Goal: Task Accomplishment & Management: Complete application form

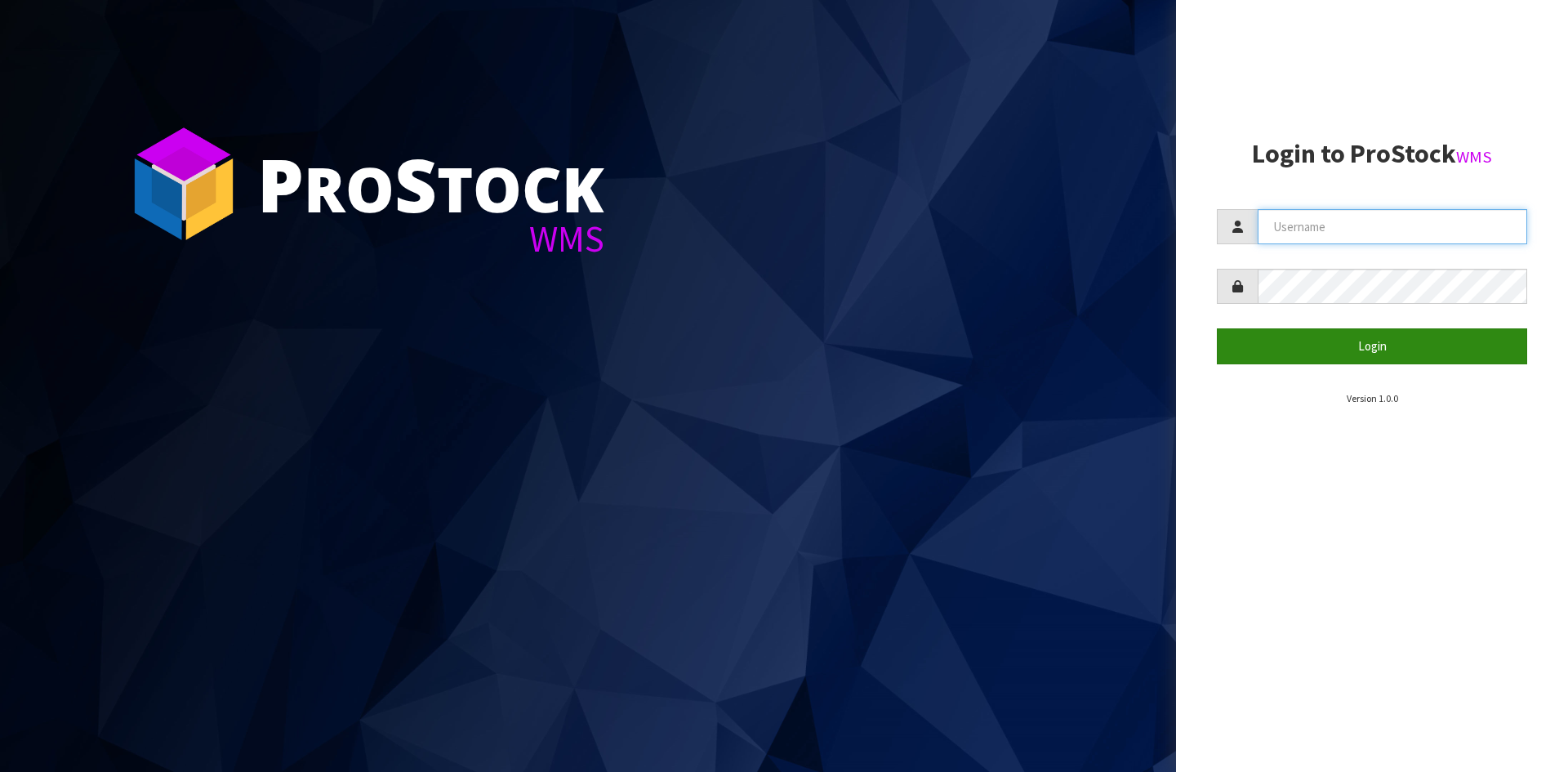
type input "YOURREFORMER"
click at [1392, 350] on button "Login" at bounding box center [1372, 346] width 310 height 35
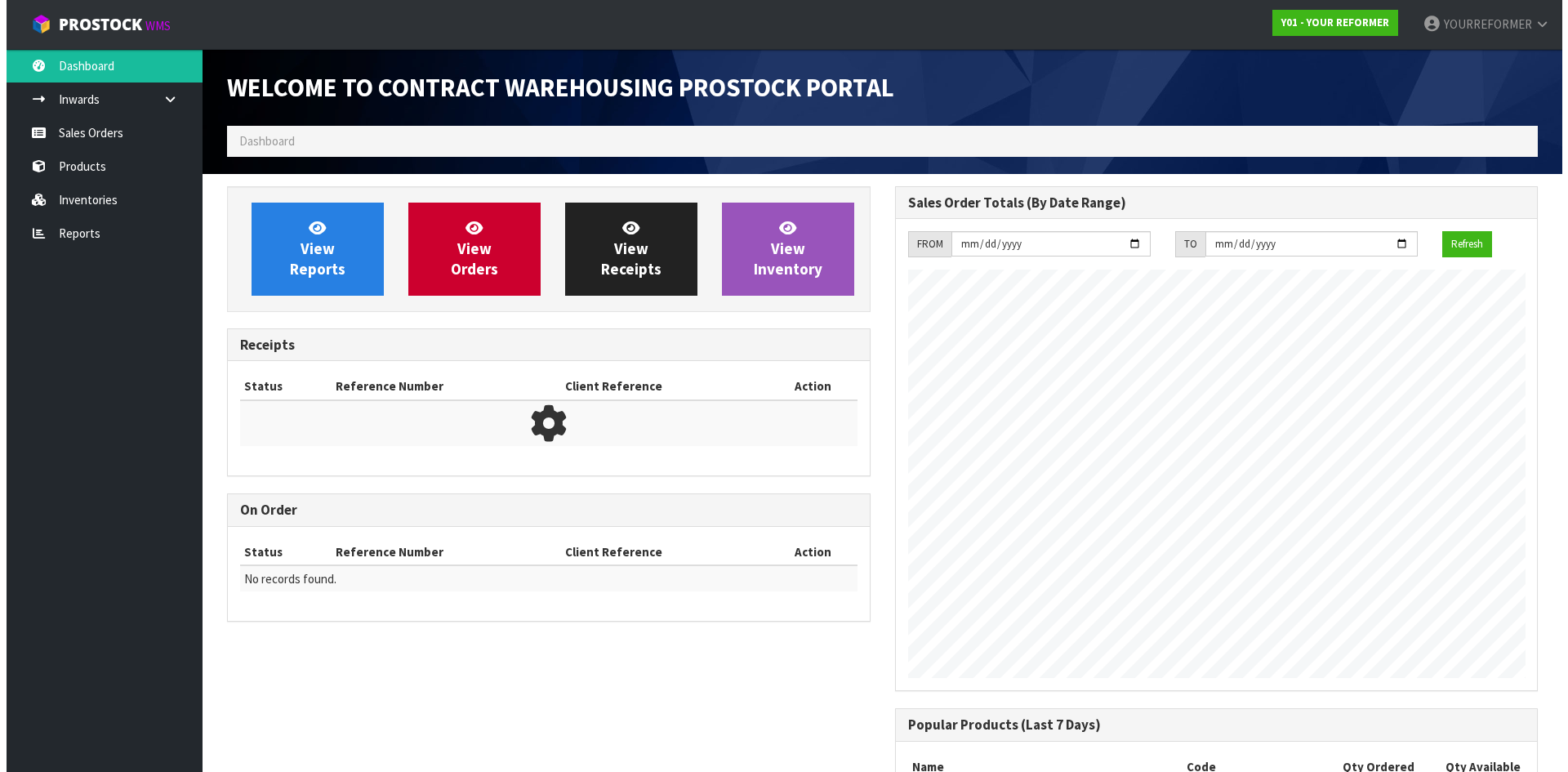
scroll to position [827, 667]
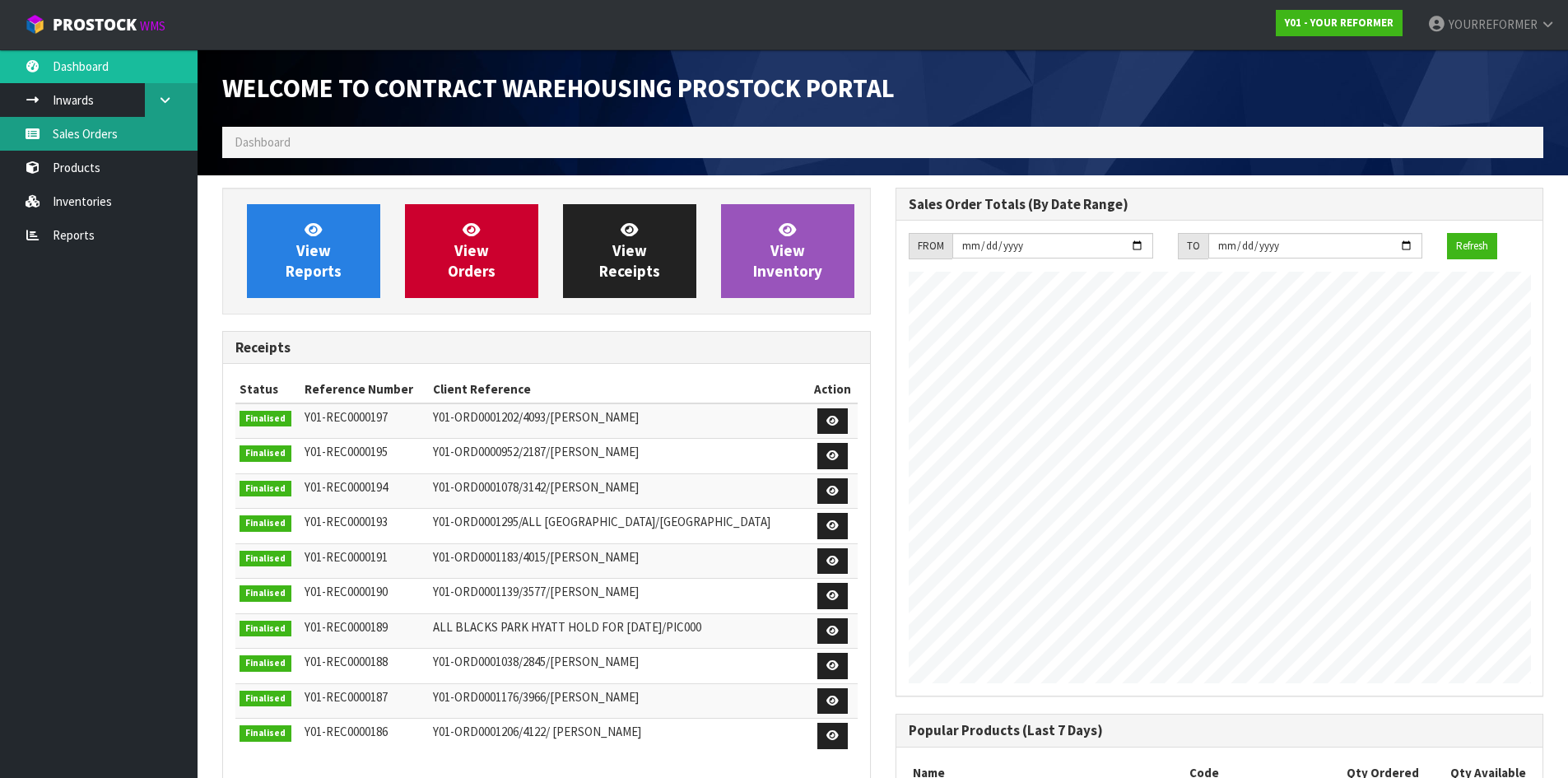
drag, startPoint x: 139, startPoint y: 130, endPoint x: 173, endPoint y: 106, distance: 41.6
click at [139, 130] on link "Sales Orders" at bounding box center [98, 134] width 198 height 34
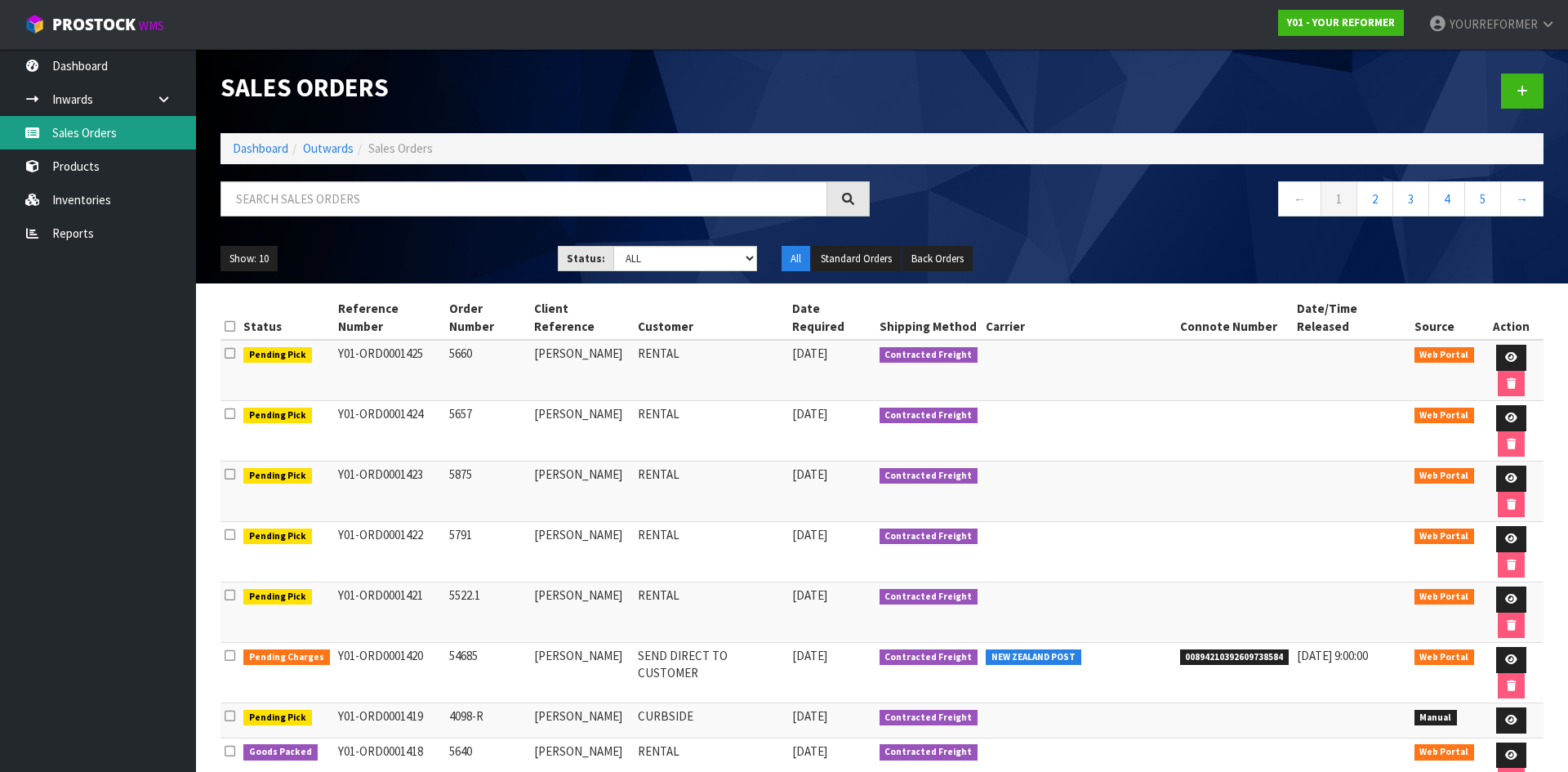
click at [111, 126] on link "Sales Orders" at bounding box center [98, 133] width 196 height 33
click at [369, 210] on input "text" at bounding box center [523, 199] width 607 height 35
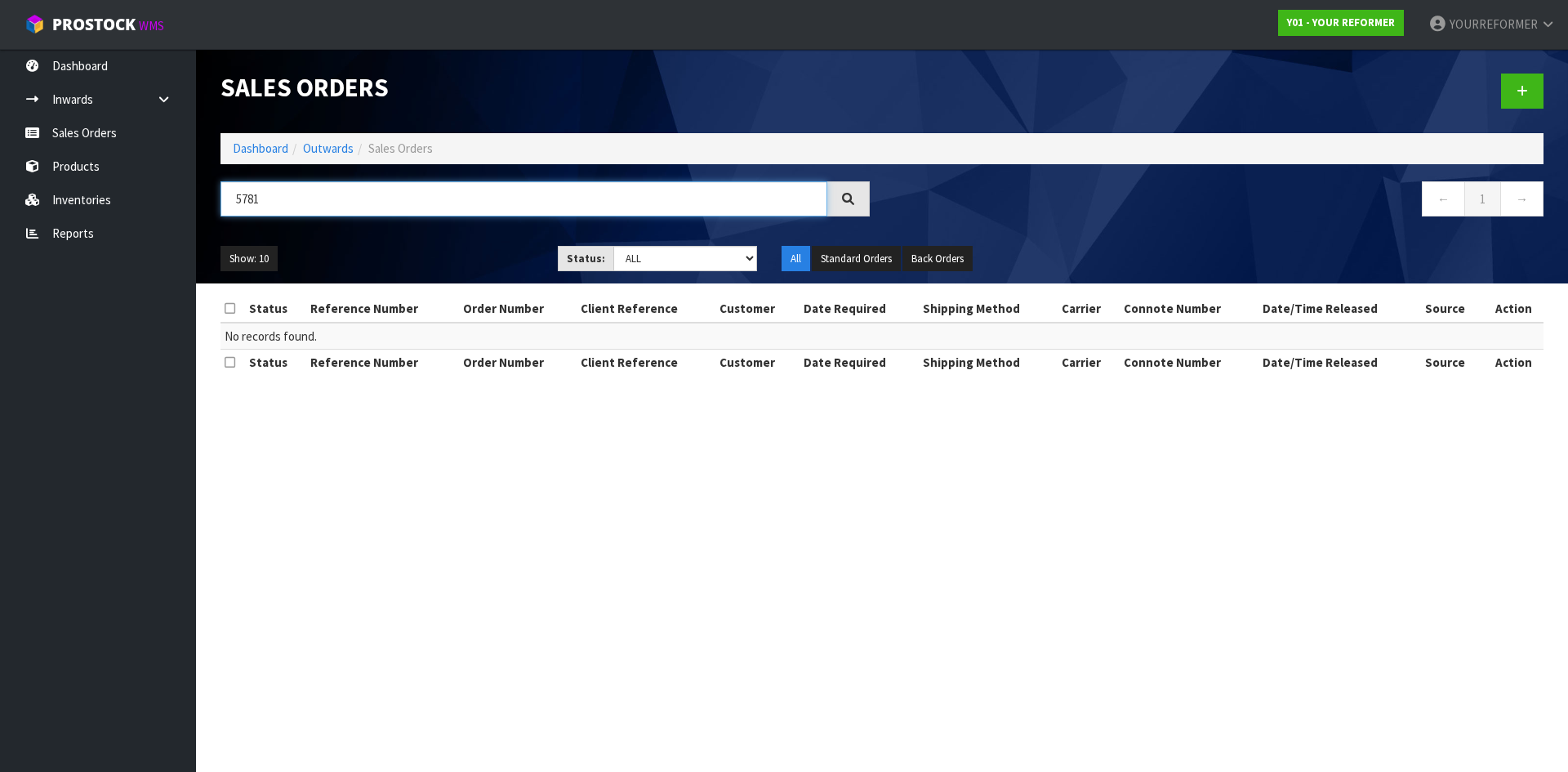
click at [322, 188] on input "5781" at bounding box center [523, 199] width 607 height 35
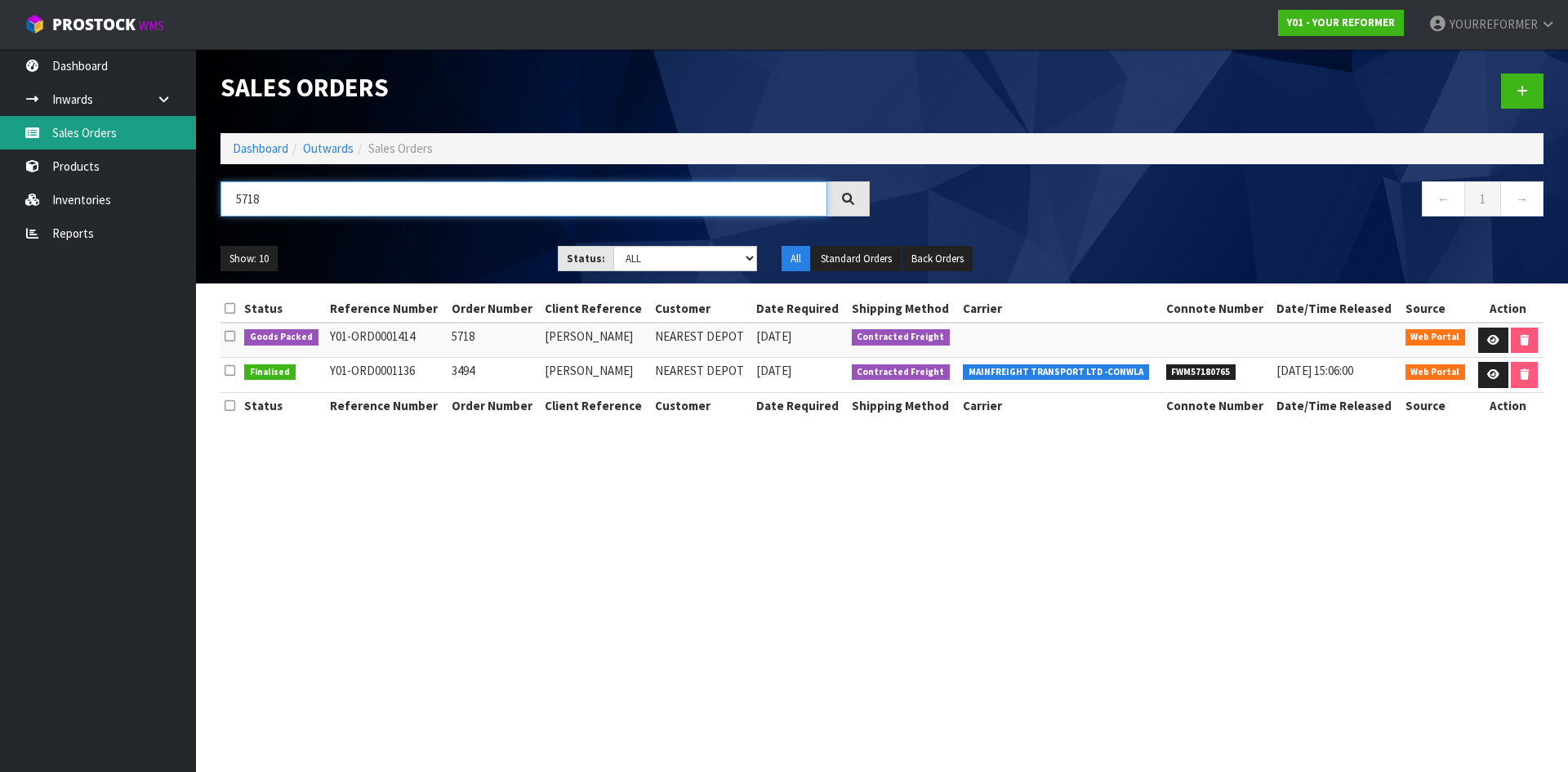
type input "5718"
click at [137, 138] on link "Sales Orders" at bounding box center [98, 133] width 196 height 33
drag, startPoint x: 1528, startPoint y: 86, endPoint x: 1339, endPoint y: 112, distance: 190.8
click at [1528, 86] on link at bounding box center [1522, 91] width 43 height 35
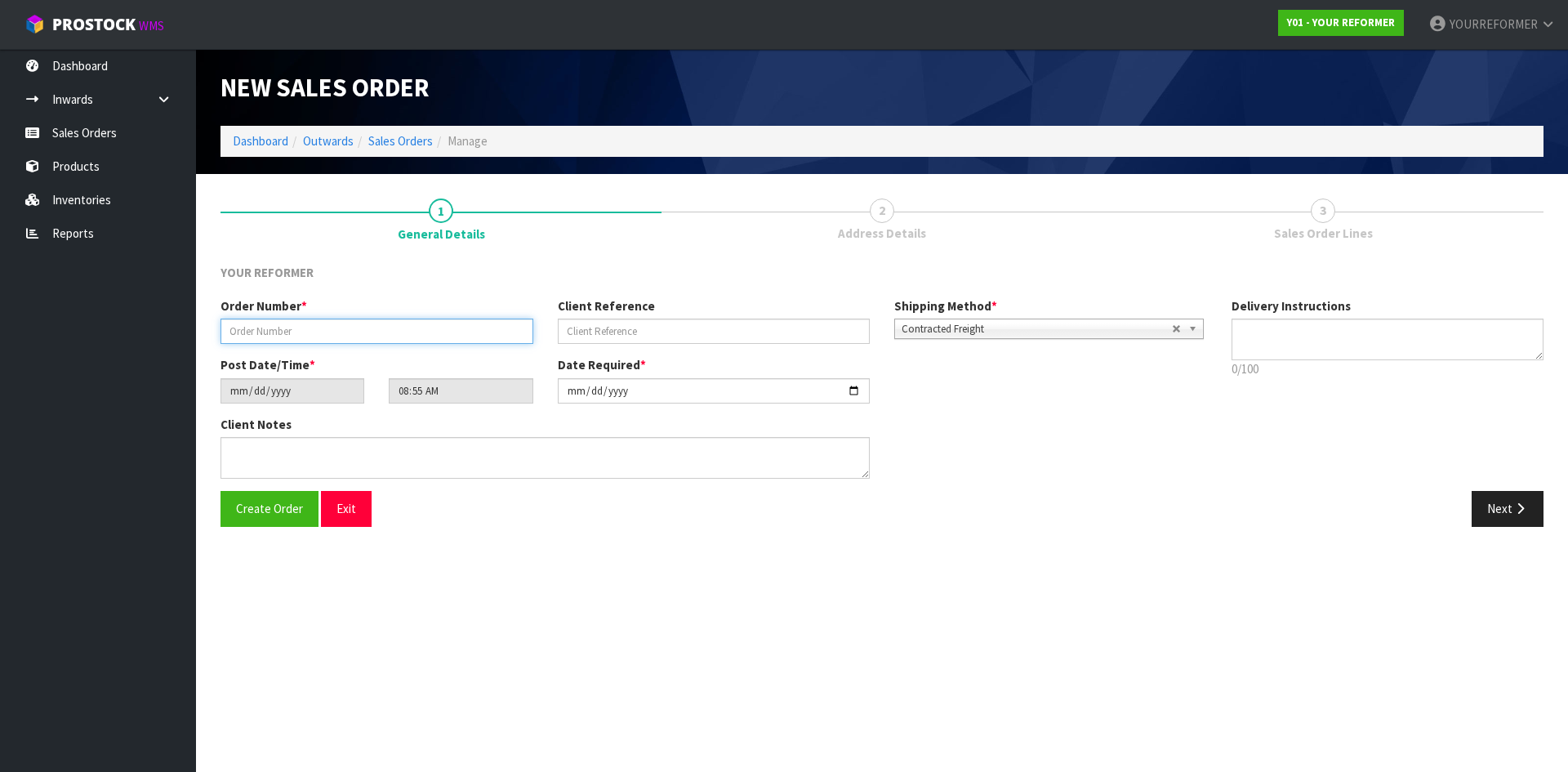
click at [399, 334] on input "text" at bounding box center [376, 331] width 313 height 25
paste input "5758"
type input "5758"
drag, startPoint x: 687, startPoint y: 331, endPoint x: 908, endPoint y: 342, distance: 221.3
click at [687, 331] on input "text" at bounding box center [713, 331] width 313 height 25
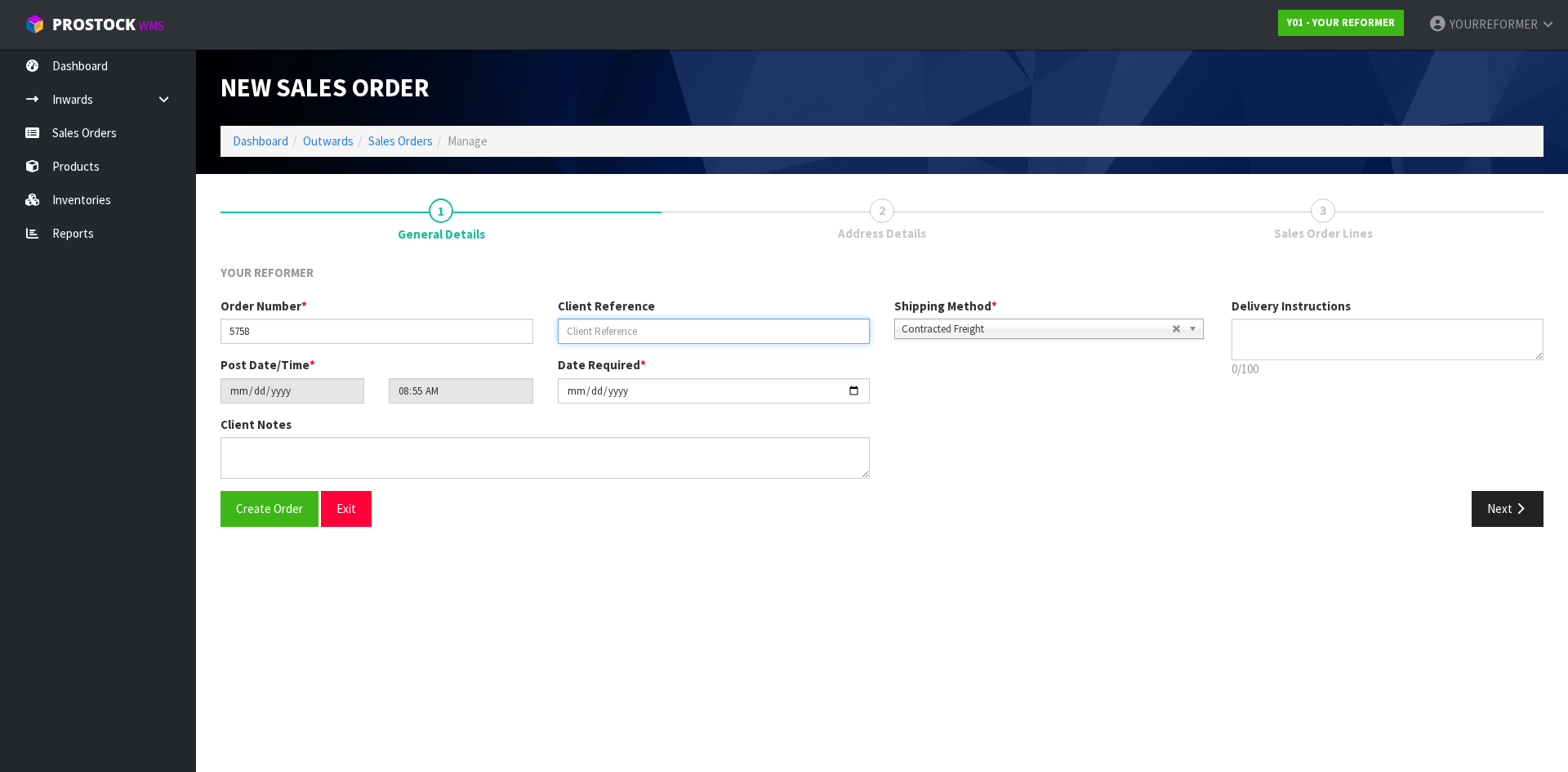
paste input "[PERSON_NAME]"
type input "[PERSON_NAME]"
click at [1335, 346] on textarea at bounding box center [1387, 339] width 313 height 42
click at [1323, 343] on textarea at bounding box center [1387, 339] width 313 height 42
paste textarea "[PHONE_NUMBER]"
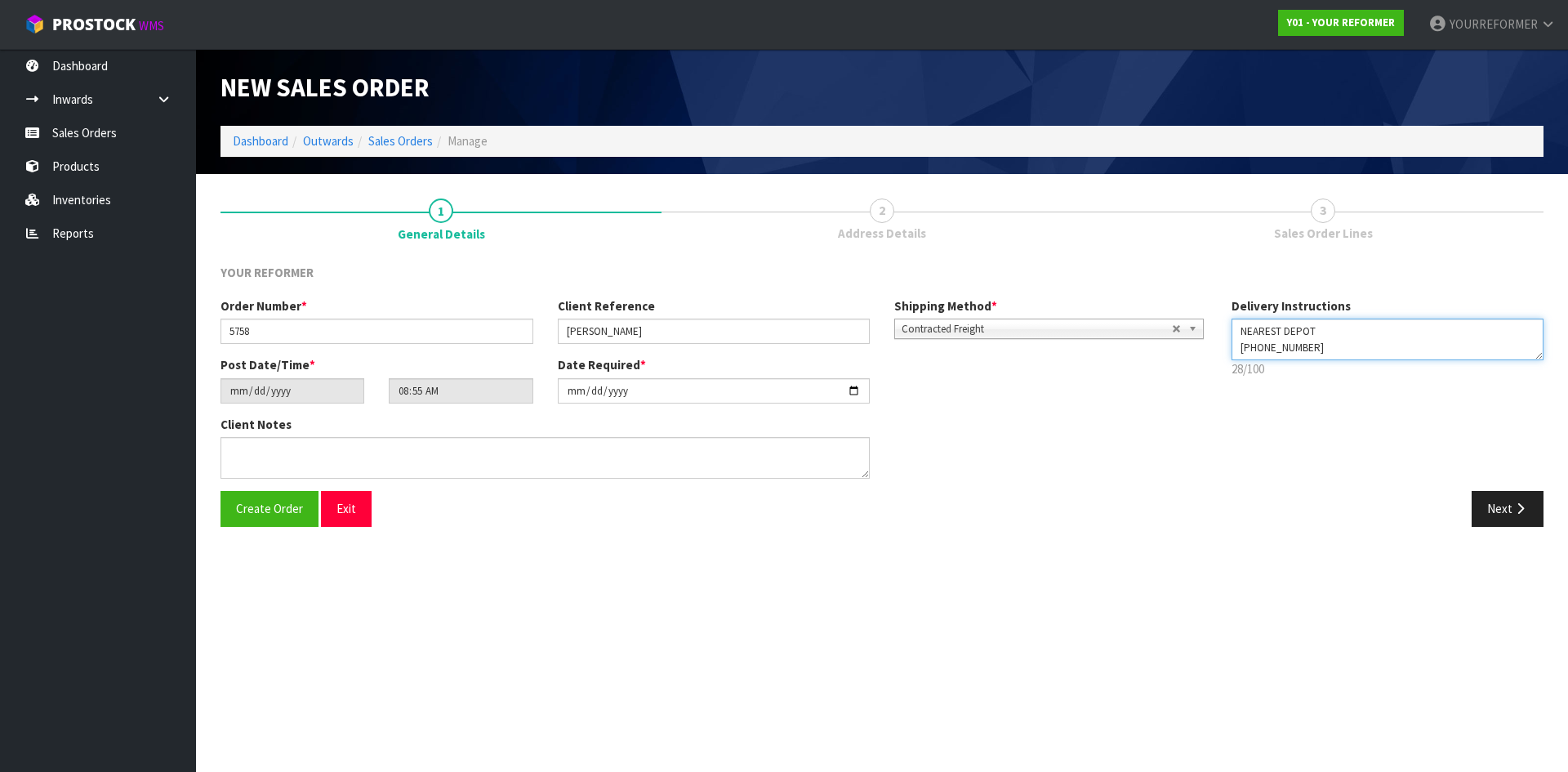
type textarea "NEAREST DEPOT [PHONE_NUMBER]"
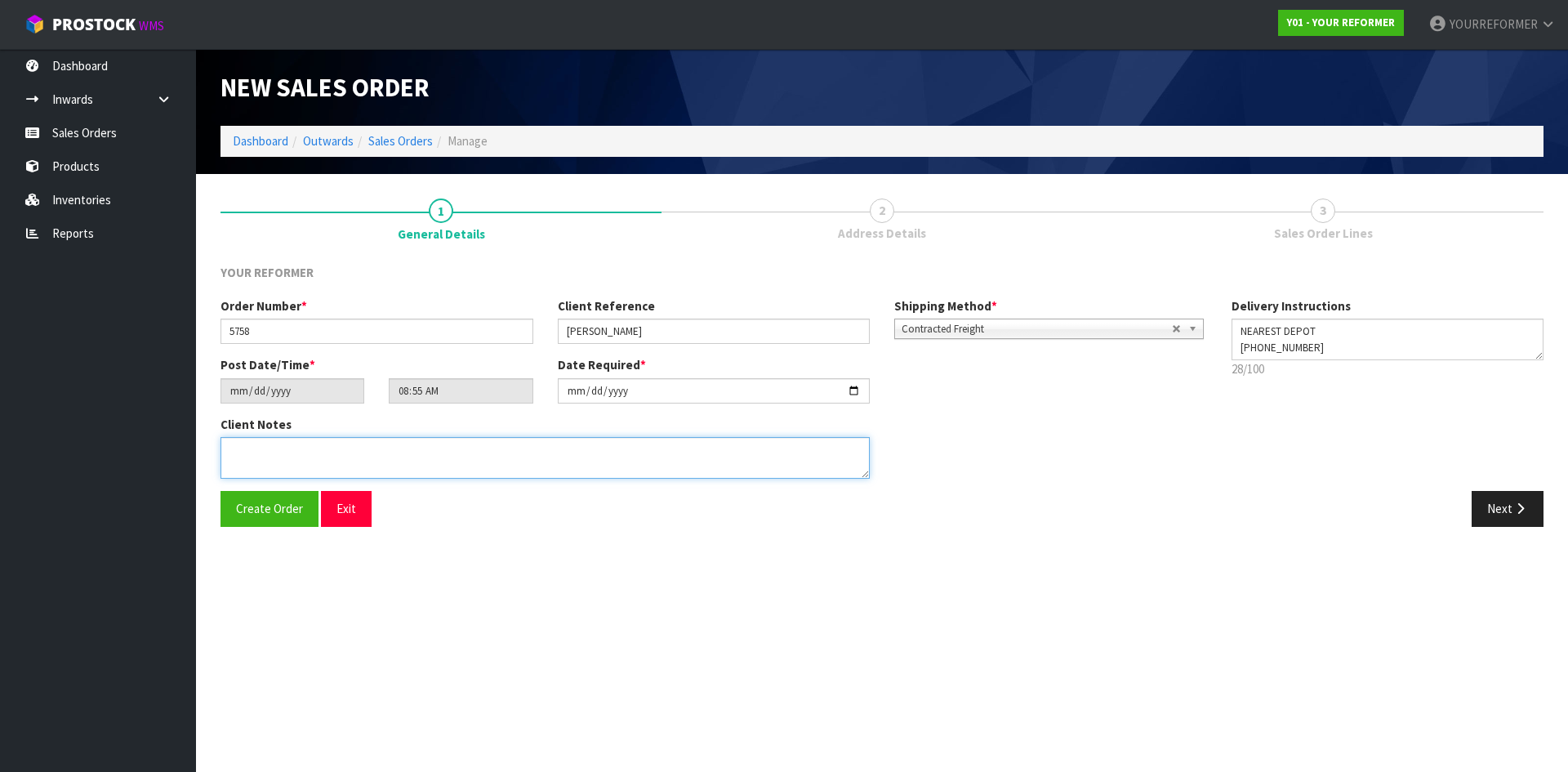
drag, startPoint x: 353, startPoint y: 445, endPoint x: 750, endPoint y: 482, distance: 398.7
click at [354, 445] on textarea at bounding box center [544, 457] width 649 height 42
paste textarea "[PERSON_NAME] [STREET_ADDRESS][PERSON_NAME] [PHONE_NUMBER]"
type textarea "[PERSON_NAME] [STREET_ADDRESS][PERSON_NAME] [PHONE_NUMBER]"
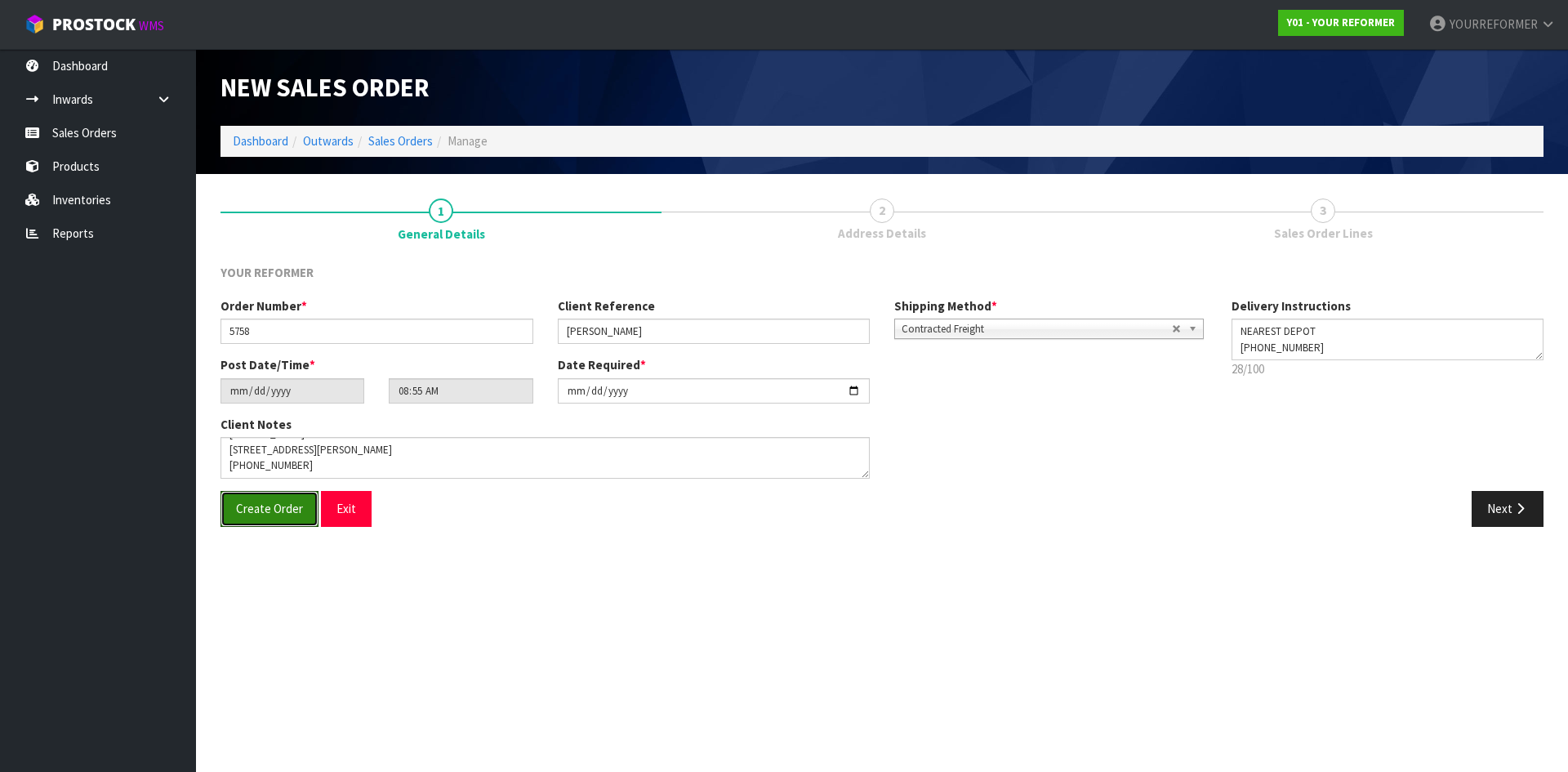
drag, startPoint x: 260, startPoint y: 500, endPoint x: 181, endPoint y: 498, distance: 79.0
click at [260, 499] on button "Create Order" at bounding box center [268, 508] width 98 height 35
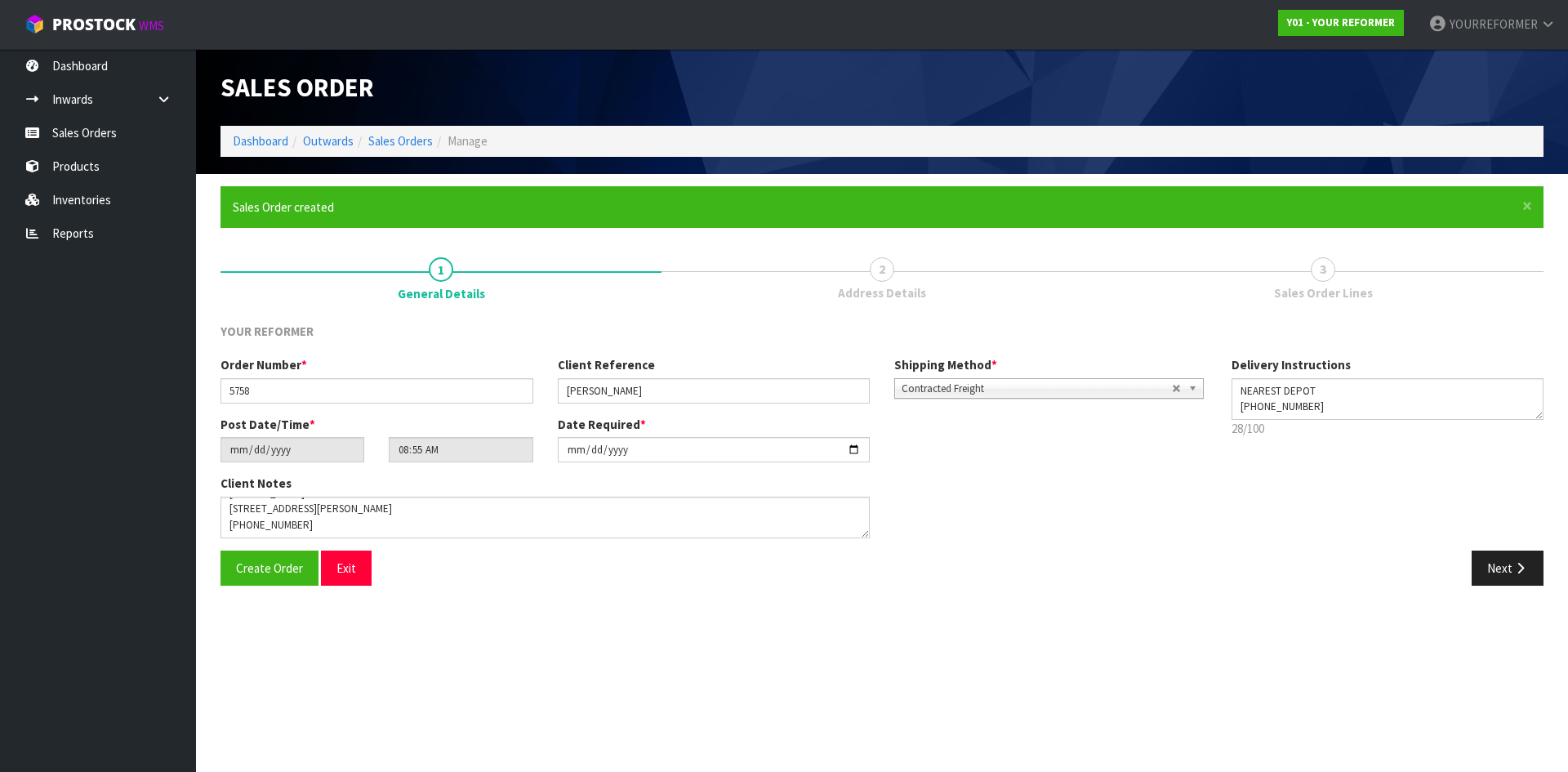
type input "10:55:00.000"
drag, startPoint x: 1548, startPoint y: 88, endPoint x: 1302, endPoint y: 95, distance: 246.1
click at [1302, 95] on div "Y01-ORD0001426" at bounding box center [1218, 87] width 673 height 77
drag, startPoint x: 1507, startPoint y: 574, endPoint x: 479, endPoint y: 492, distance: 1031.3
click at [1506, 574] on button "Next" at bounding box center [1507, 568] width 72 height 35
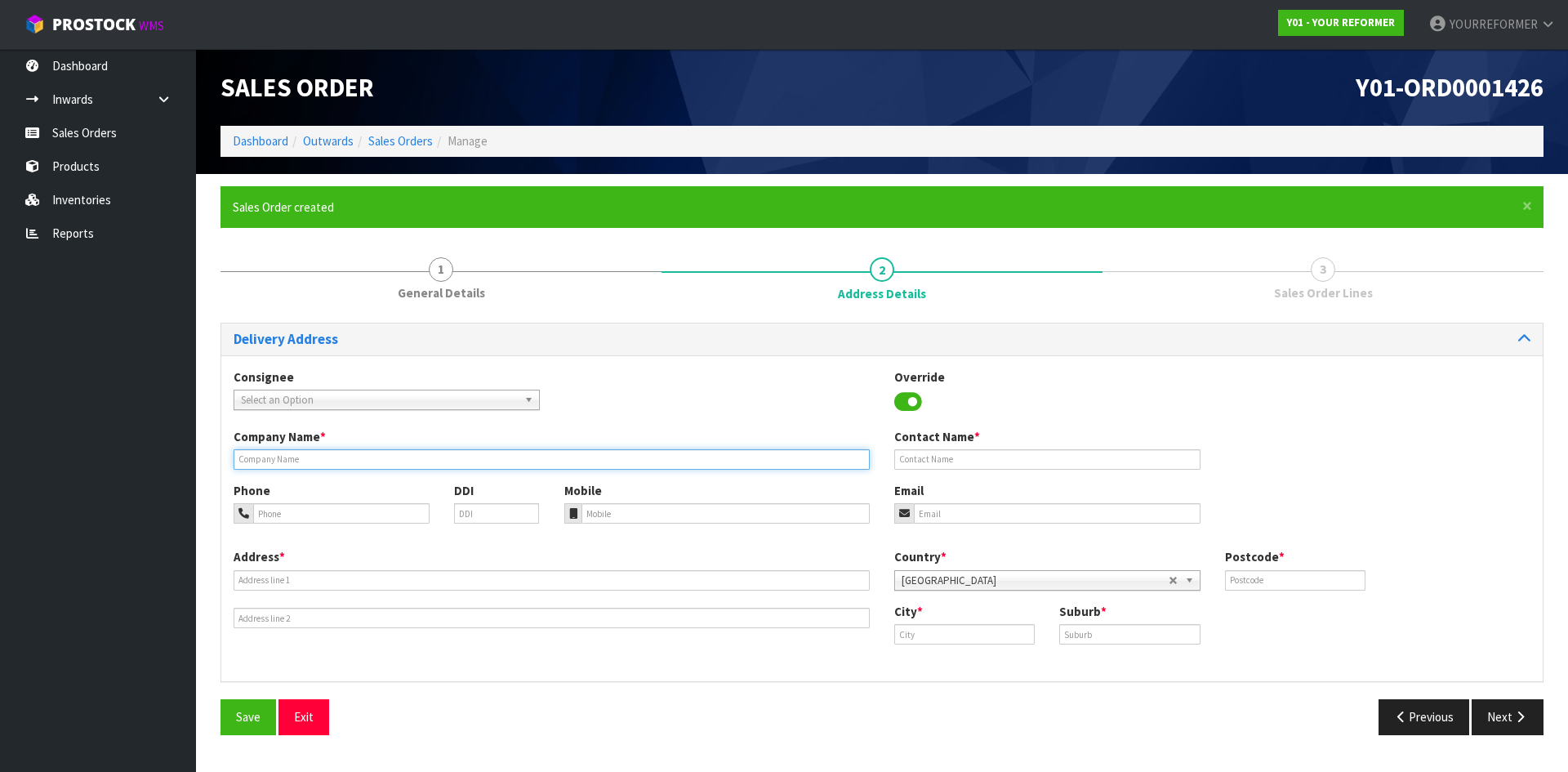
drag, startPoint x: 298, startPoint y: 456, endPoint x: 320, endPoint y: 469, distance: 25.6
click at [298, 456] on input "text" at bounding box center [551, 459] width 636 height 20
type input "NEAREST DEPOT"
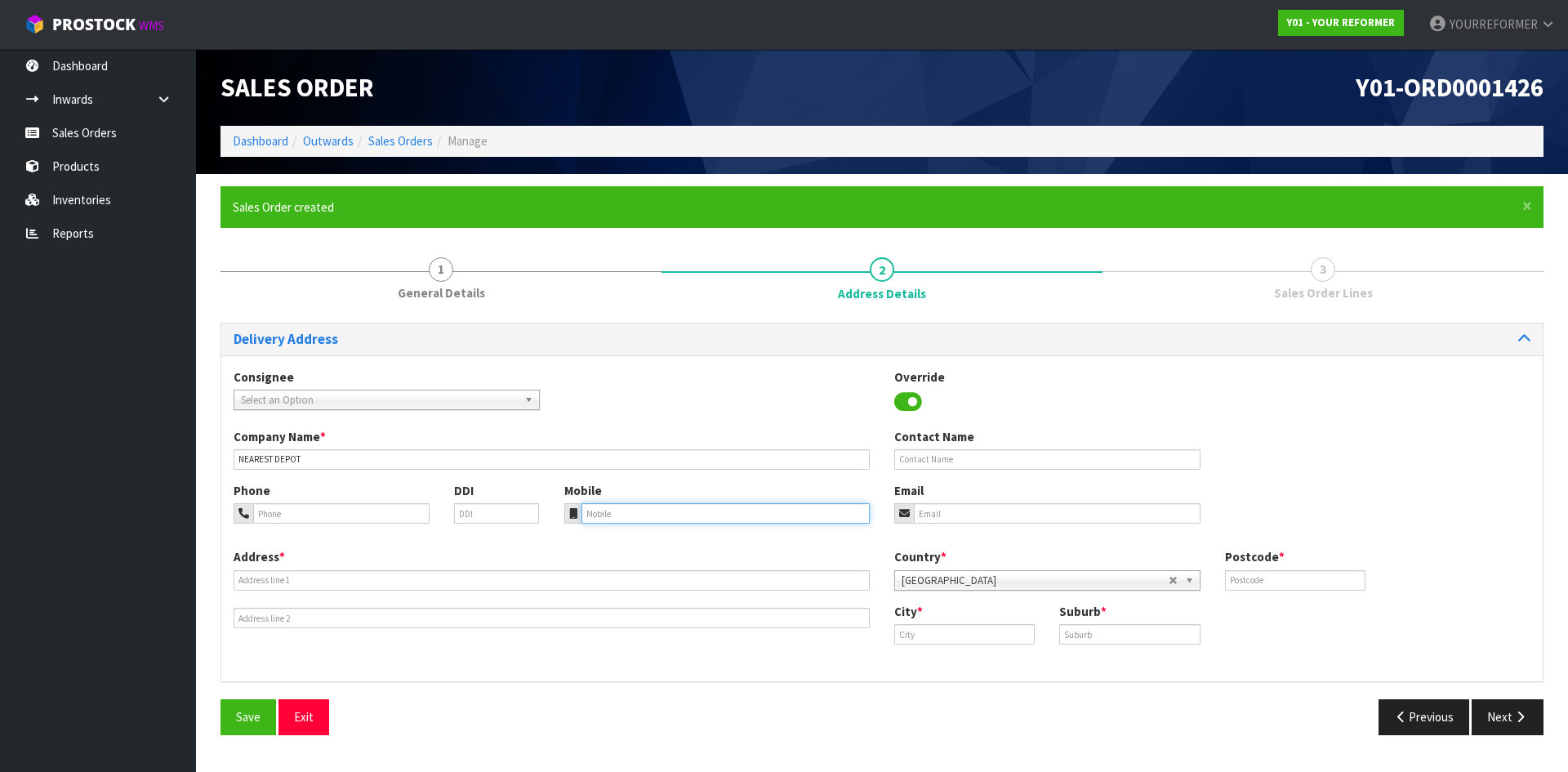
drag, startPoint x: 610, startPoint y: 517, endPoint x: 593, endPoint y: 523, distance: 18.0
click at [610, 517] on input "tel" at bounding box center [725, 513] width 289 height 20
paste input "[PHONE_NUMBER]"
type input "[PHONE_NUMBER]"
drag, startPoint x: 255, startPoint y: 577, endPoint x: 408, endPoint y: 589, distance: 153.5
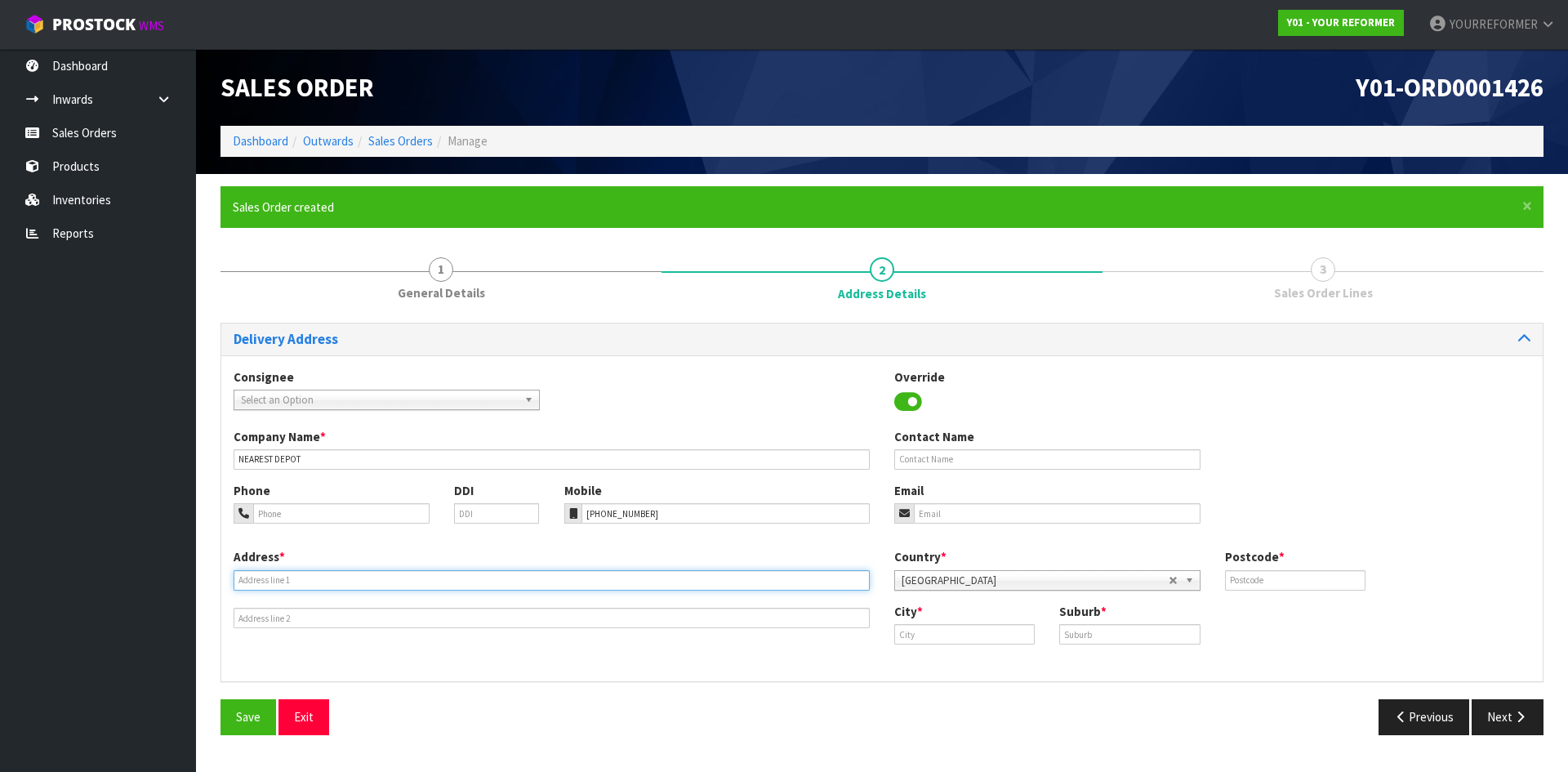
click at [255, 577] on input "text" at bounding box center [551, 581] width 636 height 20
paste input "[STREET_ADDRESS][PERSON_NAME]"
type input "[STREET_ADDRESS][PERSON_NAME]"
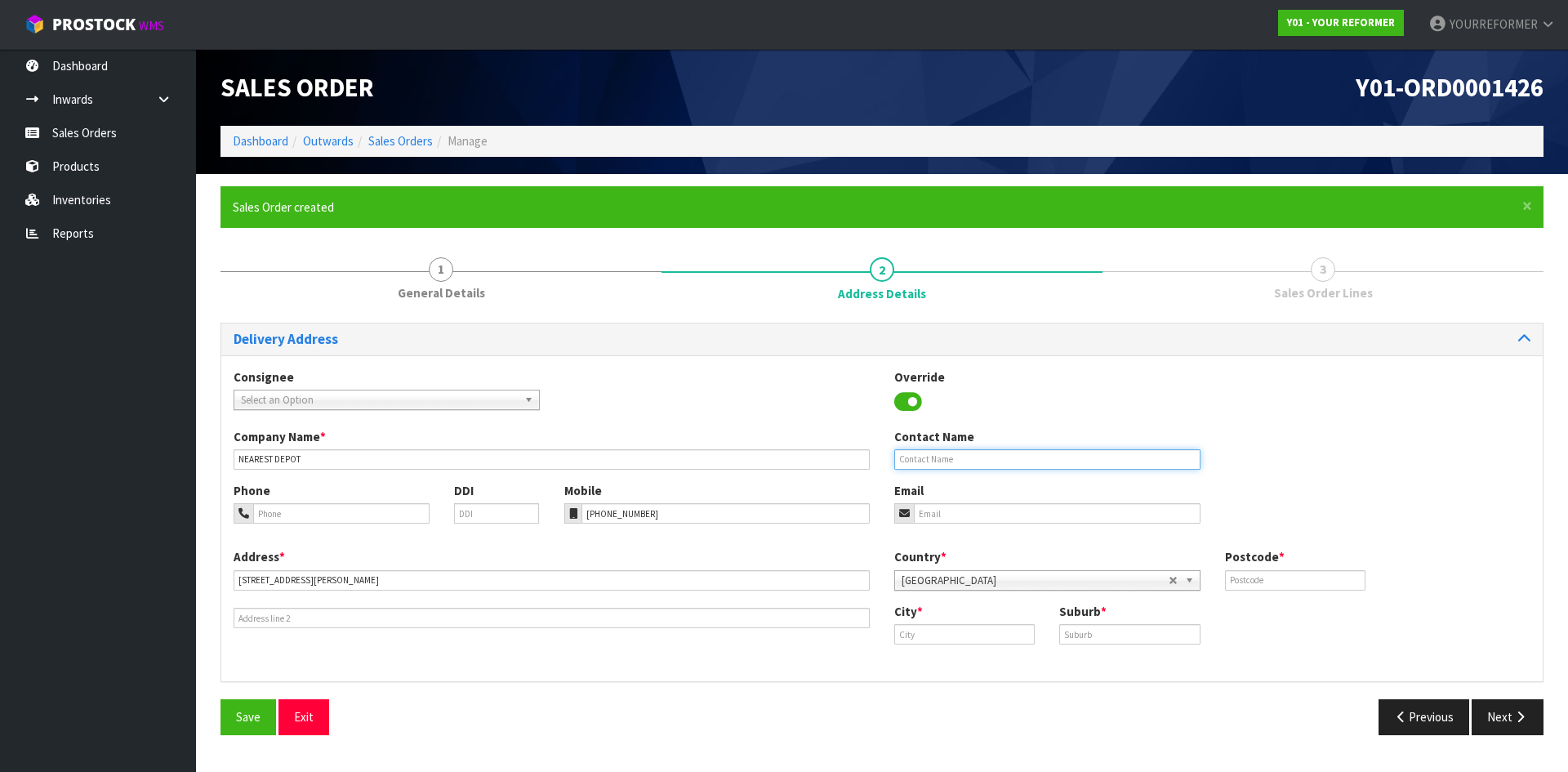
click at [1001, 462] on input "text" at bounding box center [1047, 459] width 307 height 20
paste input "[PERSON_NAME]"
type input "[PERSON_NAME]"
click at [1023, 500] on div "Email" at bounding box center [1047, 503] width 331 height 42
click at [1080, 513] on input "email" at bounding box center [1057, 513] width 287 height 20
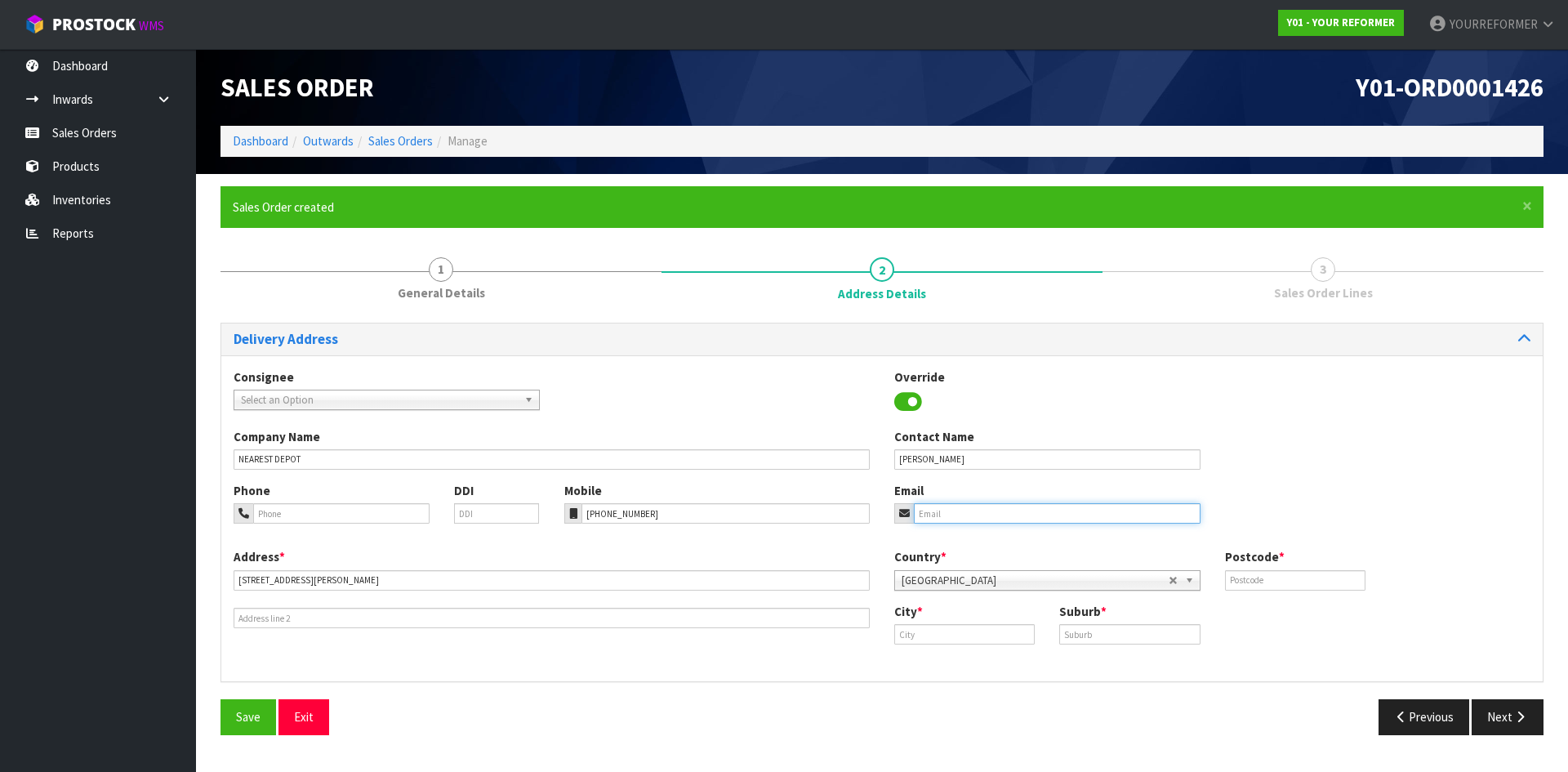
paste input "[EMAIL_ADDRESS][DOMAIN_NAME]"
type input "[EMAIL_ADDRESS][DOMAIN_NAME]"
drag, startPoint x: 1280, startPoint y: 578, endPoint x: 894, endPoint y: 583, distance: 386.0
click at [1280, 578] on input "text" at bounding box center [1294, 581] width 140 height 20
paste input "3110"
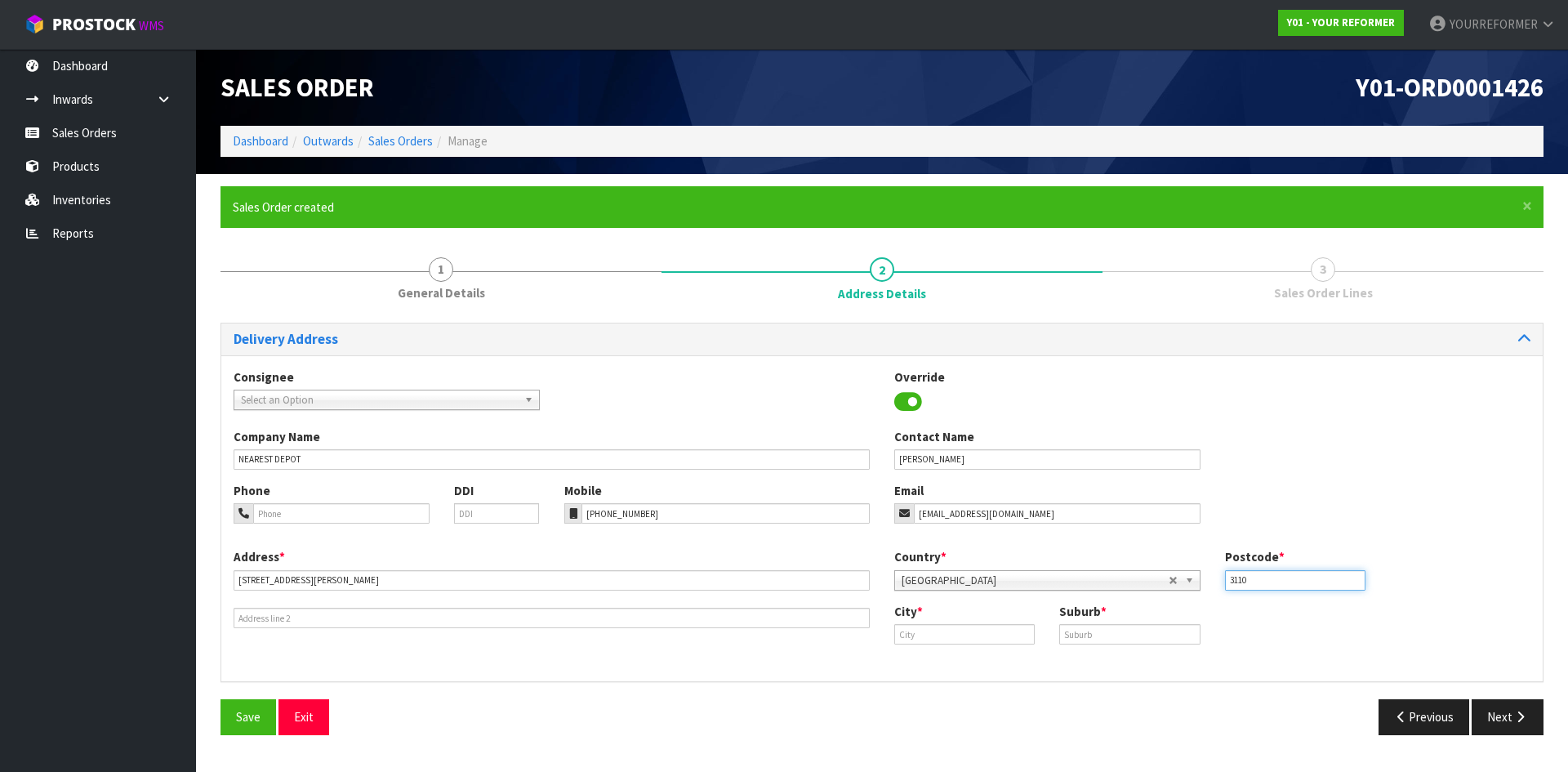
type input "3110"
click at [995, 644] on input "text" at bounding box center [963, 635] width 140 height 20
paste input "Brookfield"
type input "Brookfield"
drag, startPoint x: 1103, startPoint y: 635, endPoint x: 1305, endPoint y: 671, distance: 205.2
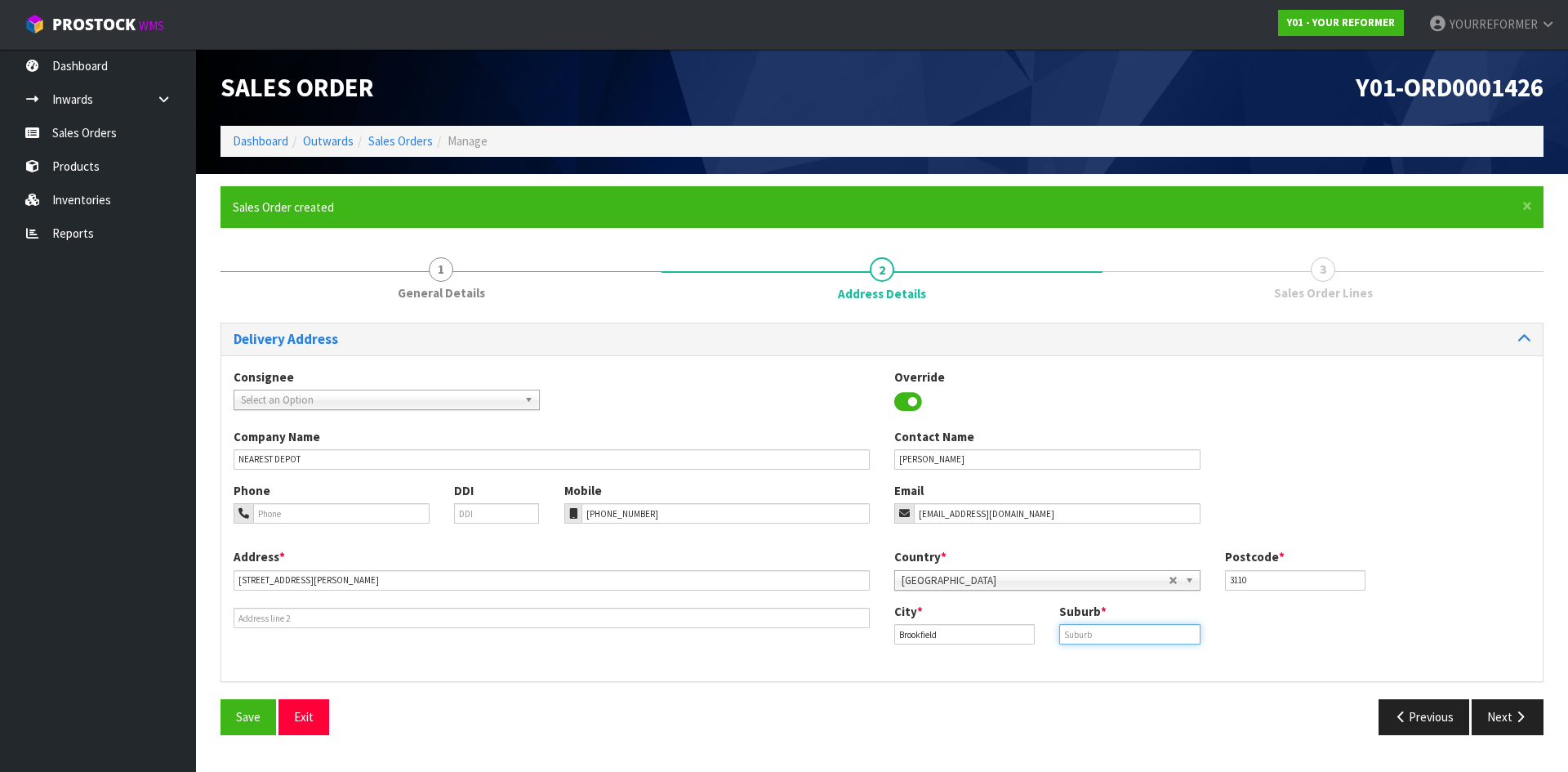
click at [1104, 635] on input "text" at bounding box center [1129, 635] width 140 height 20
paste input "TAURANGA"
type input "TAURANGA"
click at [1523, 725] on button "Next" at bounding box center [1507, 716] width 72 height 35
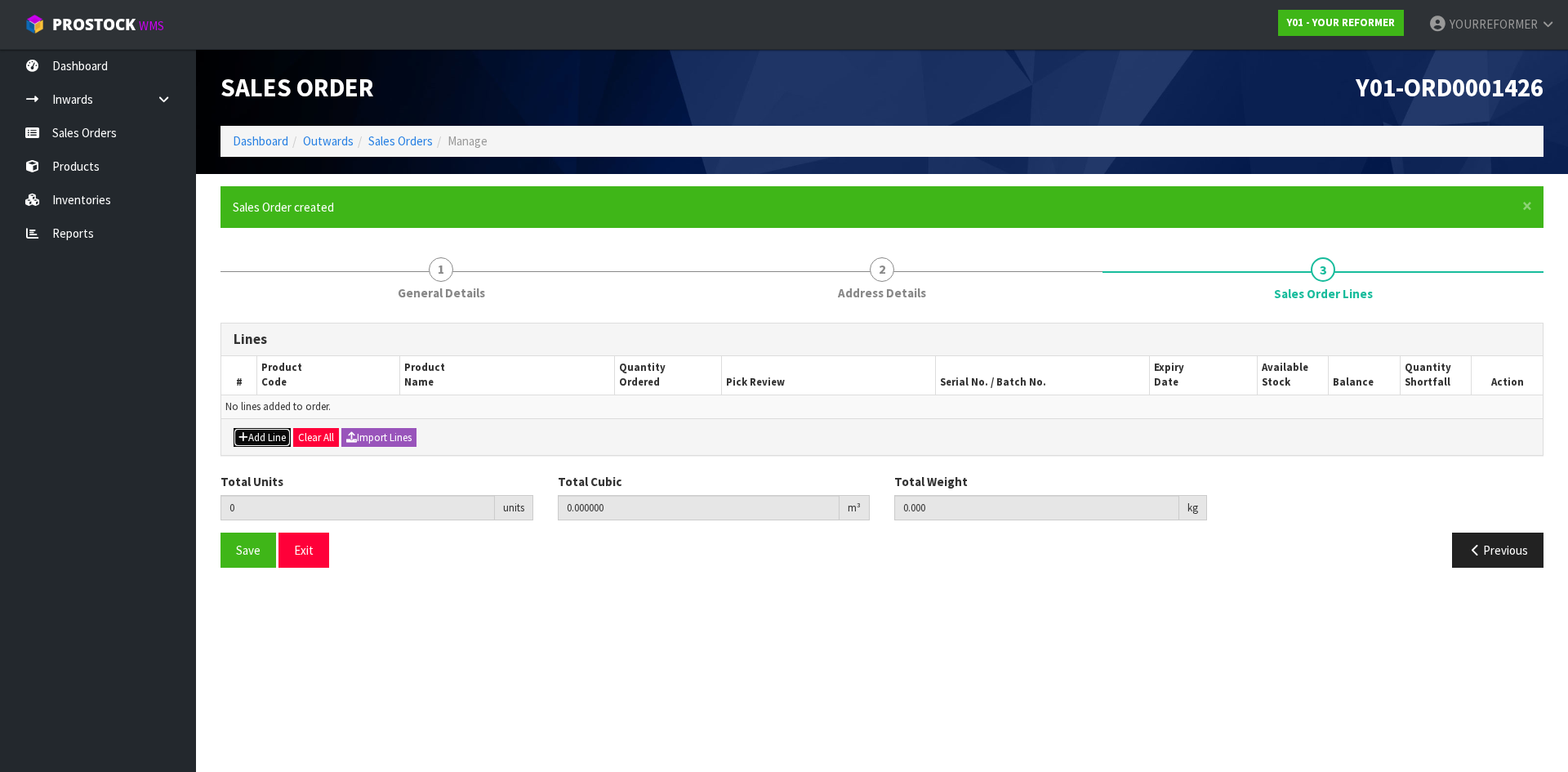
click at [269, 428] on button "Add Line" at bounding box center [262, 438] width 58 height 20
type input "0"
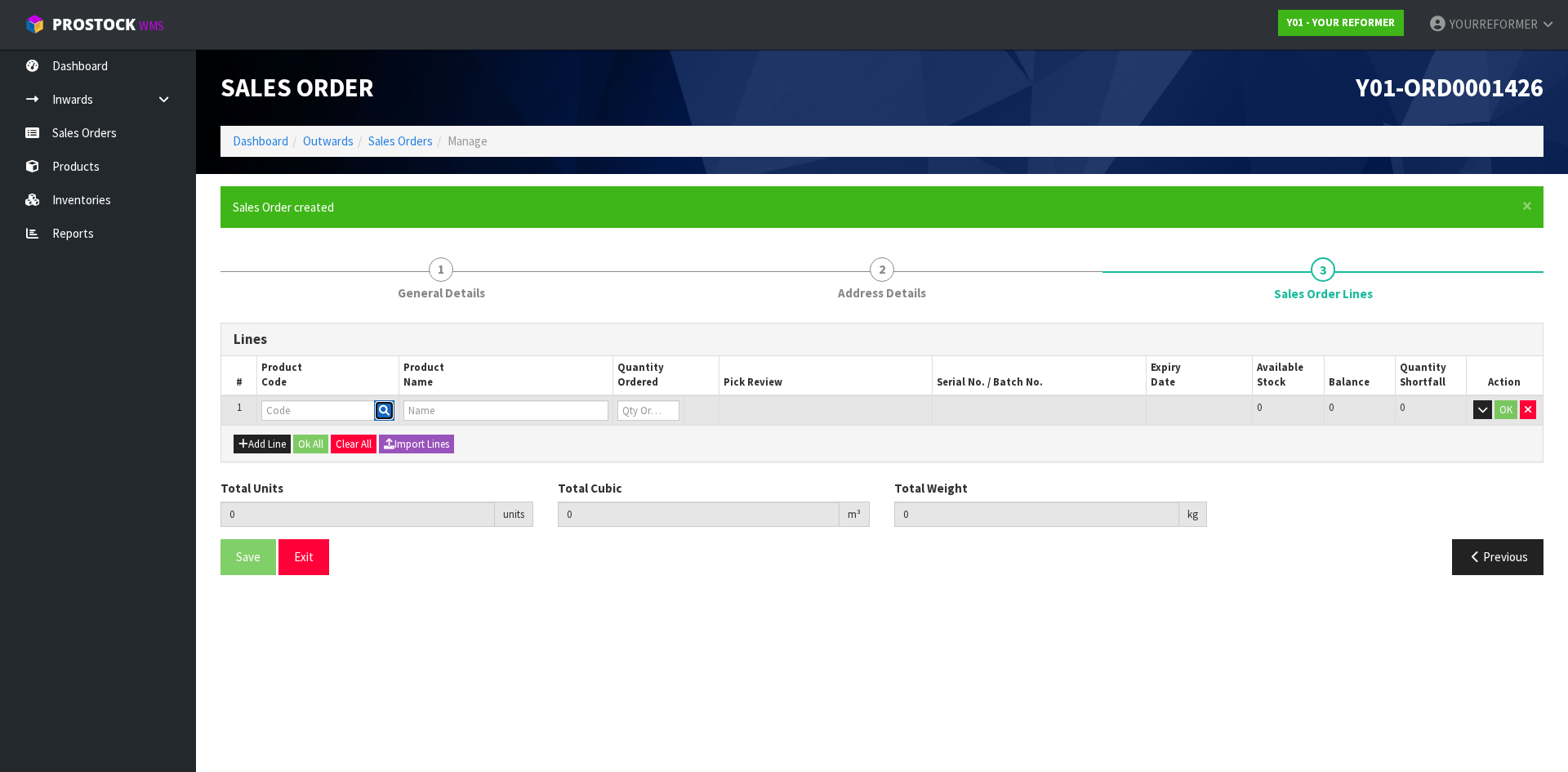
click at [385, 420] on button "button" at bounding box center [385, 411] width 20 height 21
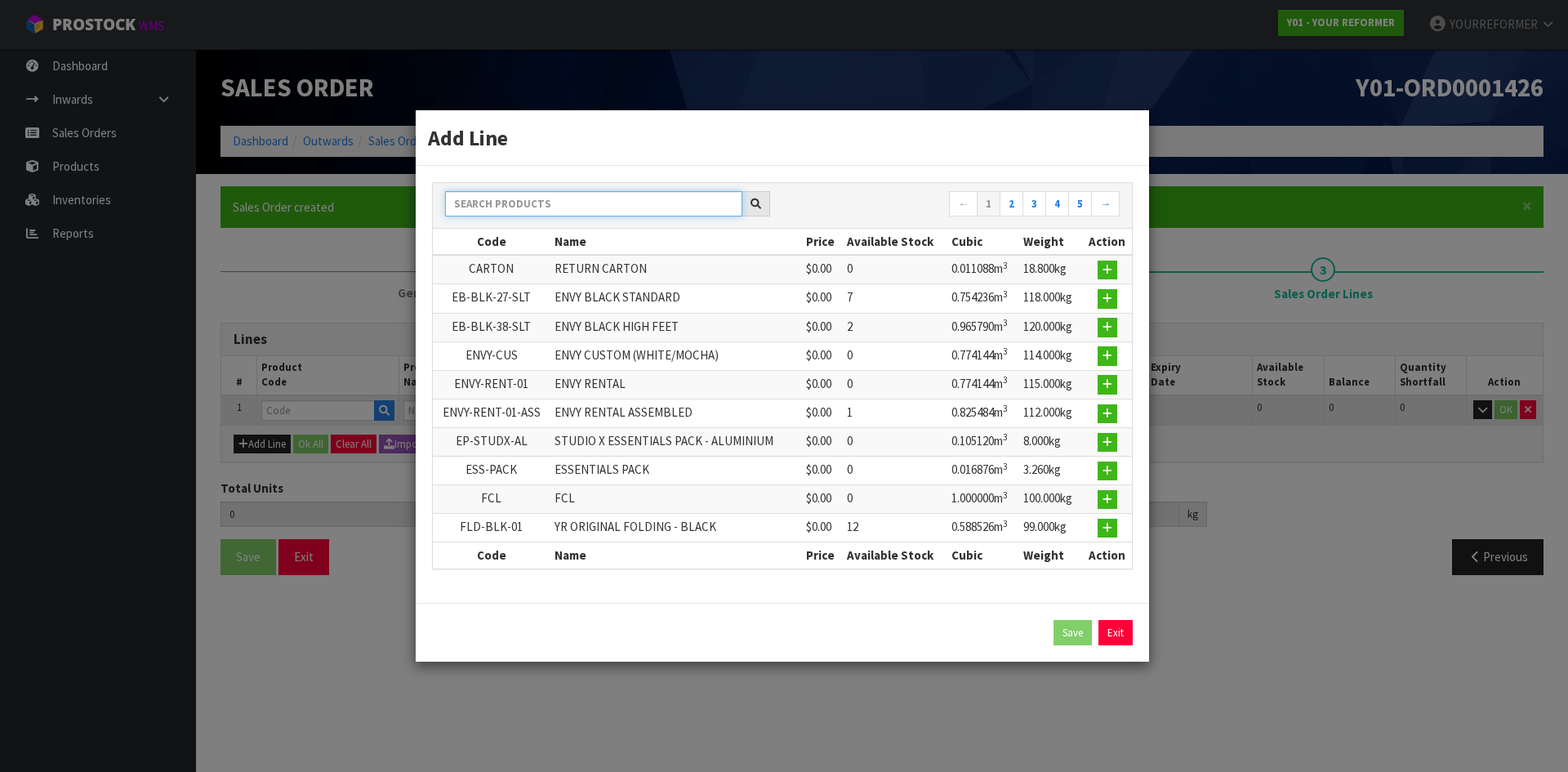
click at [528, 203] on input "text" at bounding box center [594, 203] width 297 height 25
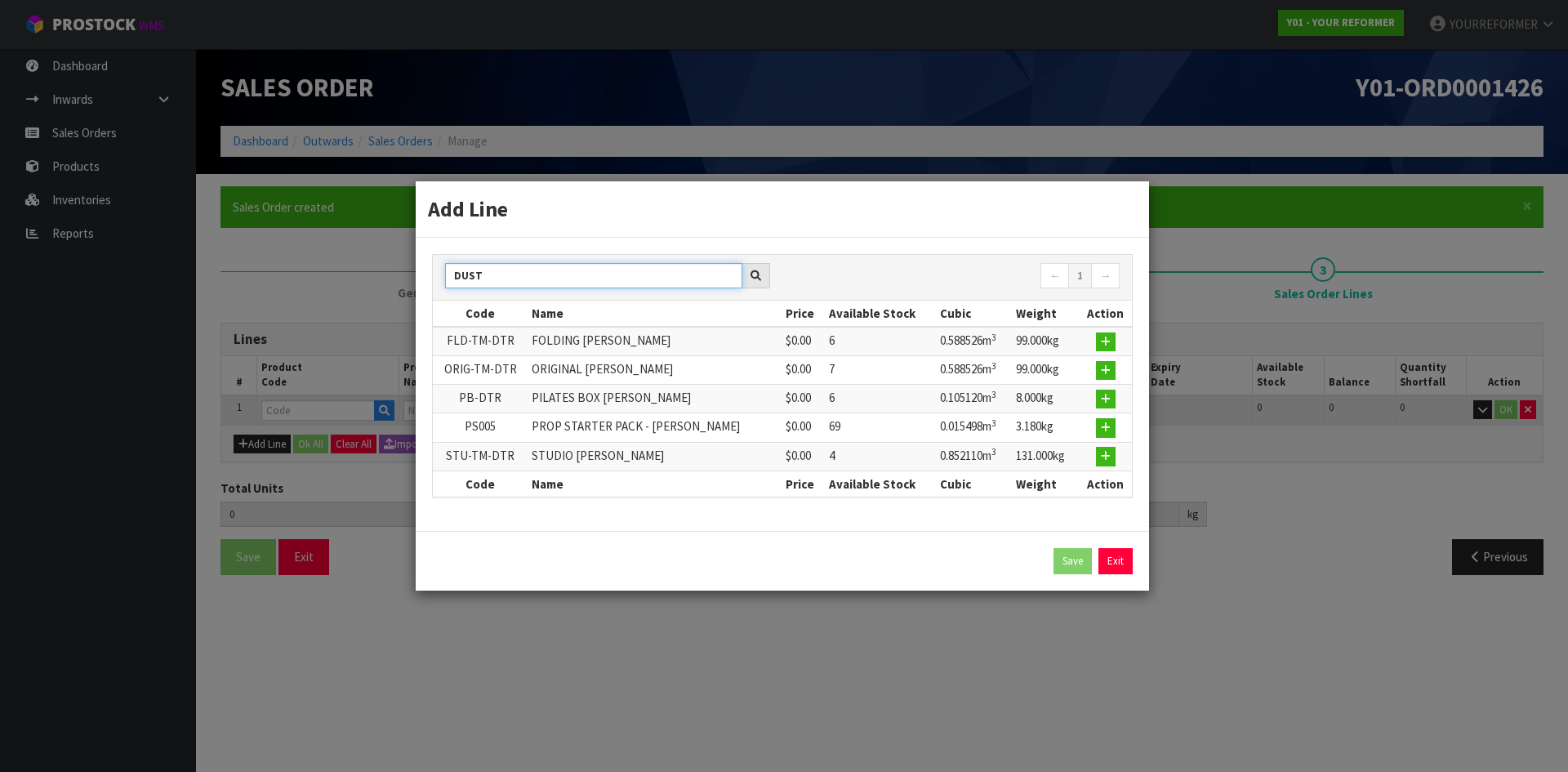
type input "DUST"
click at [1116, 366] on td at bounding box center [1104, 370] width 53 height 29
click at [1098, 373] on button "button" at bounding box center [1105, 370] width 20 height 20
type input "0.000000"
type input "0.000"
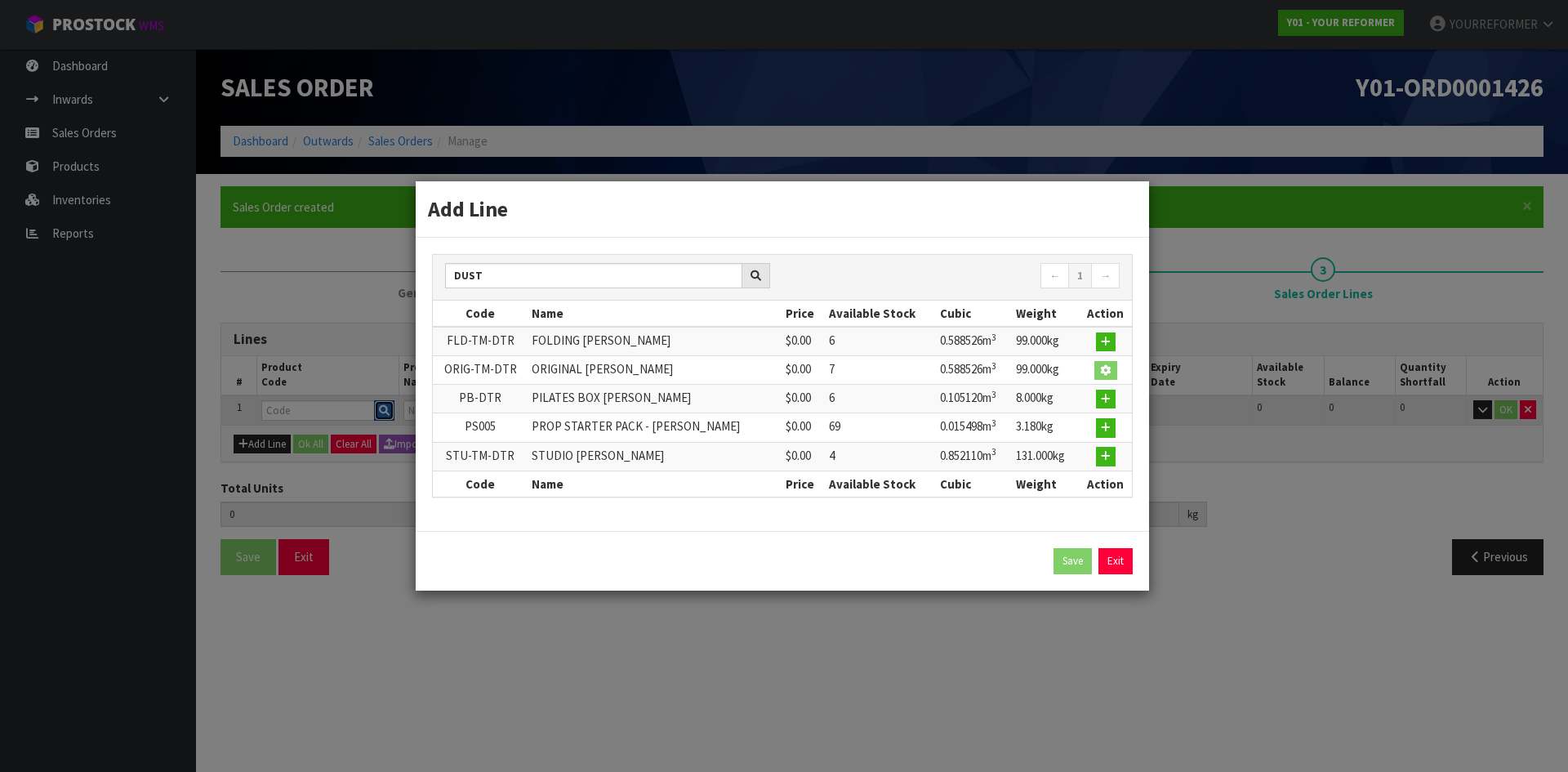
type input "ORIG-TM-DTR"
type input "ORIGINAL [PERSON_NAME]"
type input "0"
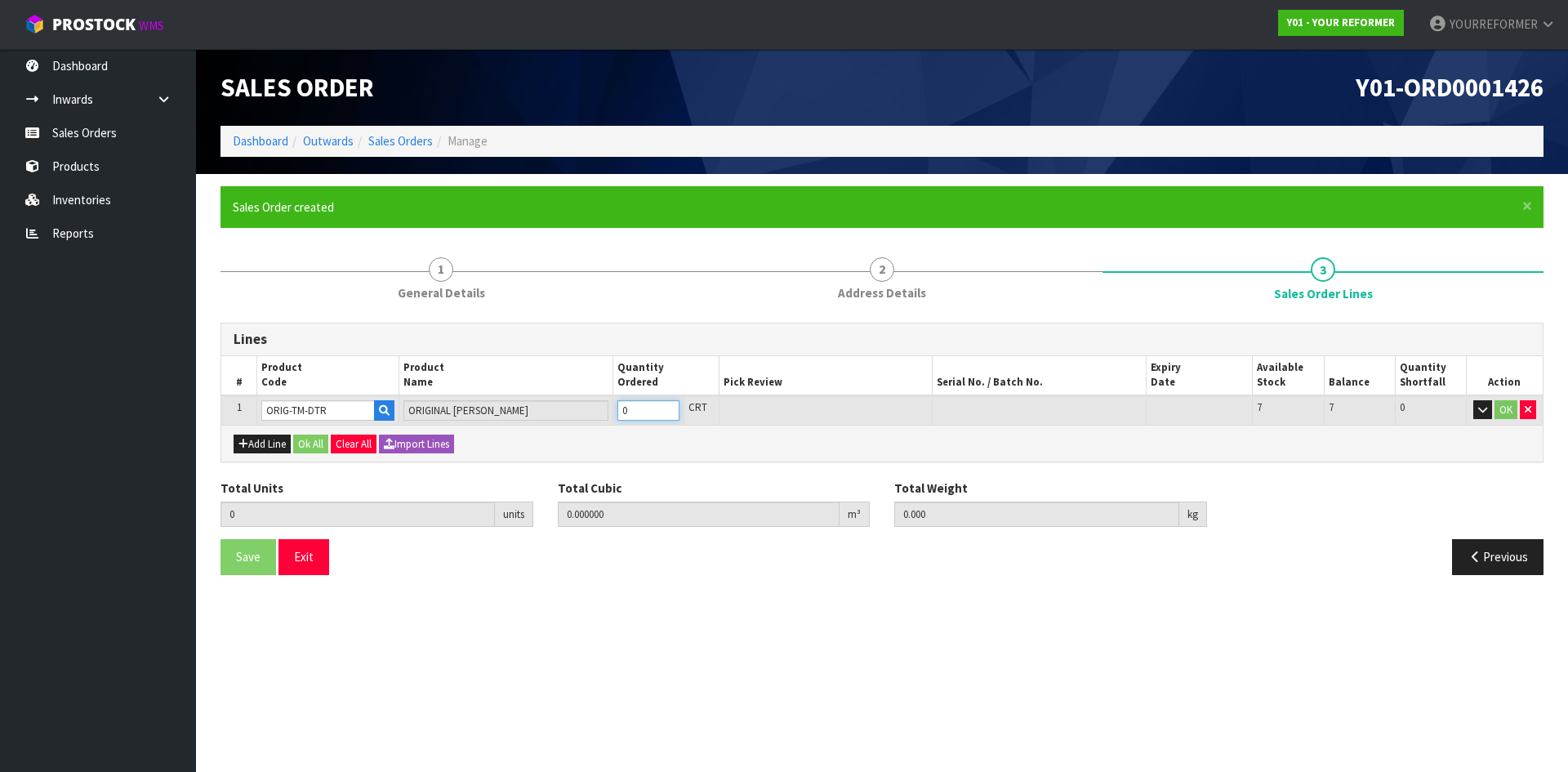
type input "1"
type input "0.588526"
type input "99"
type input "1"
click at [666, 407] on input "1" at bounding box center [647, 411] width 62 height 20
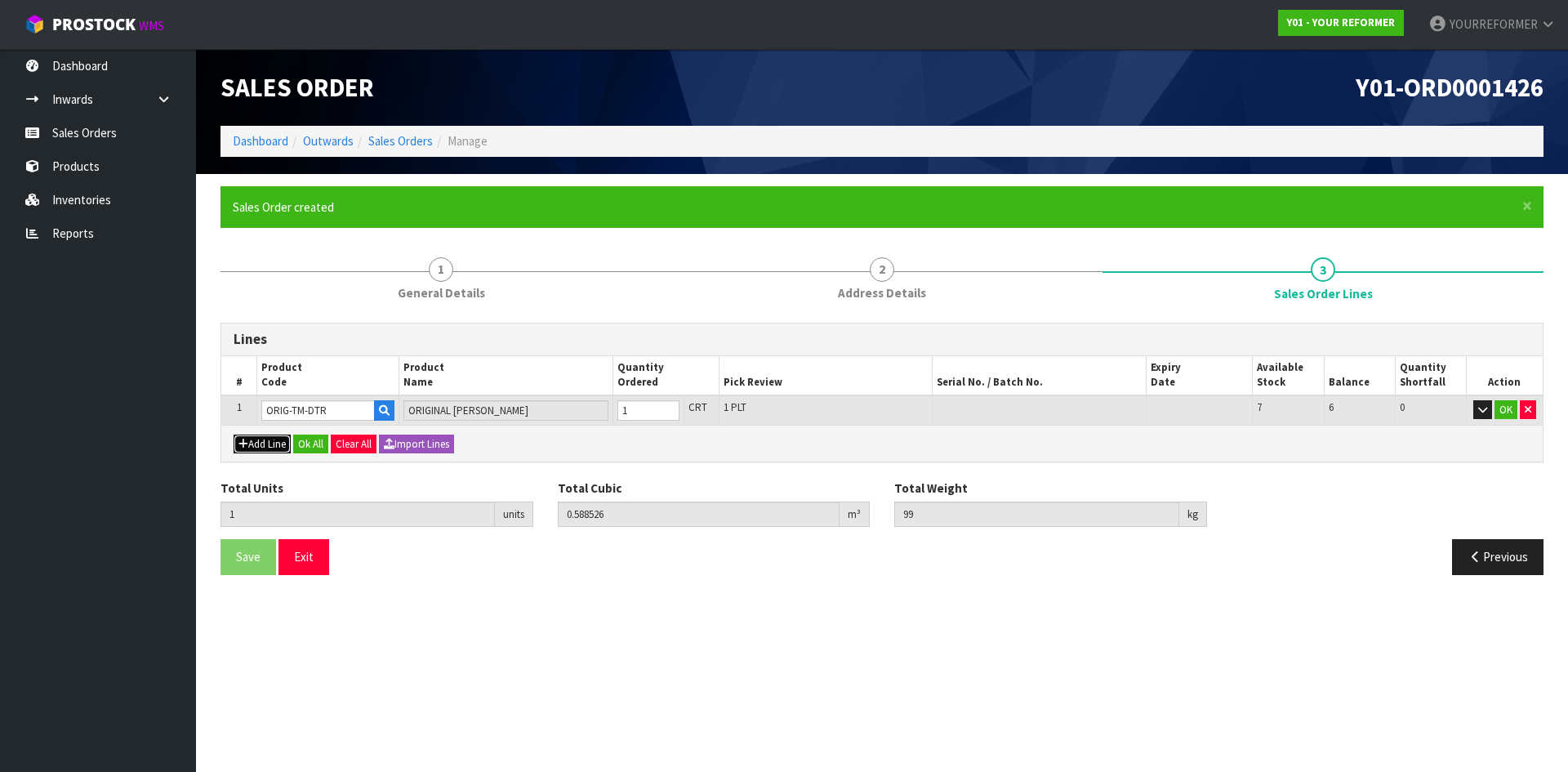
click at [268, 444] on button "Add Line" at bounding box center [262, 444] width 58 height 20
type input "0"
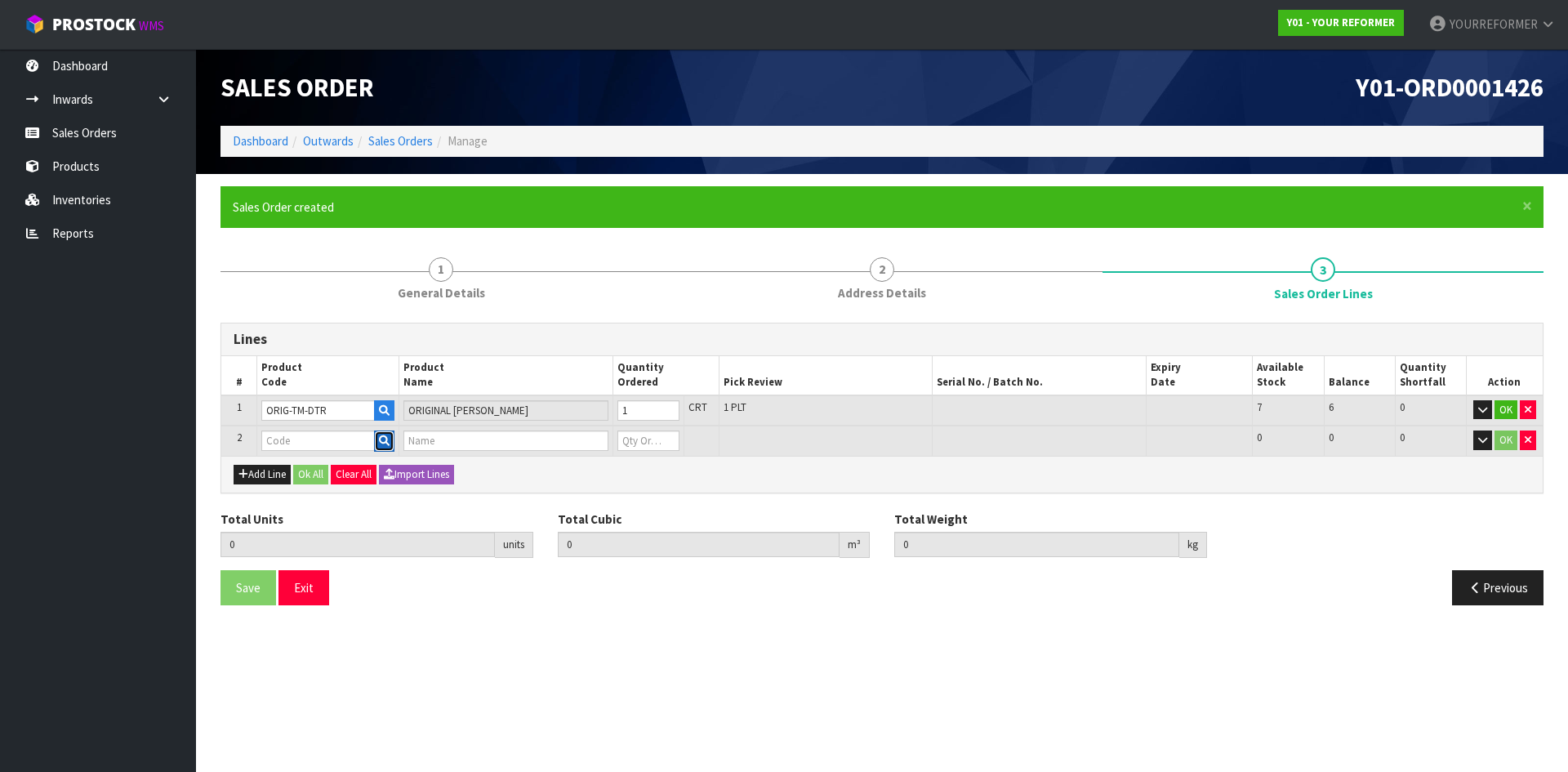
click at [390, 443] on button "button" at bounding box center [385, 440] width 20 height 21
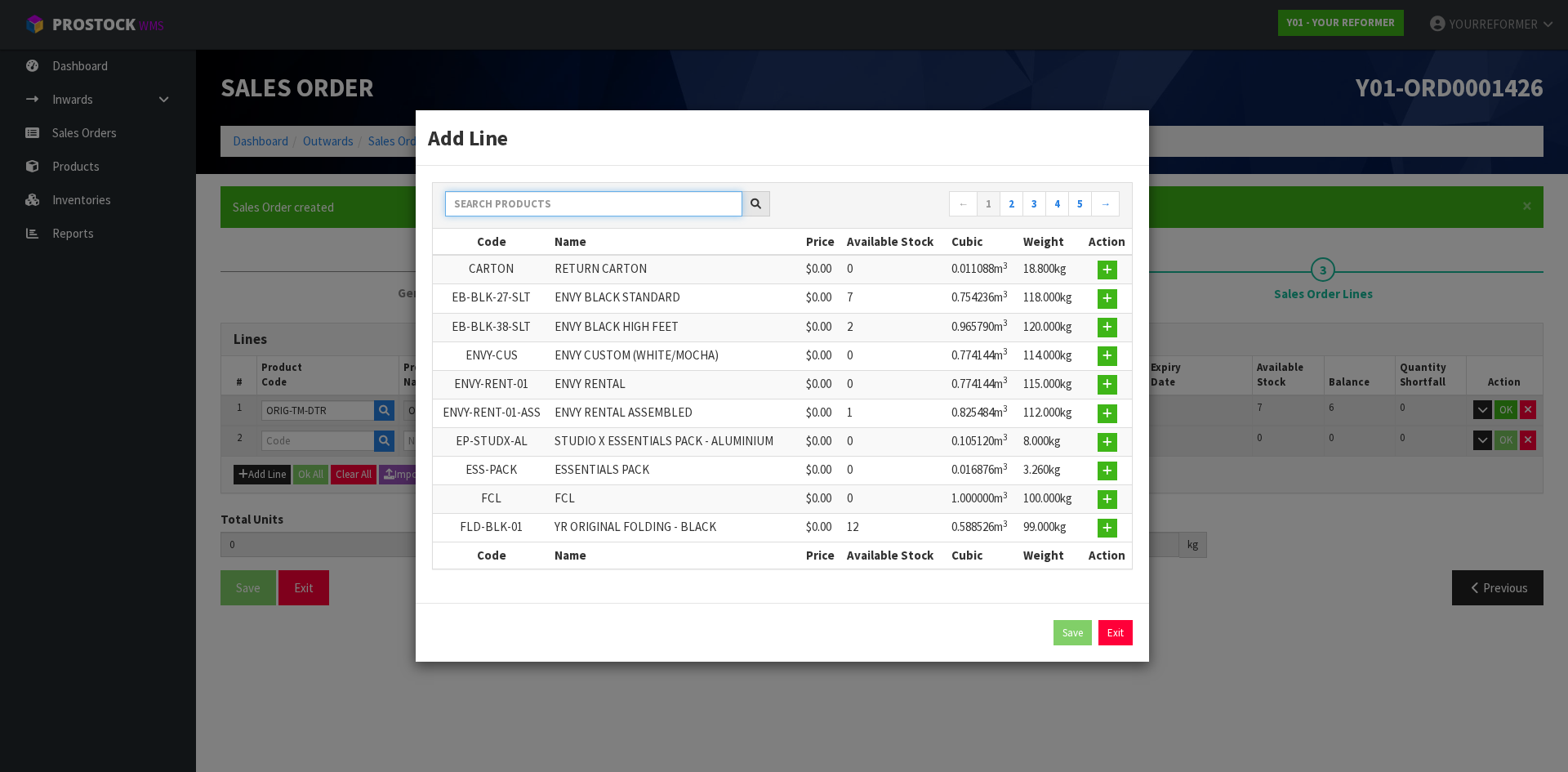
click at [515, 205] on input "text" at bounding box center [594, 203] width 297 height 25
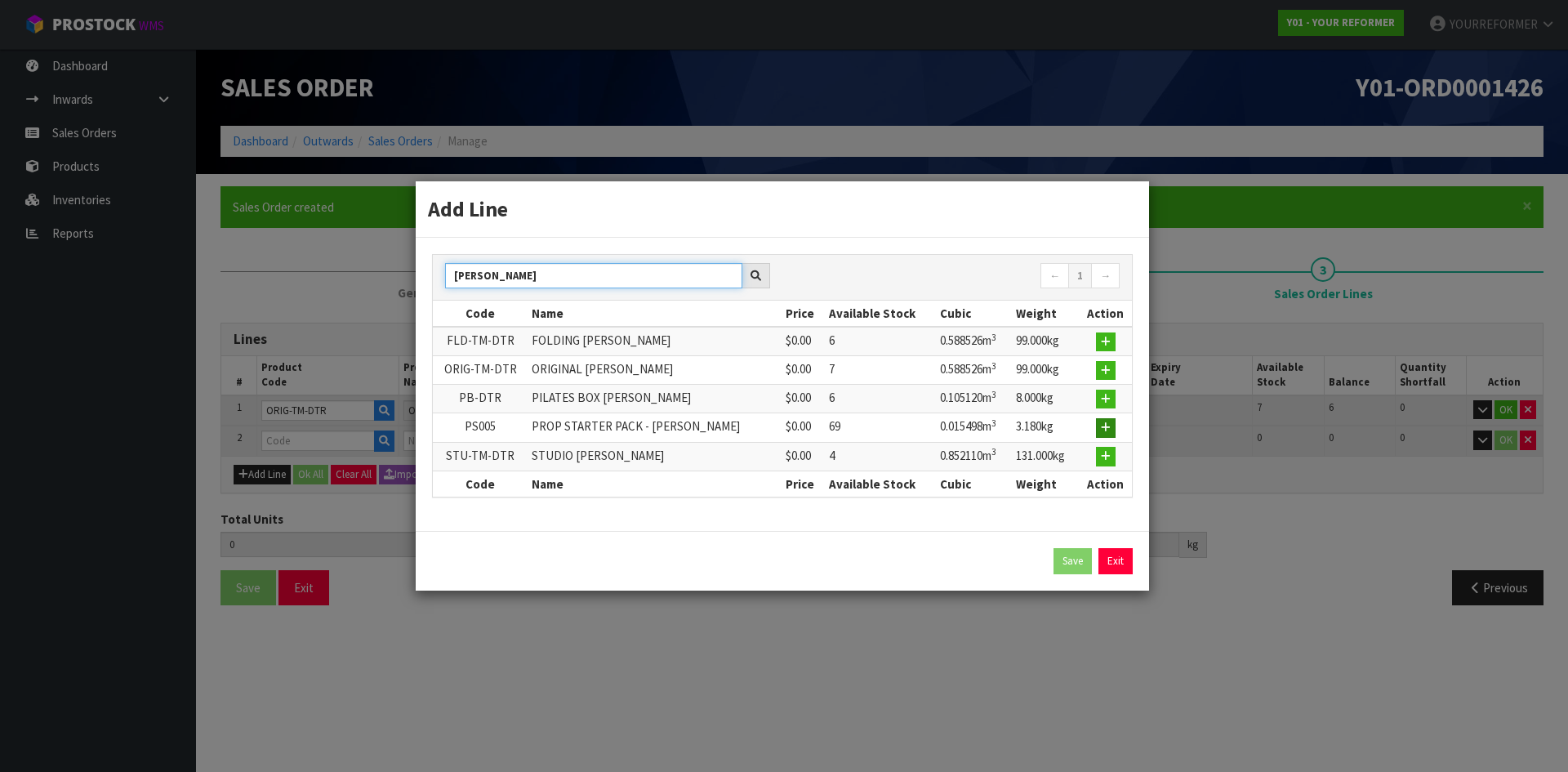
type input "[PERSON_NAME]"
click at [1101, 430] on icon "button" at bounding box center [1105, 426] width 10 height 10
type input "1"
type input "0.588526"
type input "99"
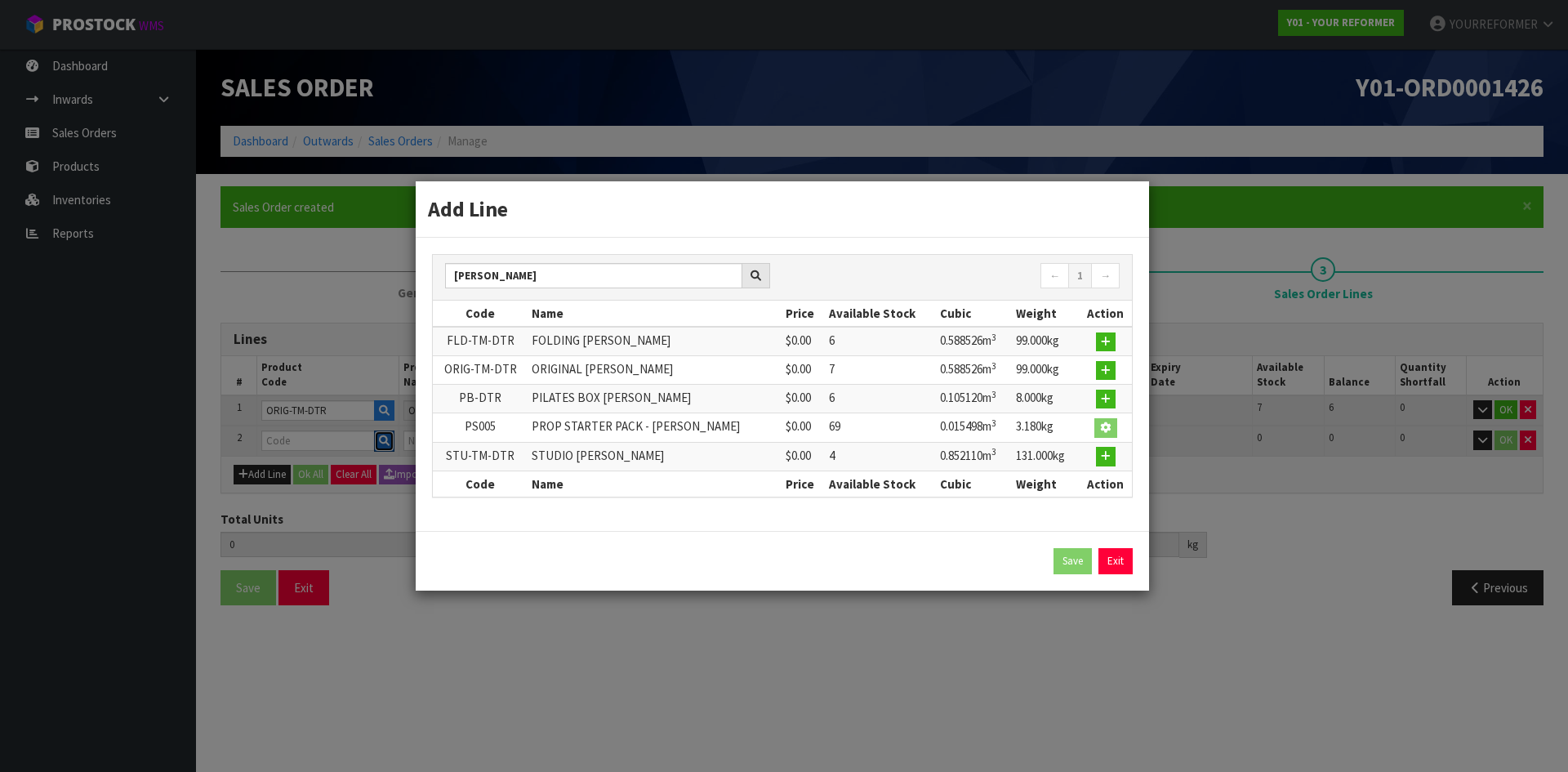
type input "PS005"
type input "PROP STARTER PACK - [PERSON_NAME]"
type input "0"
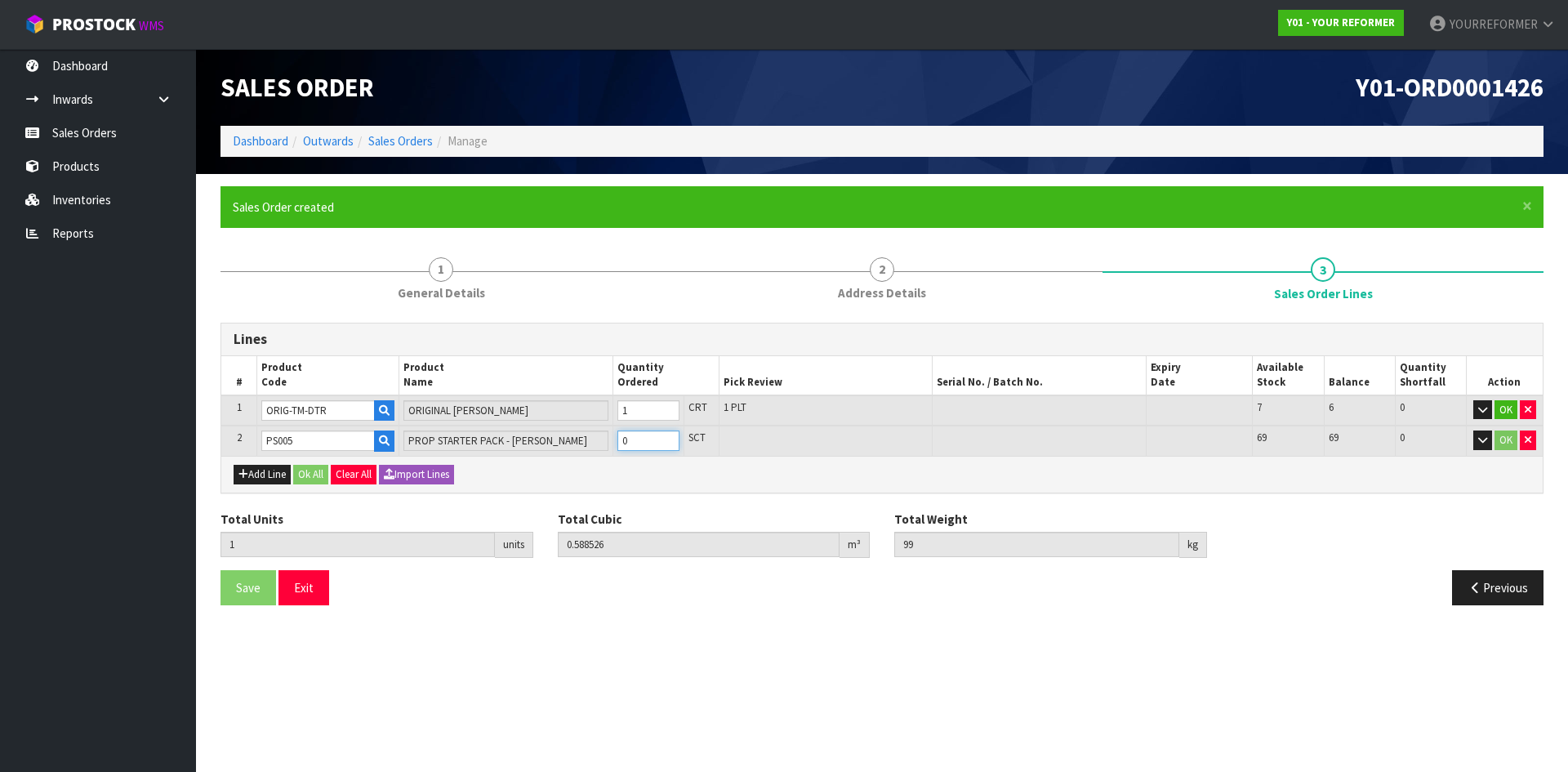
type input "2"
type input "0.604024"
type input "102.18"
type input "1"
click at [671, 437] on input "1" at bounding box center [647, 440] width 62 height 20
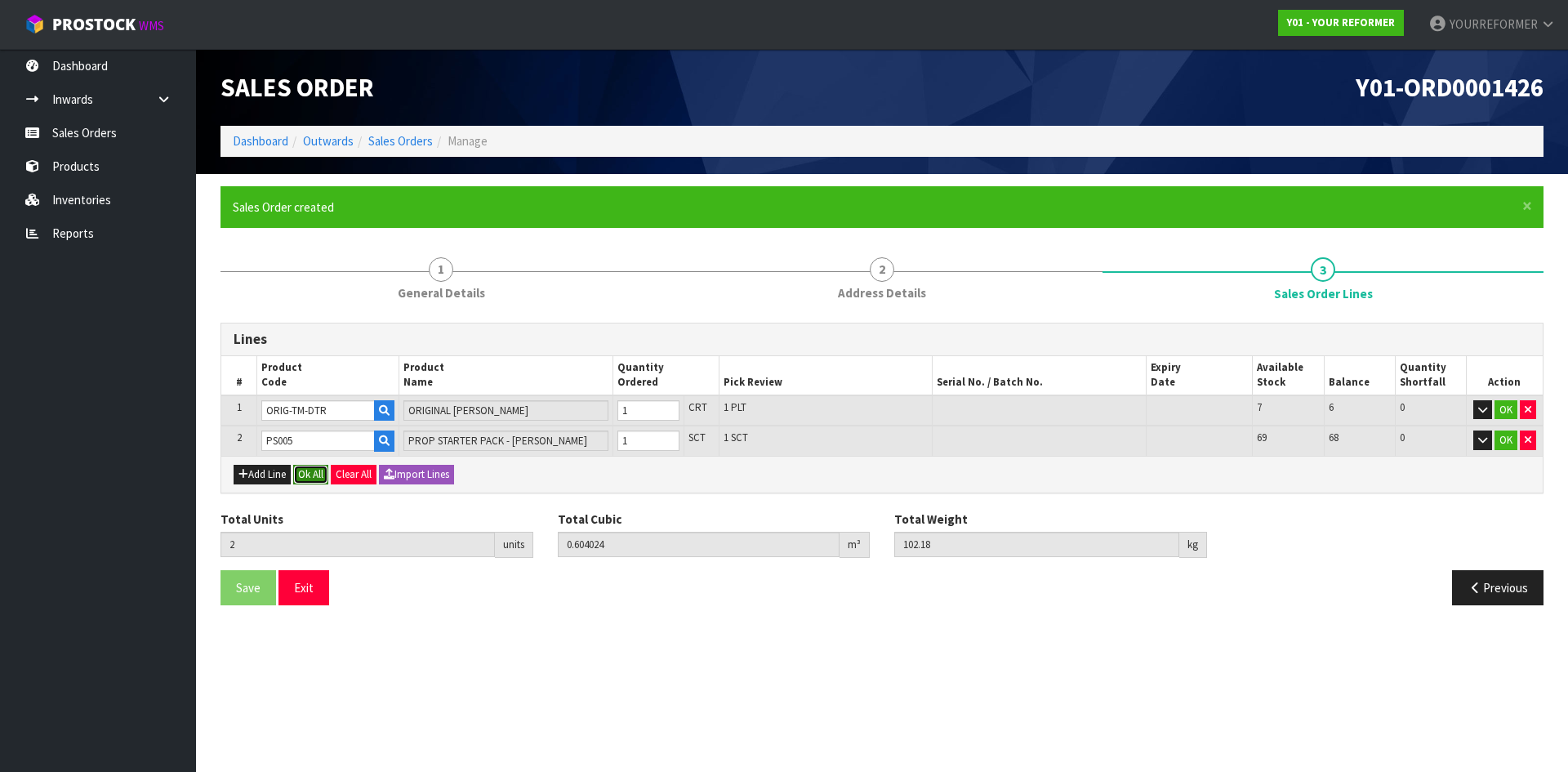
click at [325, 469] on button "Ok All" at bounding box center [311, 474] width 35 height 20
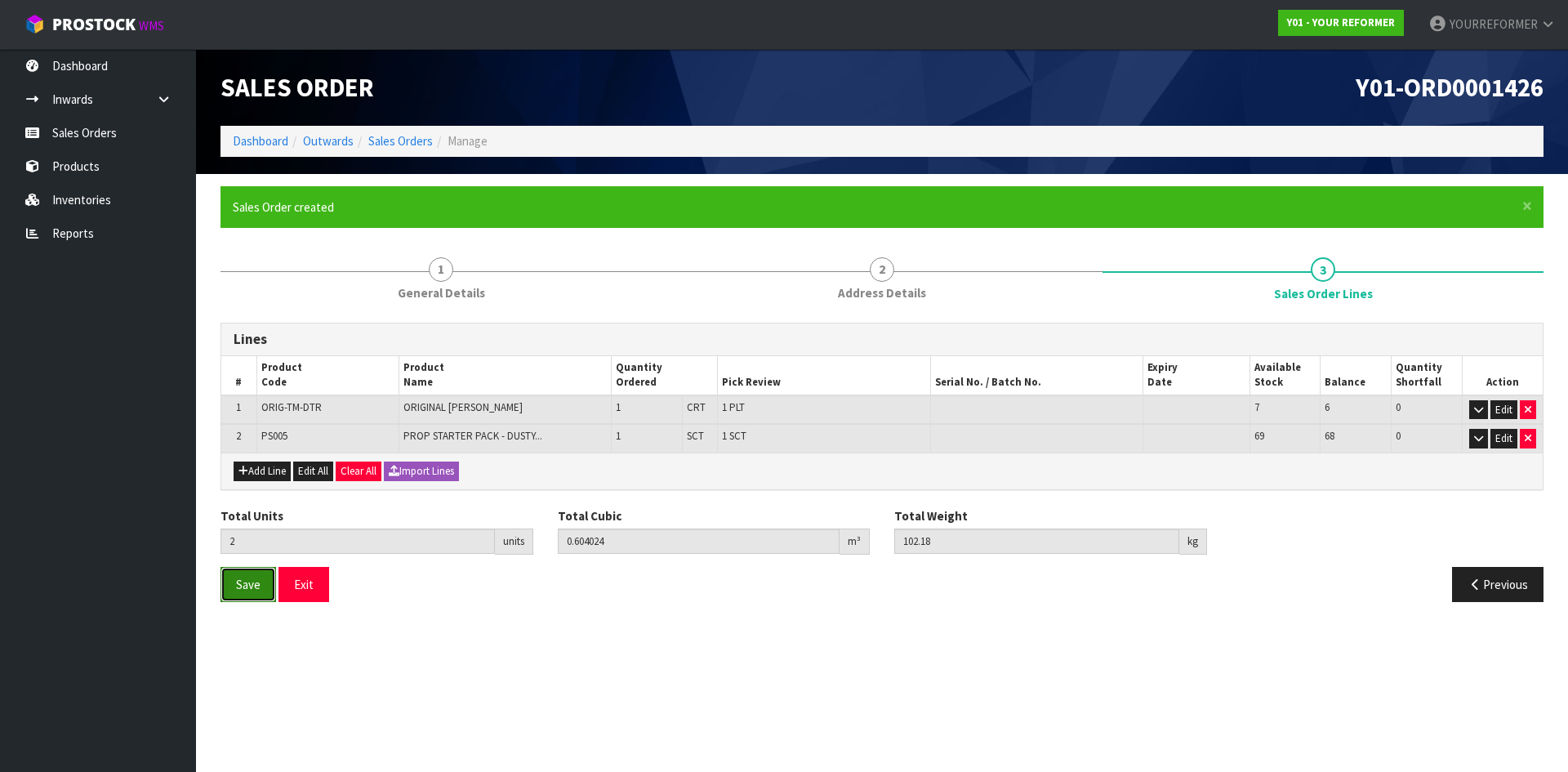
click at [241, 591] on span "Save" at bounding box center [248, 584] width 24 height 16
click at [259, 583] on span "Save" at bounding box center [248, 584] width 24 height 16
click at [45, 159] on link "Products" at bounding box center [98, 166] width 196 height 33
click at [117, 133] on link "Sales Orders" at bounding box center [98, 133] width 196 height 33
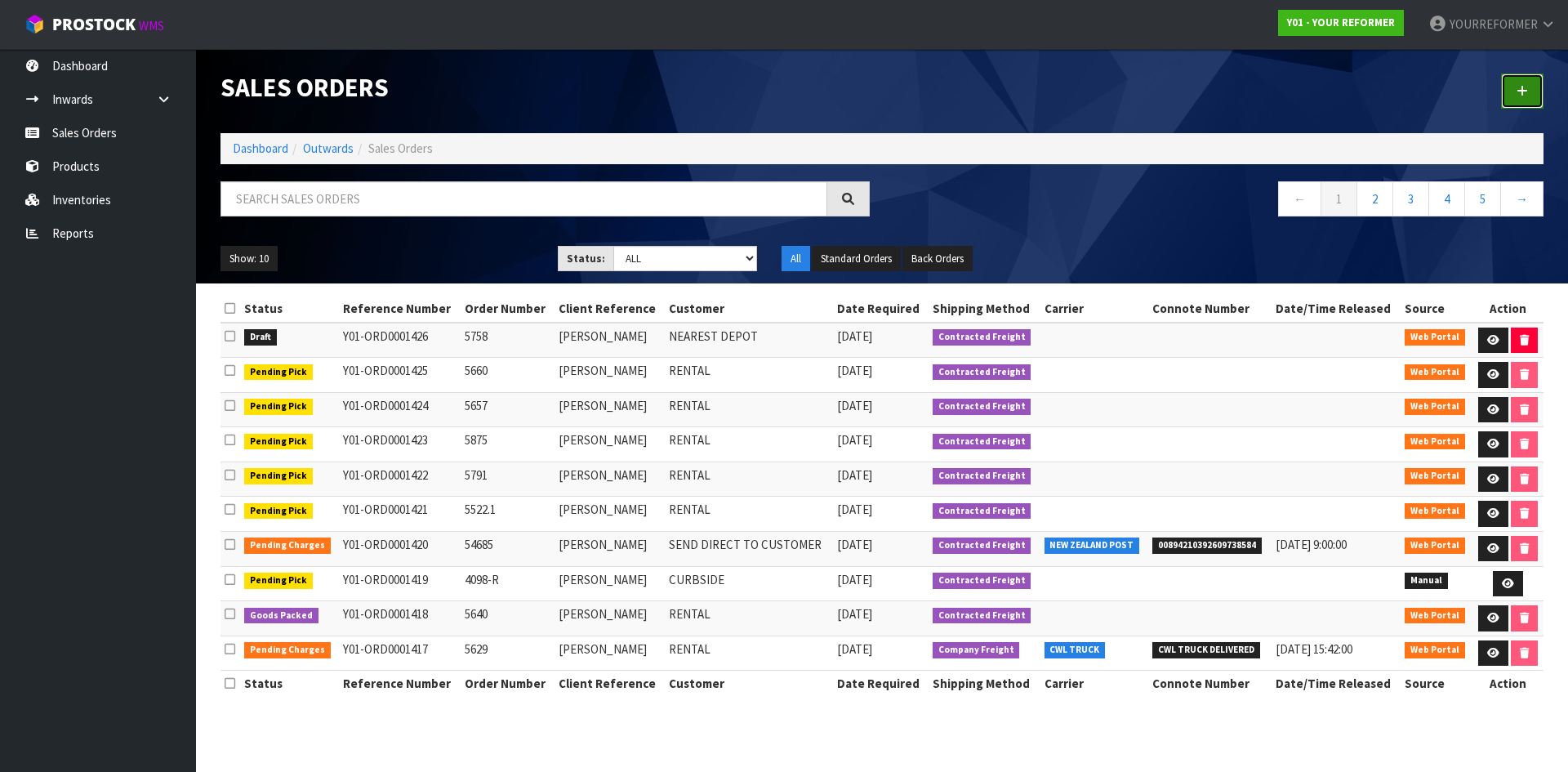
click at [1524, 88] on icon at bounding box center [1522, 90] width 11 height 12
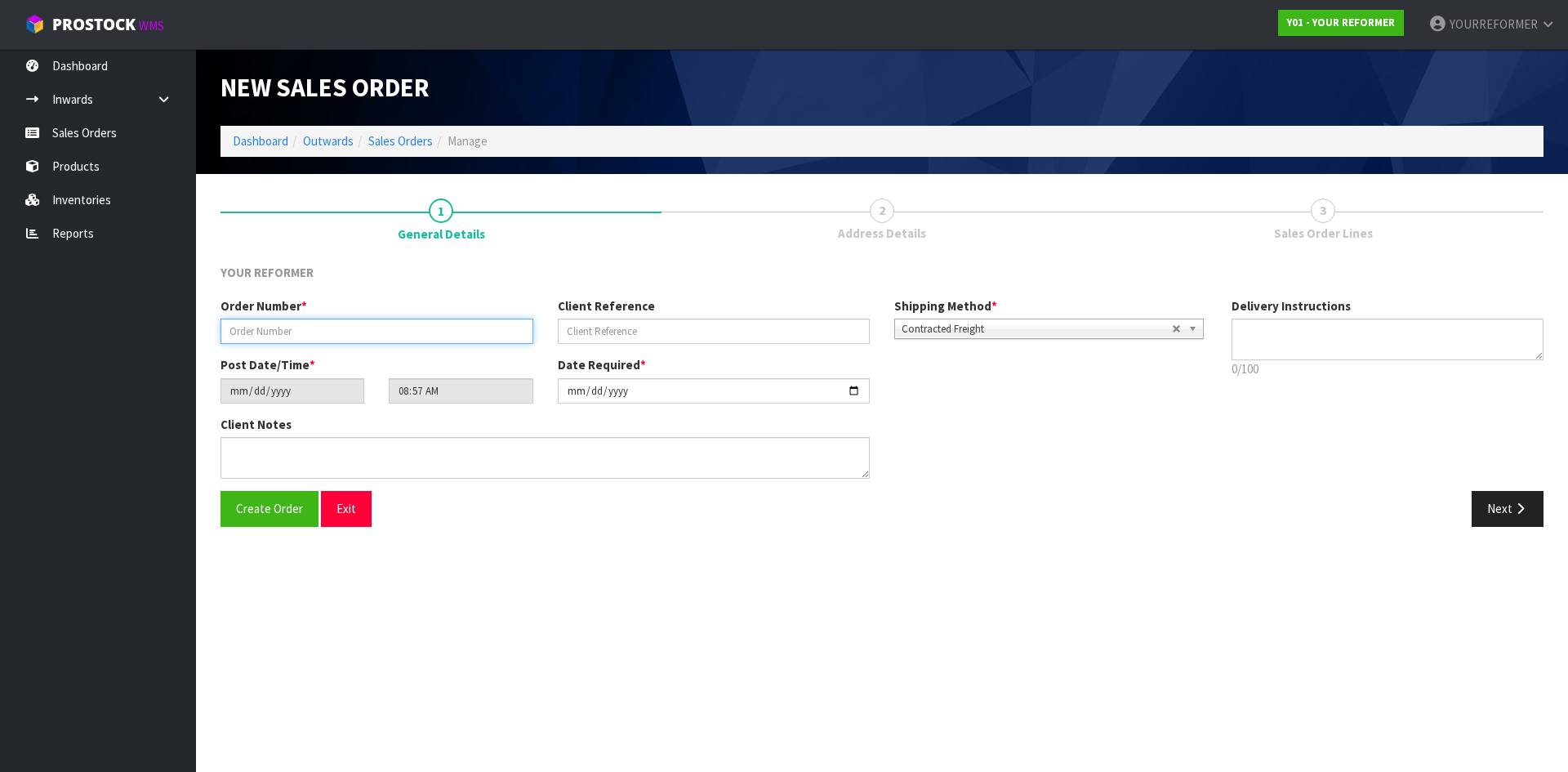
drag, startPoint x: 341, startPoint y: 329, endPoint x: 712, endPoint y: 360, distance: 372.3
click at [341, 330] on input "text" at bounding box center [376, 331] width 313 height 25
paste input "5876"
type input "5876"
drag, startPoint x: 717, startPoint y: 340, endPoint x: 692, endPoint y: 337, distance: 25.2
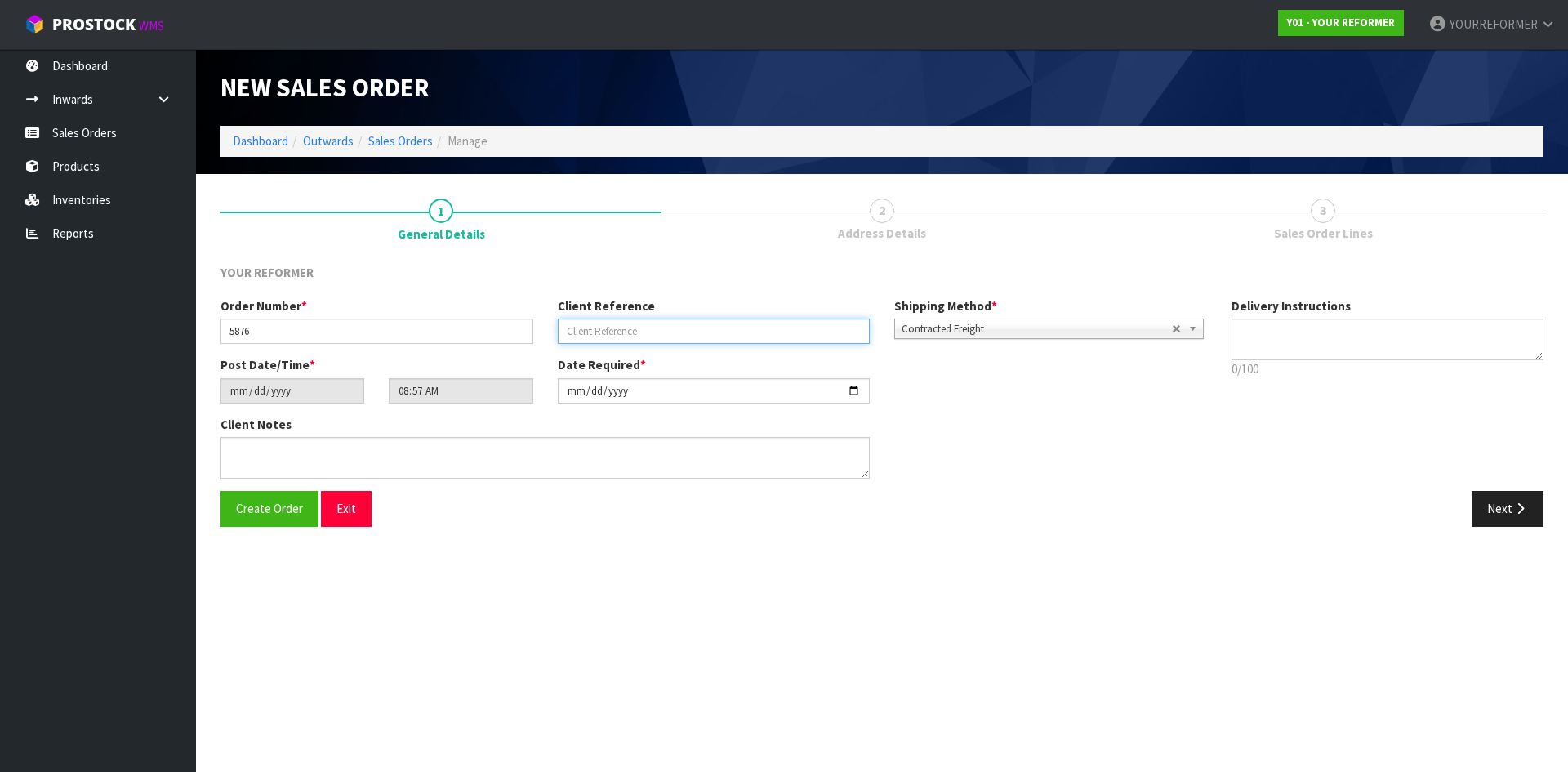
click at [717, 340] on input "text" at bounding box center [713, 331] width 313 height 25
drag, startPoint x: 695, startPoint y: 316, endPoint x: 821, endPoint y: 329, distance: 126.7
click at [695, 318] on div "Client Reference" at bounding box center [713, 321] width 337 height 46
drag, startPoint x: 789, startPoint y: 332, endPoint x: 1035, endPoint y: 347, distance: 246.5
click at [790, 332] on input "text" at bounding box center [713, 331] width 313 height 25
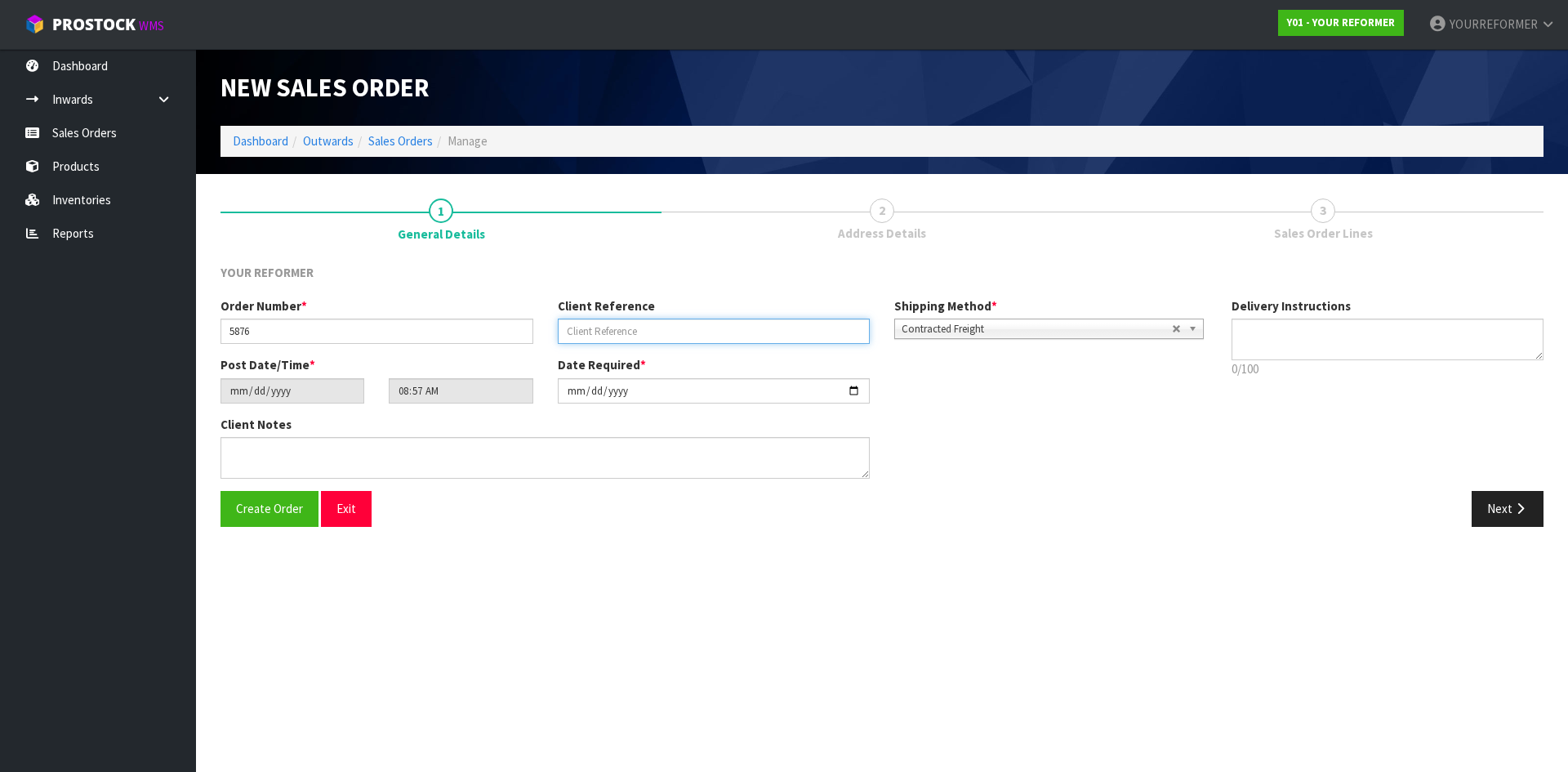
paste input "[PERSON_NAME]"
type input "[PERSON_NAME]"
click at [1276, 347] on textarea at bounding box center [1387, 339] width 313 height 42
click at [1285, 334] on textarea at bounding box center [1387, 339] width 313 height 42
click at [1289, 345] on textarea at bounding box center [1387, 339] width 313 height 42
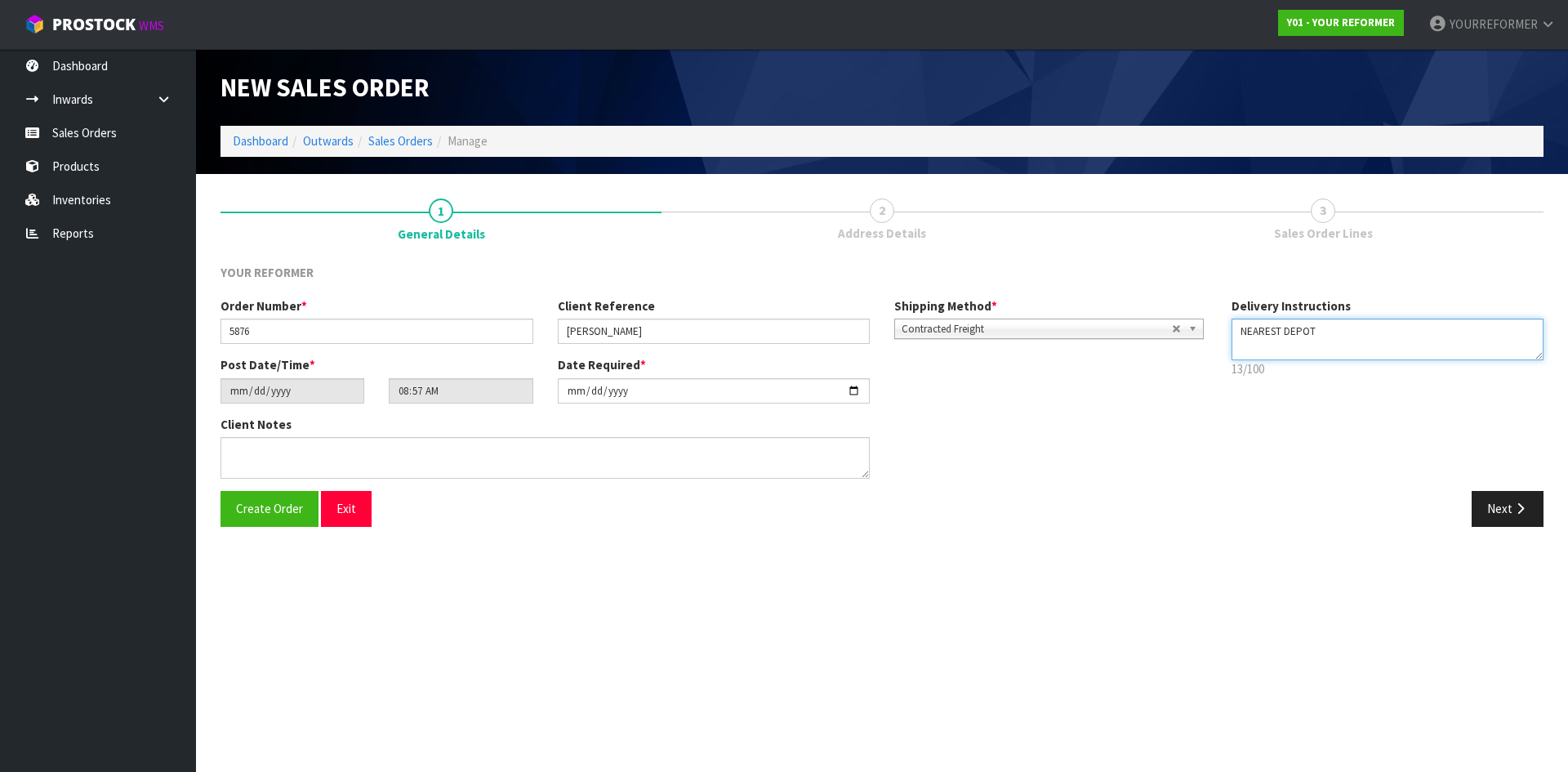
paste textarea "[PHONE_NUMBER]"
type textarea "NEAREST DEPOT [PHONE_NUMBER]"
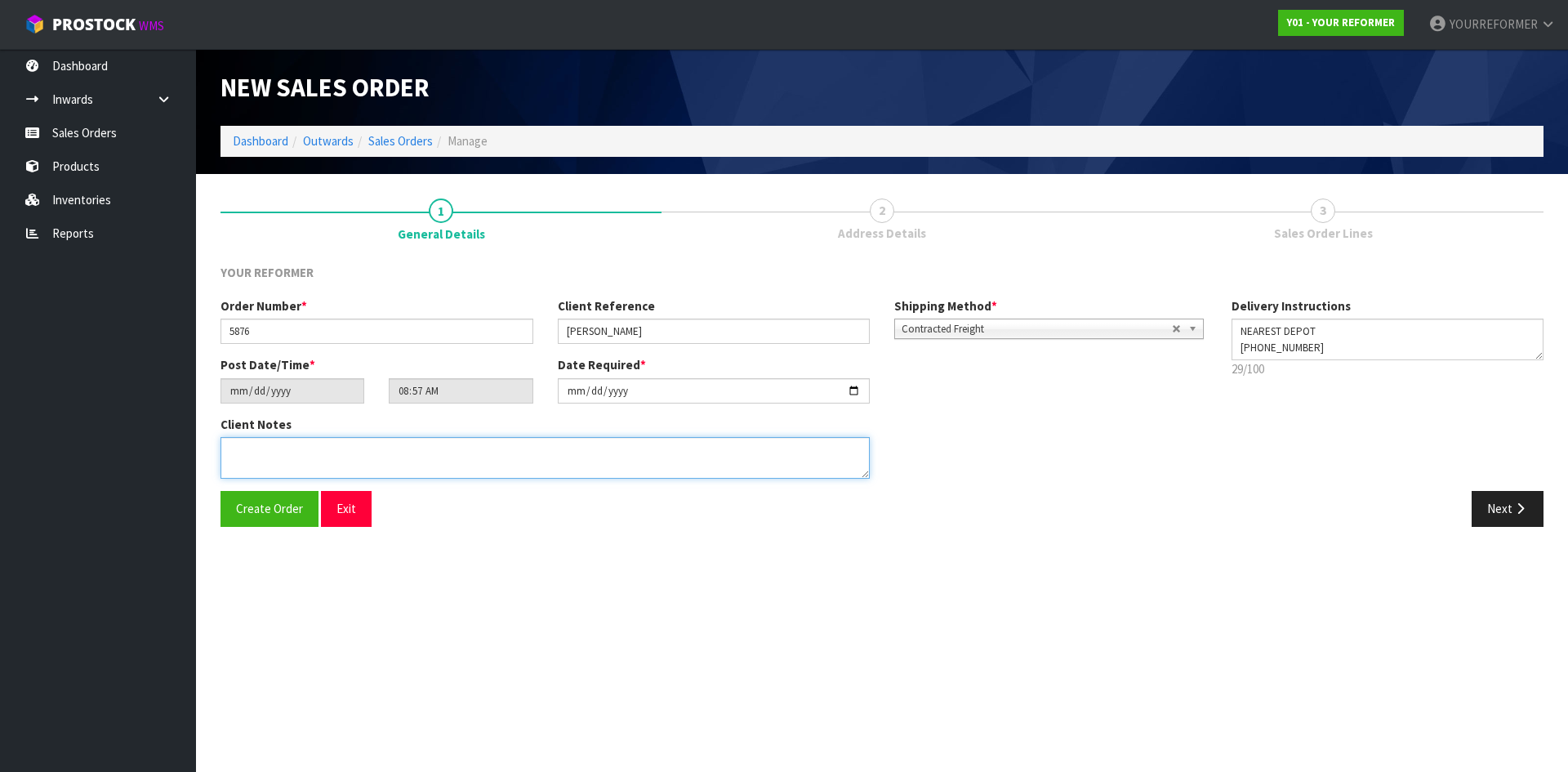
drag, startPoint x: 459, startPoint y: 453, endPoint x: 482, endPoint y: 458, distance: 23.5
click at [460, 453] on textarea at bounding box center [544, 457] width 649 height 42
paste textarea "[PERSON_NAME] [STREET_ADDRESS][PERSON_NAME] [PHONE_NUMBER]"
type textarea "[PERSON_NAME] [STREET_ADDRESS][PERSON_NAME] [PHONE_NUMBER]"
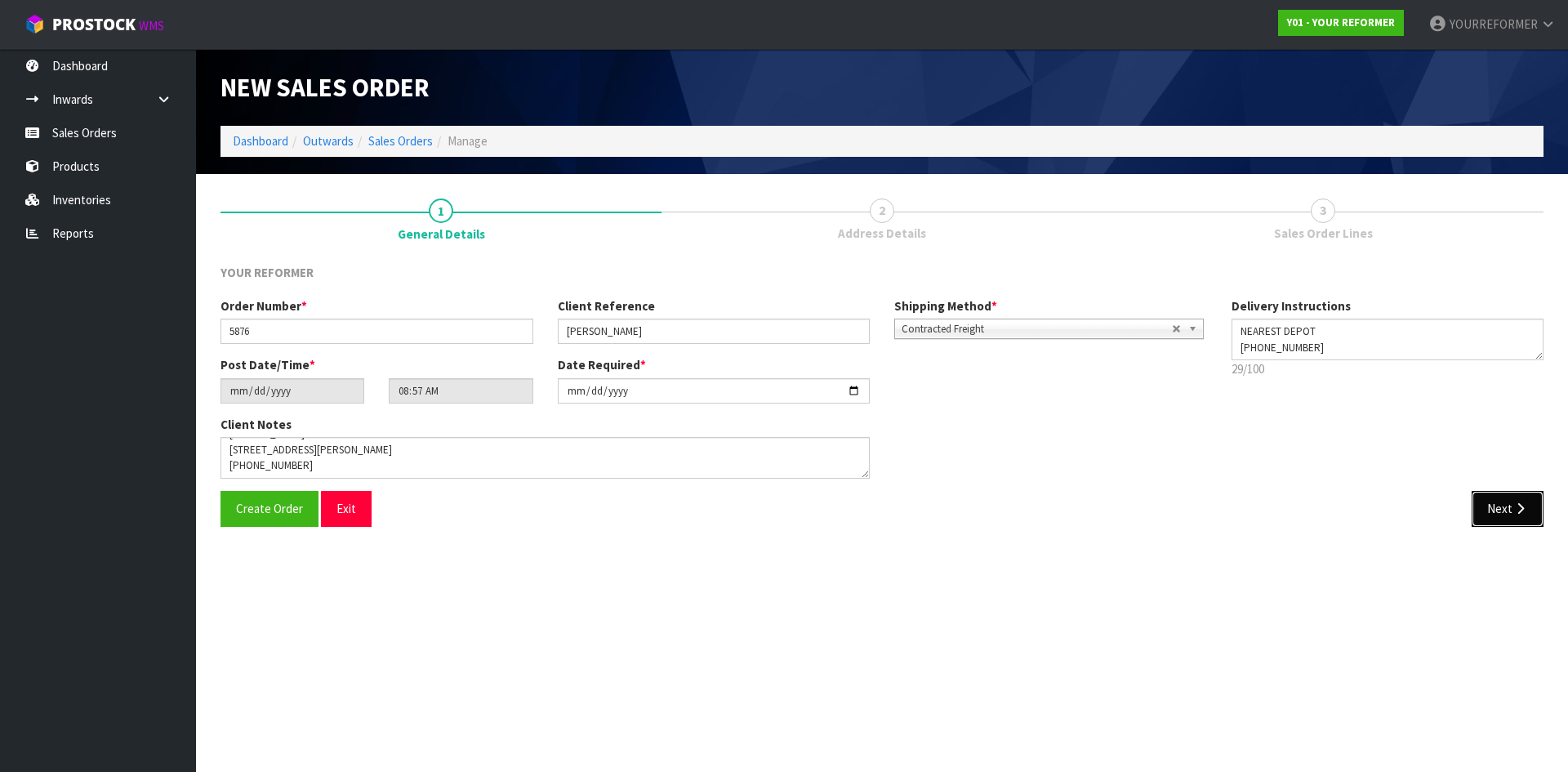
click at [1487, 509] on button "Next" at bounding box center [1507, 508] width 72 height 35
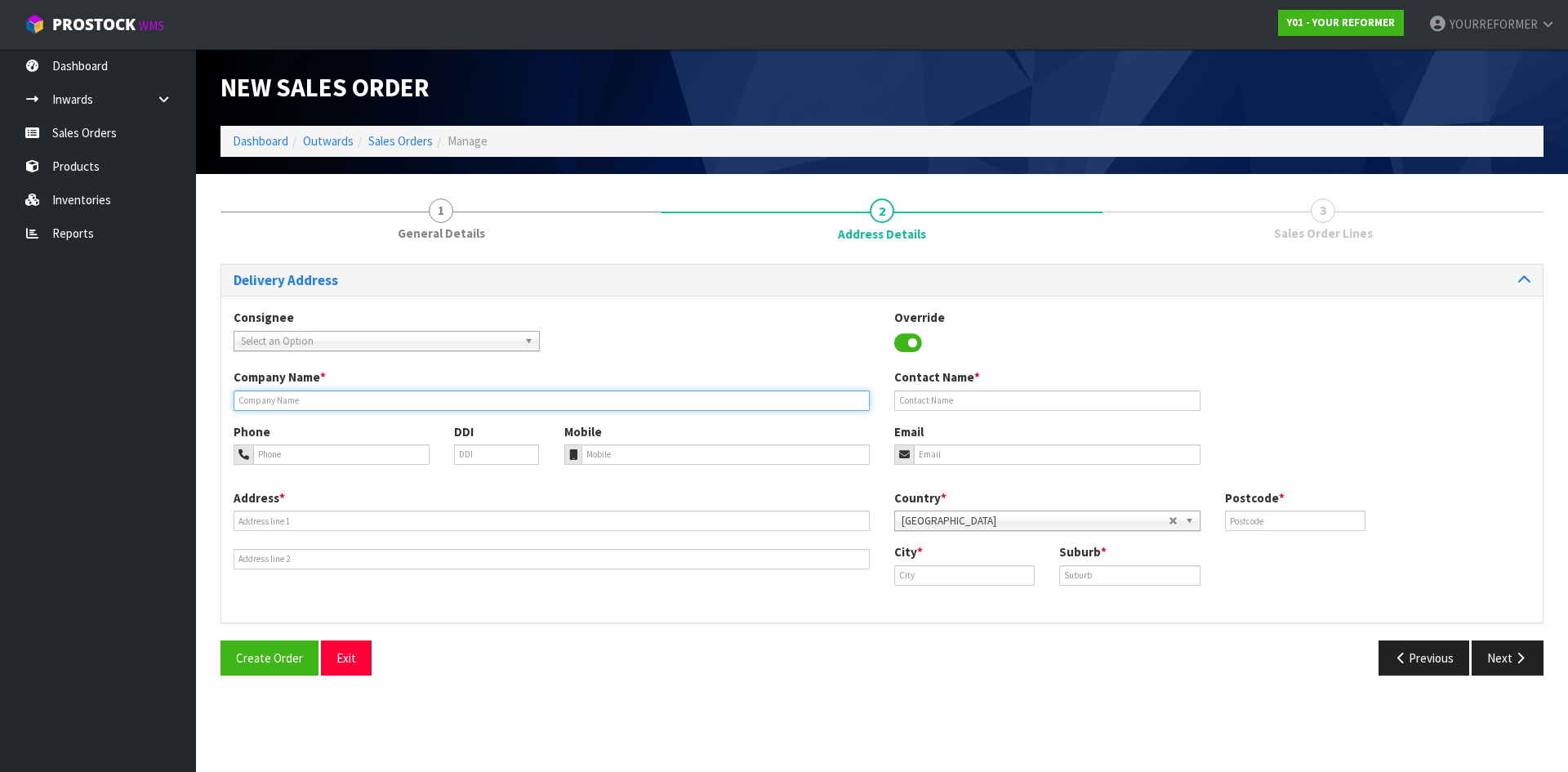
click at [310, 403] on input "text" at bounding box center [551, 400] width 636 height 20
type input "NEAREST DEPOT"
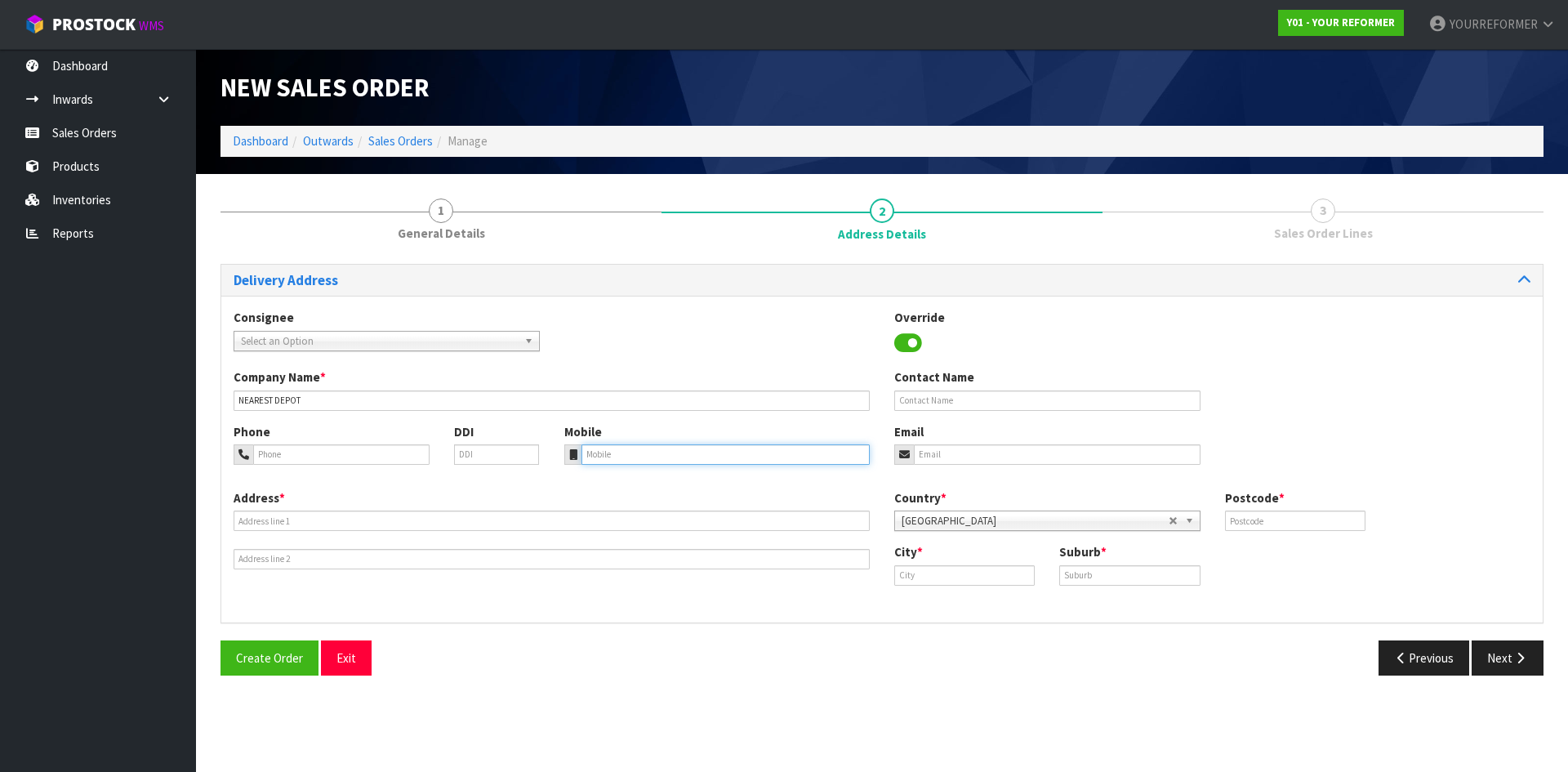
click at [597, 455] on input "tel" at bounding box center [725, 454] width 289 height 20
paste input "[PHONE_NUMBER]"
type input "[PHONE_NUMBER]"
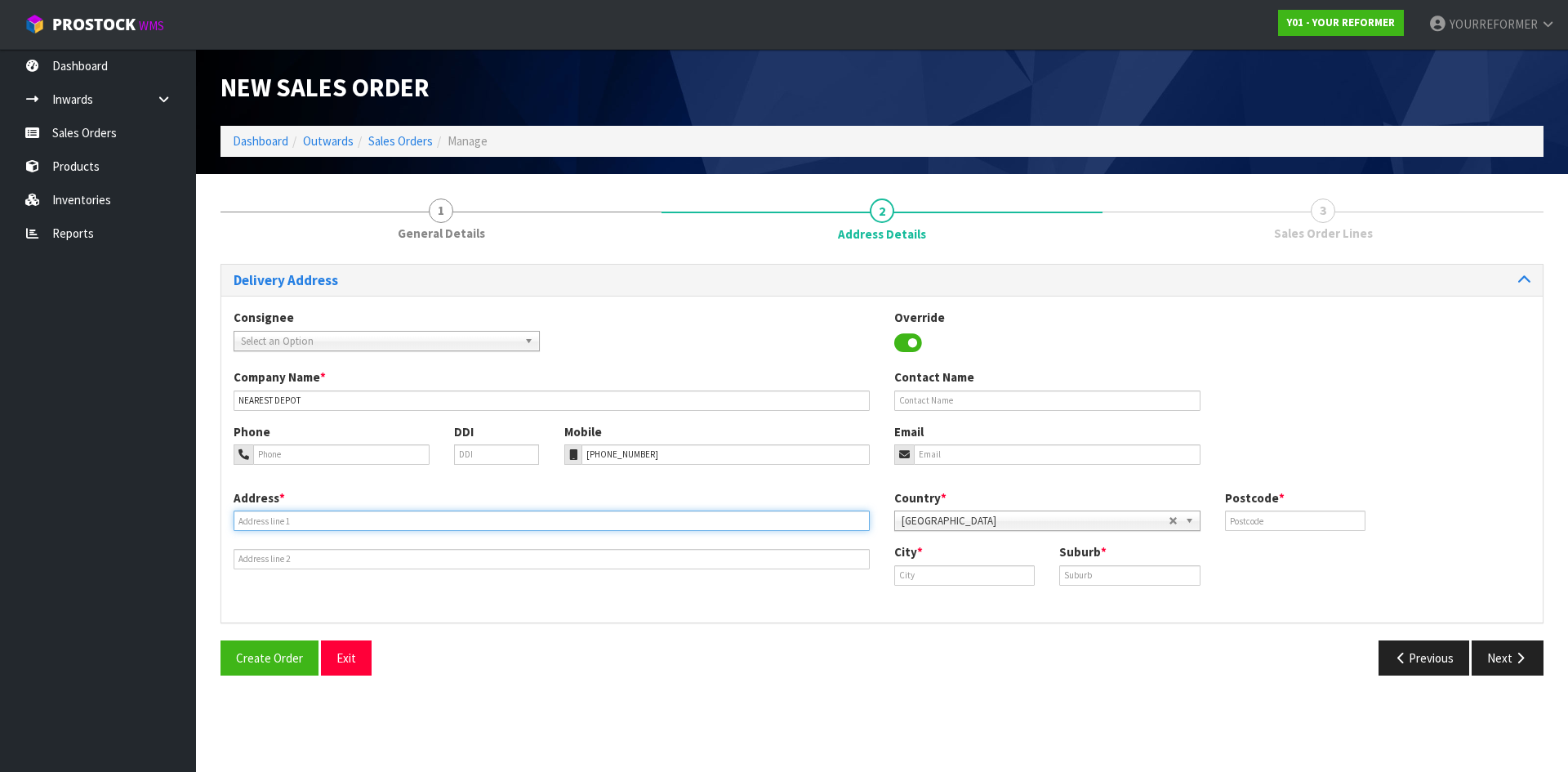
click at [432, 516] on input "text" at bounding box center [551, 520] width 636 height 20
paste input "[STREET_ADDRESS][PERSON_NAME]"
type input "[STREET_ADDRESS][PERSON_NAME]"
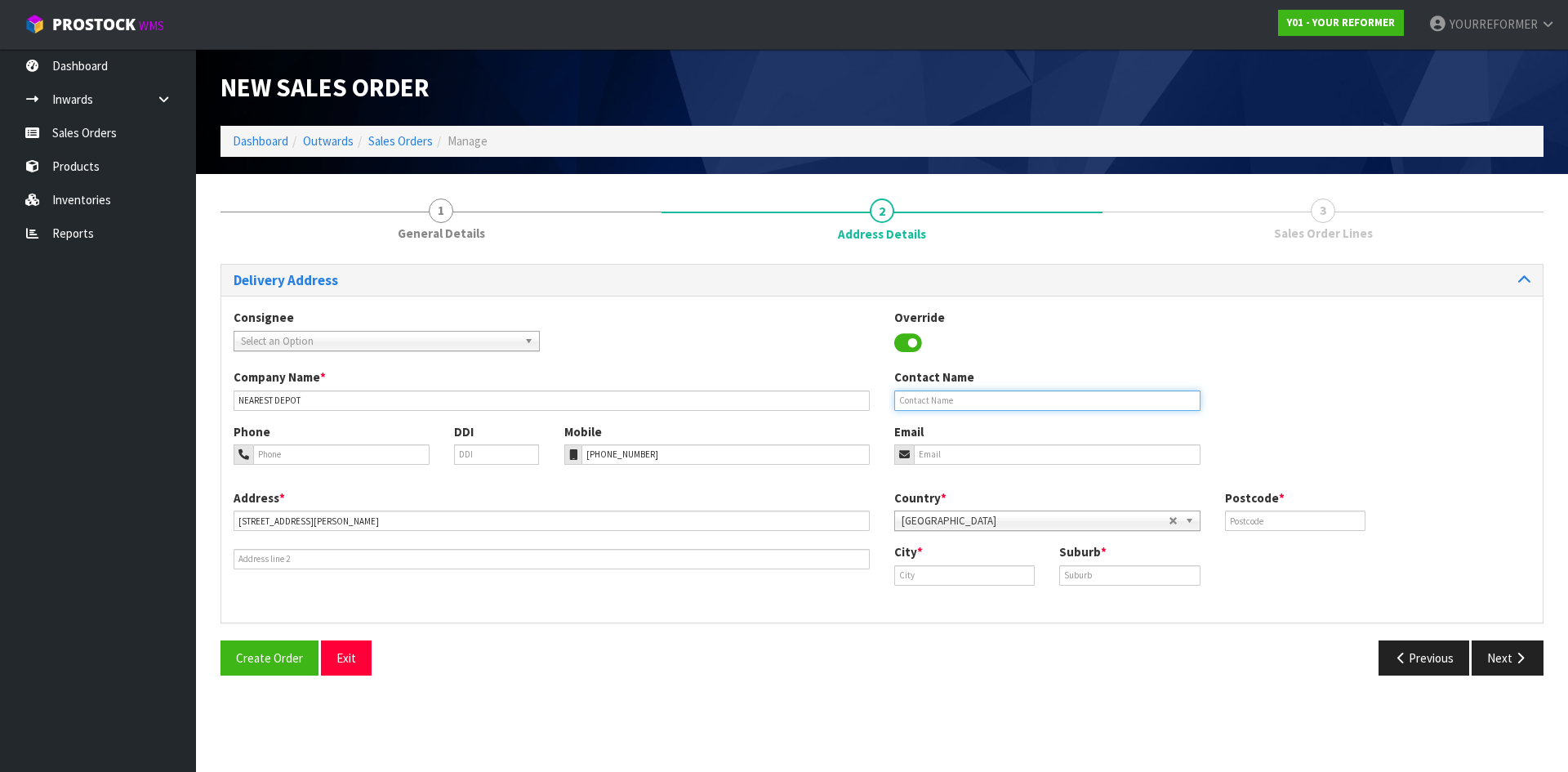
click at [932, 401] on input "text" at bounding box center [1047, 400] width 307 height 20
paste input "[PERSON_NAME]"
type input "[PERSON_NAME]"
click at [1025, 446] on input "email" at bounding box center [1057, 454] width 287 height 20
paste input "[EMAIL_ADDRESS][DOMAIN_NAME]"
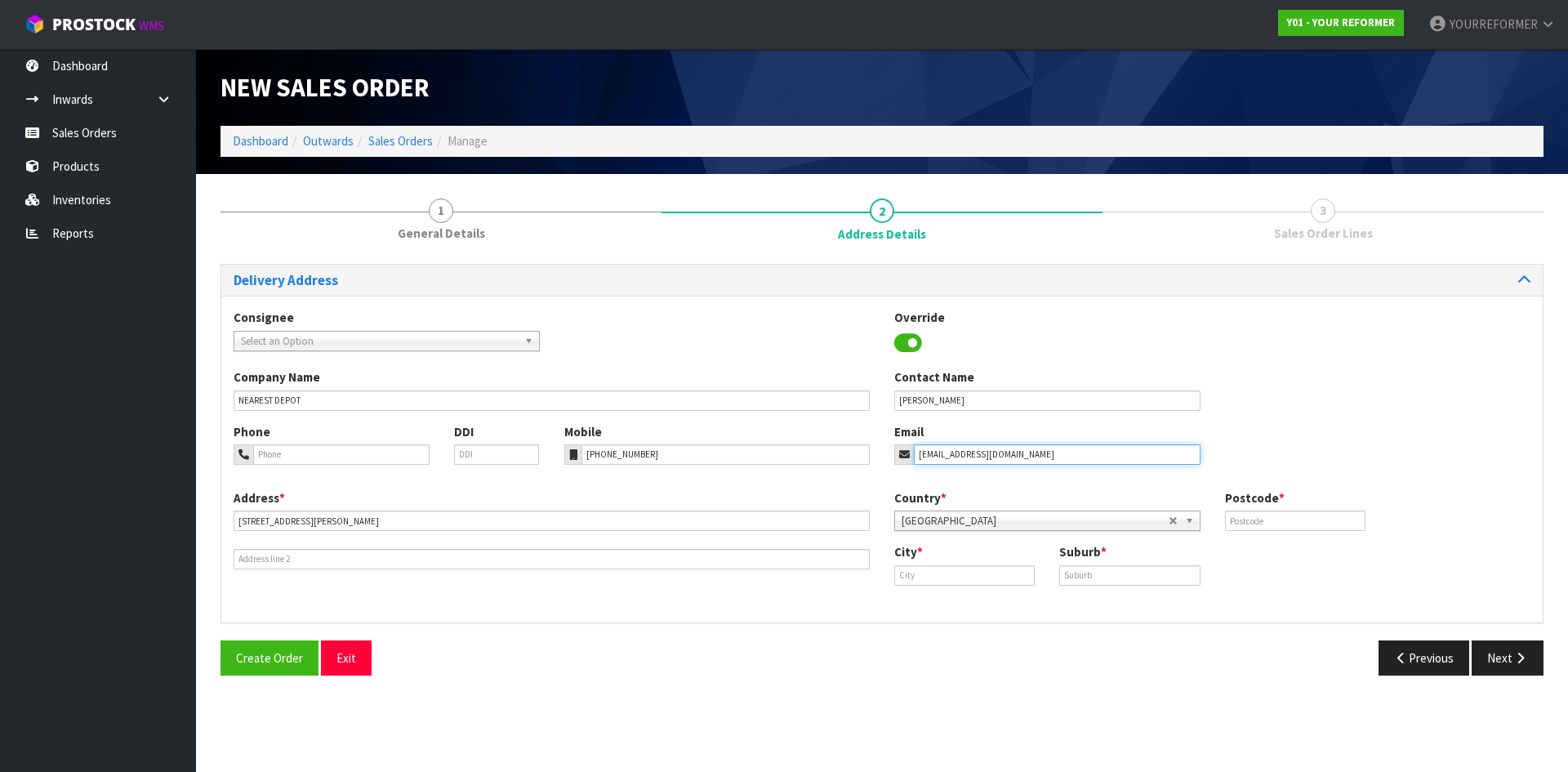
type input "[EMAIL_ADDRESS][DOMAIN_NAME]"
click at [1305, 508] on div "Postcode *" at bounding box center [1295, 509] width 165 height 42
drag, startPoint x: 1318, startPoint y: 529, endPoint x: 1300, endPoint y: 530, distance: 18.0
click at [1317, 529] on input "text" at bounding box center [1294, 520] width 140 height 20
paste input "4414"
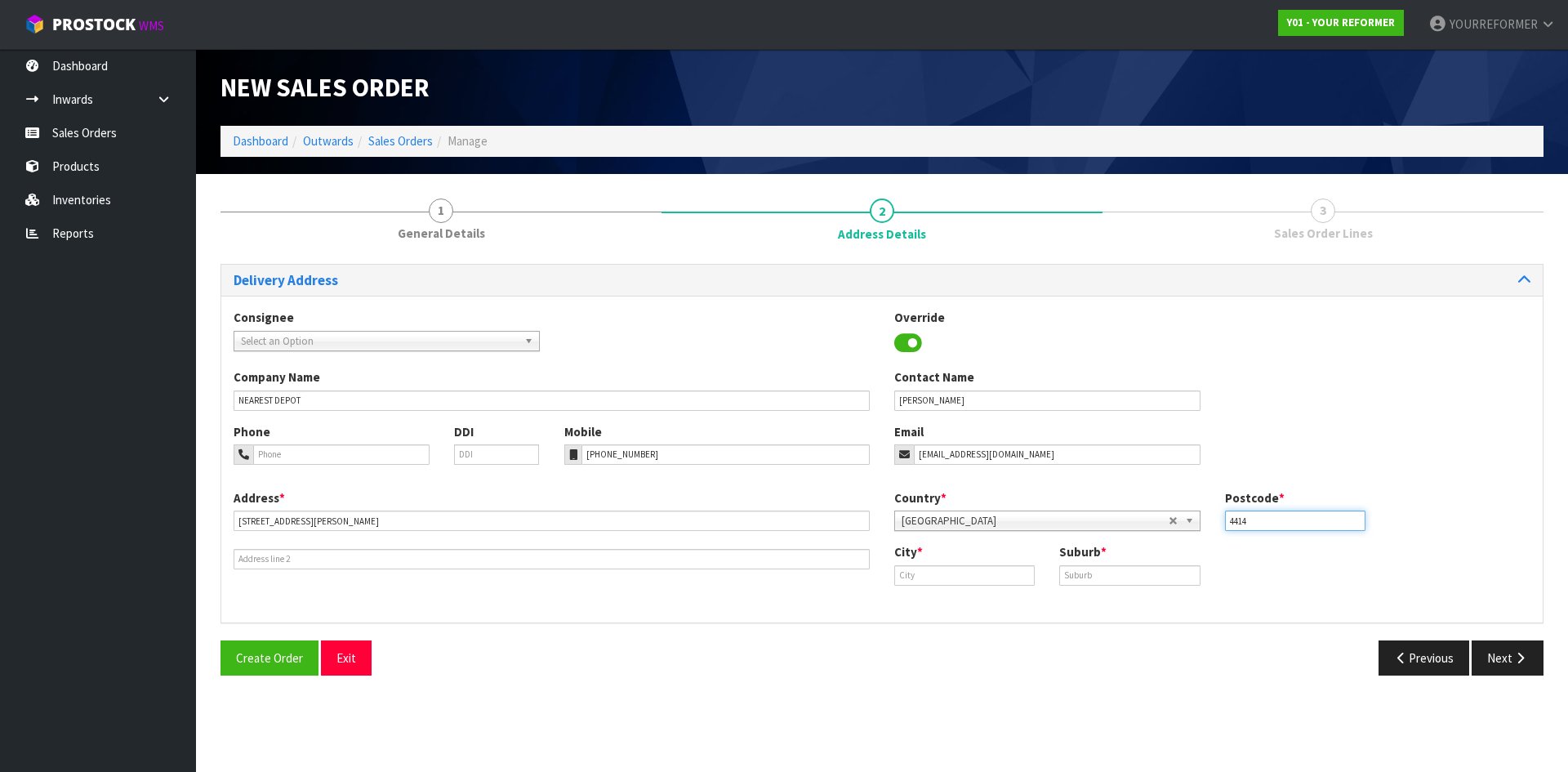
type input "4414"
click at [961, 578] on input "text" at bounding box center [963, 575] width 140 height 20
paste input "[GEOGRAPHIC_DATA]"
type input "[GEOGRAPHIC_DATA]"
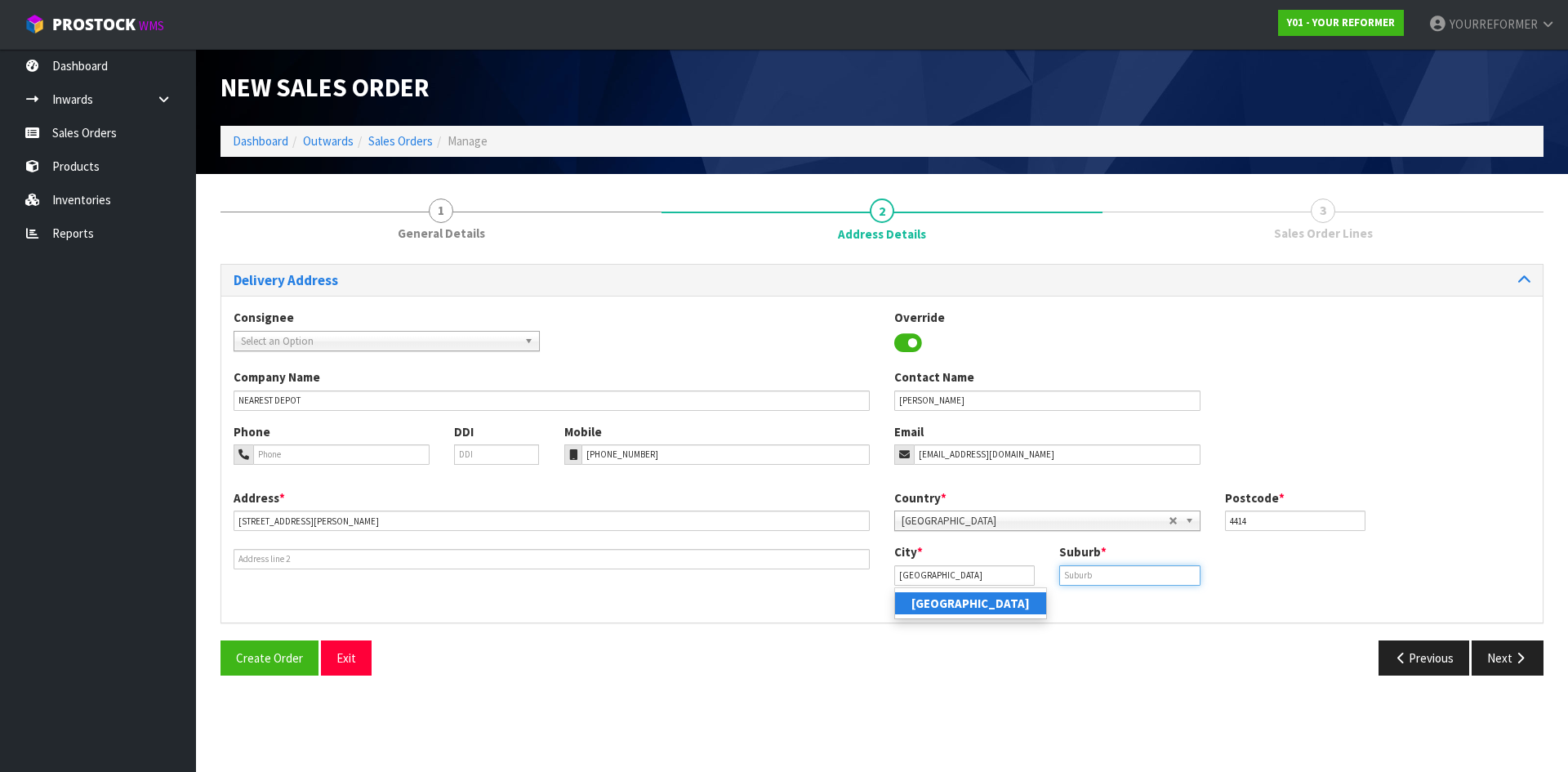
drag, startPoint x: 1109, startPoint y: 582, endPoint x: 1126, endPoint y: 588, distance: 18.0
click at [1109, 582] on input "text" at bounding box center [1129, 575] width 140 height 20
paste input "[PERSON_NAME]"
type input "[PERSON_NAME]"
click at [1496, 657] on button "Next" at bounding box center [1507, 658] width 72 height 35
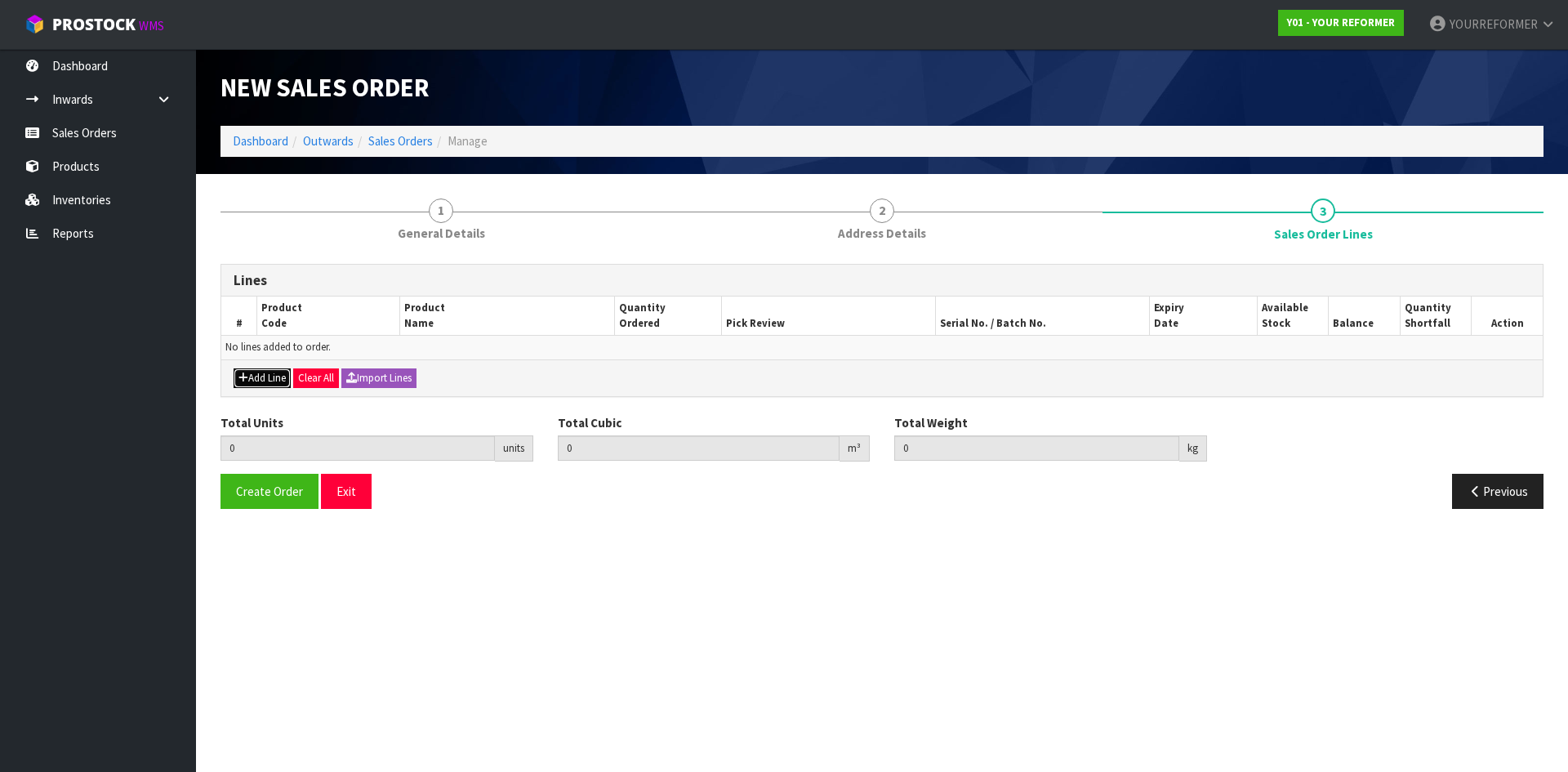
click at [280, 371] on button "Add Line" at bounding box center [262, 377] width 58 height 20
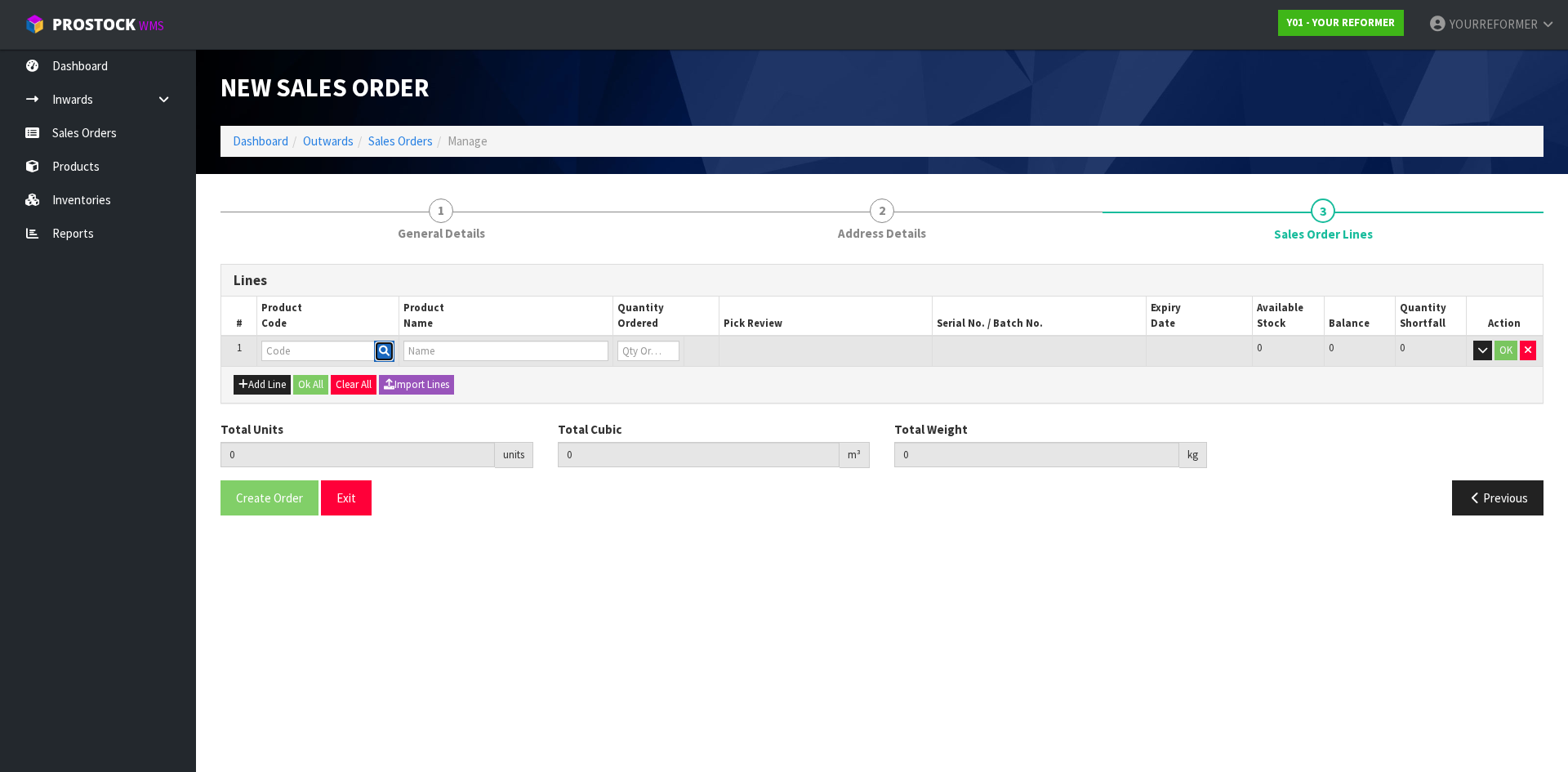
click at [388, 351] on icon "button" at bounding box center [384, 350] width 10 height 10
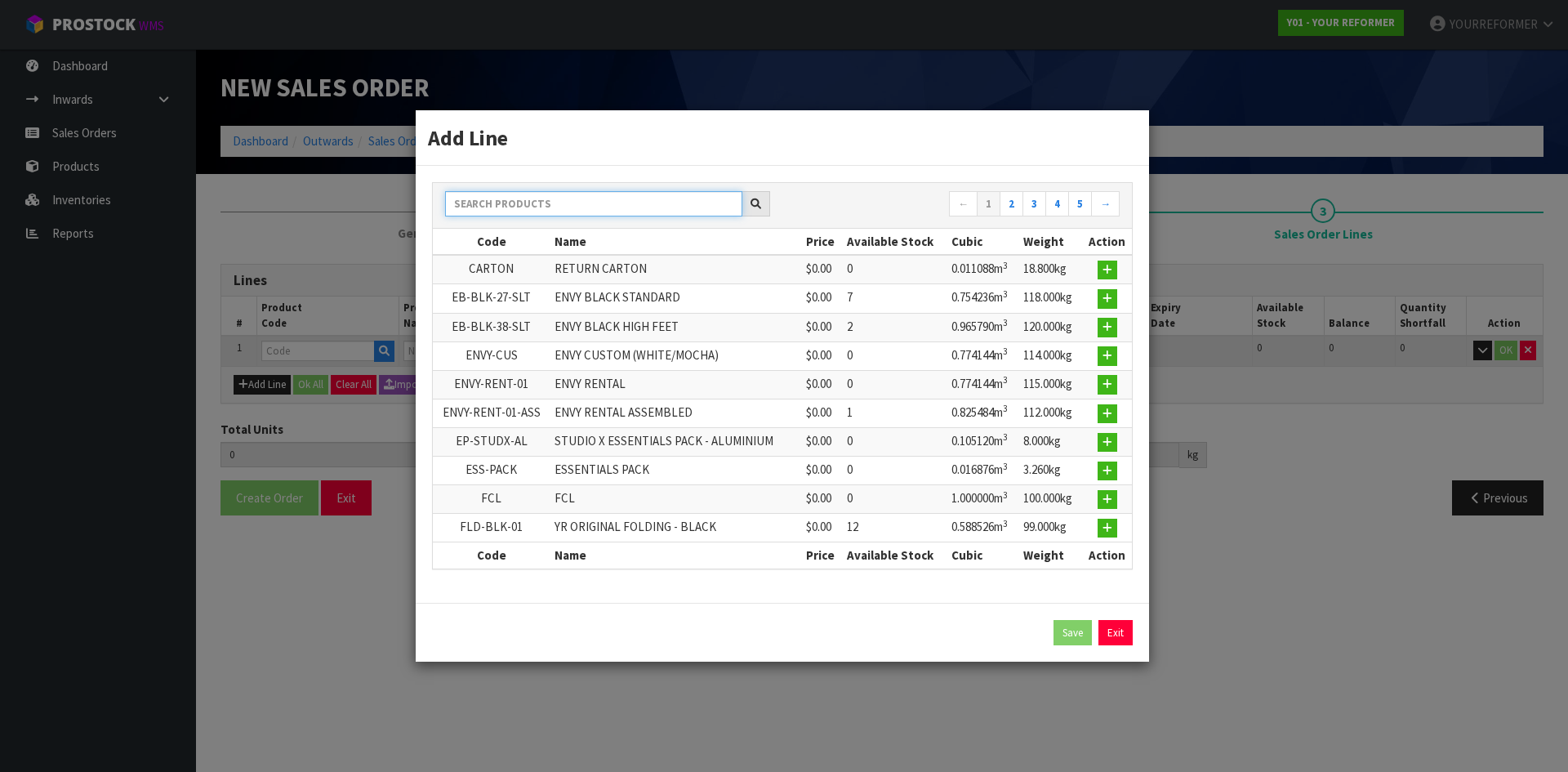
click at [529, 205] on input "text" at bounding box center [594, 203] width 297 height 25
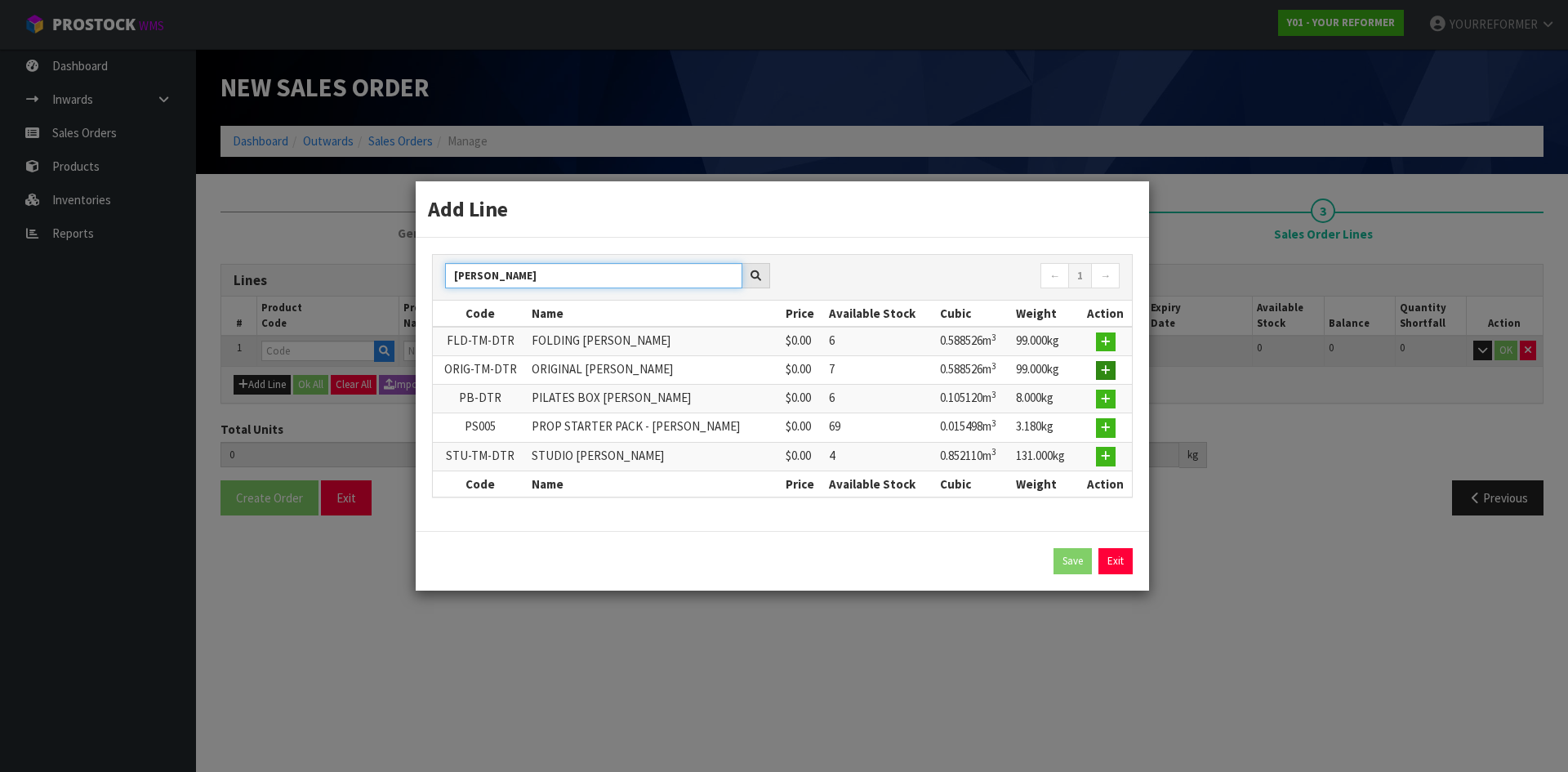
type input "[PERSON_NAME]"
click at [1112, 369] on button "button" at bounding box center [1105, 370] width 20 height 20
type input "0.000000"
type input "0.000"
type input "ORIG-TM-DTR"
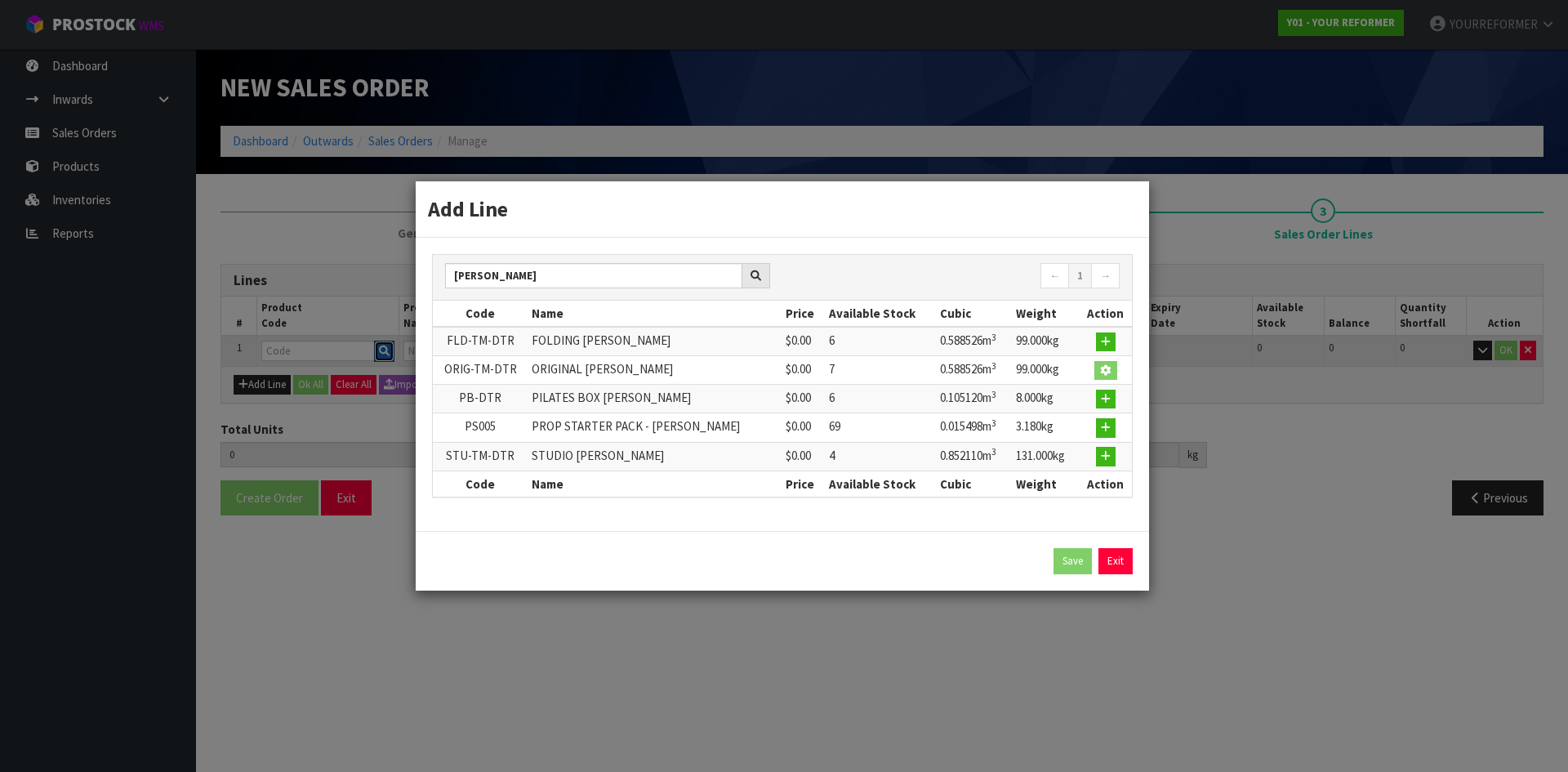
type input "ORIGINAL [PERSON_NAME]"
type input "0"
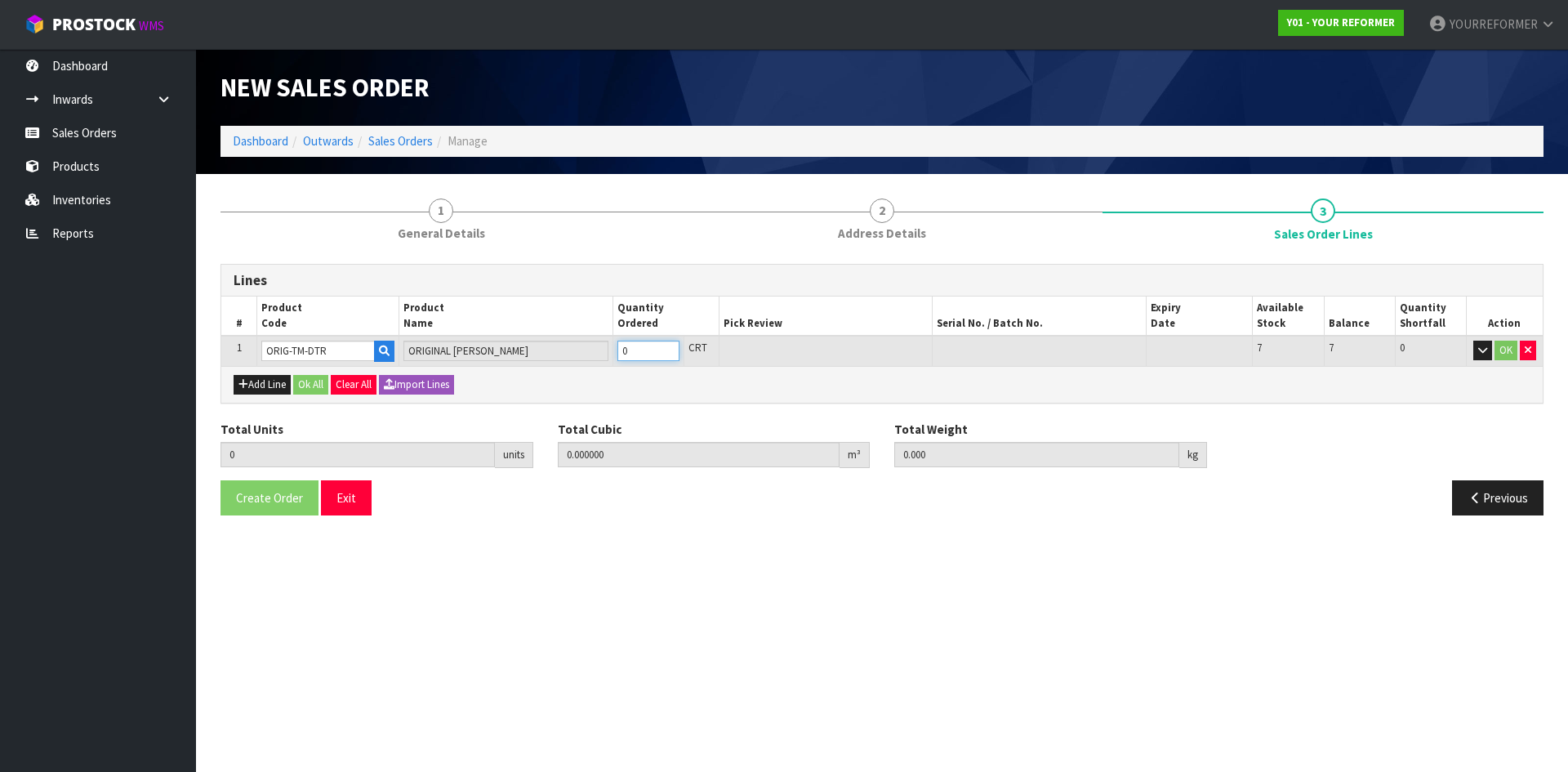
type input "1"
type input "0.588526"
type input "99"
type input "1"
click at [665, 346] on input "1" at bounding box center [647, 351] width 62 height 20
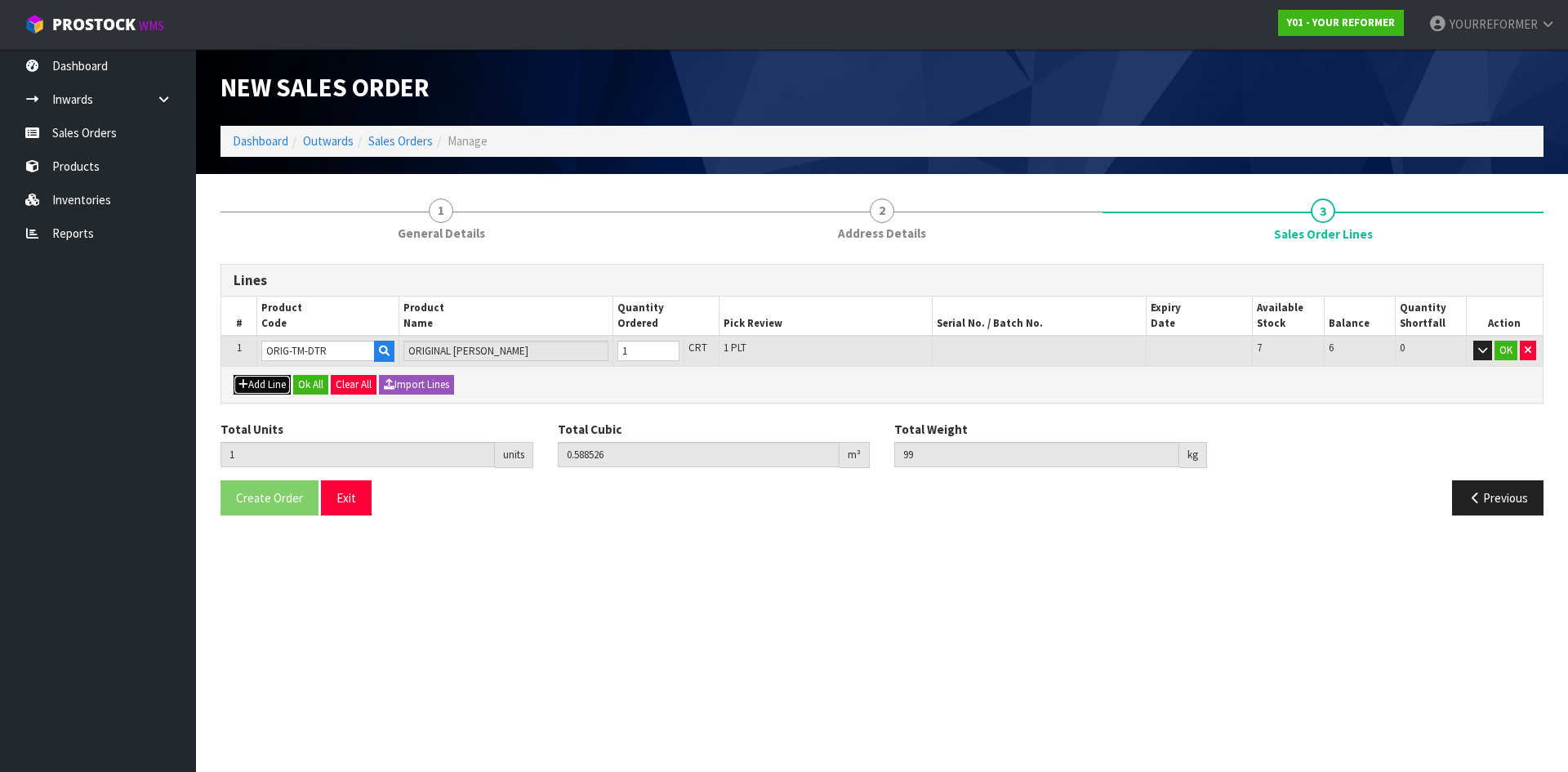
click at [273, 392] on button "Add Line" at bounding box center [262, 384] width 58 height 20
type input "0"
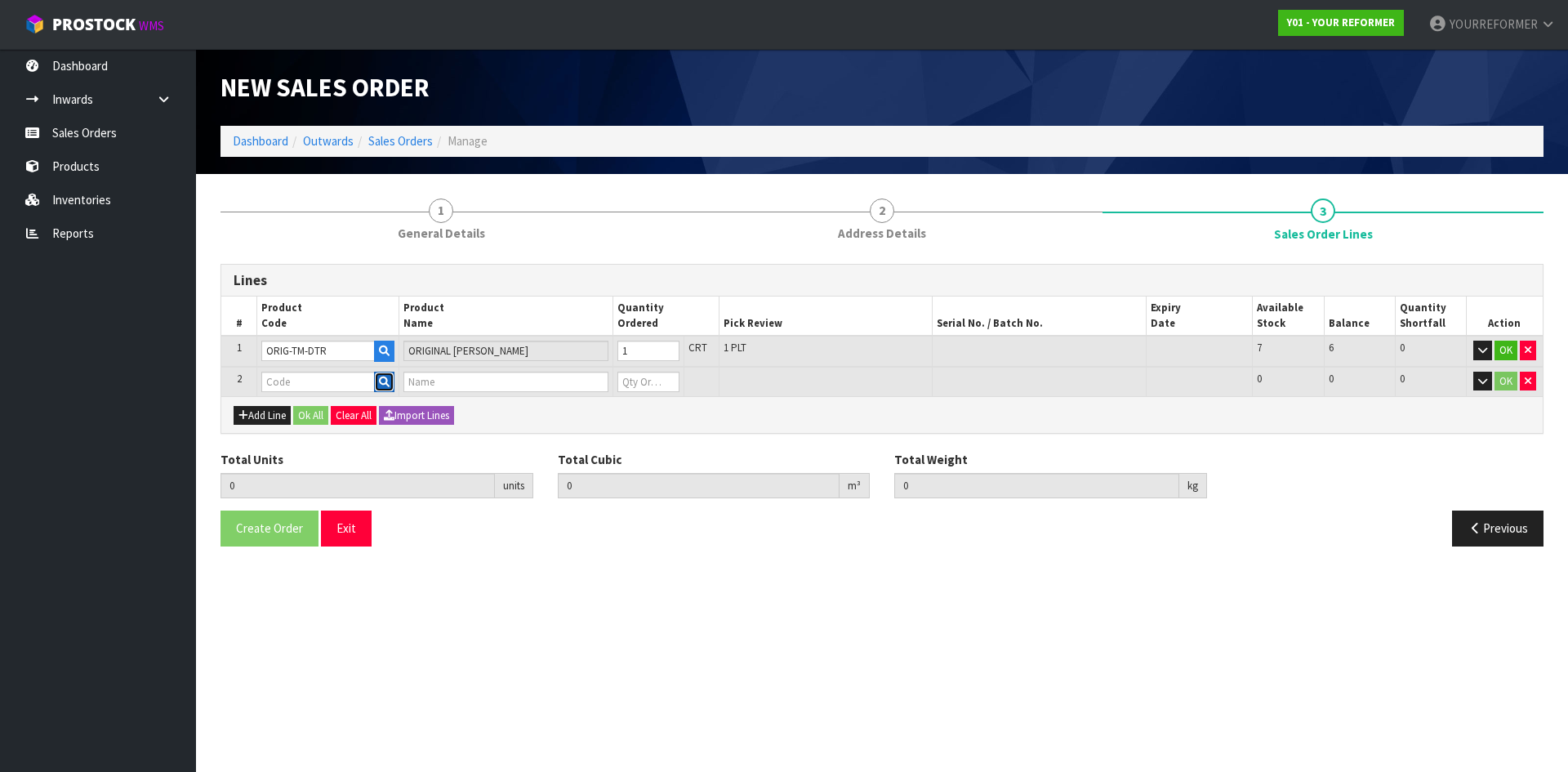
click at [383, 386] on icon "button" at bounding box center [384, 381] width 10 height 10
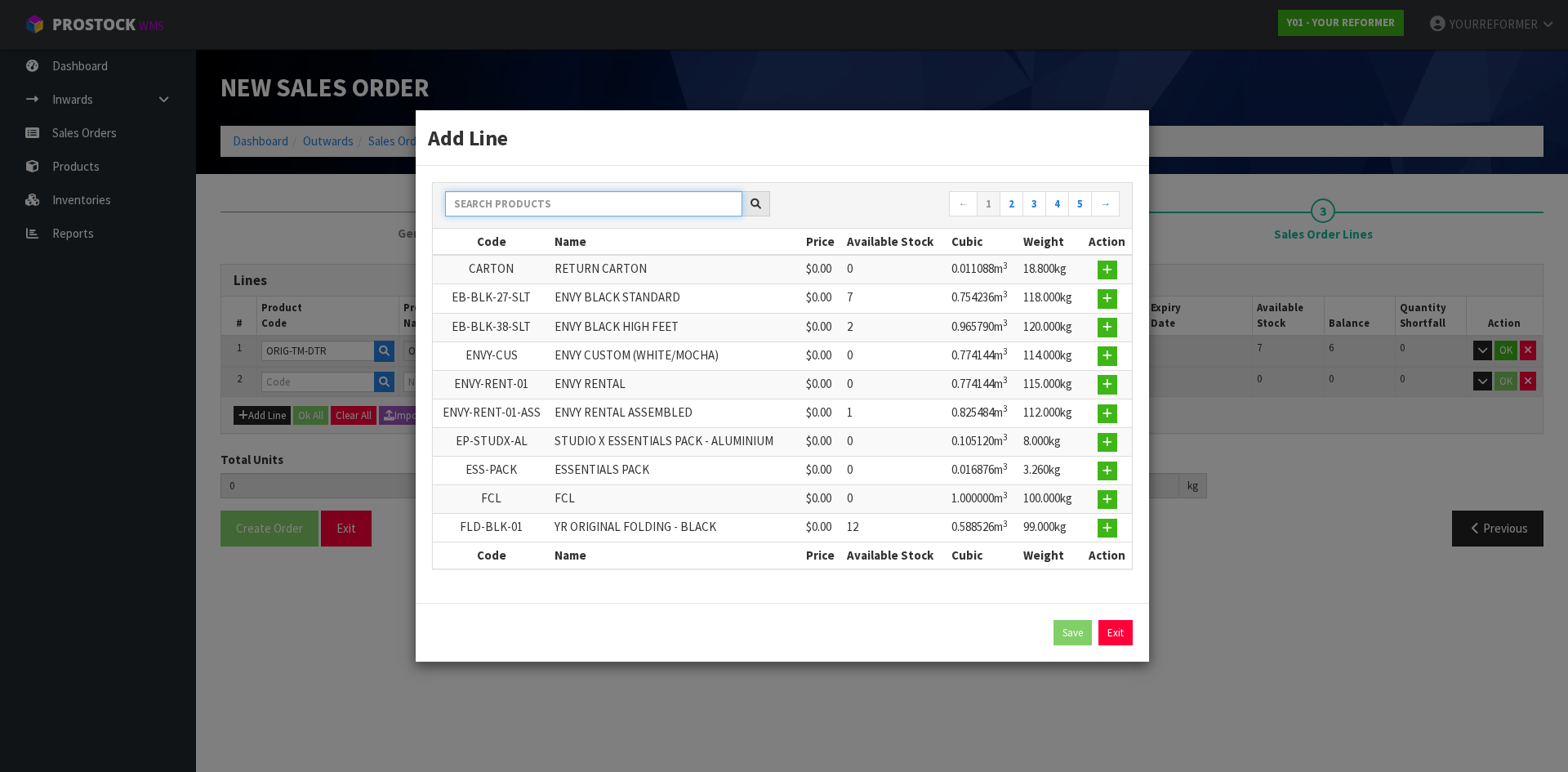
click at [523, 194] on input "text" at bounding box center [594, 203] width 297 height 25
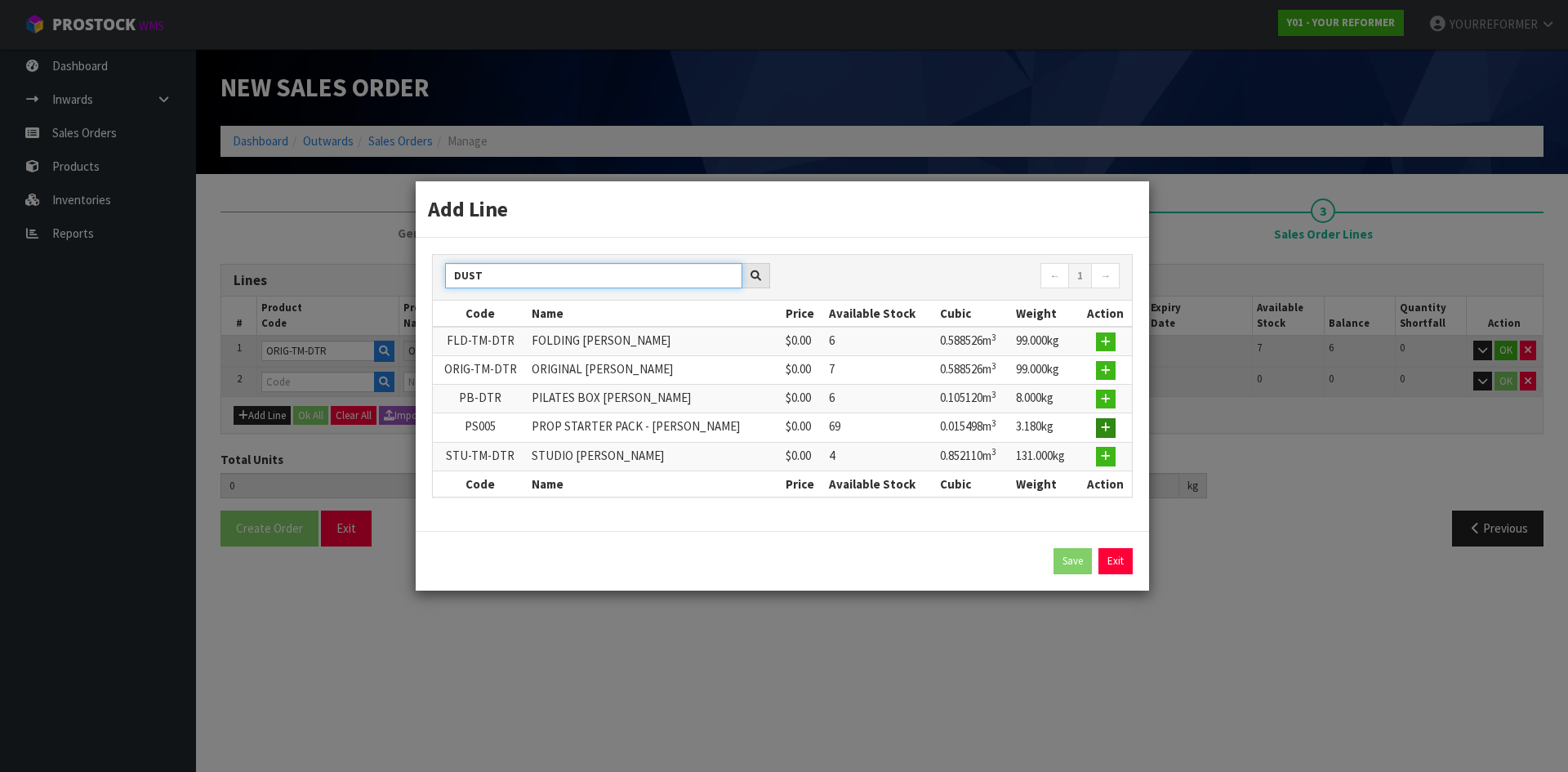
type input "DUST"
drag, startPoint x: 1103, startPoint y: 426, endPoint x: 833, endPoint y: 428, distance: 270.0
click at [1103, 426] on icon "button" at bounding box center [1105, 426] width 10 height 10
type input "1"
type input "0.588526"
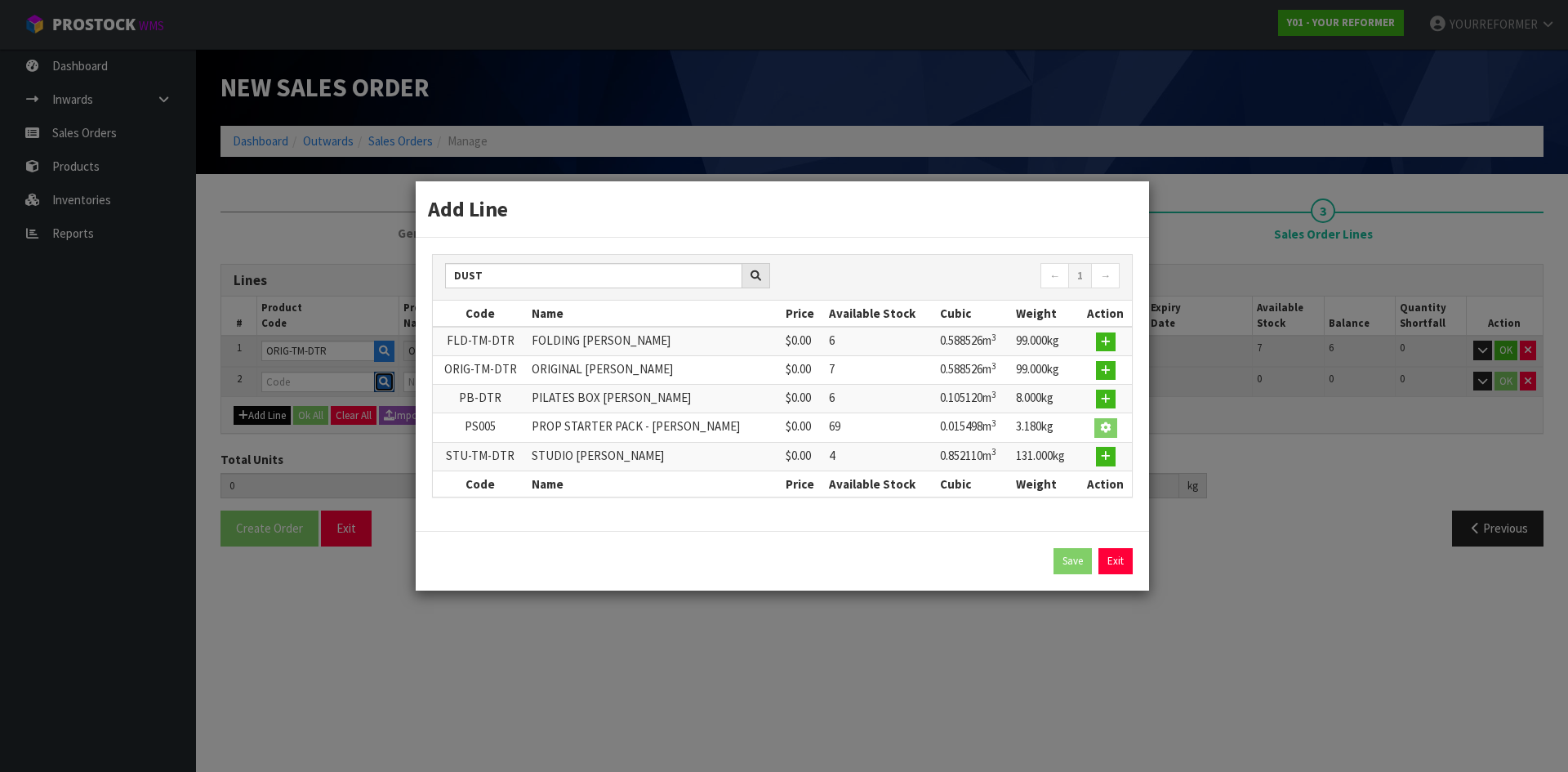
type input "99"
type input "PS005"
type input "PROP STARTER PACK - [PERSON_NAME]"
type input "0"
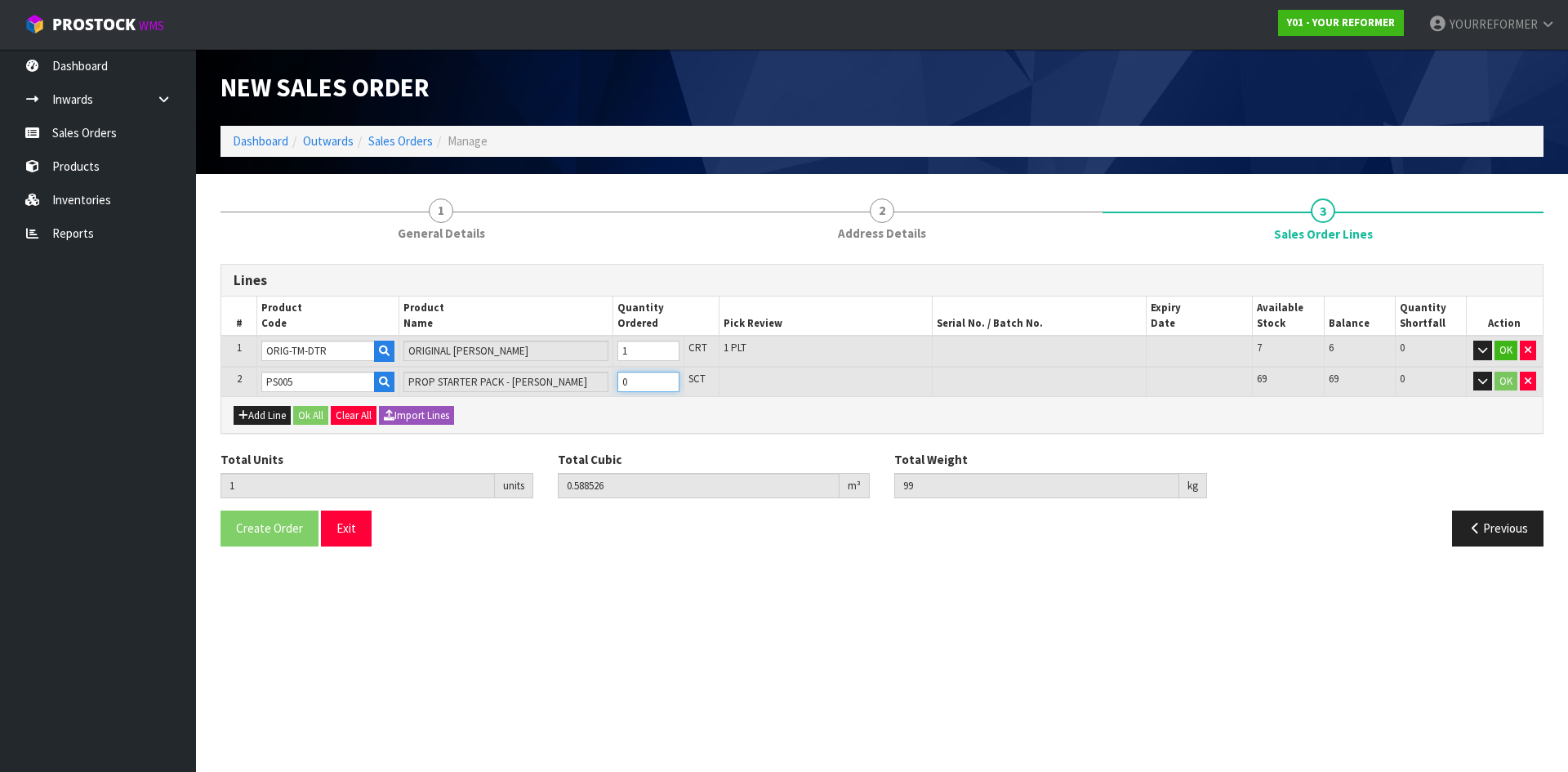
type input "2"
type input "0.604024"
type input "102.18"
drag, startPoint x: 664, startPoint y: 380, endPoint x: 325, endPoint y: 422, distance: 341.6
type input "1"
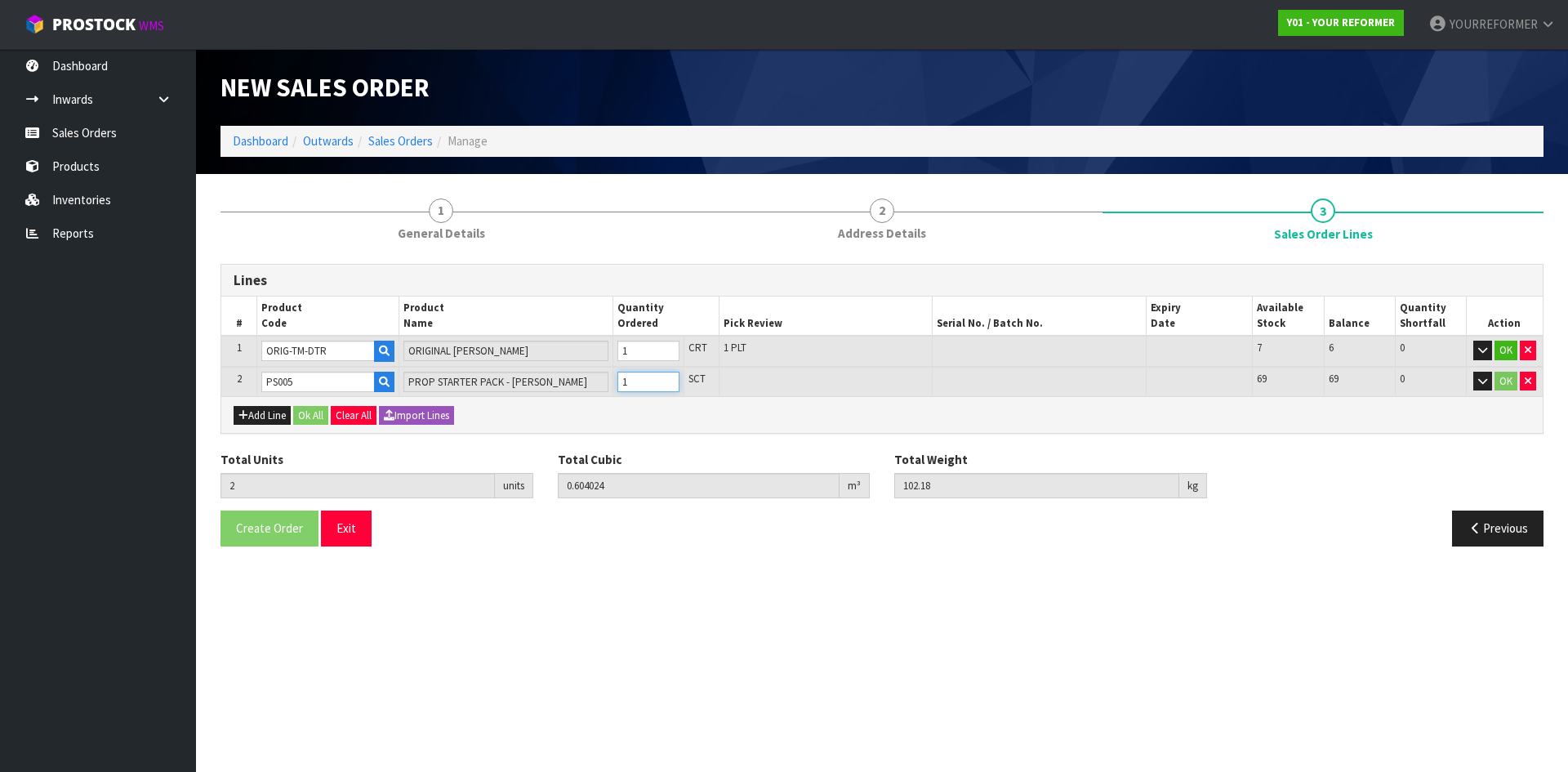
click at [661, 380] on input "1" at bounding box center [647, 382] width 62 height 20
drag, startPoint x: 322, startPoint y: 420, endPoint x: 320, endPoint y: 447, distance: 27.1
click at [322, 419] on button "Ok All" at bounding box center [311, 415] width 35 height 20
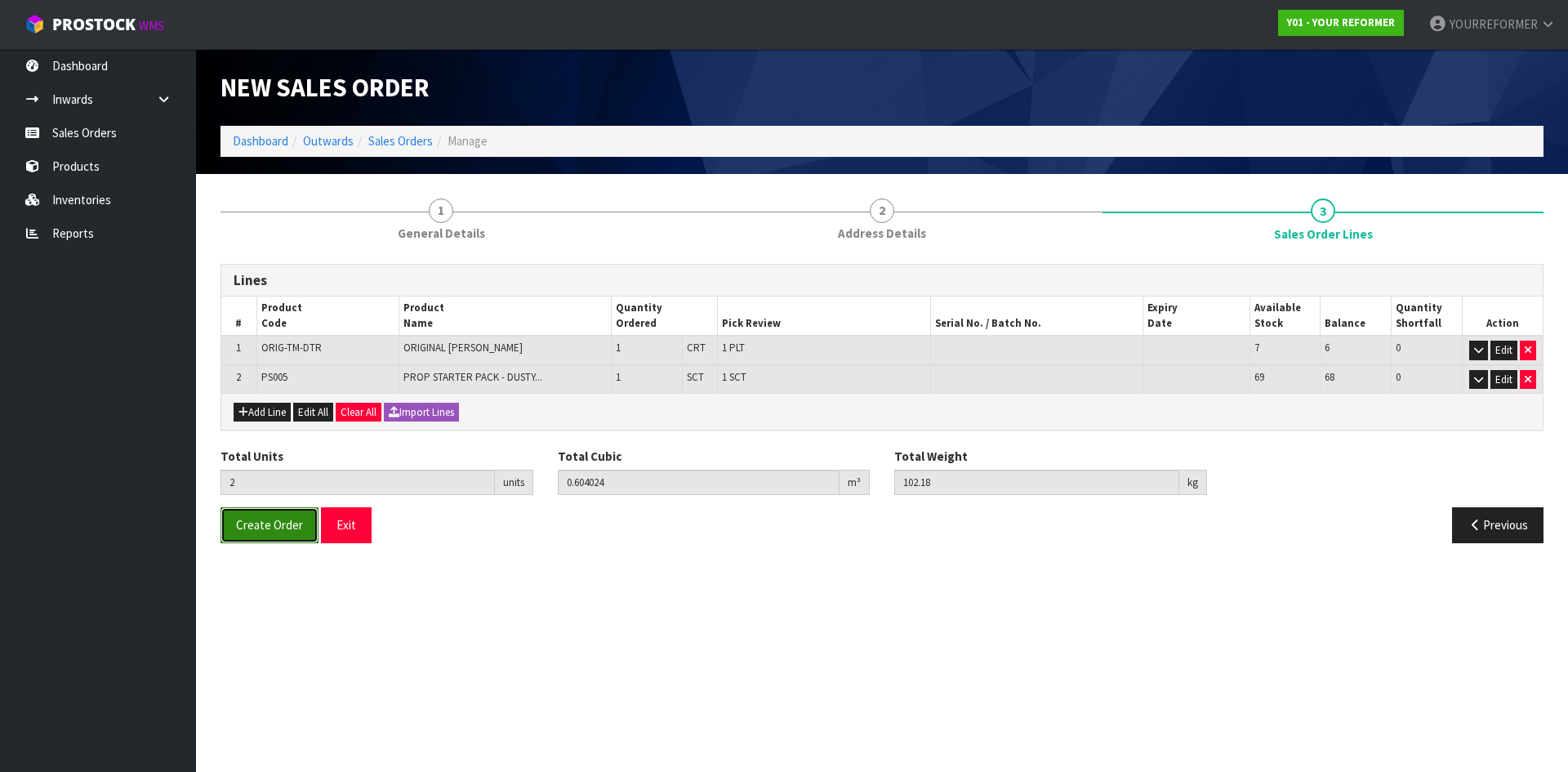
drag, startPoint x: 281, startPoint y: 535, endPoint x: 266, endPoint y: 530, distance: 15.8
click at [281, 534] on button "Create Order" at bounding box center [268, 525] width 98 height 35
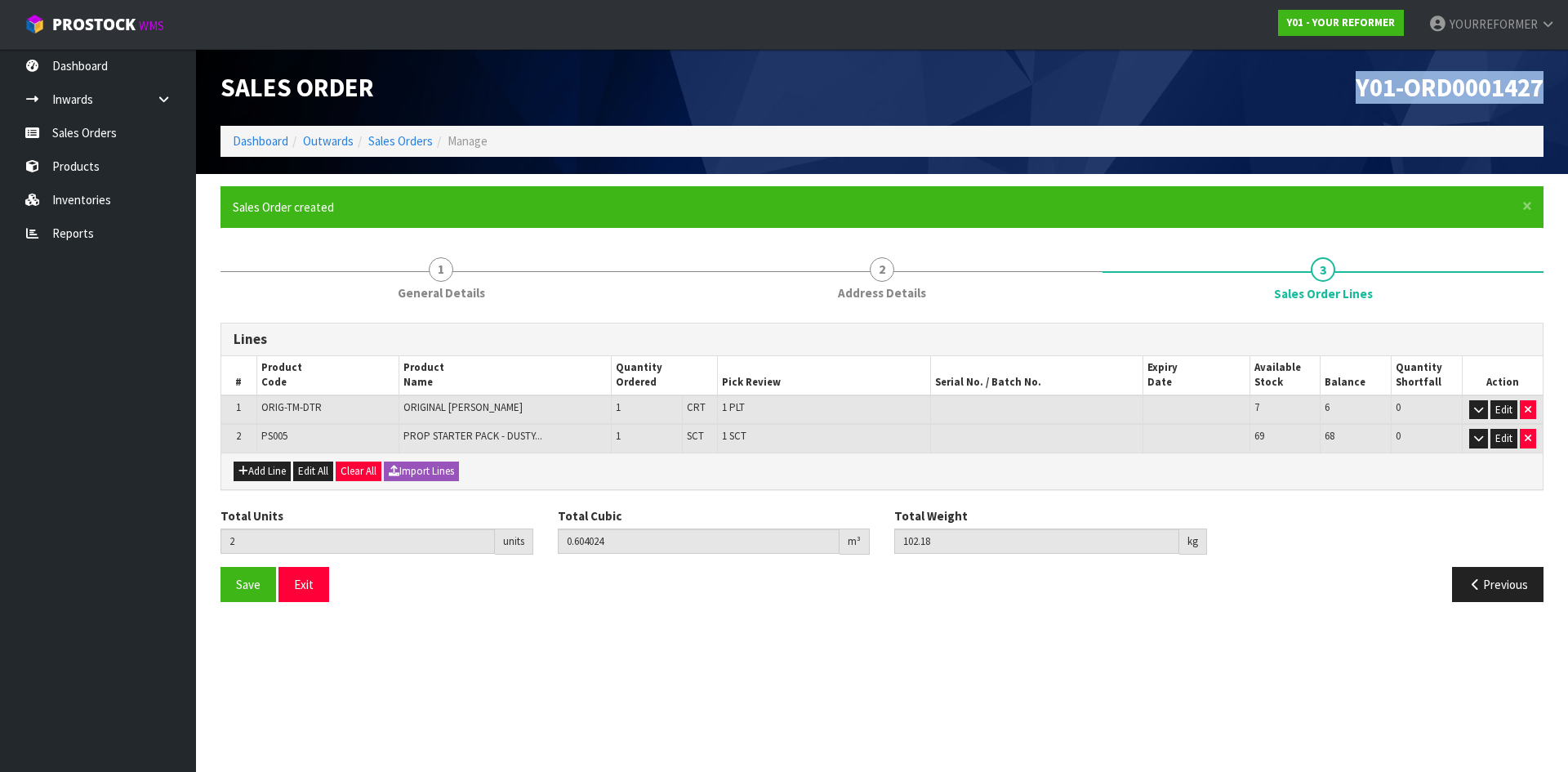
drag, startPoint x: 1545, startPoint y: 90, endPoint x: 1261, endPoint y: 93, distance: 284.0
click at [1261, 92] on div "Y01-ORD0001427" at bounding box center [1218, 87] width 673 height 77
click at [100, 136] on link "Sales Orders" at bounding box center [98, 133] width 196 height 33
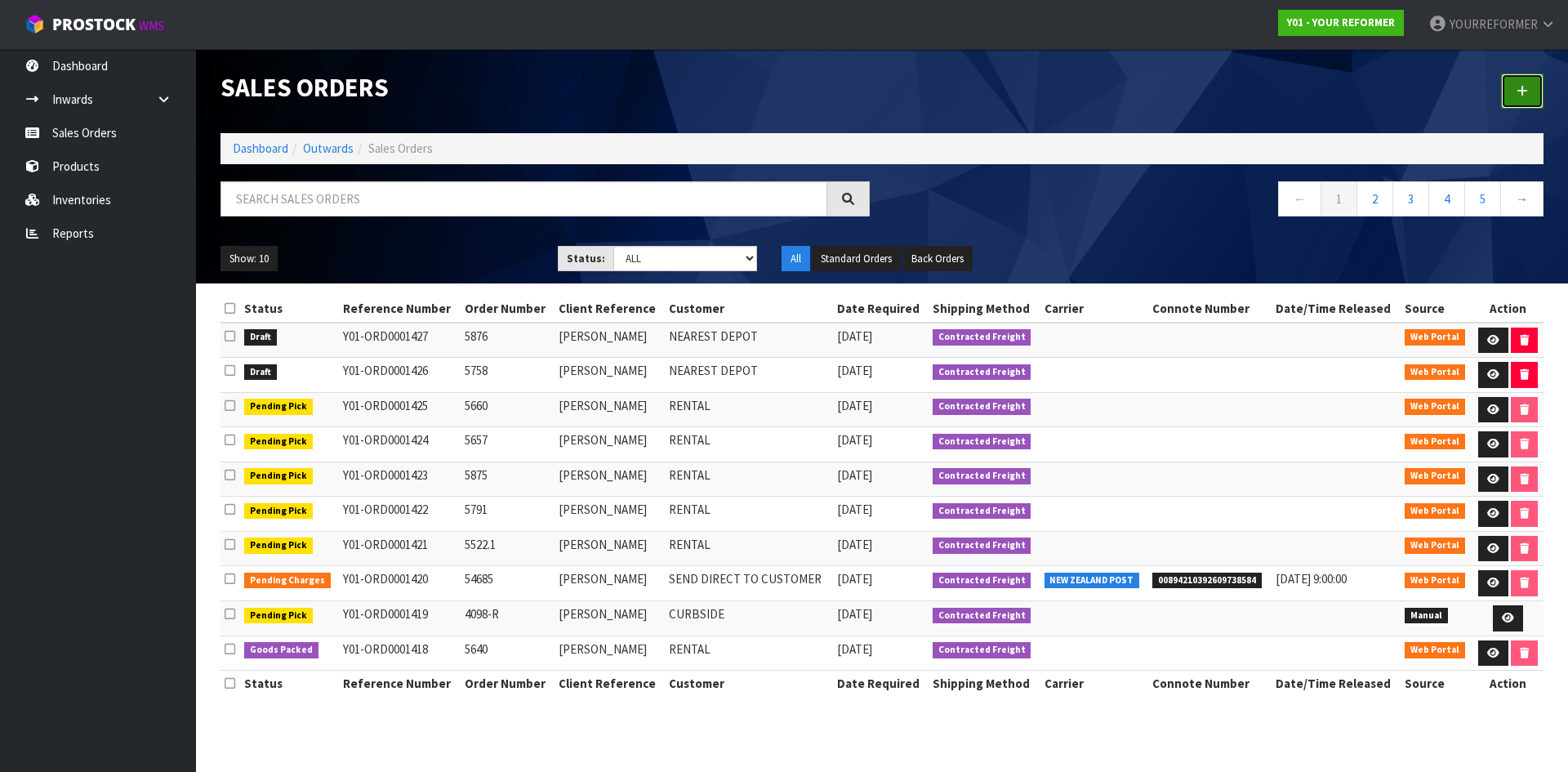
drag, startPoint x: 1509, startPoint y: 93, endPoint x: 529, endPoint y: 208, distance: 986.7
click at [1508, 93] on link at bounding box center [1522, 91] width 43 height 35
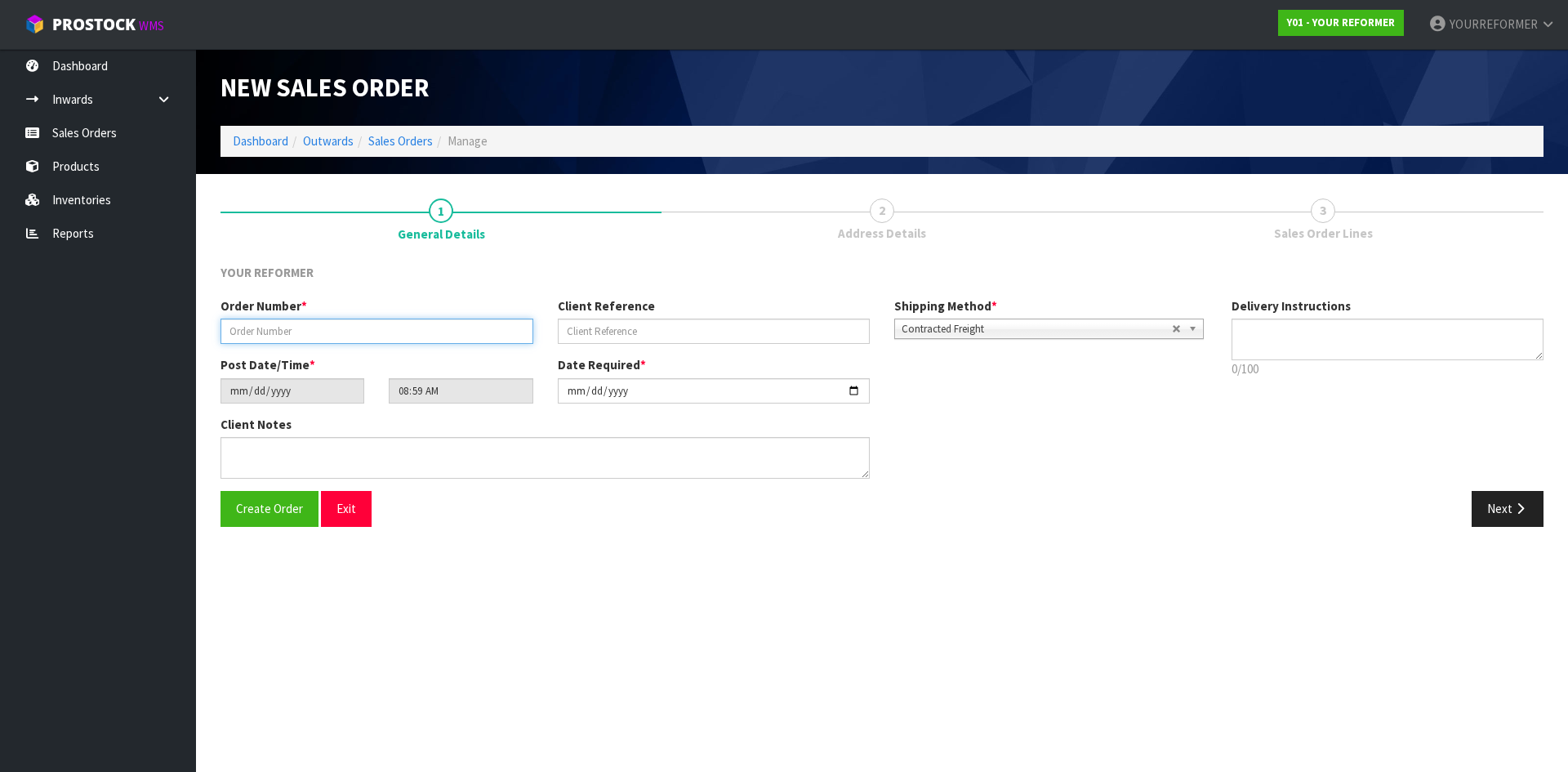
drag, startPoint x: 455, startPoint y: 334, endPoint x: 496, endPoint y: 332, distance: 41.0
click at [455, 333] on input "text" at bounding box center [376, 331] width 313 height 25
paste input "5877"
type input "5877"
click at [627, 331] on input "text" at bounding box center [713, 331] width 313 height 25
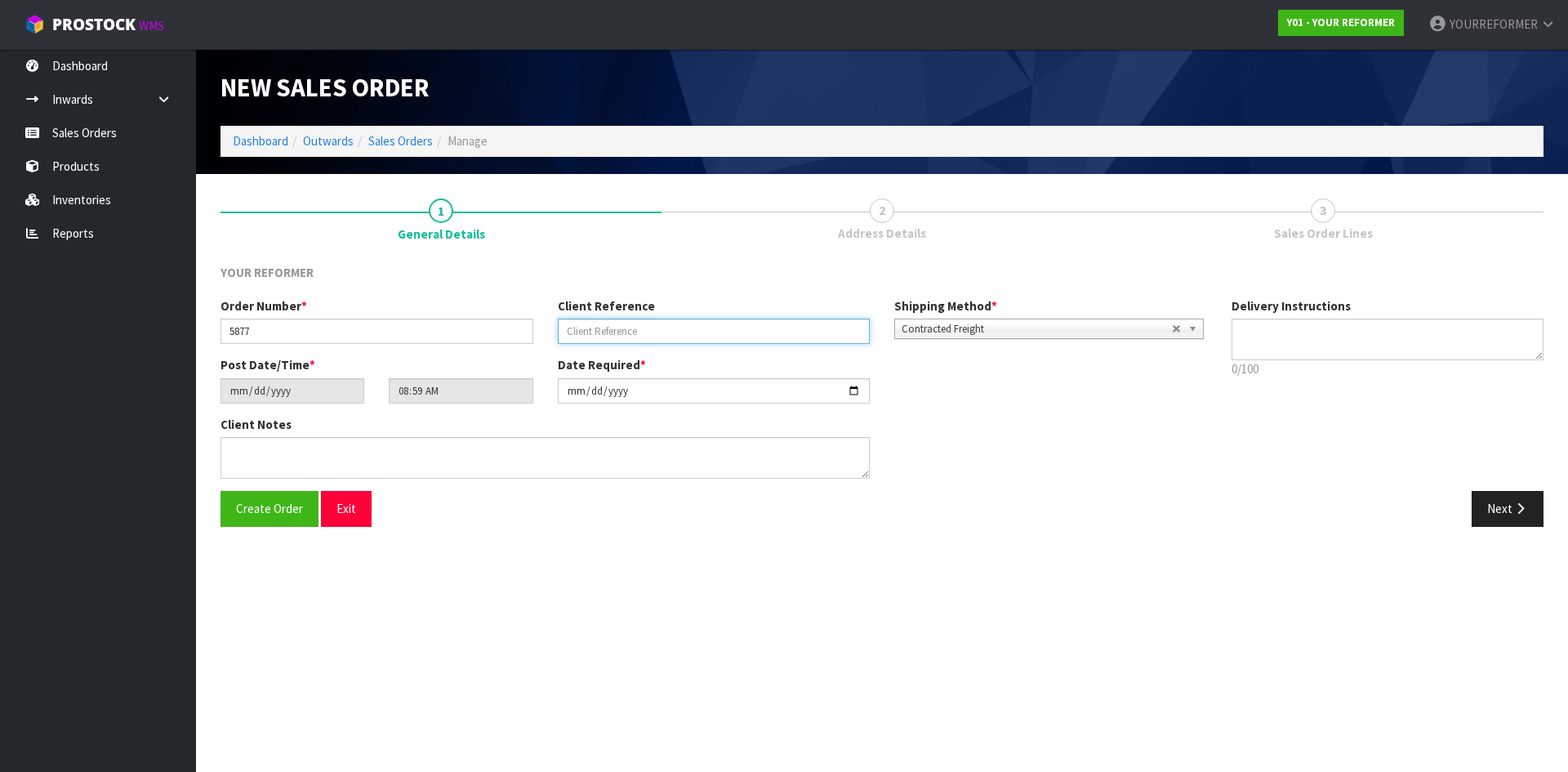
click at [628, 333] on input "text" at bounding box center [713, 331] width 313 height 25
paste input "[PERSON_NAME]"
type input "[PERSON_NAME]"
click at [1291, 343] on textarea at bounding box center [1387, 339] width 313 height 42
click at [1339, 350] on textarea at bounding box center [1387, 339] width 313 height 42
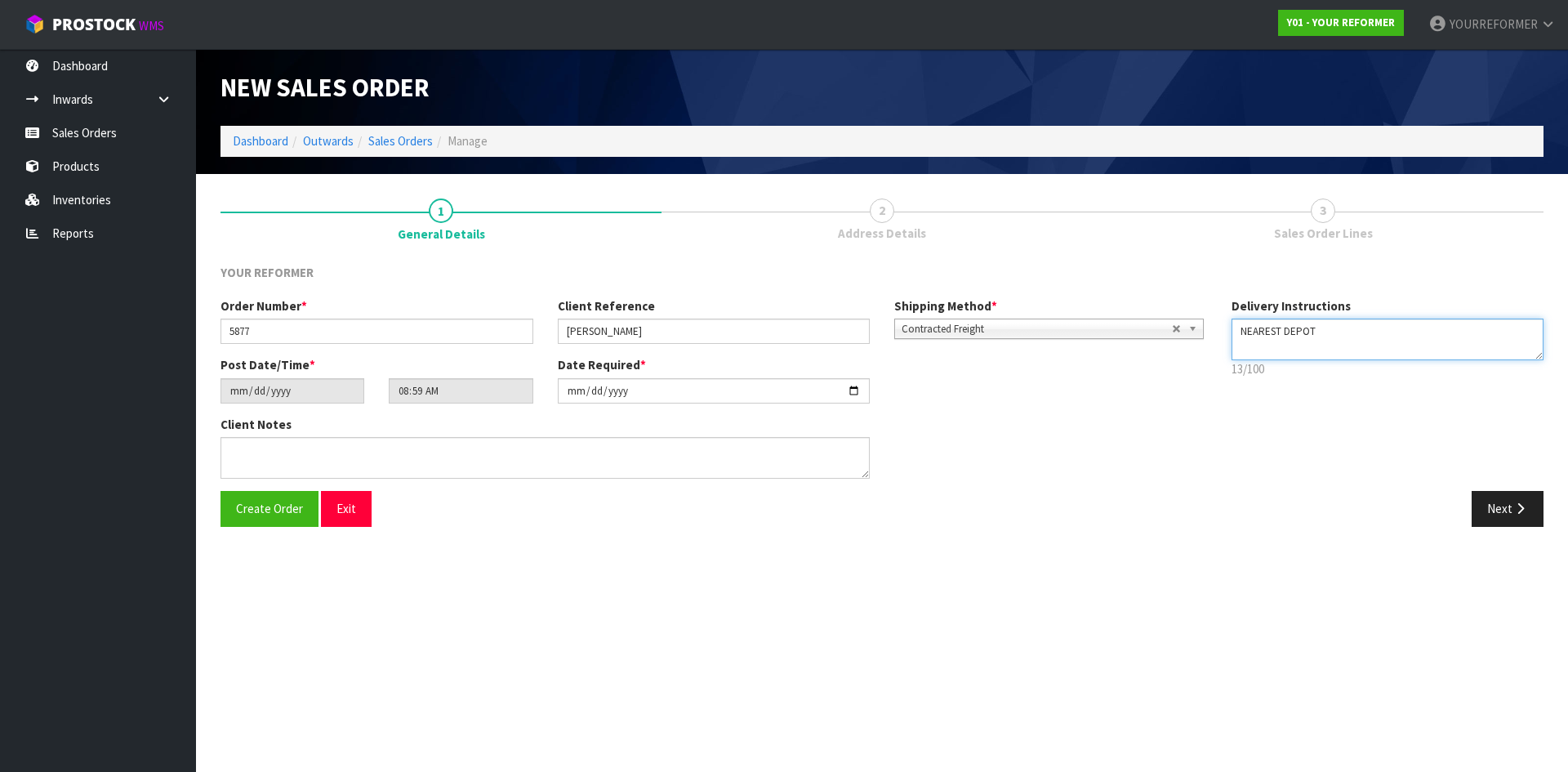
paste textarea "[PHONE_NUMBER]"
type textarea "NEAREST DEPOT [PHONE_NUMBER]"
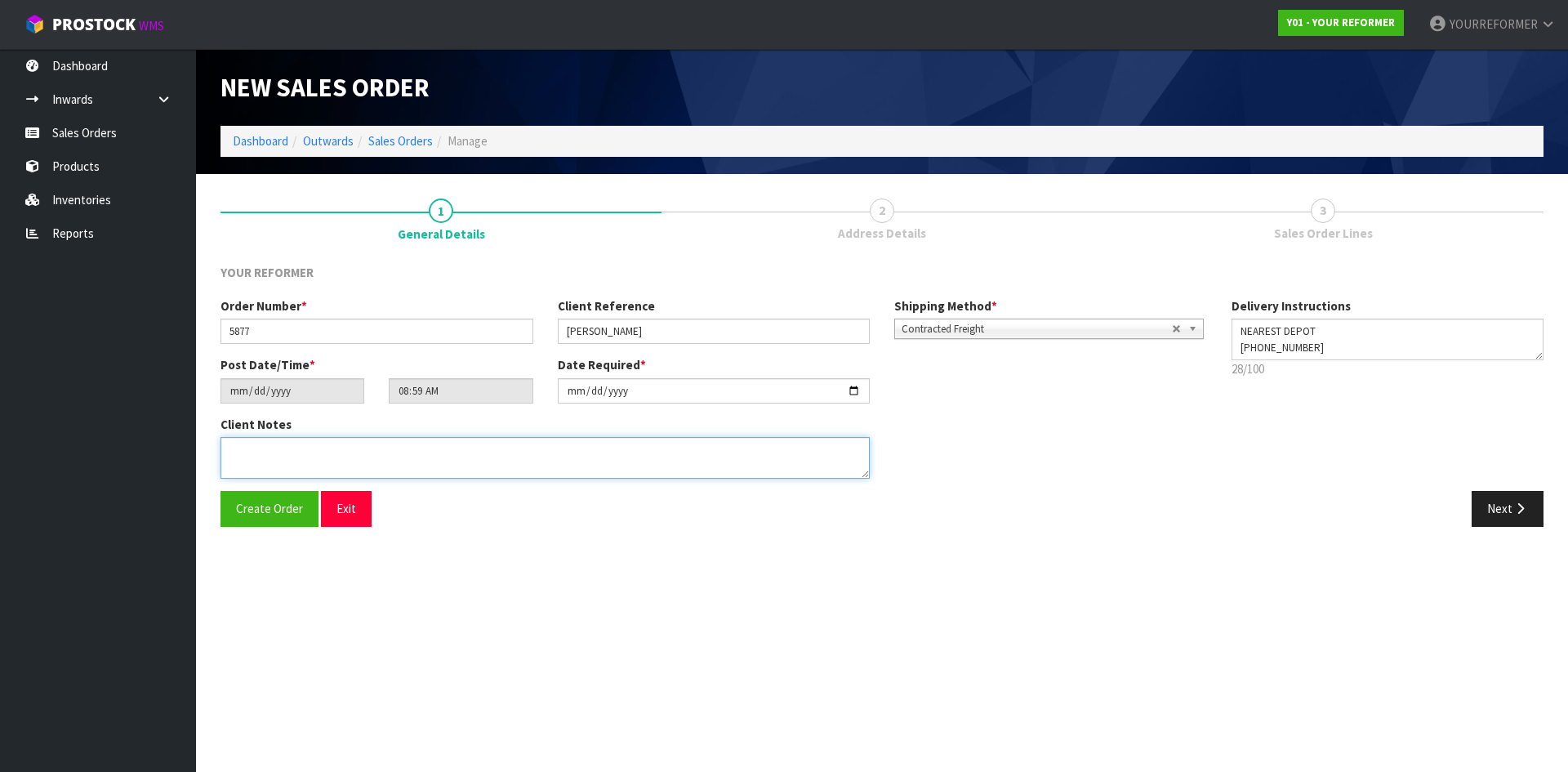
click at [497, 449] on textarea at bounding box center [544, 457] width 649 height 42
paste textarea "[PERSON_NAME] [STREET_ADDRESS] [PHONE_NUMBER]"
type textarea "[PERSON_NAME] [STREET_ADDRESS] [PHONE_NUMBER]"
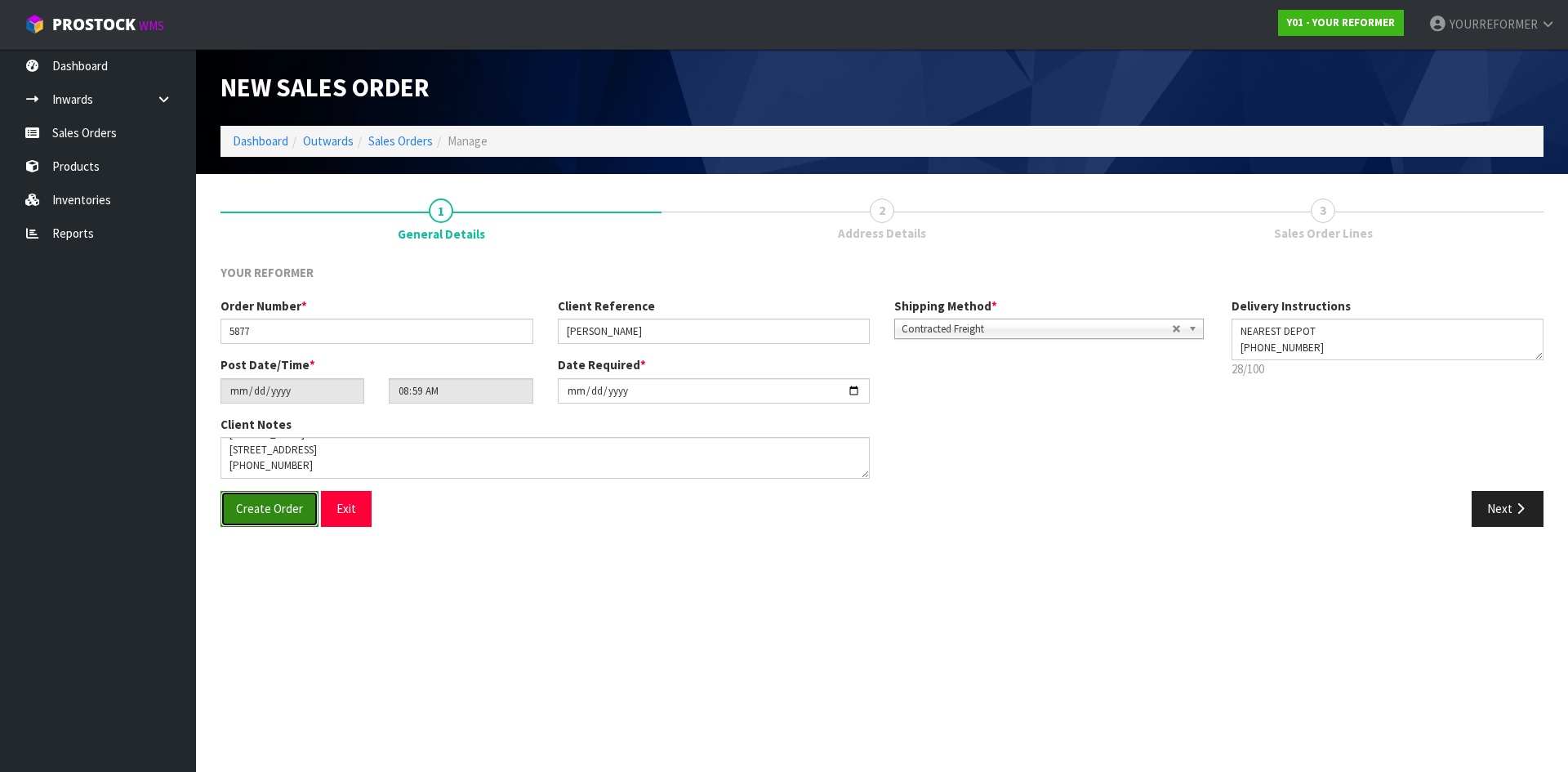
click at [228, 515] on button "Create Order" at bounding box center [268, 508] width 98 height 35
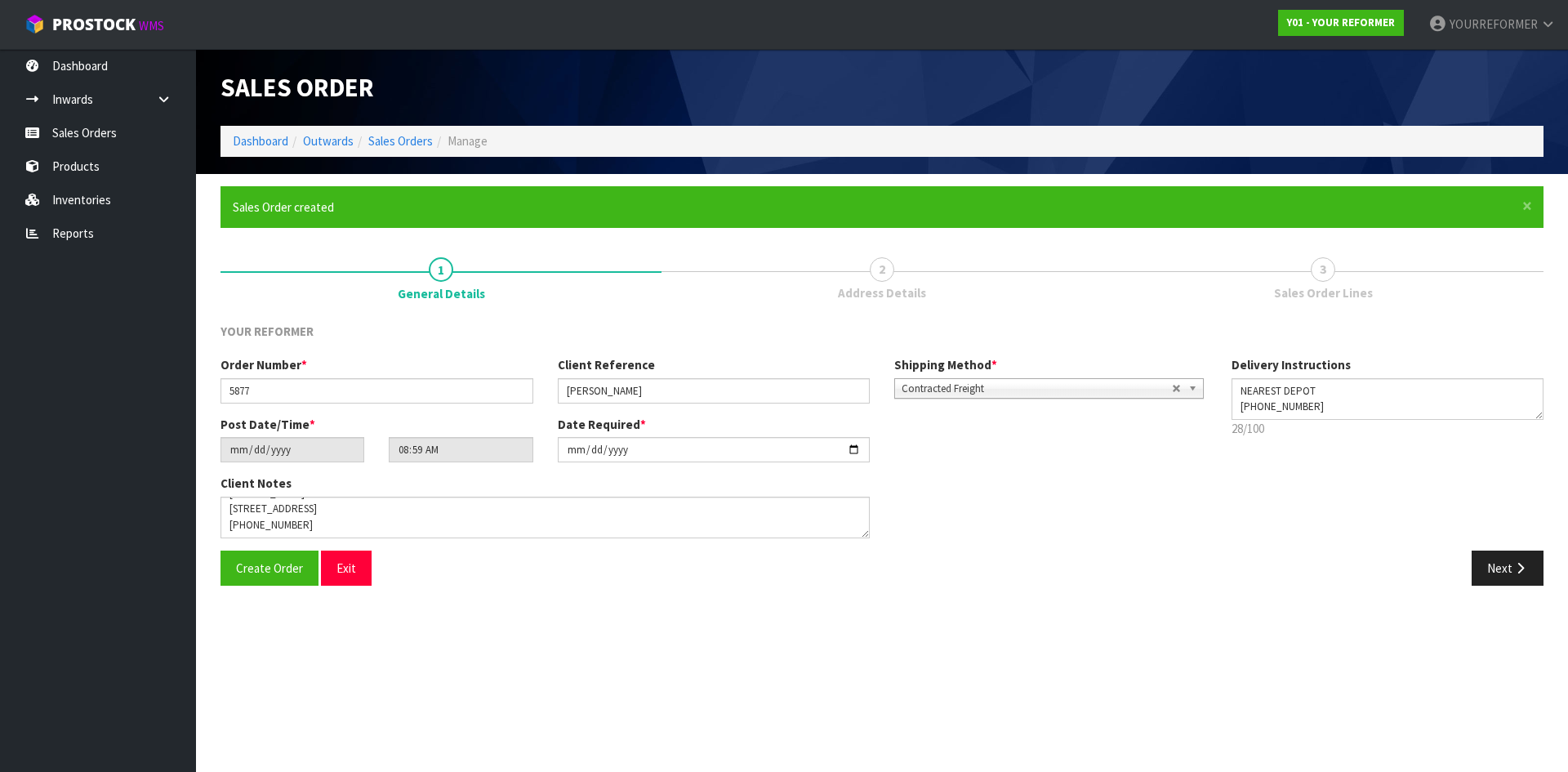
type input "10:59:00.000"
drag, startPoint x: 1369, startPoint y: 85, endPoint x: 1273, endPoint y: 81, distance: 96.1
click at [1273, 81] on div "Y01-ORD0001428" at bounding box center [1218, 87] width 673 height 77
drag, startPoint x: 1502, startPoint y: 573, endPoint x: 584, endPoint y: 408, distance: 932.7
click at [1502, 573] on button "Next" at bounding box center [1507, 568] width 72 height 35
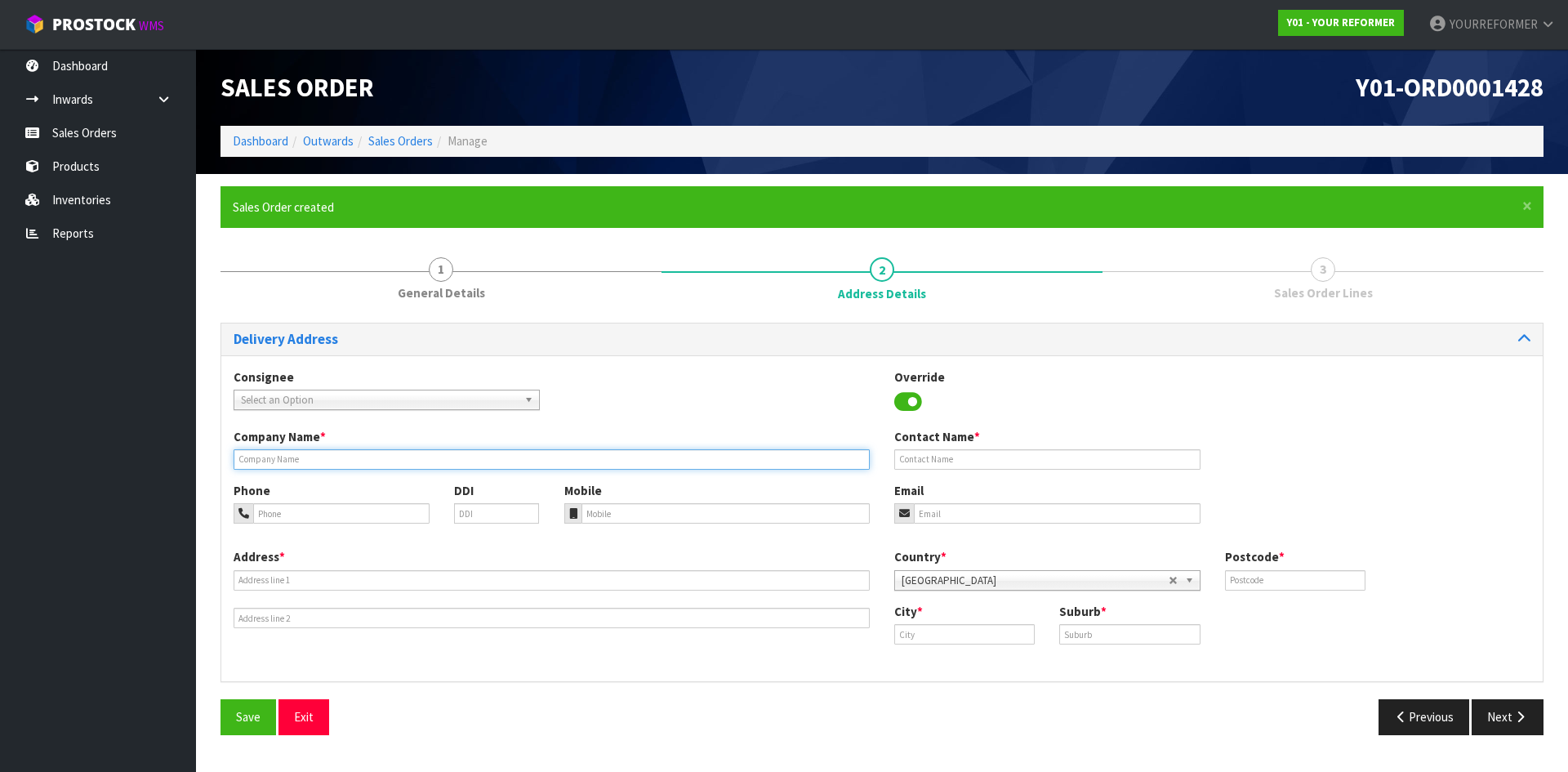
click at [295, 463] on input "text" at bounding box center [551, 459] width 636 height 20
type input "NEAREST DEPOT"
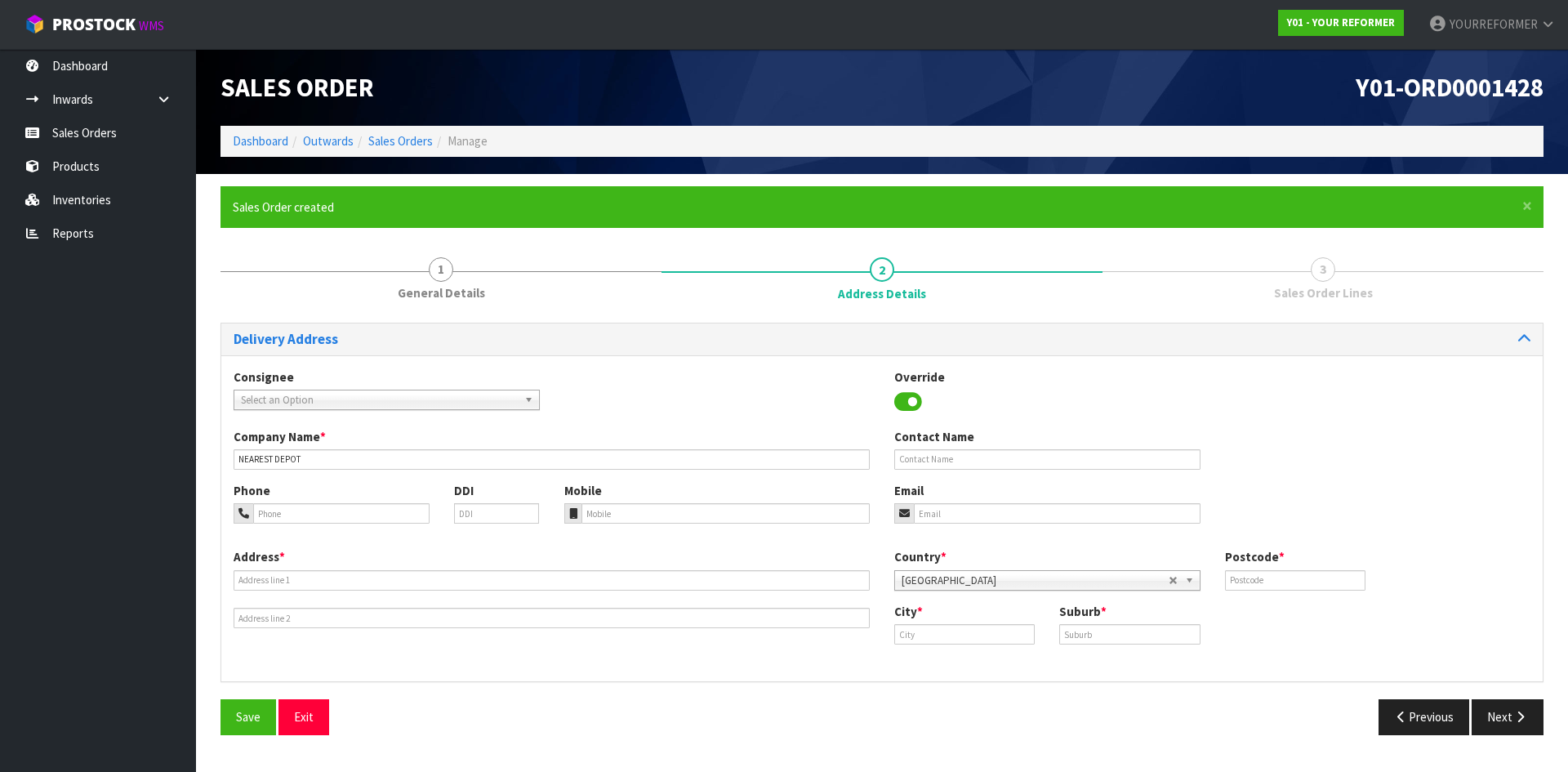
click at [571, 510] on icon at bounding box center [573, 513] width 8 height 10
click at [657, 514] on input "tel" at bounding box center [725, 513] width 289 height 20
paste input "[PHONE_NUMBER]"
type input "[PHONE_NUMBER]"
click at [291, 578] on input "text" at bounding box center [551, 581] width 636 height 20
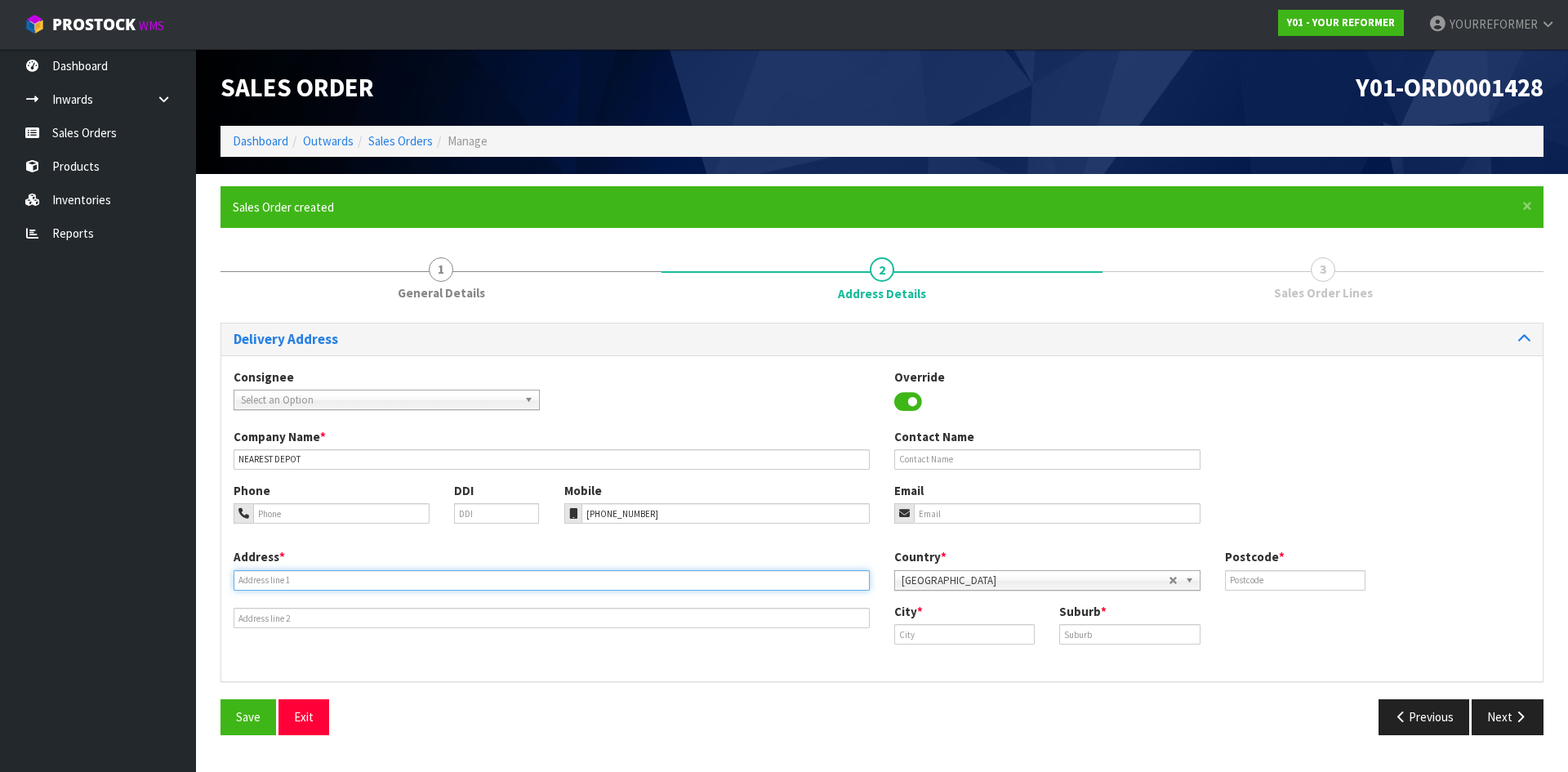
paste input "[STREET_ADDRESS]"
type input "[STREET_ADDRESS]"
click at [961, 448] on div "Contact Name" at bounding box center [1047, 449] width 331 height 42
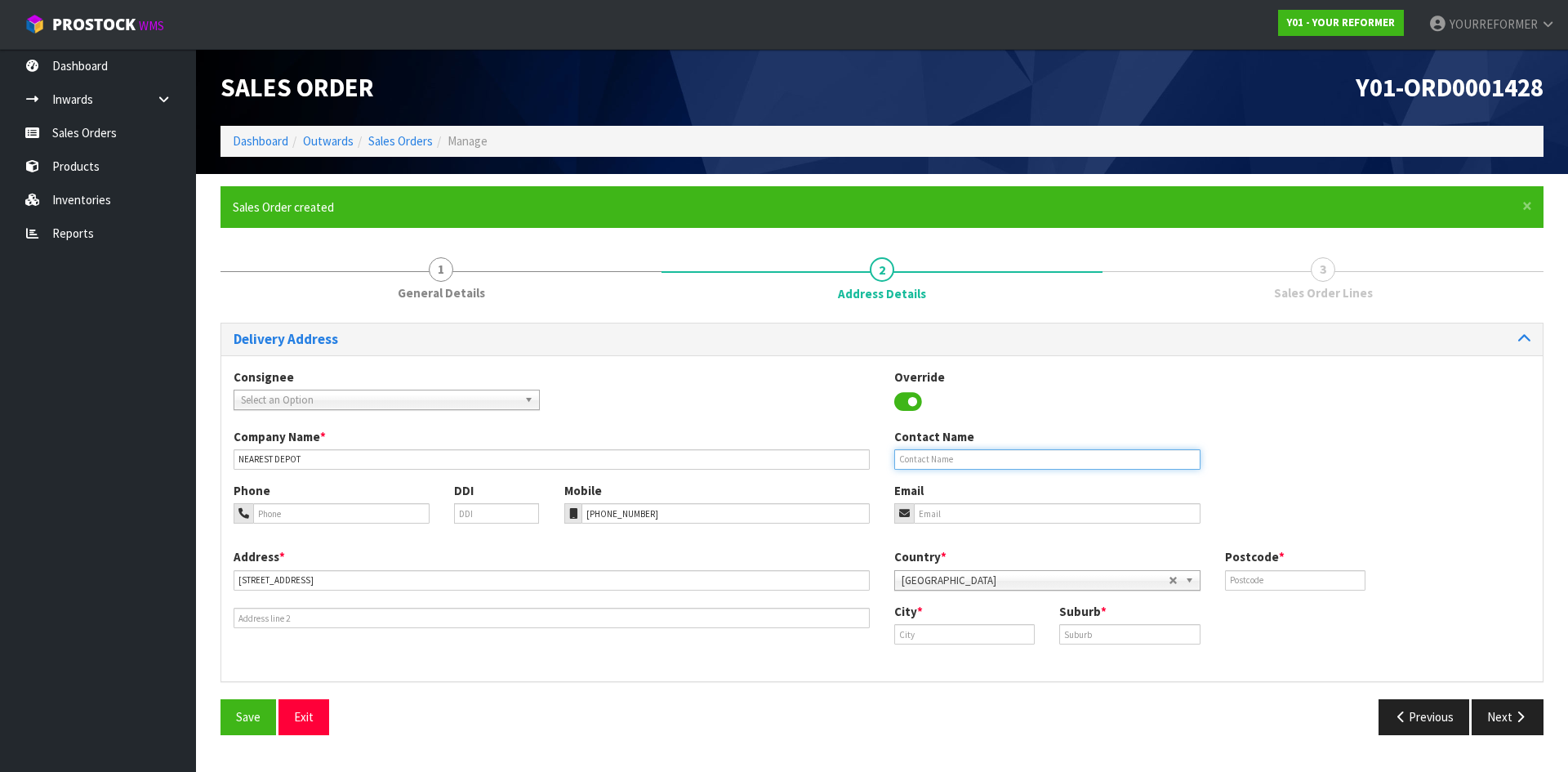
click at [1000, 462] on input "text" at bounding box center [1047, 459] width 307 height 20
paste input "[PERSON_NAME]"
type input "[PERSON_NAME]"
click at [974, 513] on input "email" at bounding box center [1057, 513] width 287 height 20
paste input "[EMAIL_ADDRESS][DOMAIN_NAME]"
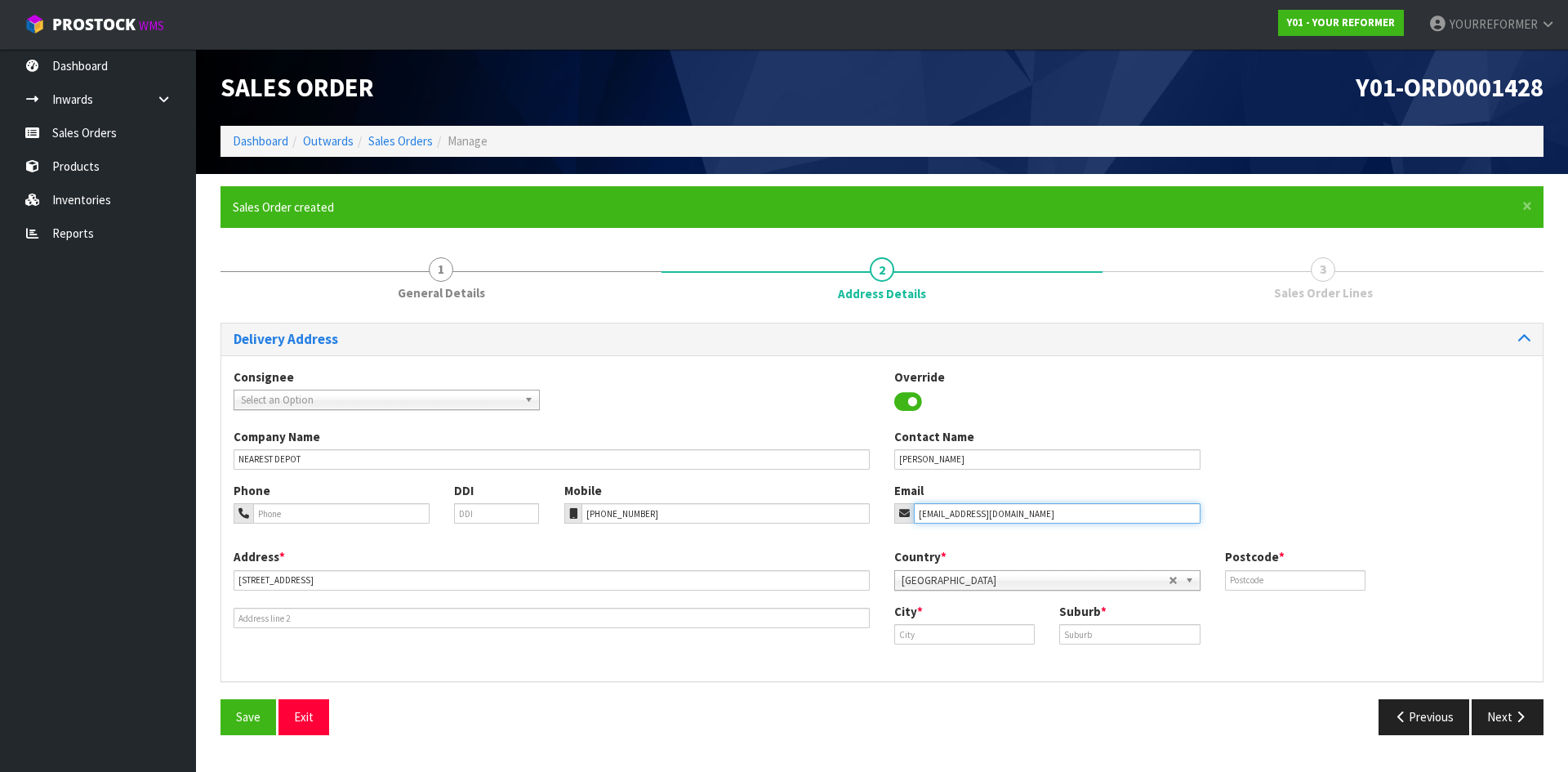
type input "[EMAIL_ADDRESS][DOMAIN_NAME]"
click at [1321, 587] on input "text" at bounding box center [1294, 581] width 140 height 20
click at [1311, 581] on input "text" at bounding box center [1294, 581] width 140 height 20
paste input "8041"
type input "8041"
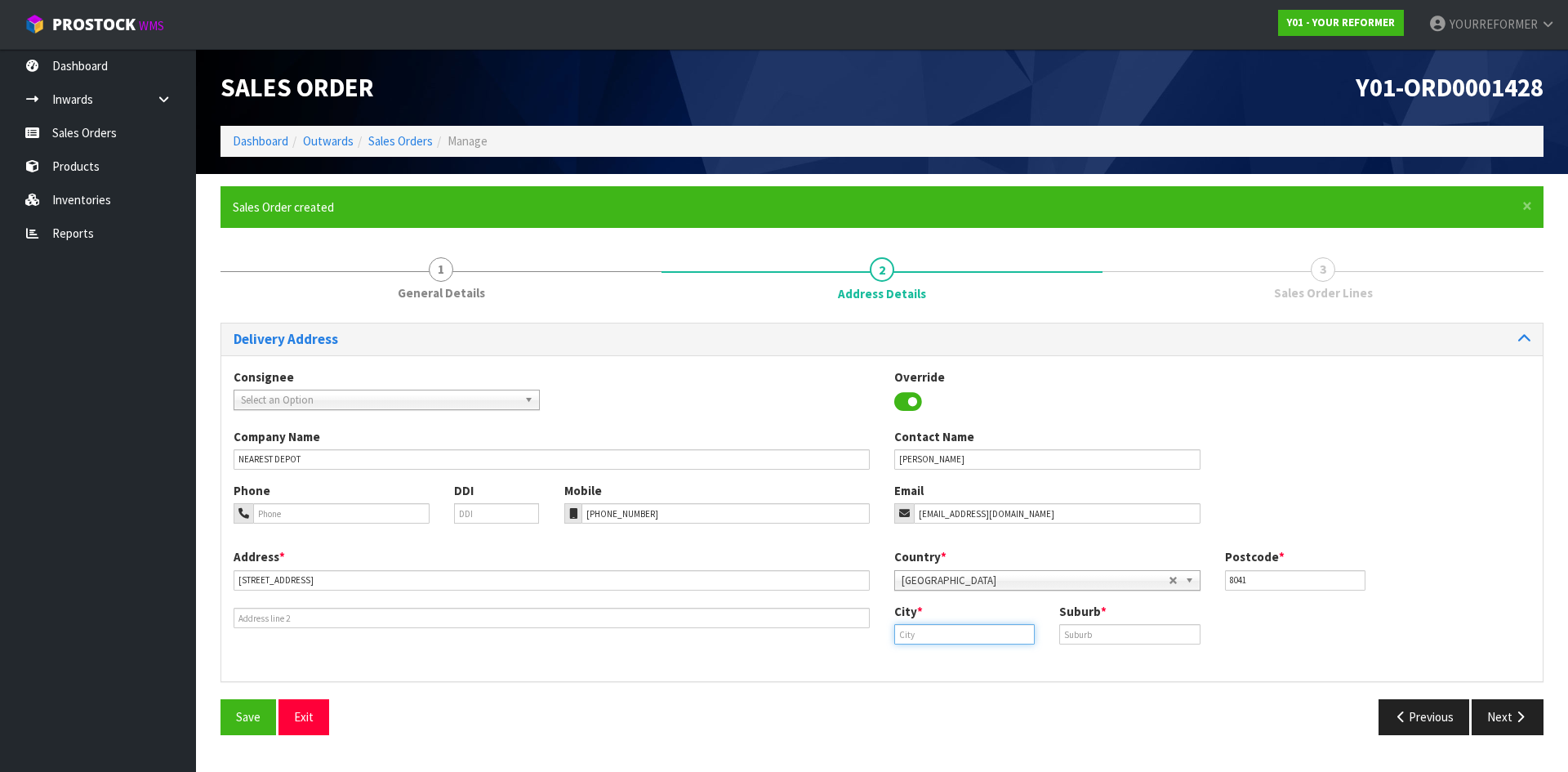
click at [928, 633] on input "text" at bounding box center [963, 635] width 140 height 20
paste input "[GEOGRAPHIC_DATA]"
type input "[GEOGRAPHIC_DATA]"
click at [924, 665] on strong "[GEOGRAPHIC_DATA]" at bounding box center [970, 661] width 118 height 16
drag, startPoint x: 1125, startPoint y: 626, endPoint x: 1341, endPoint y: 682, distance: 223.1
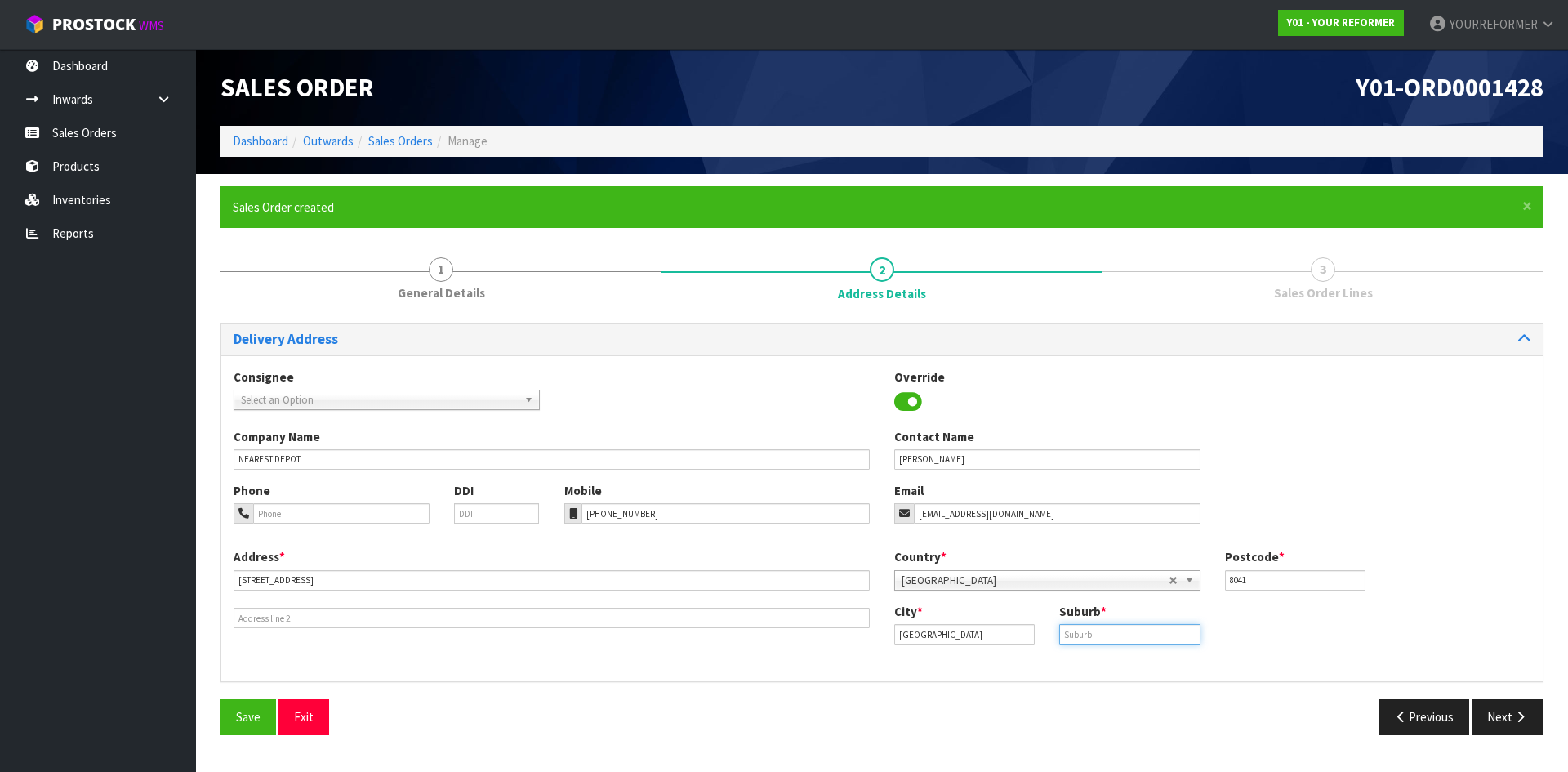
click at [1125, 626] on input "text" at bounding box center [1129, 635] width 140 height 20
paste input "RICCARTON"
type input "RICCARTON"
drag, startPoint x: 1529, startPoint y: 726, endPoint x: 1436, endPoint y: 707, distance: 94.9
click at [1521, 725] on button "Next" at bounding box center [1507, 716] width 72 height 35
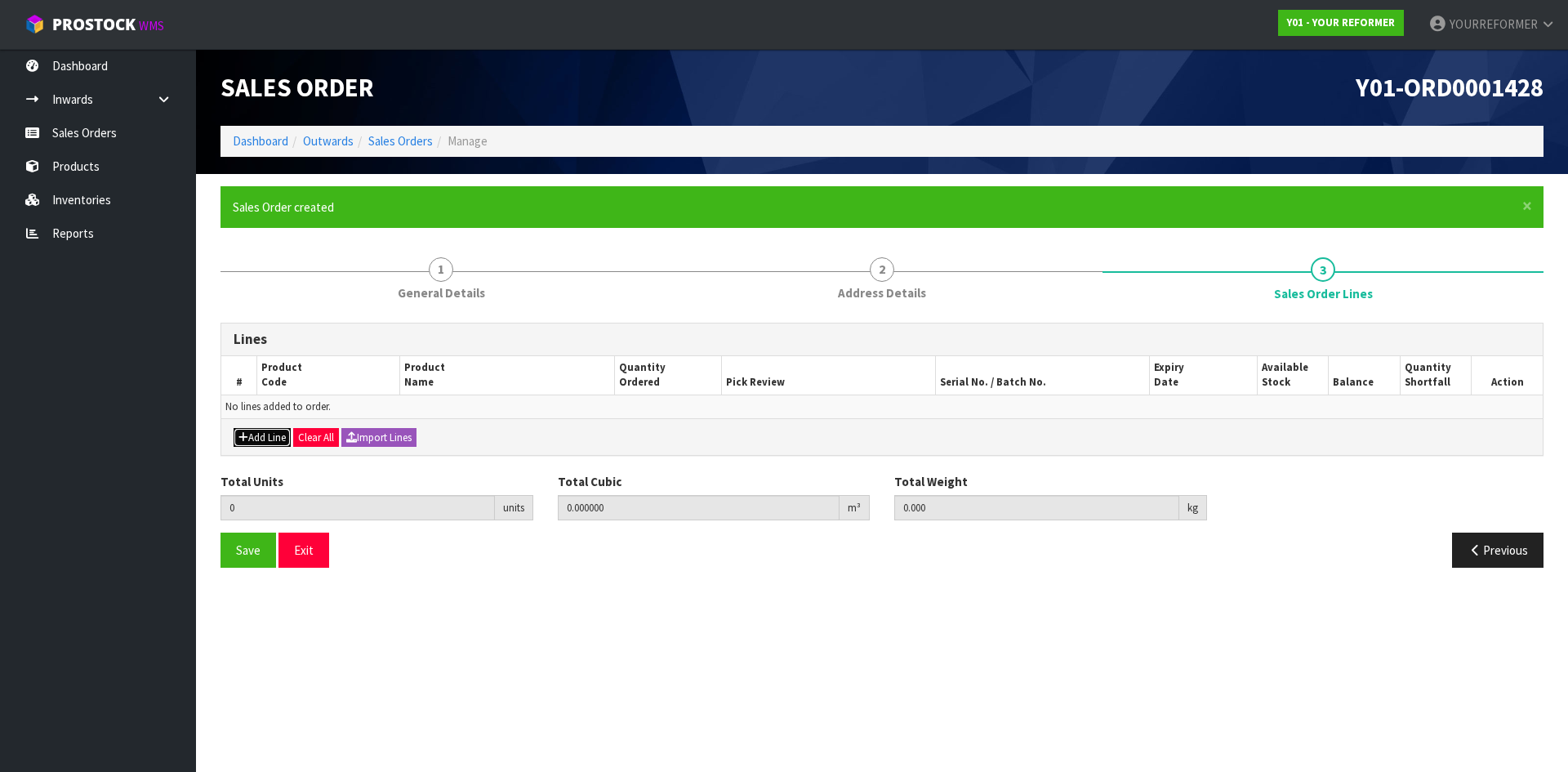
click at [266, 438] on button "Add Line" at bounding box center [262, 438] width 58 height 20
type input "0"
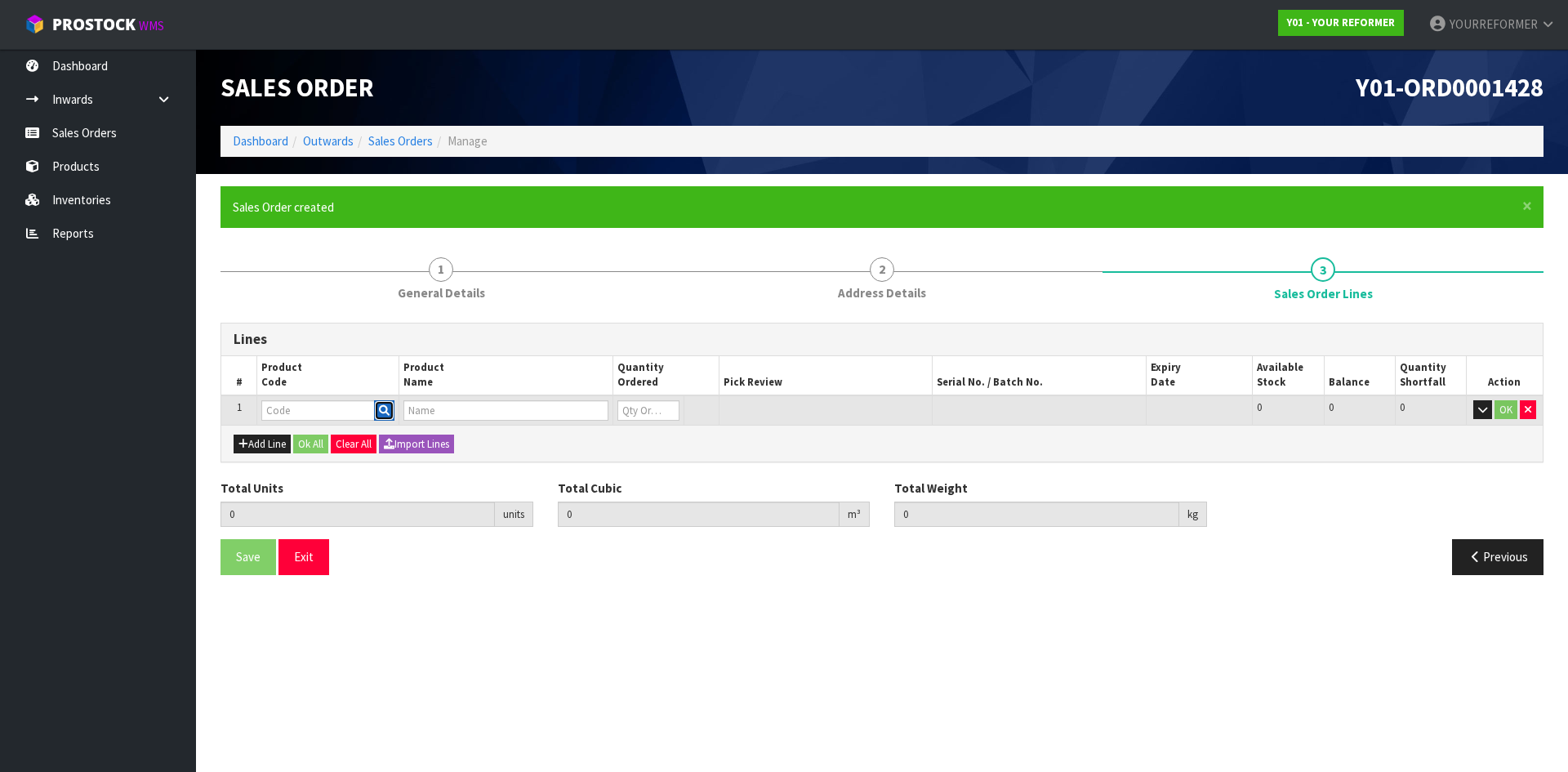
click at [380, 410] on icon "button" at bounding box center [384, 410] width 10 height 10
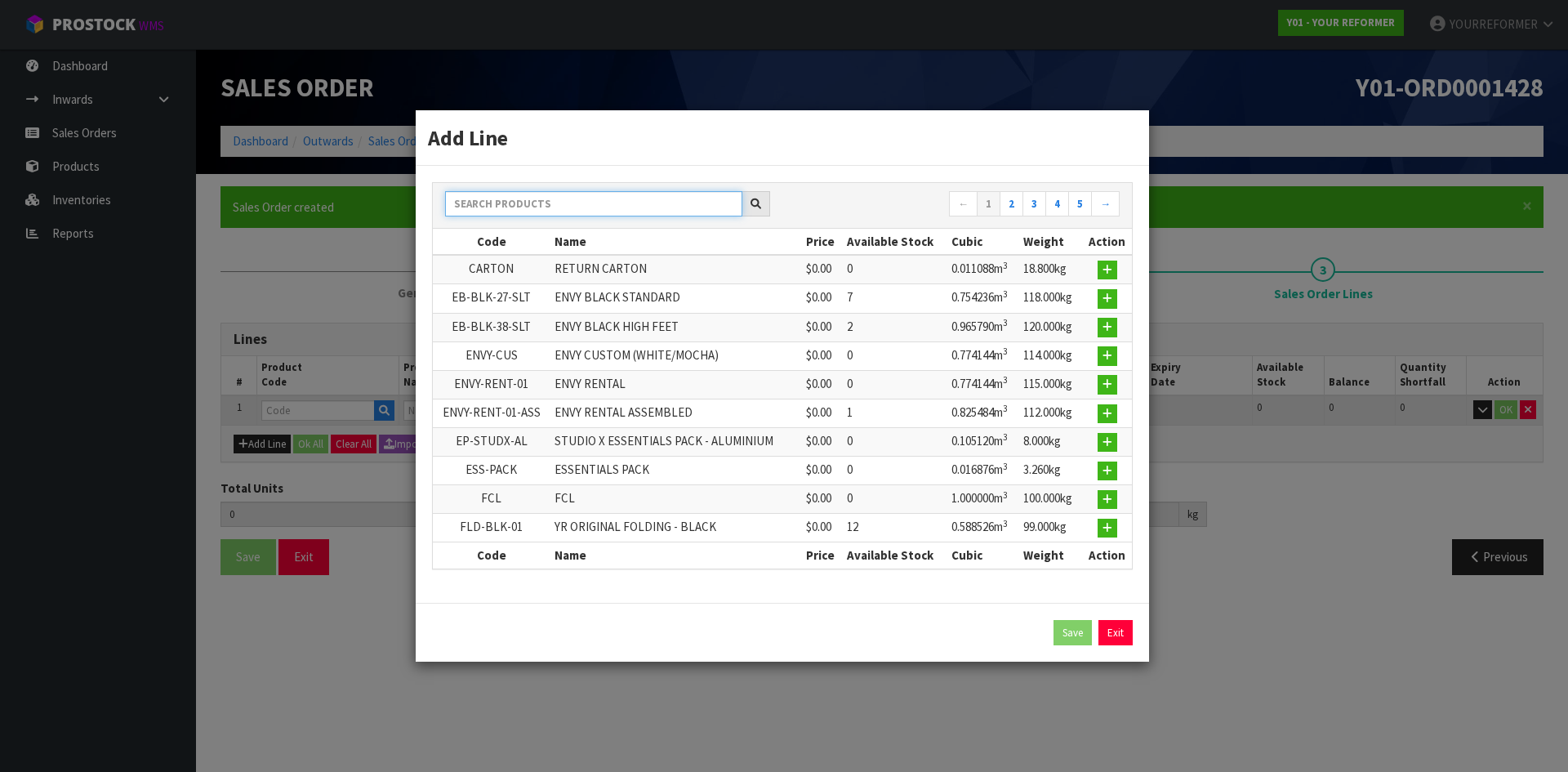
click at [552, 204] on input "text" at bounding box center [594, 203] width 297 height 25
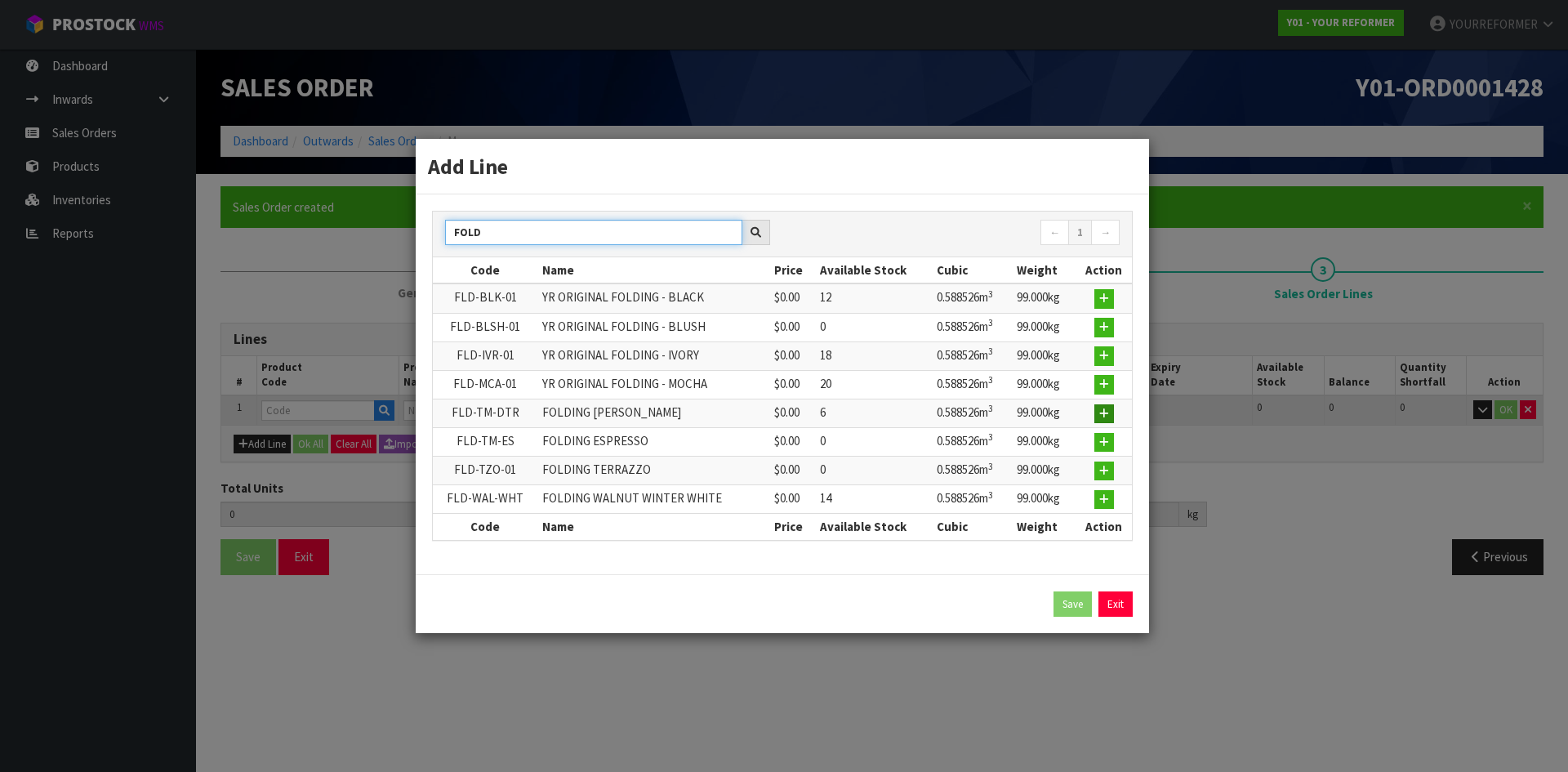
type input "FOLD"
click at [1095, 420] on button "button" at bounding box center [1104, 413] width 20 height 20
type input "0.000000"
type input "0.000"
type input "FLD-TM-DTR"
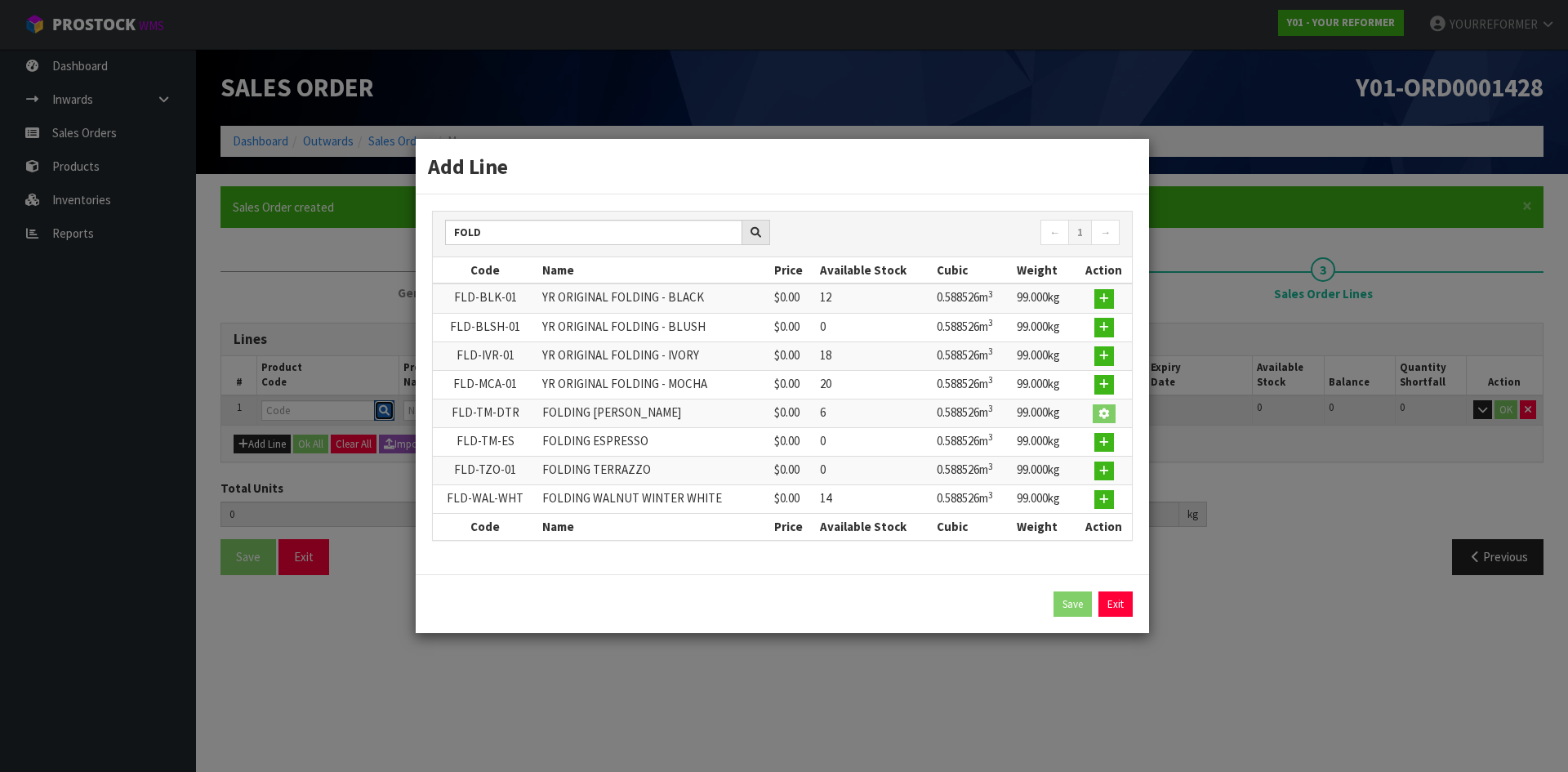
type input "FOLDING [PERSON_NAME]"
type input "0"
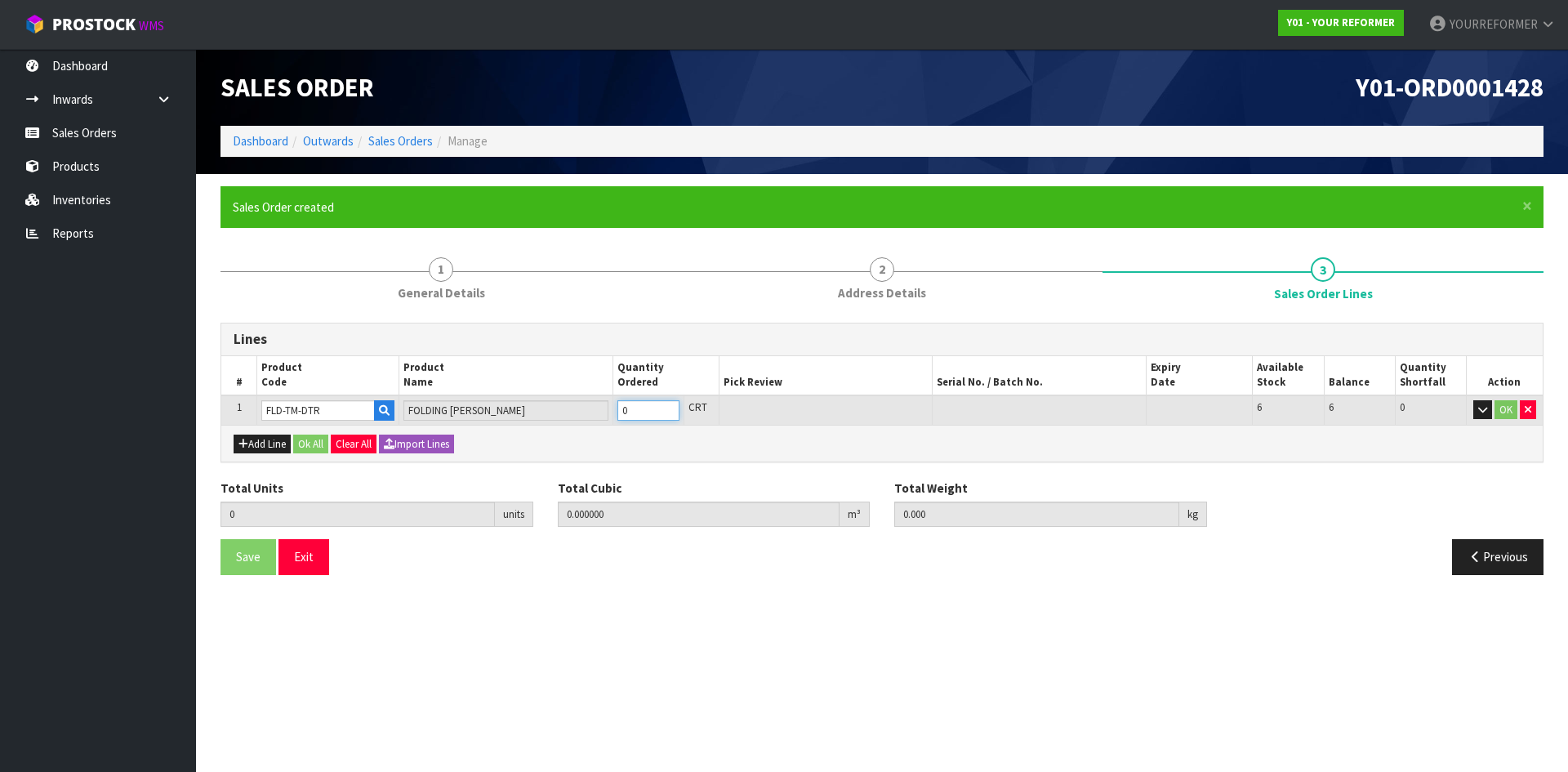
type input "1"
type input "0.588526"
type input "99"
type input "1"
click at [669, 404] on input "1" at bounding box center [647, 411] width 62 height 20
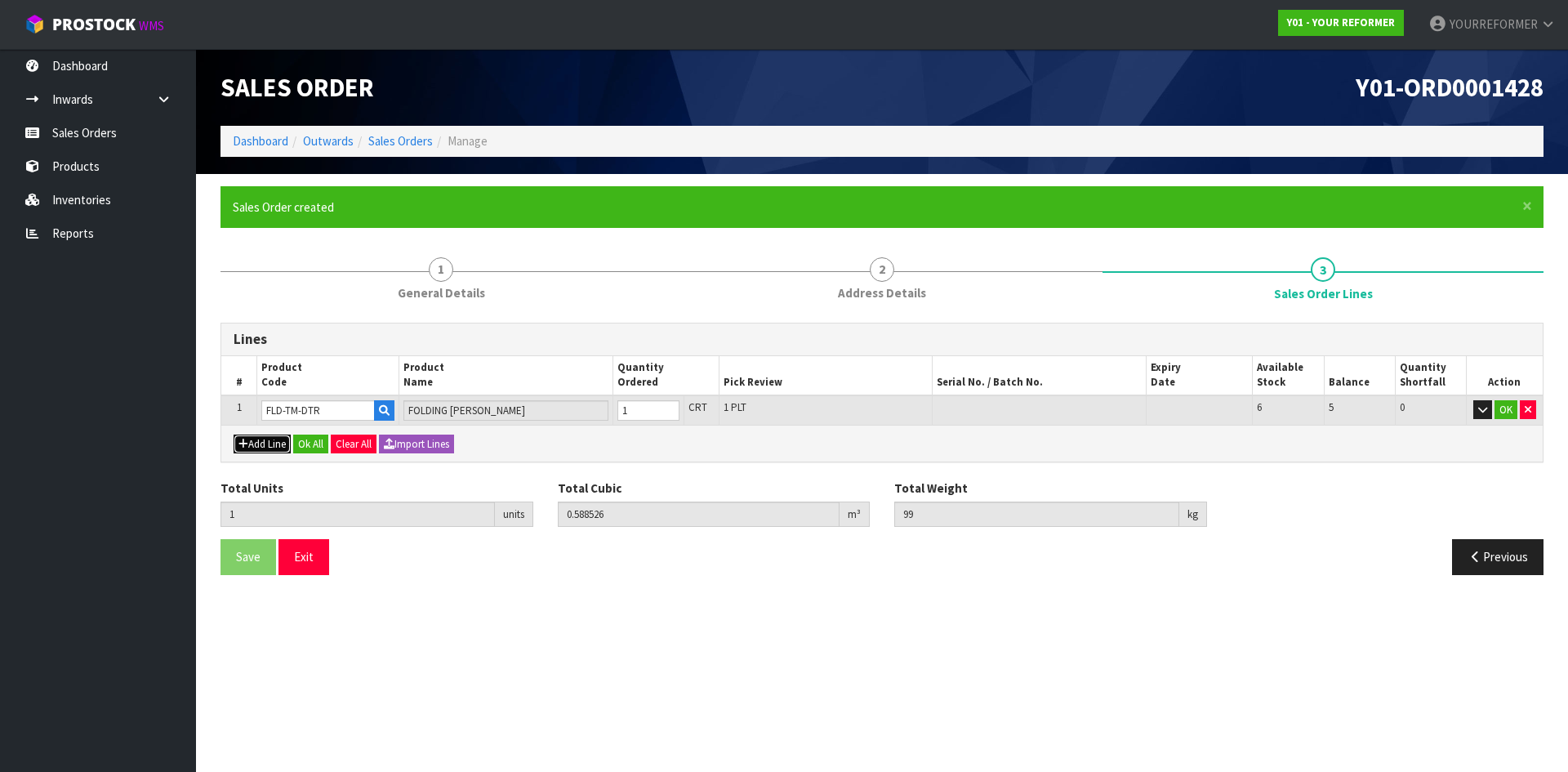
drag, startPoint x: 266, startPoint y: 449, endPoint x: 319, endPoint y: 462, distance: 54.6
click at [267, 449] on button "Add Line" at bounding box center [262, 444] width 58 height 20
type input "0"
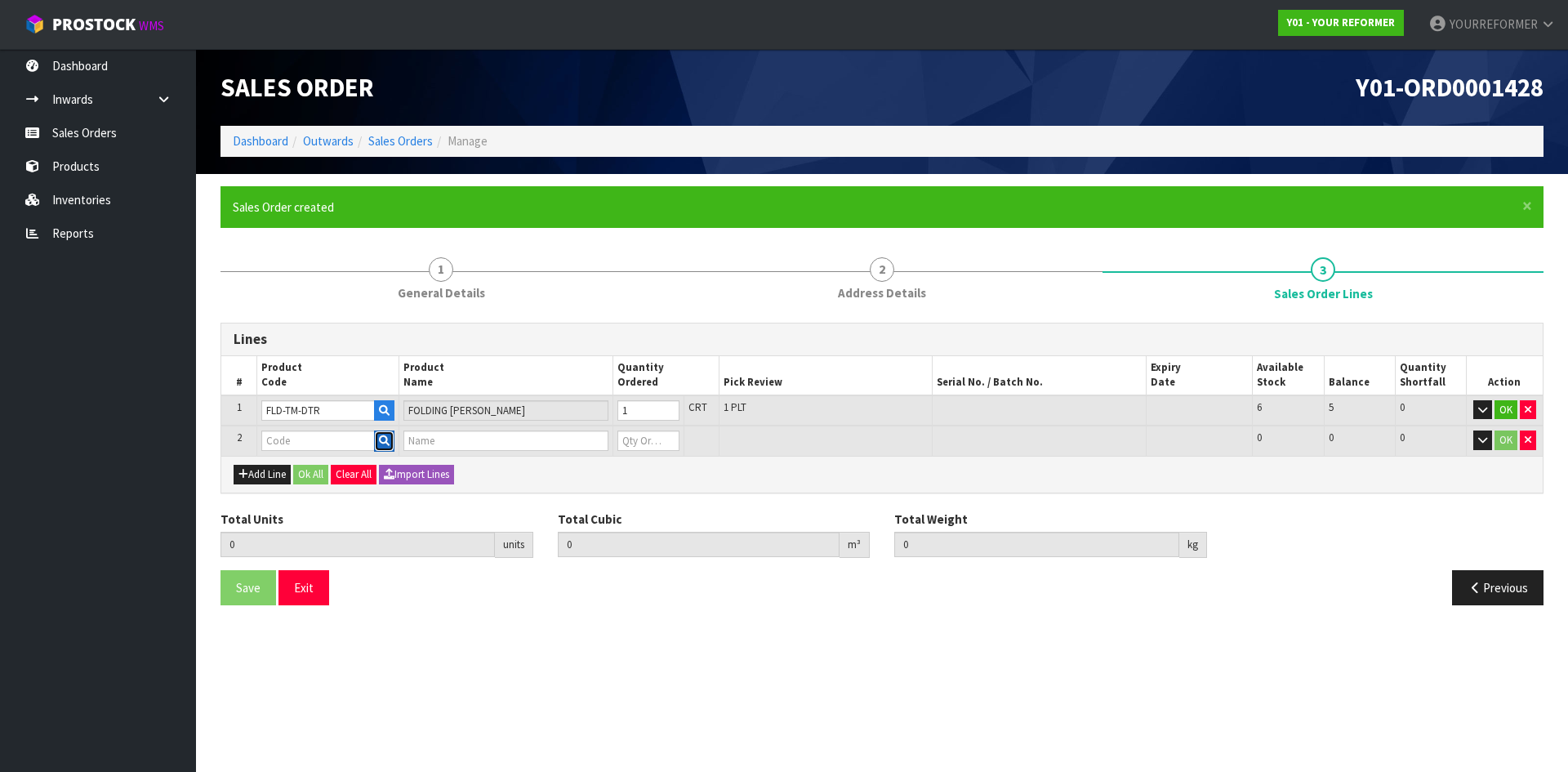
click at [382, 438] on icon "button" at bounding box center [384, 439] width 10 height 10
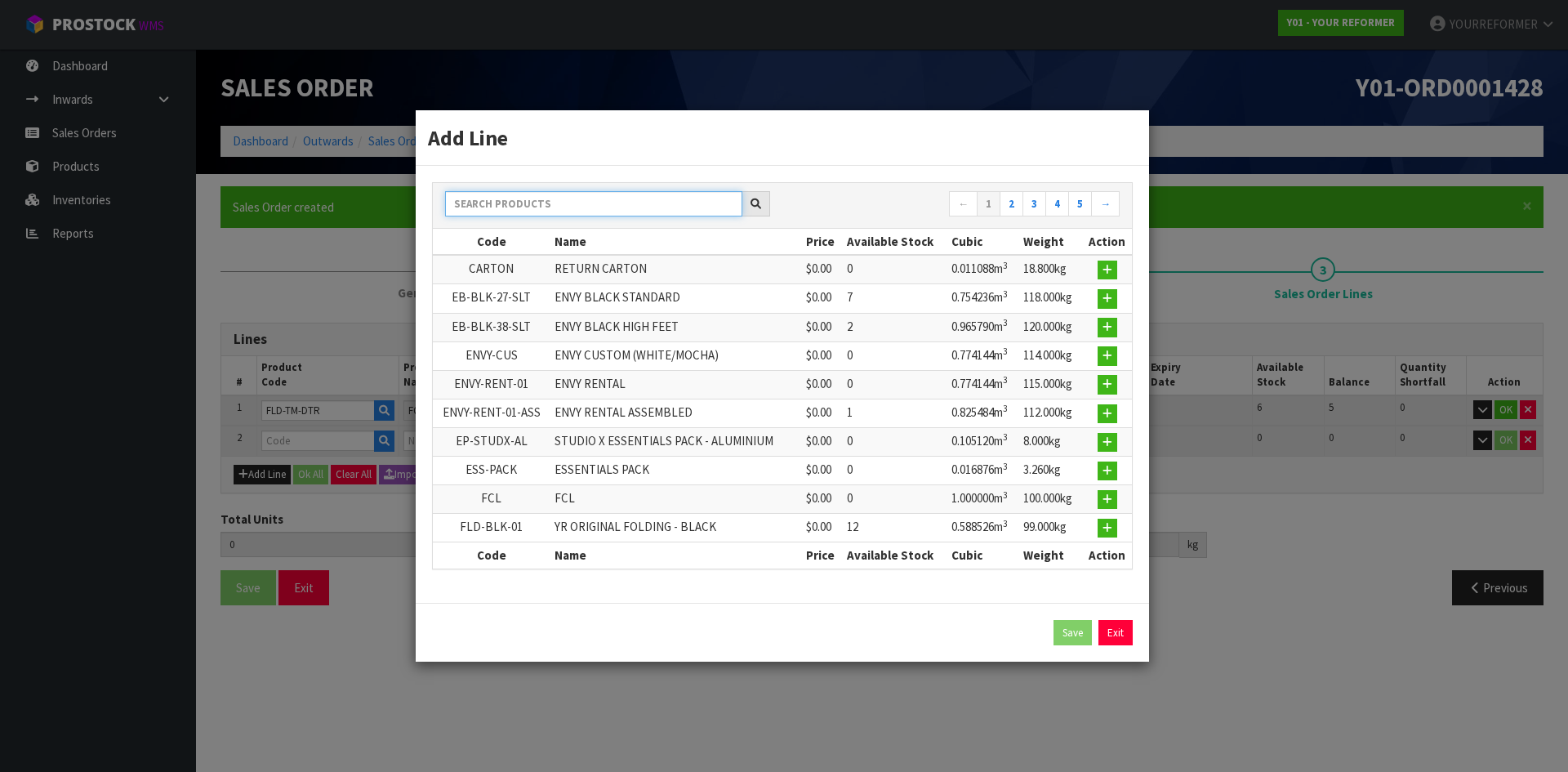
click at [541, 202] on input "text" at bounding box center [594, 203] width 297 height 25
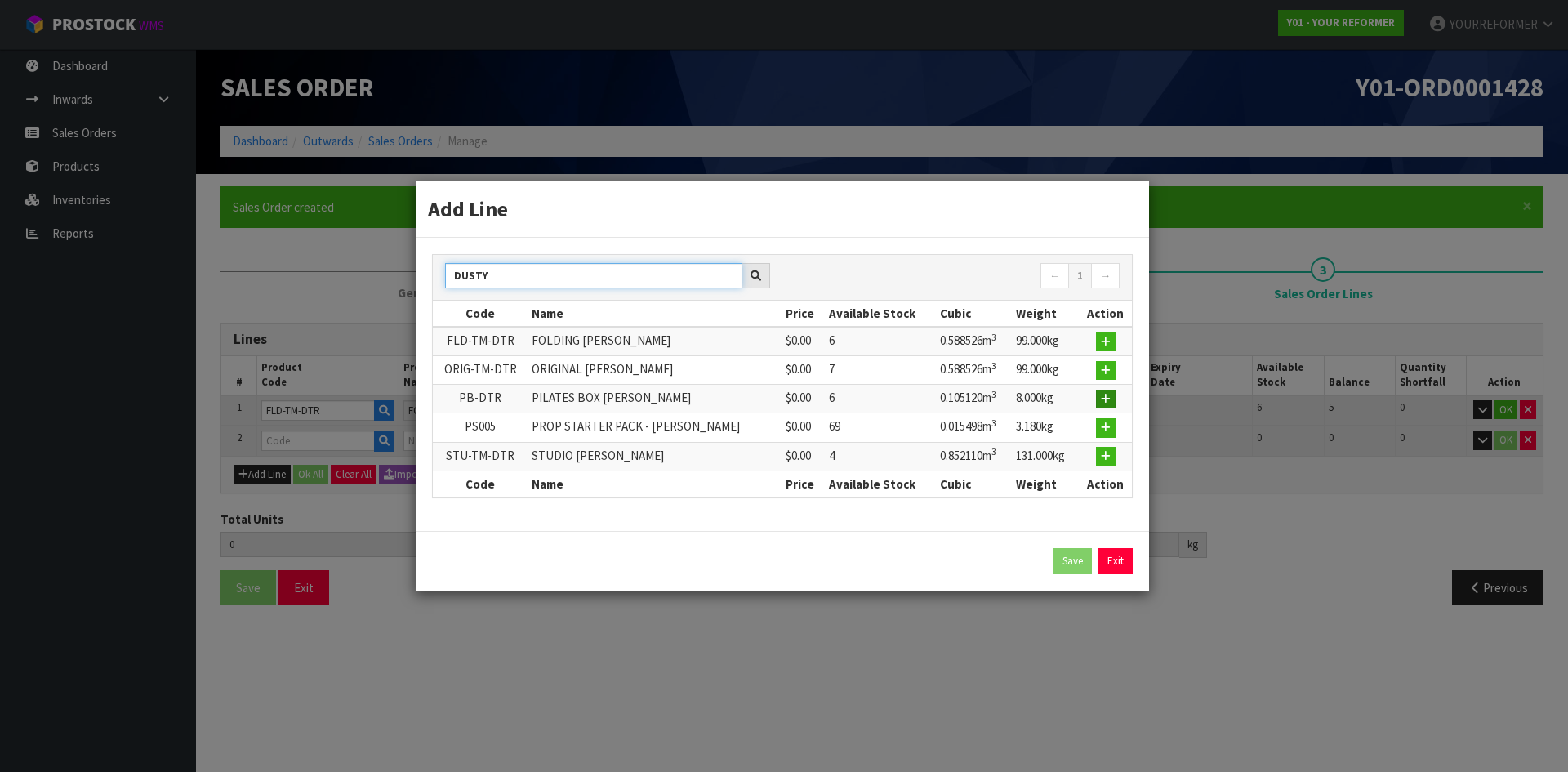
type input "DUSTY"
click at [1097, 401] on button "button" at bounding box center [1105, 399] width 20 height 20
type input "1"
type input "0.588526"
type input "99"
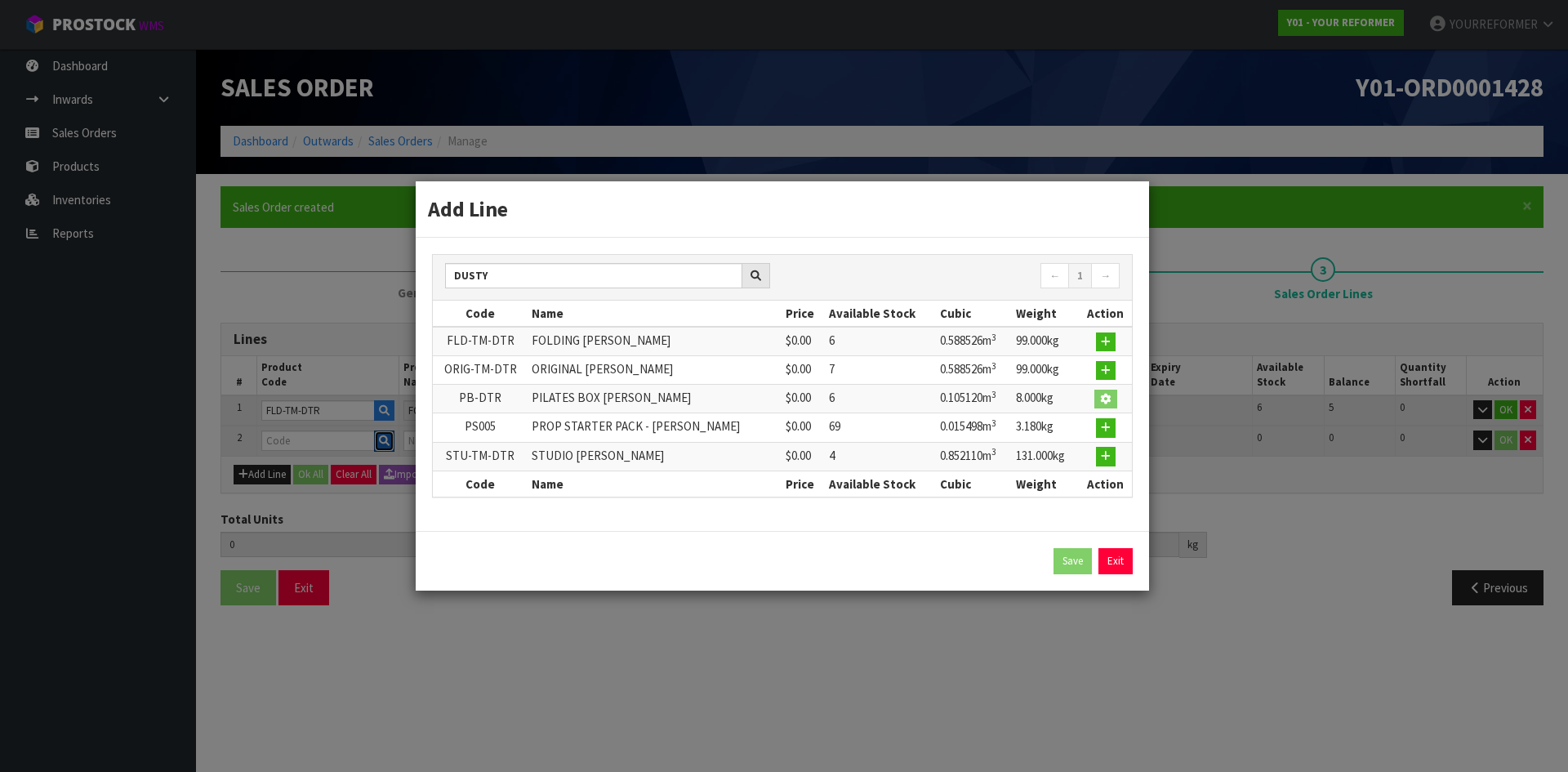
type input "PB-DTR"
type input "PILATES BOX [PERSON_NAME]"
type input "0"
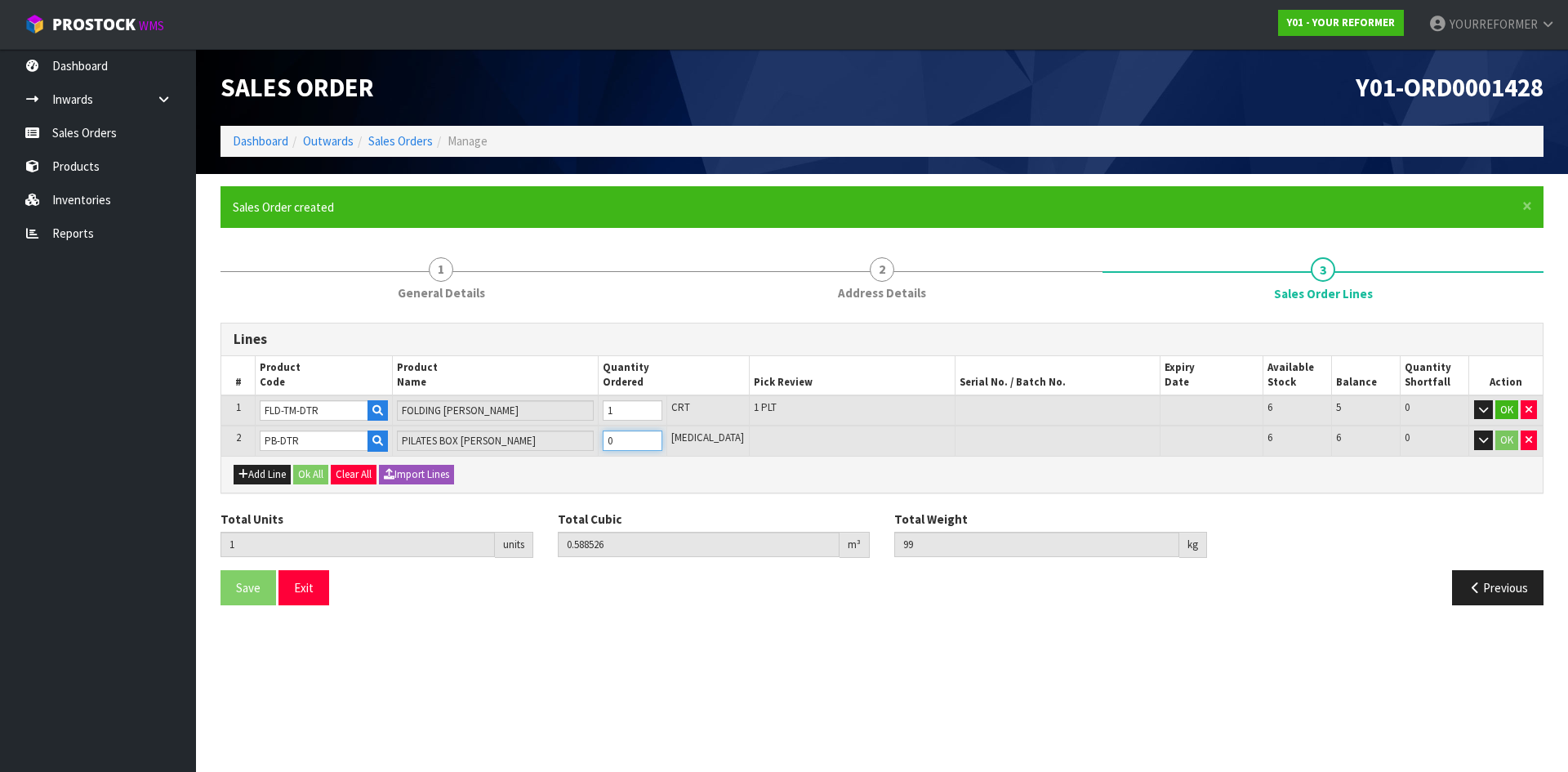
type input "2"
type input "0.693646"
type input "107"
type input "1"
click at [662, 439] on input "1" at bounding box center [633, 440] width 59 height 20
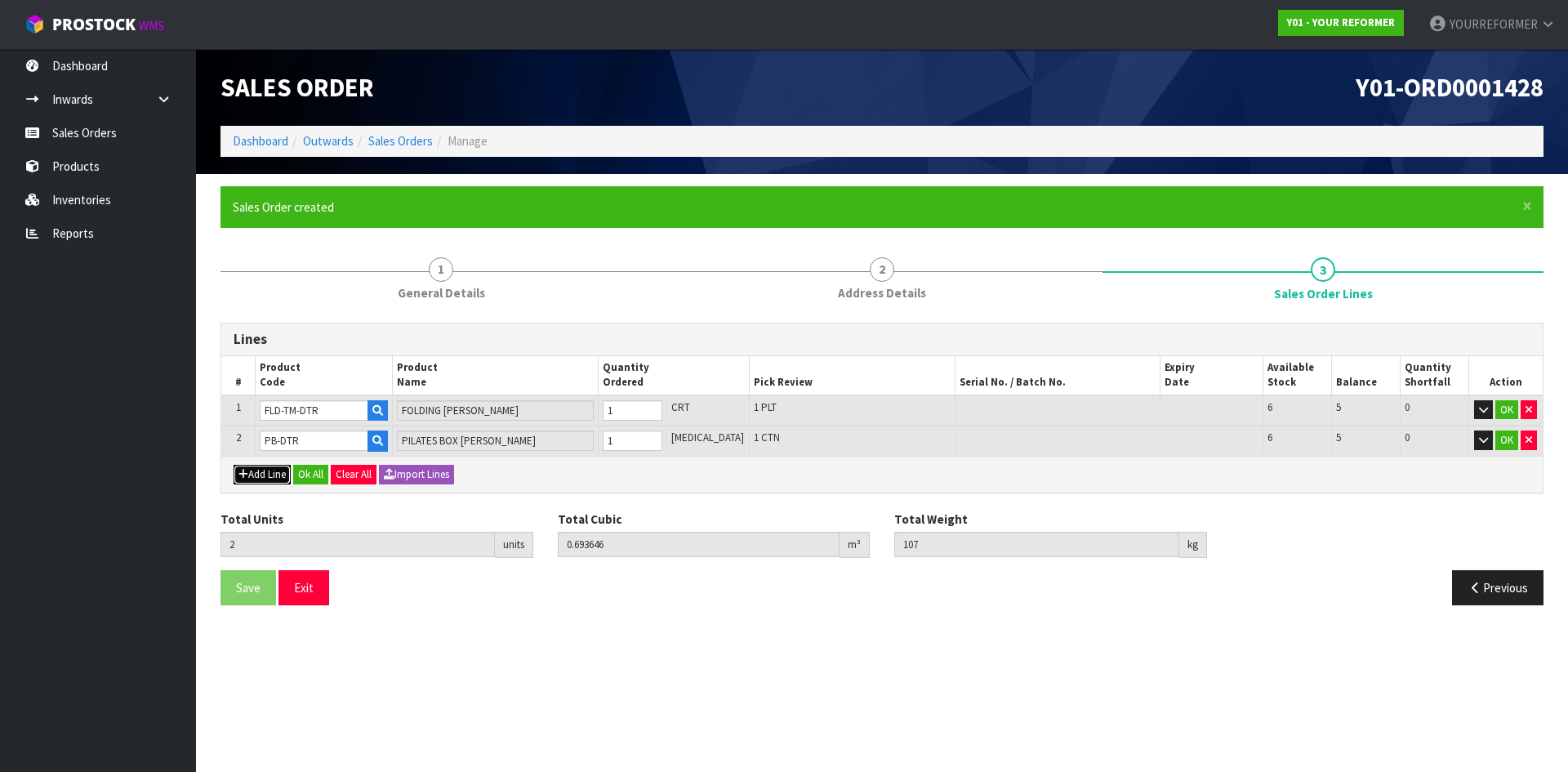
click at [276, 472] on button "Add Line" at bounding box center [262, 474] width 58 height 20
type input "0"
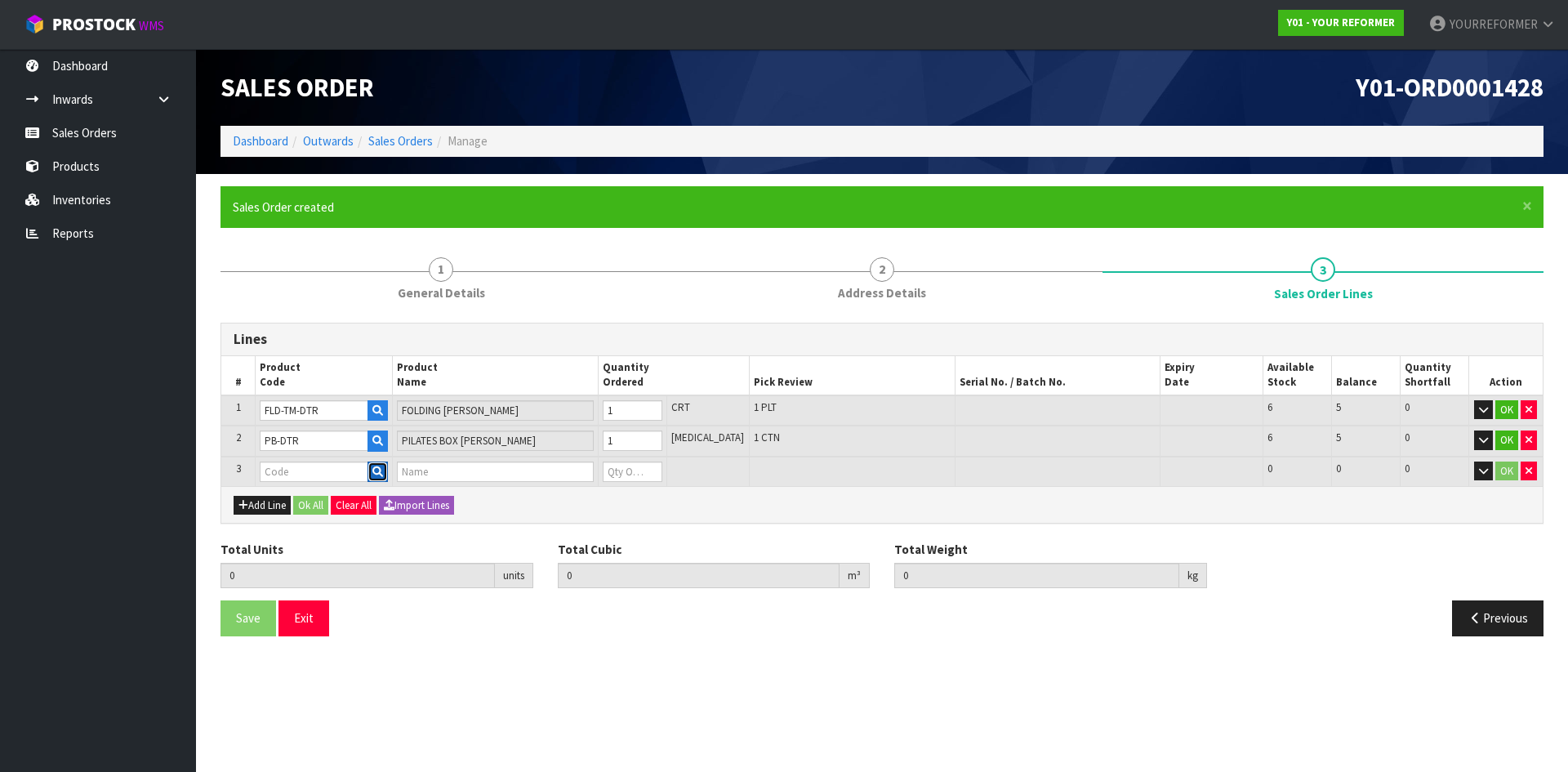
click at [387, 467] on button "button" at bounding box center [378, 472] width 20 height 21
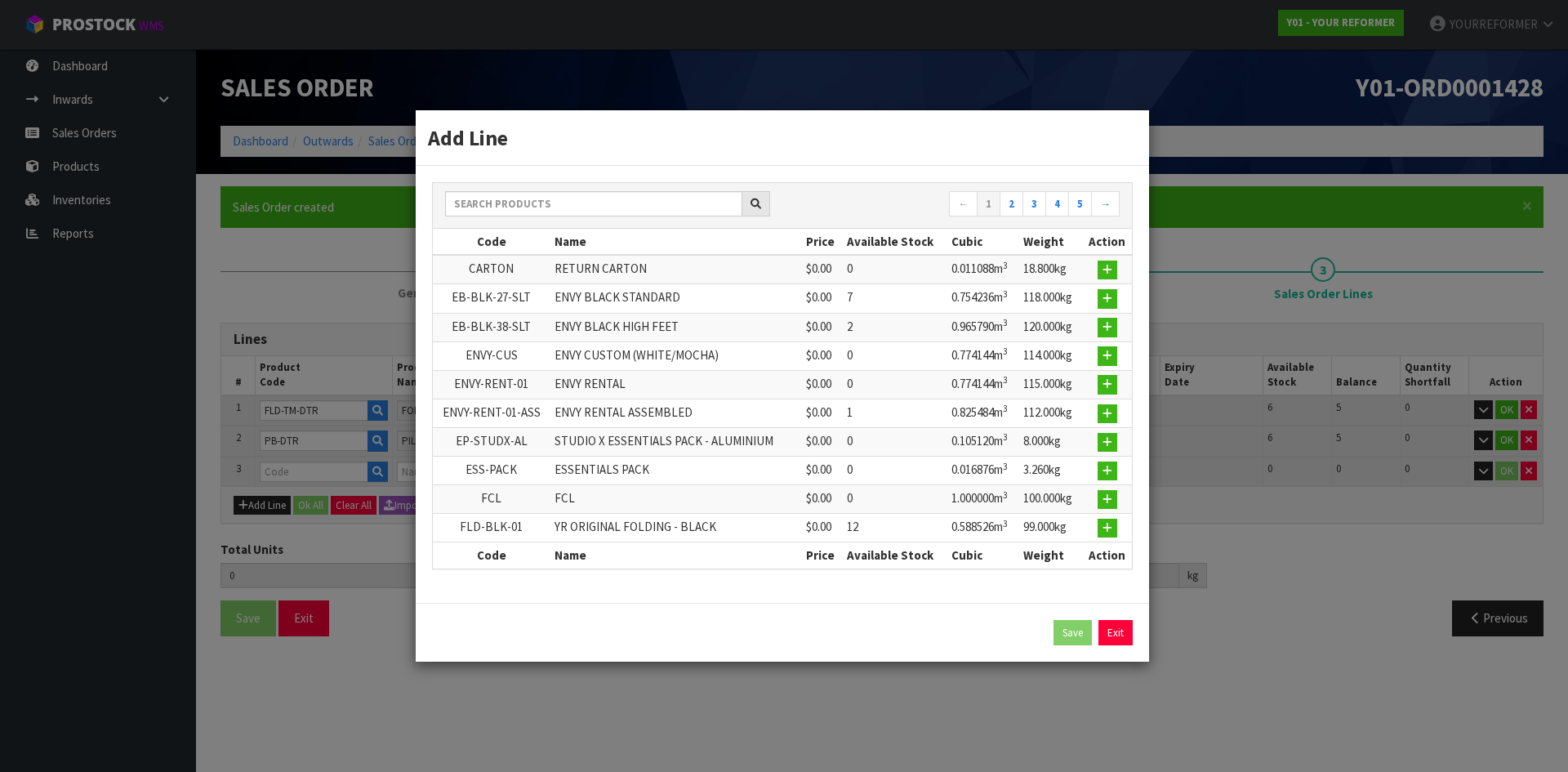
click at [529, 216] on div at bounding box center [608, 204] width 325 height 26
click at [516, 205] on input "text" at bounding box center [594, 203] width 297 height 25
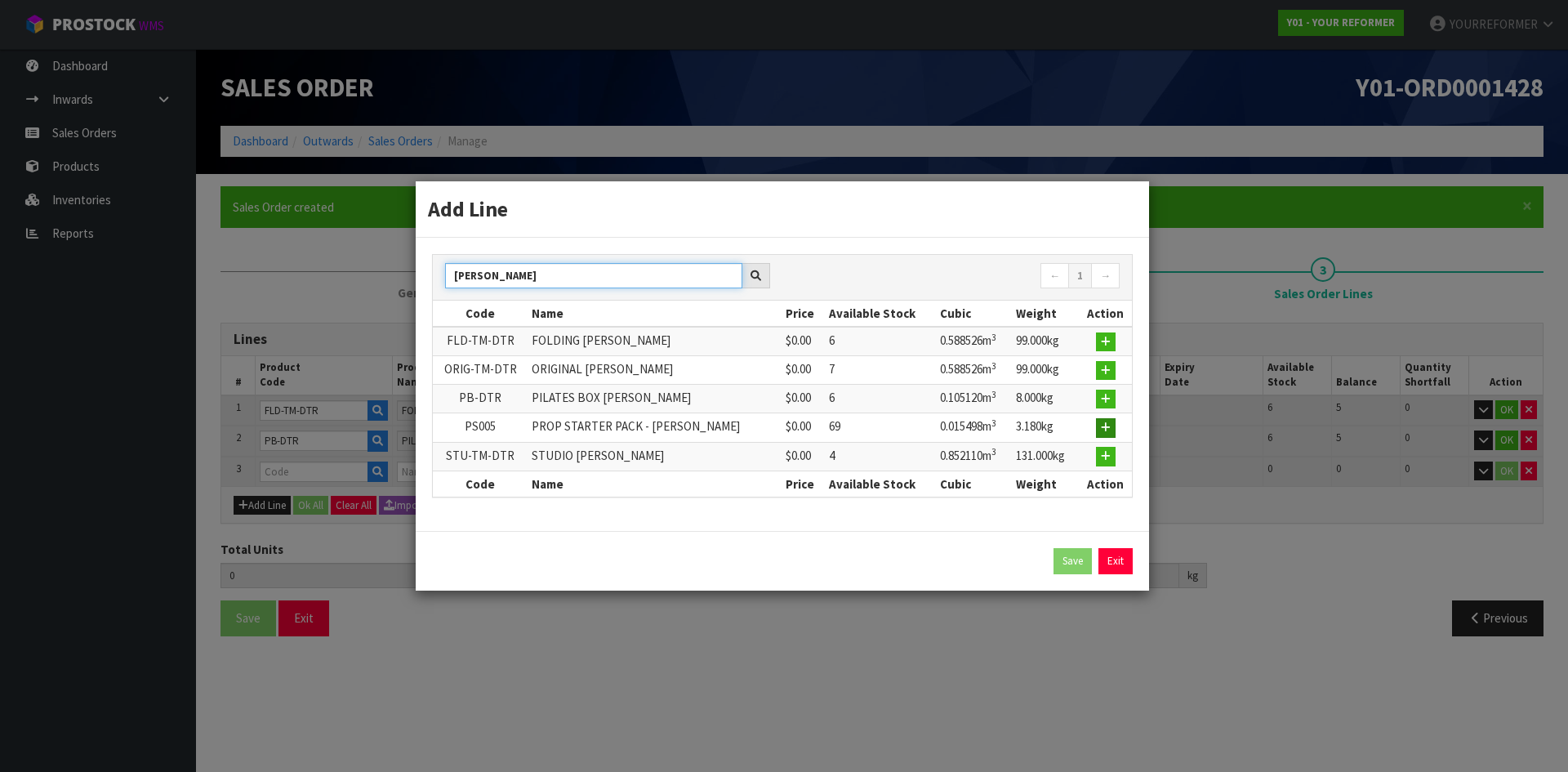
type input "[PERSON_NAME]"
click at [1104, 428] on icon "button" at bounding box center [1105, 426] width 10 height 10
type input "2"
type input "0.693646"
type input "107"
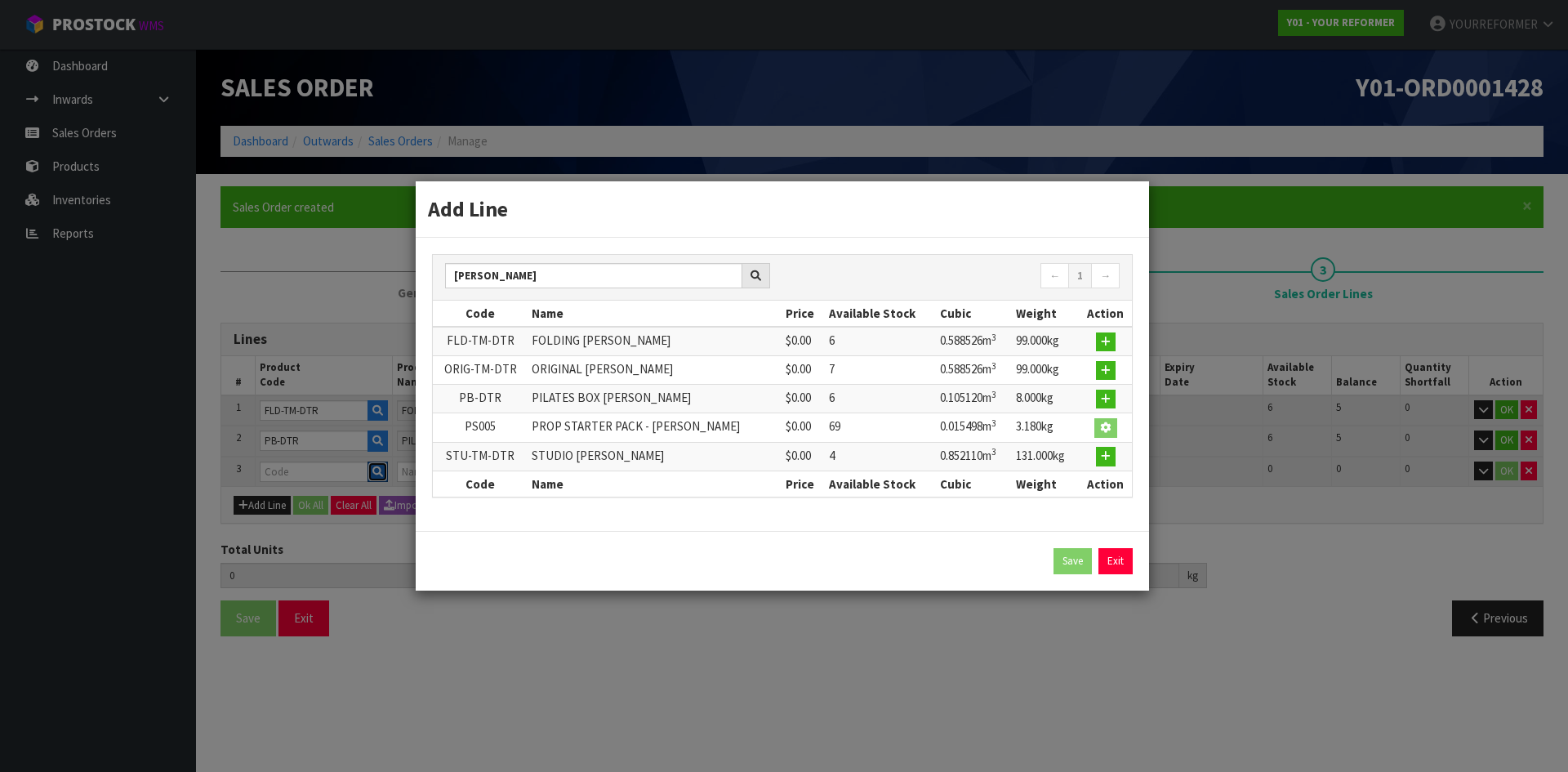
type input "PS005"
type input "PROP STARTER PACK - [PERSON_NAME]"
type input "0"
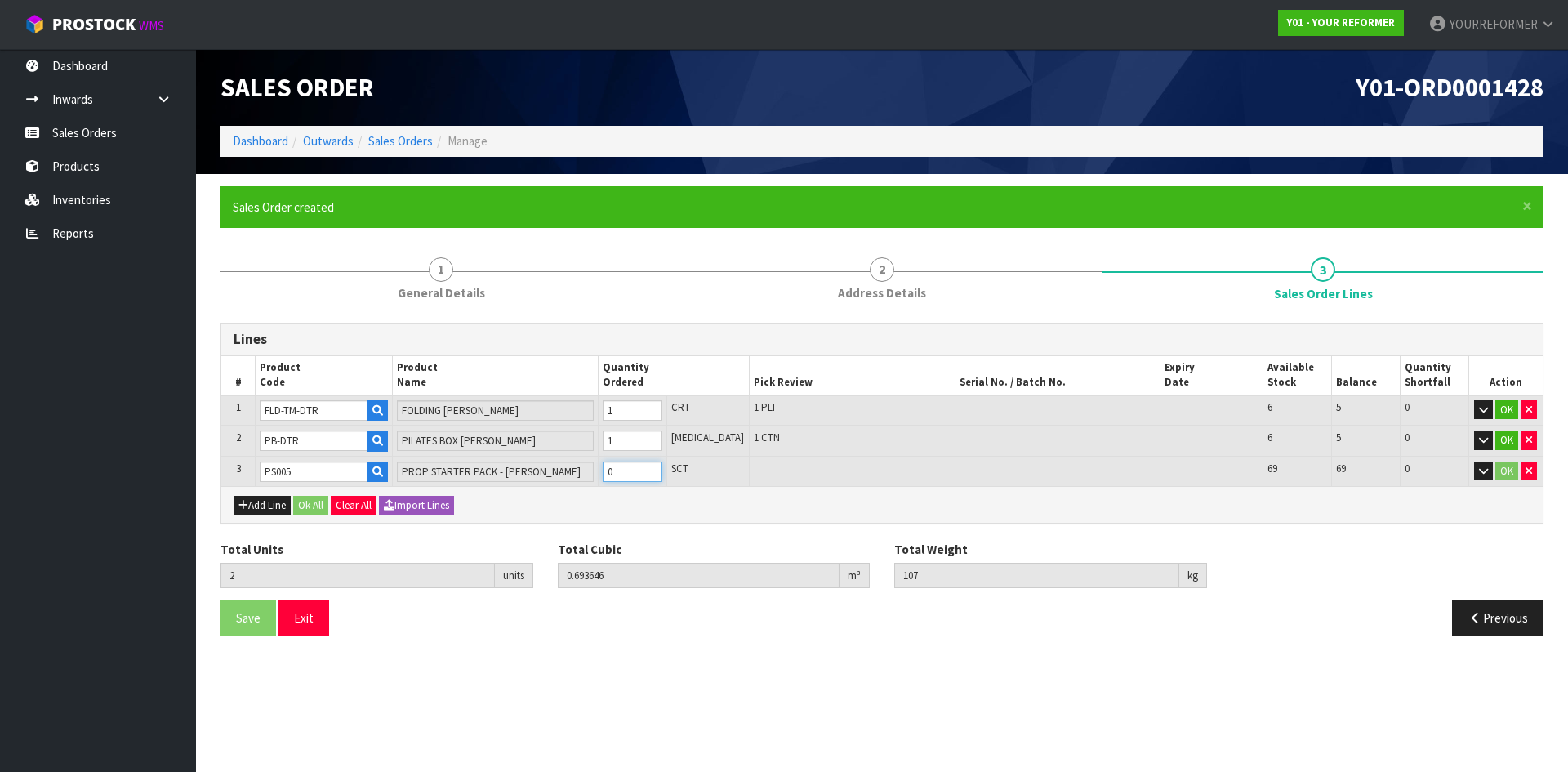
type input "3"
type input "0.709144"
type input "110.18"
type input "1"
click at [662, 469] on input "1" at bounding box center [633, 472] width 59 height 20
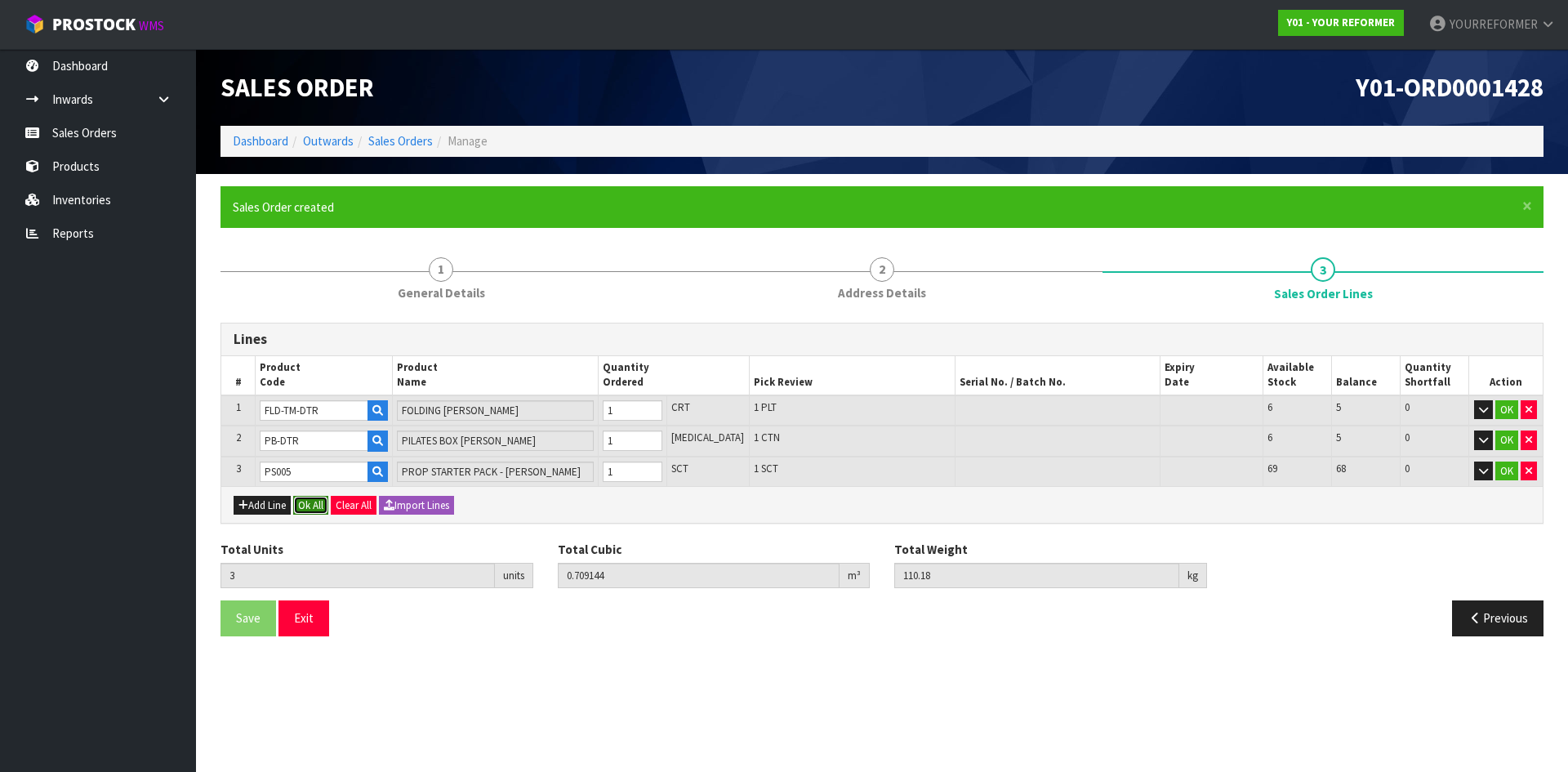
click at [314, 502] on button "Ok All" at bounding box center [311, 505] width 35 height 20
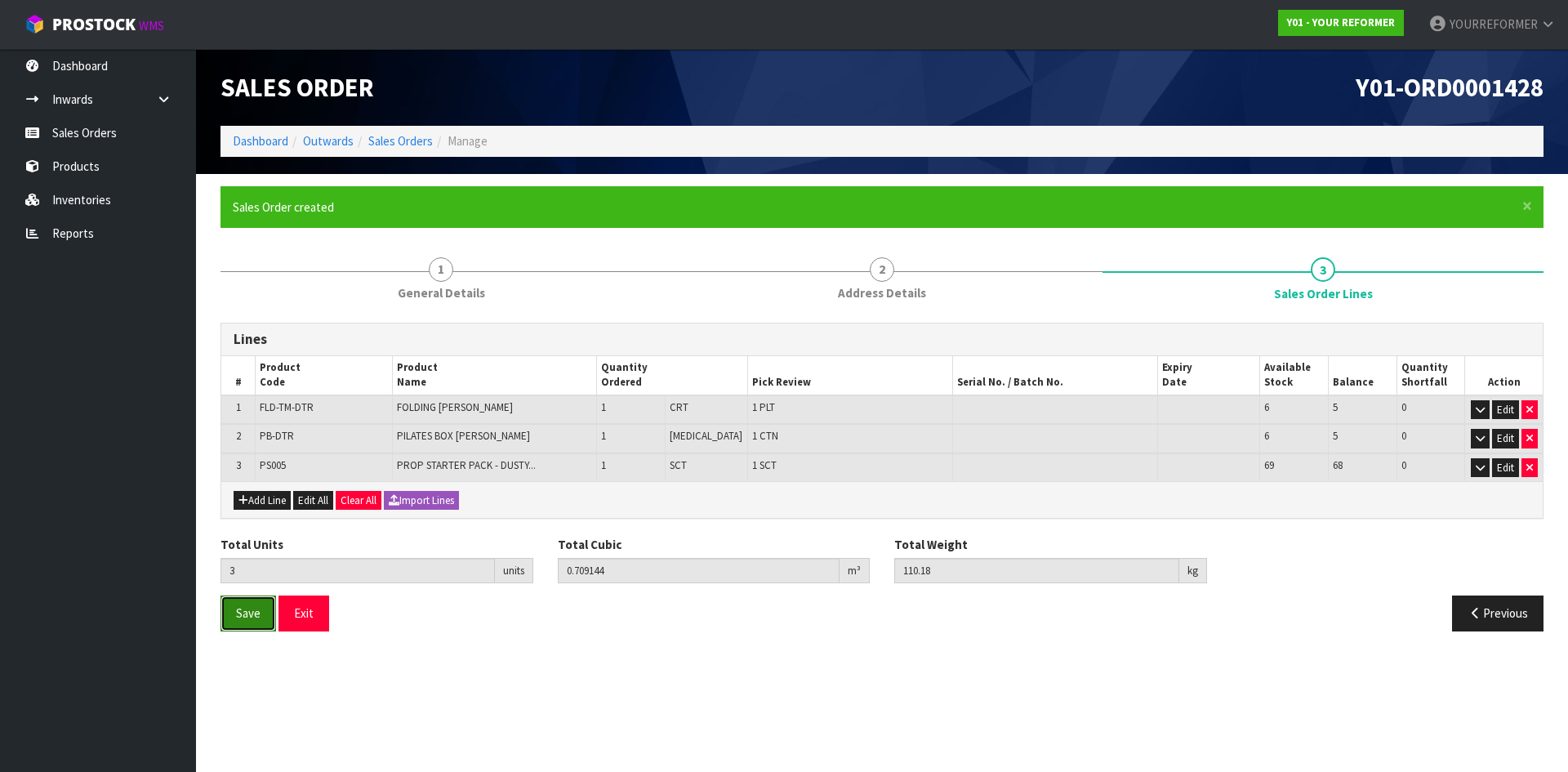
click at [246, 612] on span "Save" at bounding box center [248, 612] width 24 height 16
drag, startPoint x: 150, startPoint y: 131, endPoint x: 235, endPoint y: 133, distance: 85.0
click at [150, 131] on link "Sales Orders" at bounding box center [98, 133] width 196 height 33
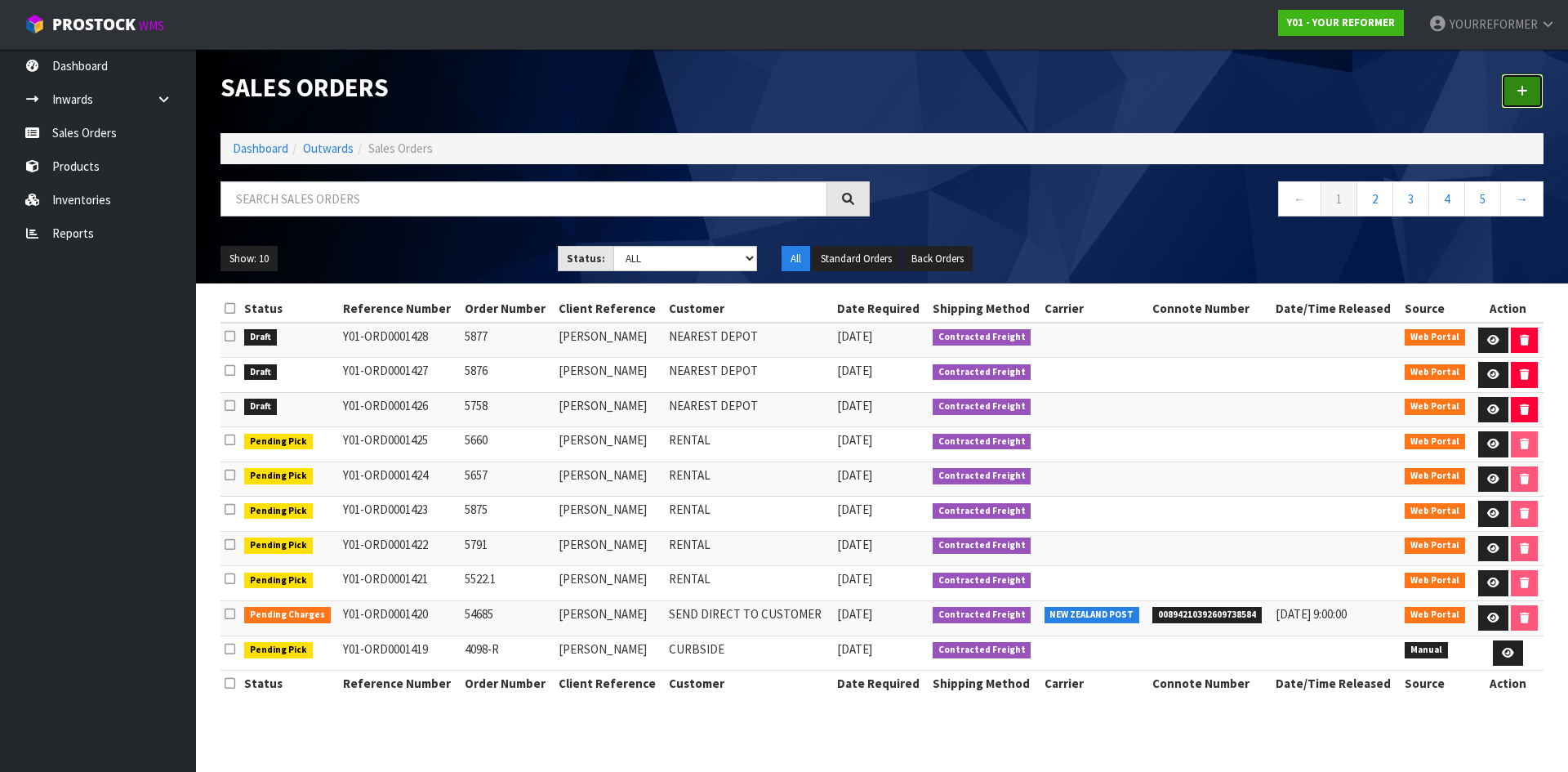
drag, startPoint x: 1528, startPoint y: 87, endPoint x: 361, endPoint y: 149, distance: 1168.6
click at [1528, 90] on link at bounding box center [1522, 91] width 43 height 35
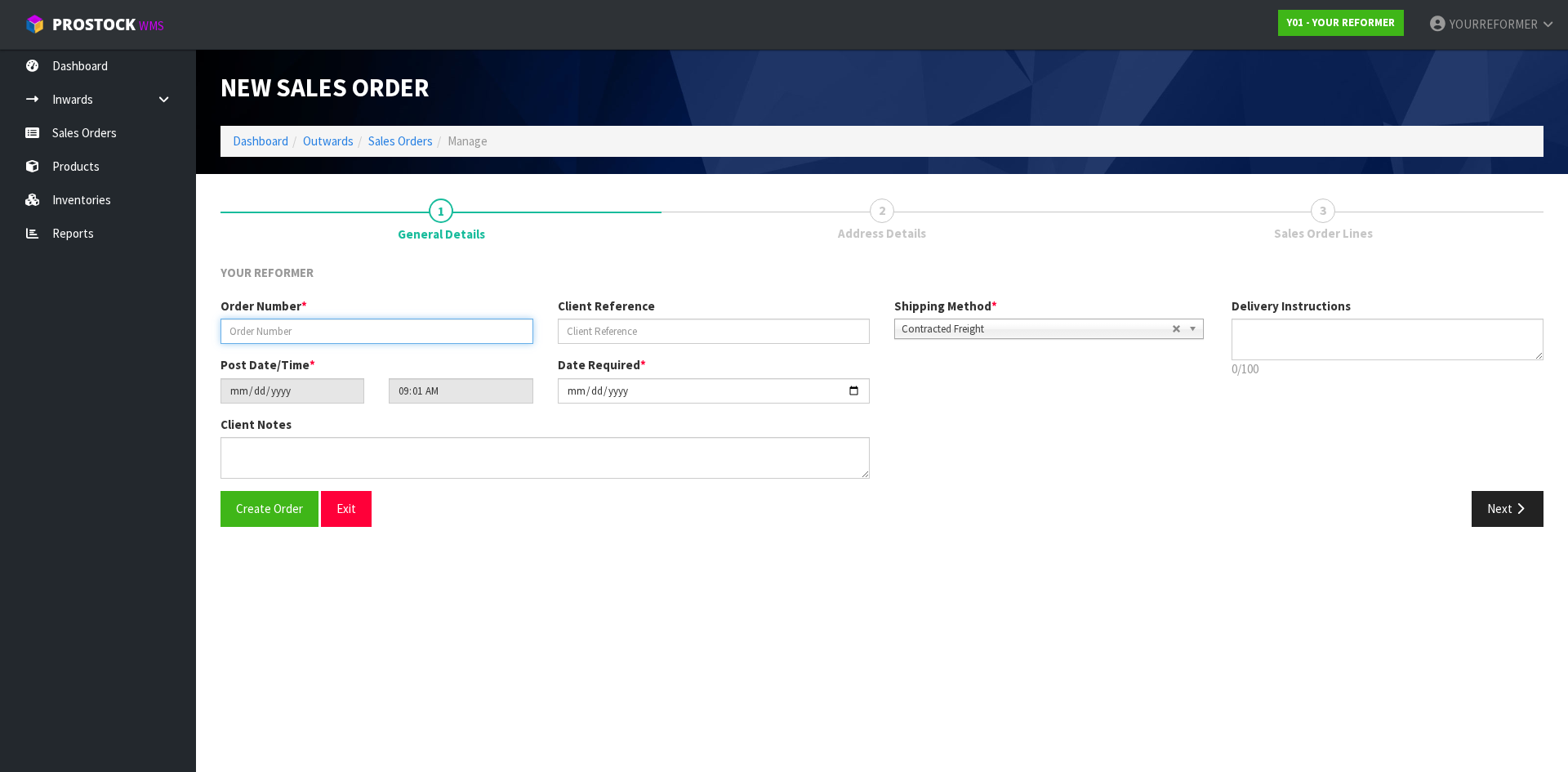
drag, startPoint x: 374, startPoint y: 336, endPoint x: 368, endPoint y: 344, distance: 10.0
click at [374, 336] on input "text" at bounding box center [376, 331] width 313 height 25
paste input "5891"
type input "5891"
drag, startPoint x: 637, startPoint y: 340, endPoint x: 1001, endPoint y: 377, distance: 365.9
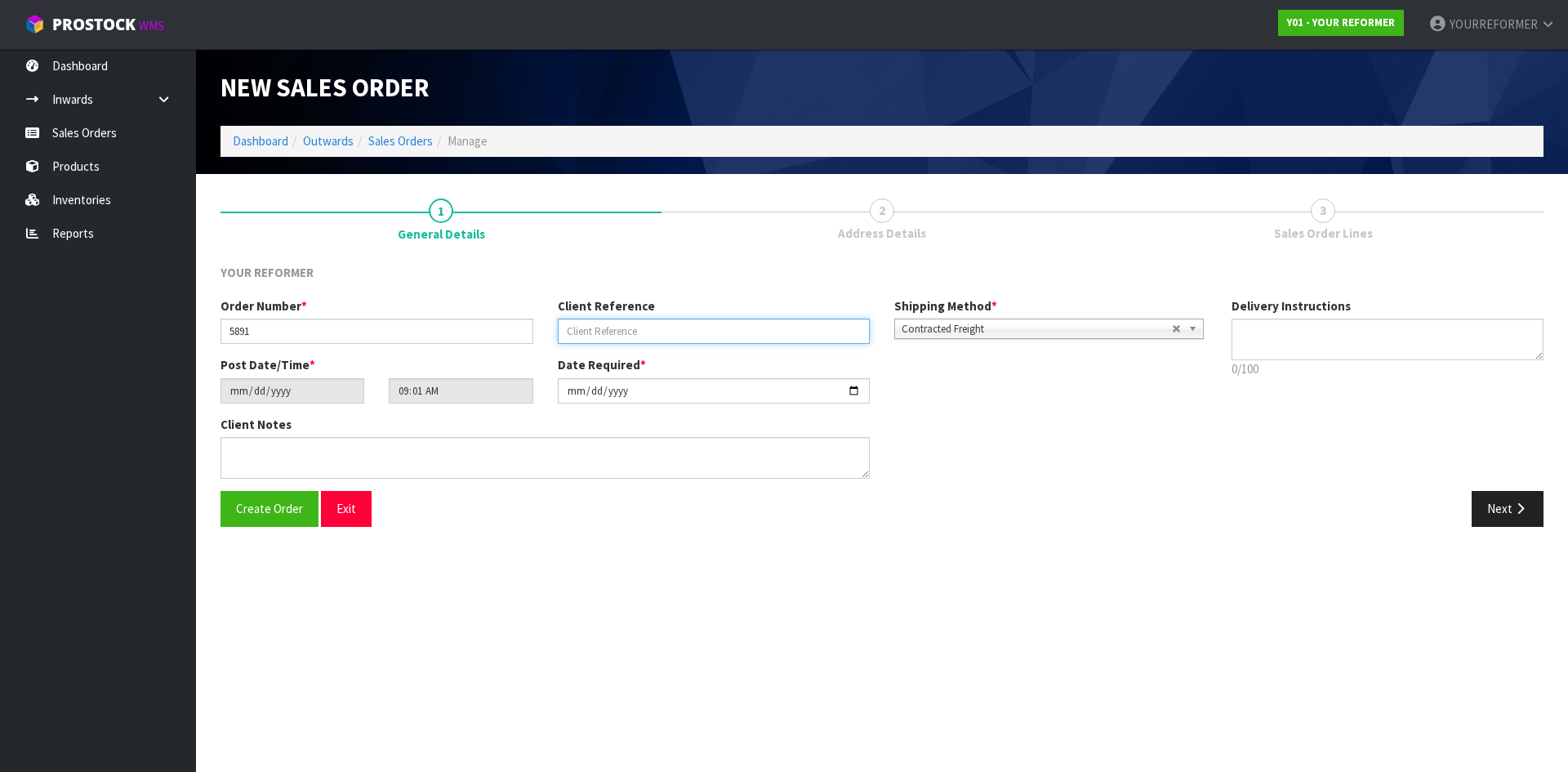
click at [637, 340] on input "text" at bounding box center [713, 331] width 313 height 25
paste input "[PERSON_NAME]"
type input "[PERSON_NAME]"
click at [1337, 365] on p "0/100" at bounding box center [1387, 369] width 313 height 17
drag, startPoint x: 1326, startPoint y: 355, endPoint x: 1310, endPoint y: 340, distance: 21.9
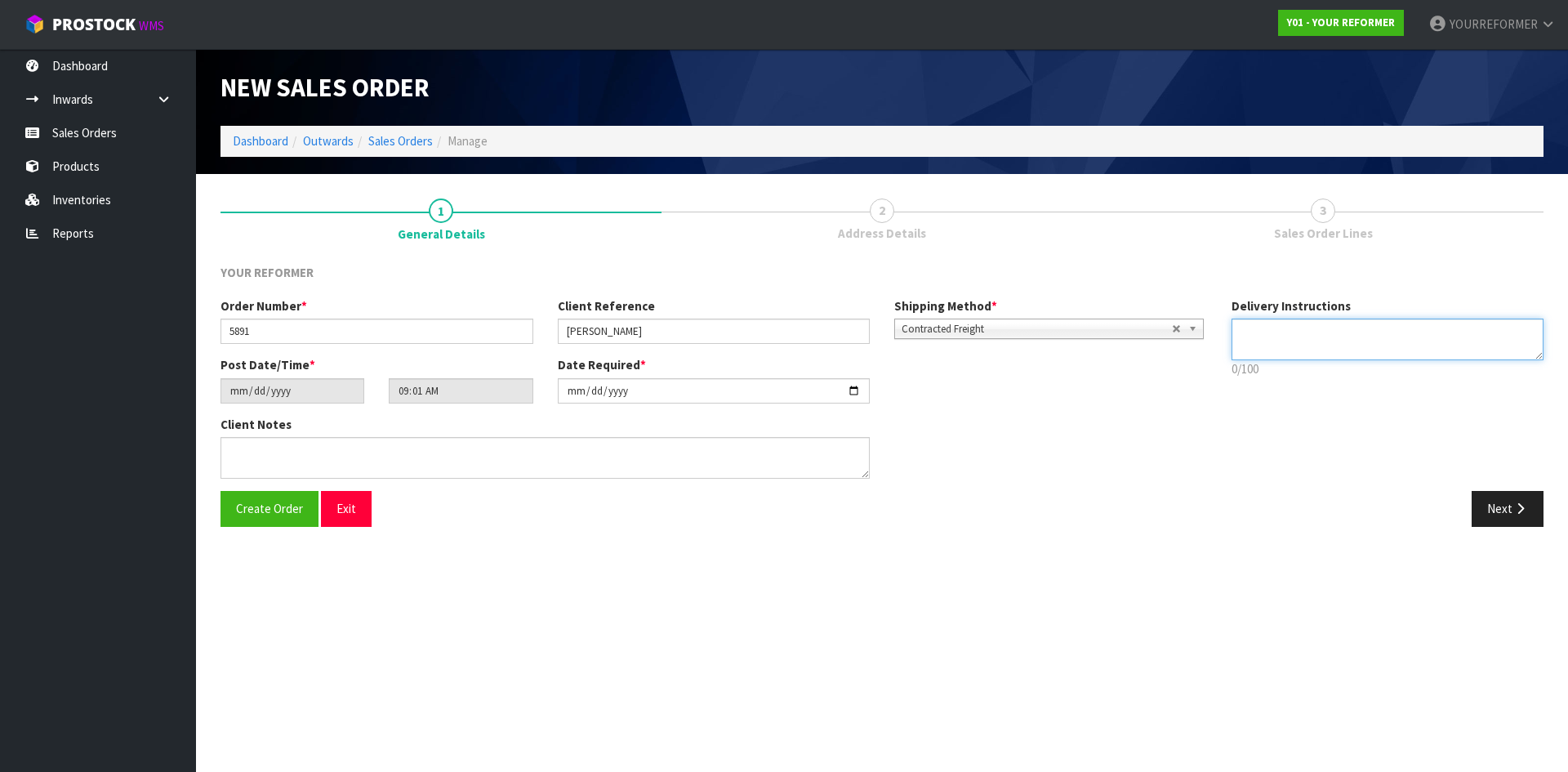
click at [1324, 354] on textarea at bounding box center [1387, 339] width 313 height 42
click at [1289, 354] on textarea at bounding box center [1387, 339] width 313 height 42
paste textarea "[PHONE_NUMBER]"
type textarea "NEAREST DEPOT [PHONE_NUMBER]"
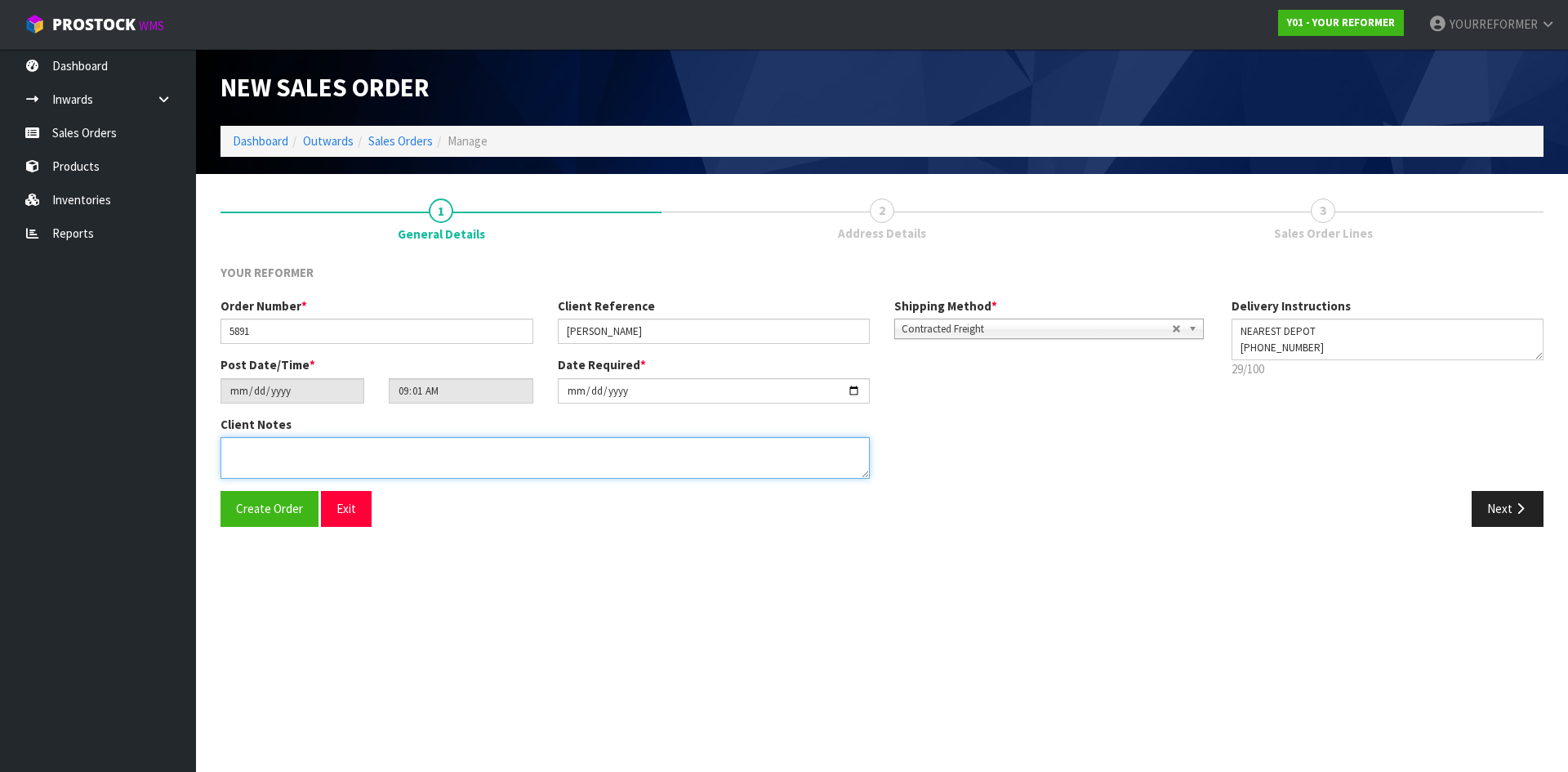
click at [321, 468] on textarea at bounding box center [544, 457] width 649 height 42
paste textarea "[PERSON_NAME] [STREET_ADDRESS][PERSON_NAME] [PHONE_NUMBER]"
type textarea "[PERSON_NAME] [STREET_ADDRESS][PERSON_NAME] [PHONE_NUMBER]"
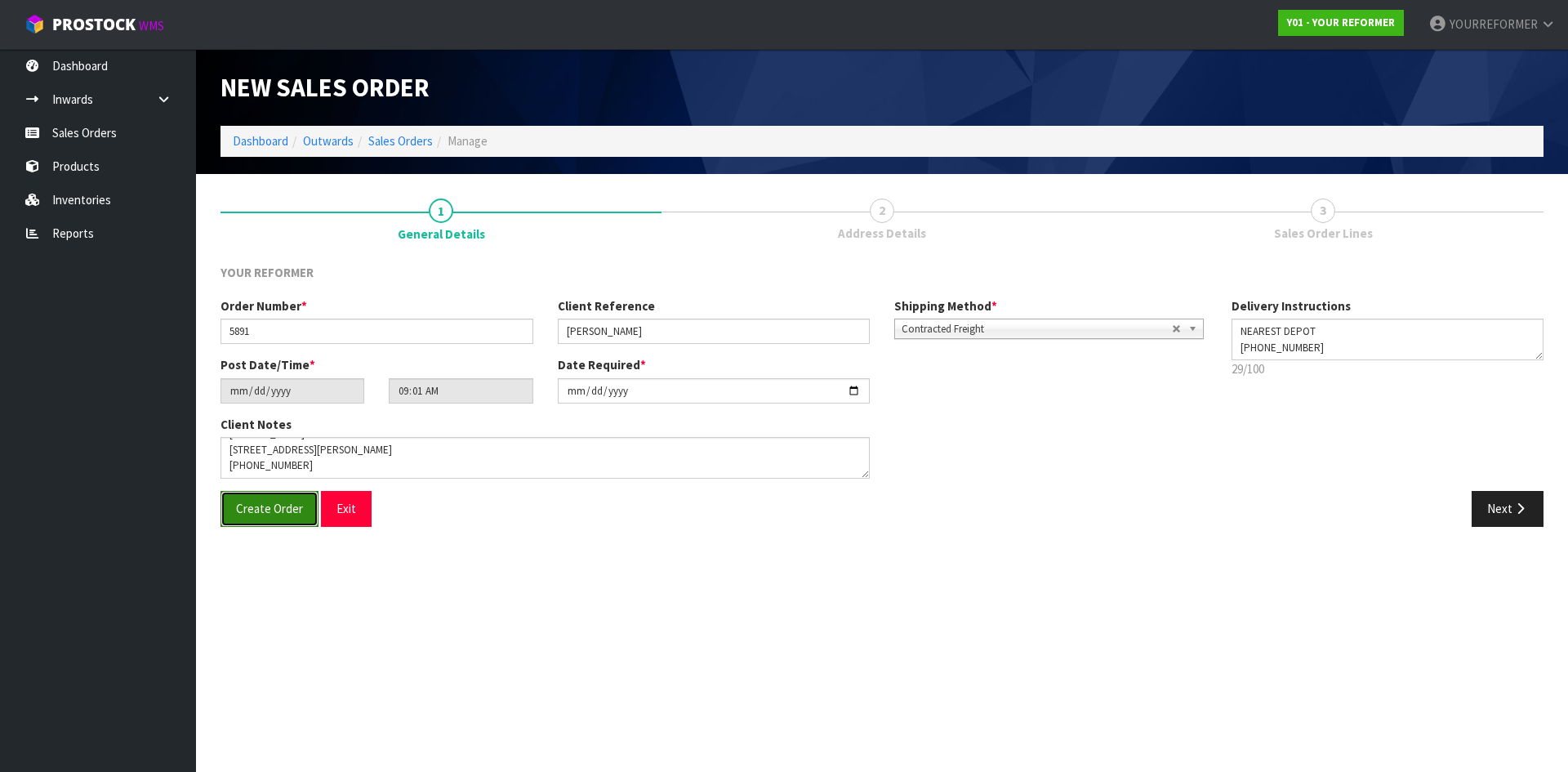
click at [229, 508] on button "Create Order" at bounding box center [268, 508] width 98 height 35
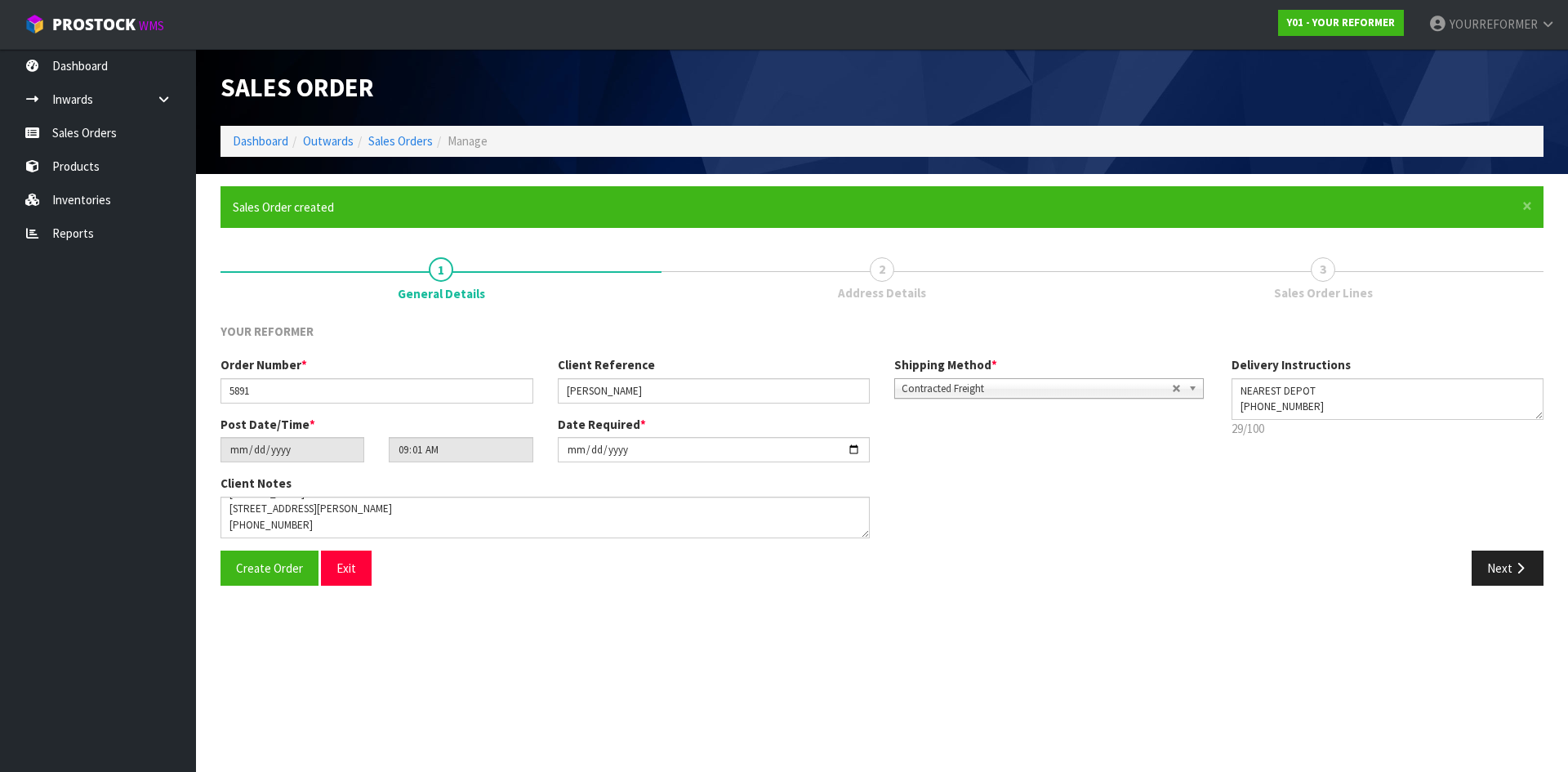
type input "11:01:00.000"
drag, startPoint x: 1342, startPoint y: 85, endPoint x: 1150, endPoint y: 85, distance: 192.0
click at [1152, 85] on div "Y01-ORD0001429" at bounding box center [1218, 87] width 673 height 77
copy span "Y01-ORD0001429"
click at [1522, 553] on button "Next" at bounding box center [1507, 568] width 72 height 35
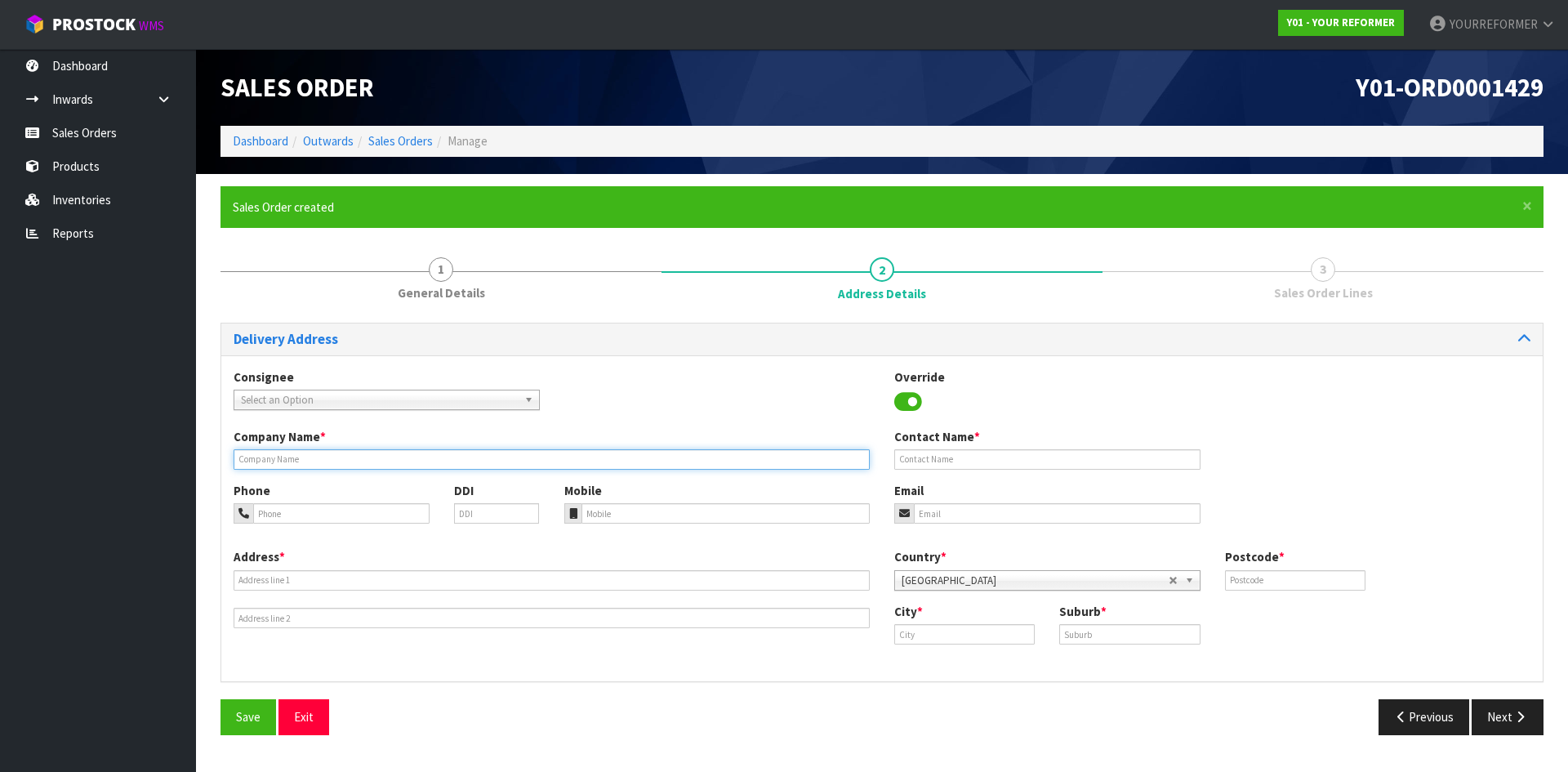
drag, startPoint x: 302, startPoint y: 464, endPoint x: 309, endPoint y: 470, distance: 9.2
click at [302, 464] on input "text" at bounding box center [551, 459] width 636 height 20
type input "NEAREST DEPOT"
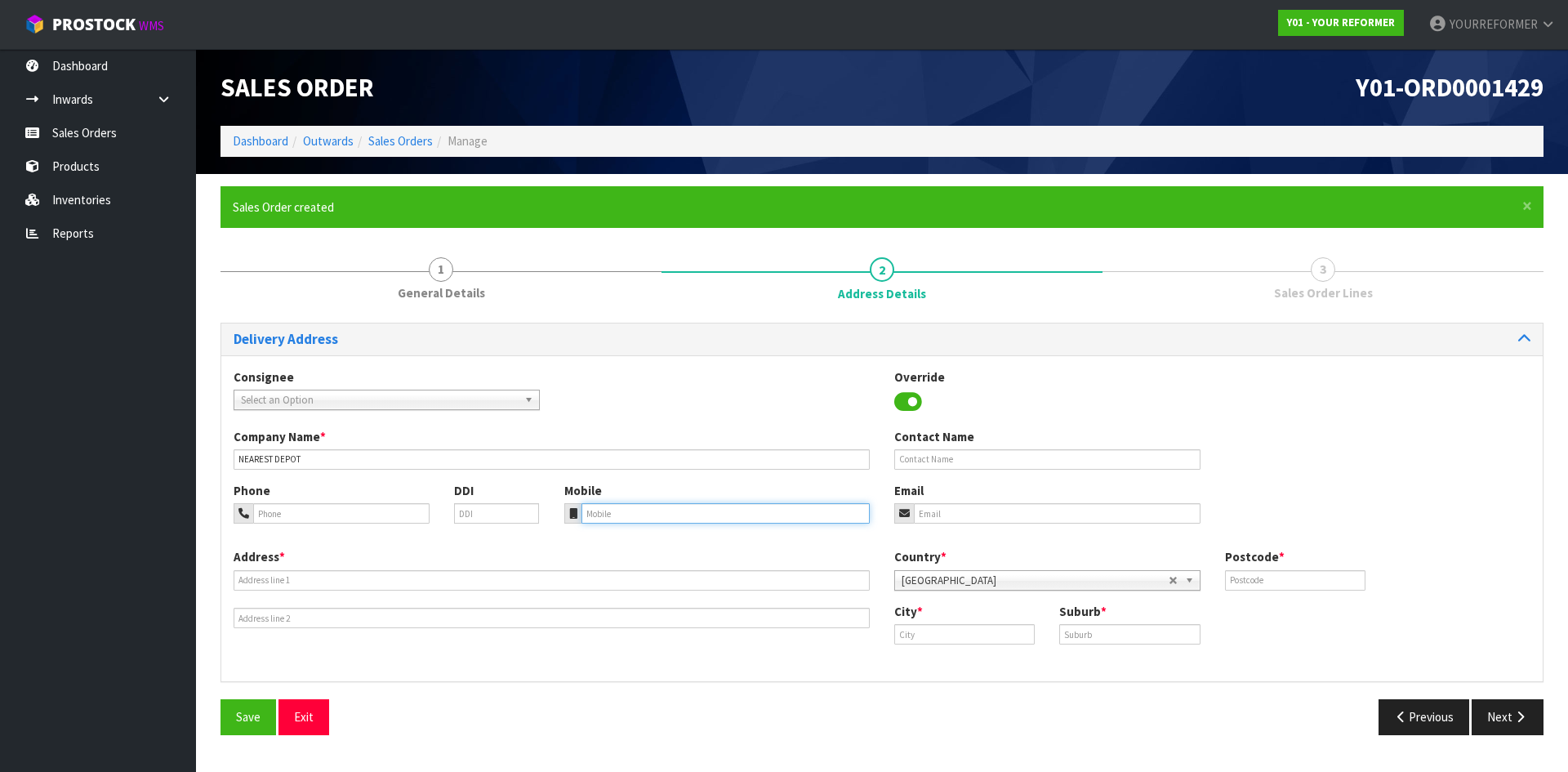
click at [621, 514] on input "tel" at bounding box center [725, 513] width 289 height 20
paste input "[PHONE_NUMBER]"
type input "[PHONE_NUMBER]"
click at [268, 579] on input "text" at bounding box center [551, 581] width 636 height 20
paste input "[STREET_ADDRESS][PERSON_NAME]"
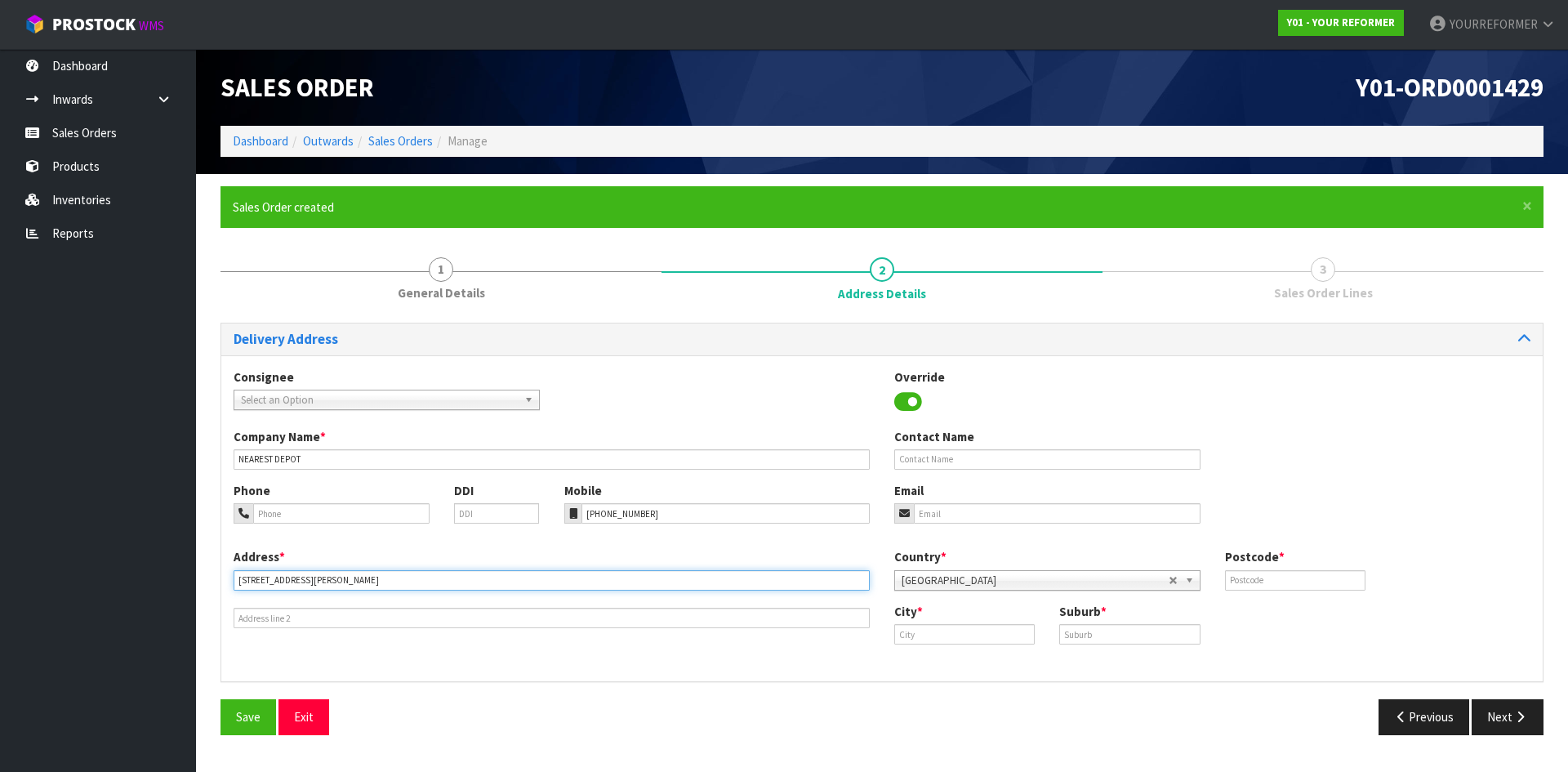
click at [392, 583] on input "[STREET_ADDRESS][PERSON_NAME]" at bounding box center [551, 581] width 636 height 20
type input "[STREET_ADDRESS][PERSON_NAME]"
click at [952, 631] on input "text" at bounding box center [963, 635] width 140 height 20
paste input "INVERCARGILL"
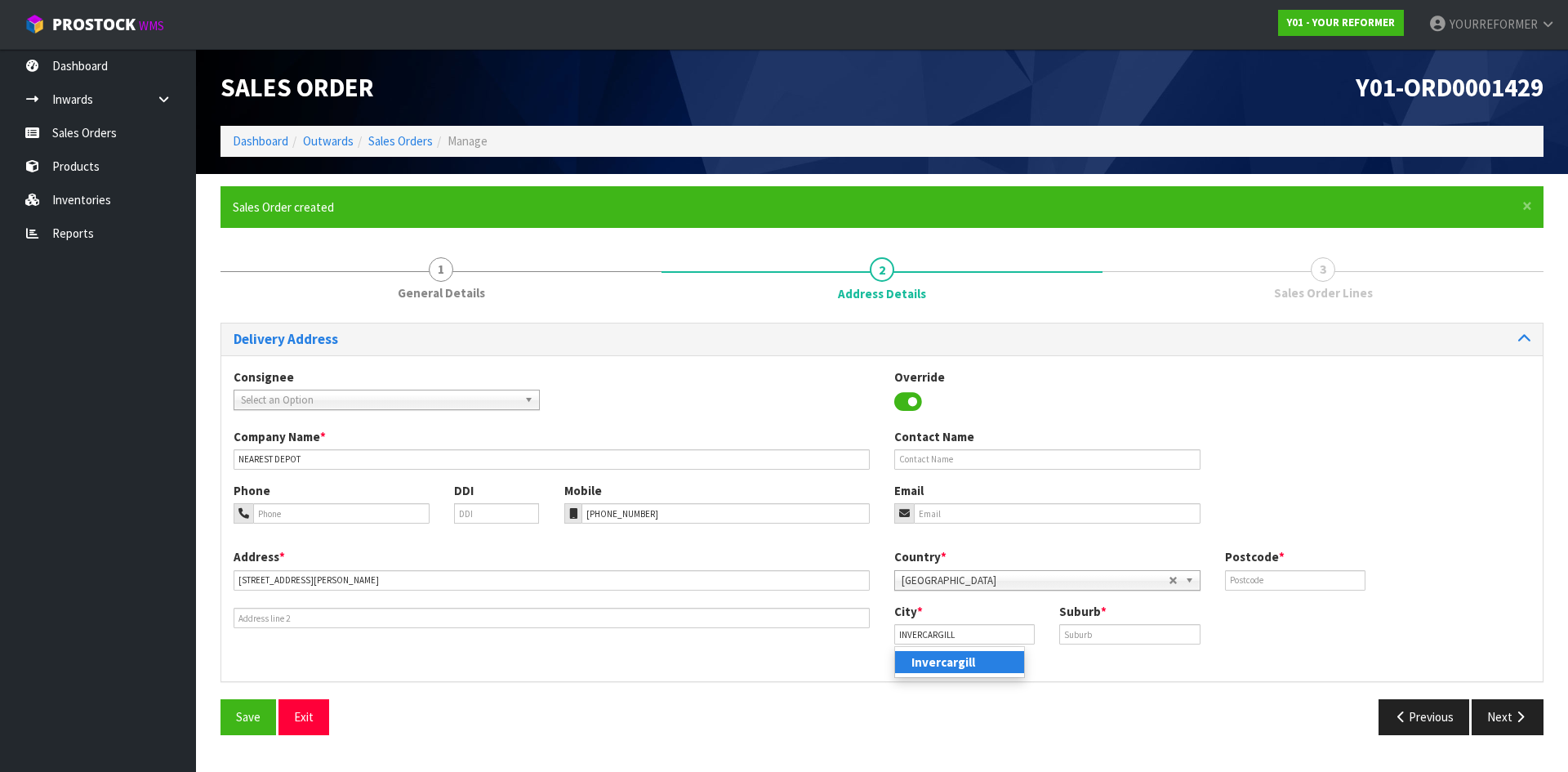
drag, startPoint x: 925, startPoint y: 666, endPoint x: 890, endPoint y: 660, distance: 35.5
click at [925, 666] on strong "Invercargill" at bounding box center [943, 661] width 64 height 16
type input "Invercargill"
click at [1107, 635] on input "text" at bounding box center [1129, 635] width 140 height 20
paste input "STL"
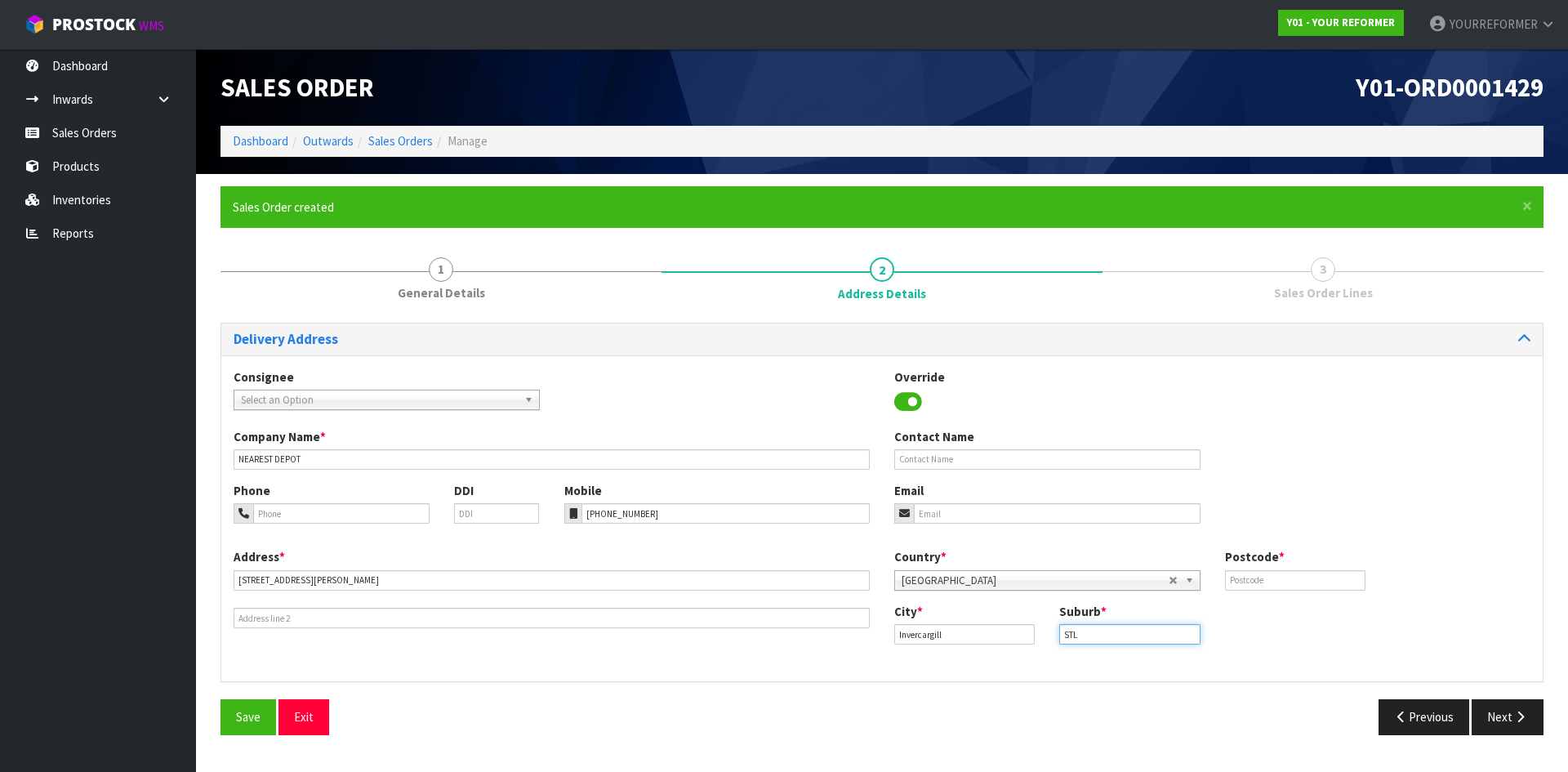
type input "STL"
click at [1314, 582] on input "text" at bounding box center [1294, 581] width 140 height 20
paste input "9872"
type input "9872"
drag, startPoint x: 927, startPoint y: 459, endPoint x: 856, endPoint y: 465, distance: 71.3
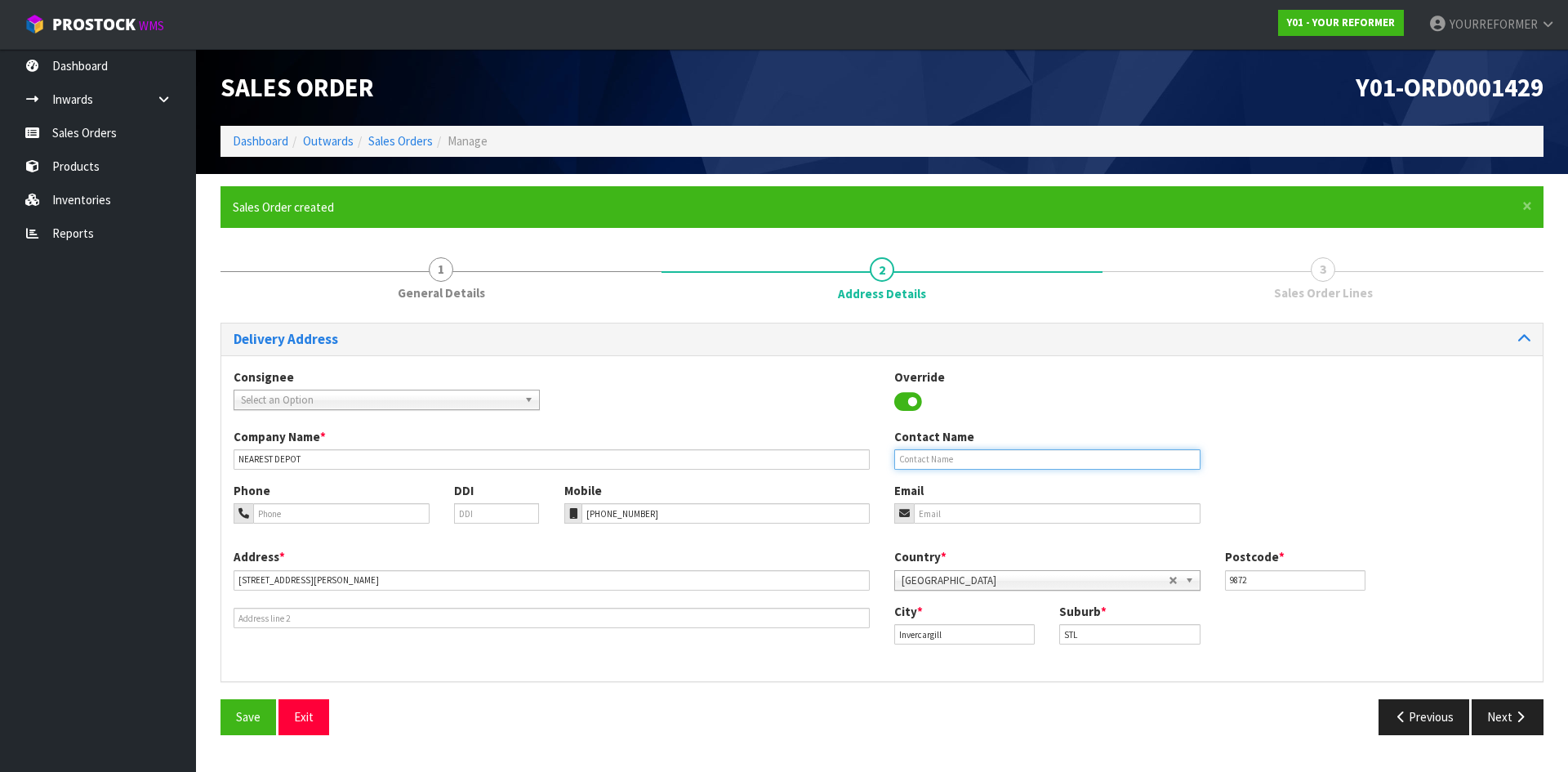
click at [927, 459] on input "text" at bounding box center [1047, 459] width 307 height 20
paste input "[PERSON_NAME]"
type input "[PERSON_NAME]"
drag, startPoint x: 996, startPoint y: 504, endPoint x: 1013, endPoint y: 515, distance: 20.2
click at [996, 506] on input "email" at bounding box center [1057, 513] width 287 height 20
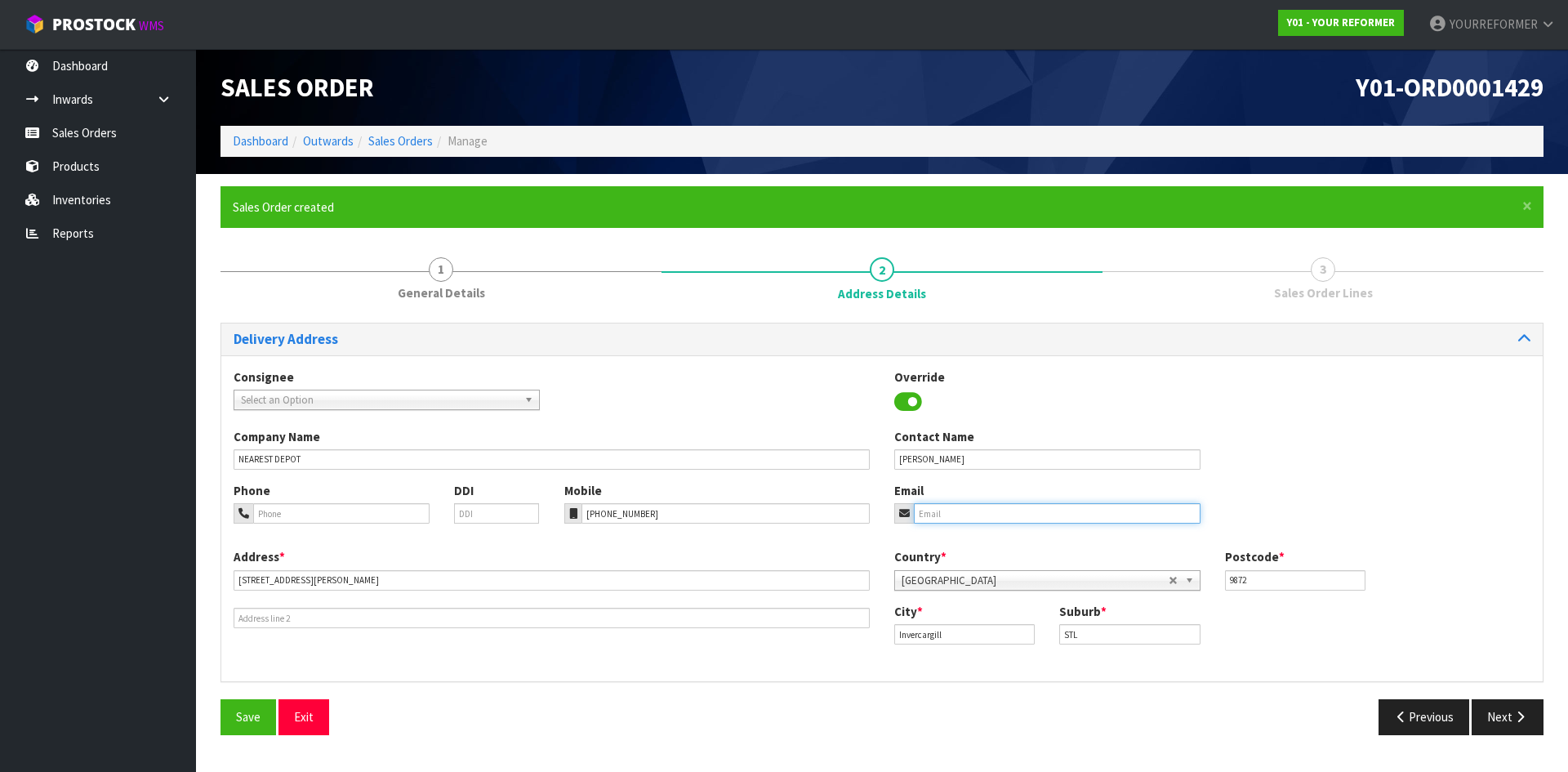
paste input "[EMAIL_ADDRESS][DOMAIN_NAME]"
type input "[EMAIL_ADDRESS][DOMAIN_NAME]"
click at [1501, 715] on button "Next" at bounding box center [1507, 716] width 72 height 35
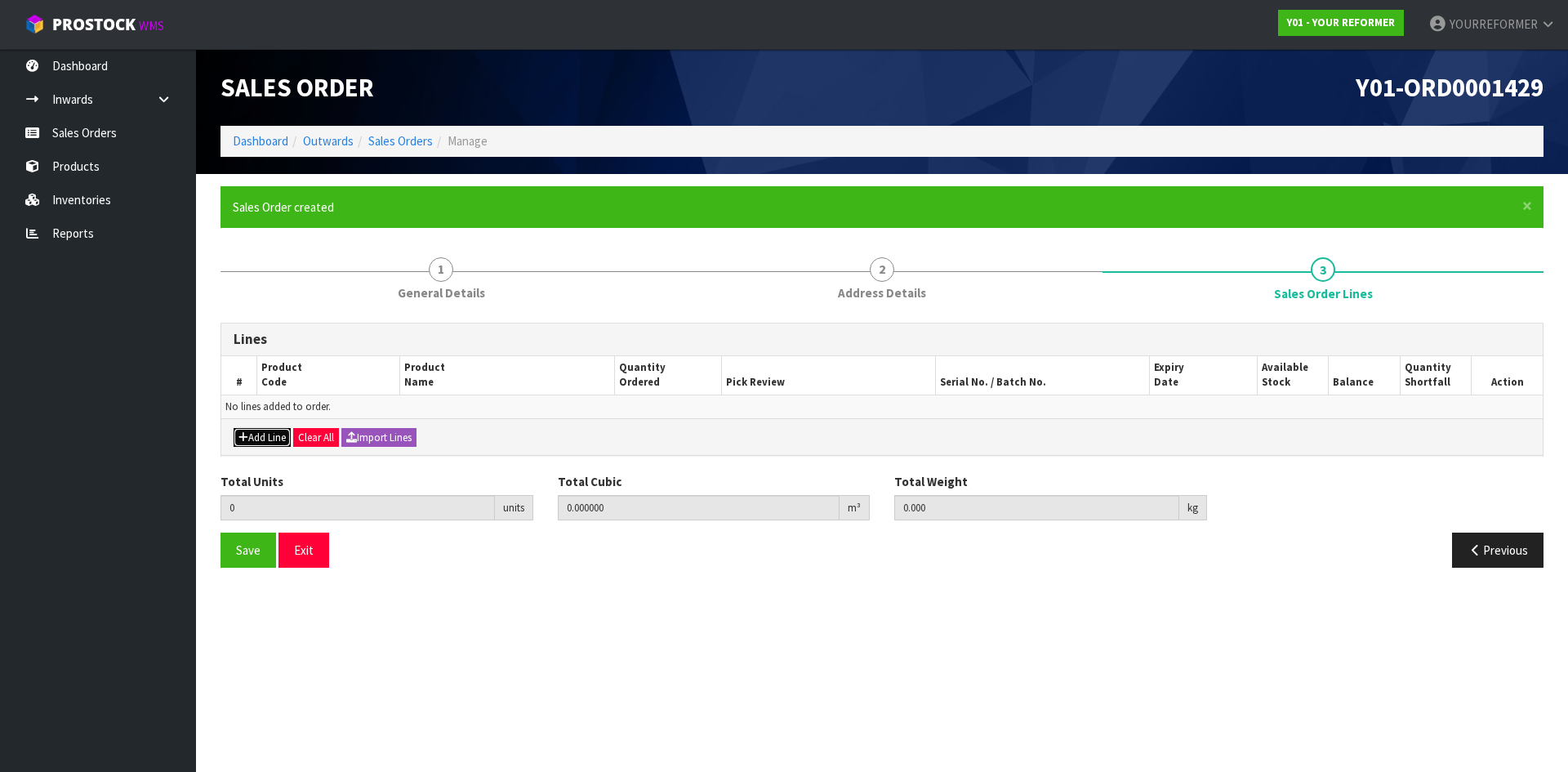
click at [270, 436] on button "Add Line" at bounding box center [262, 438] width 58 height 20
type input "0"
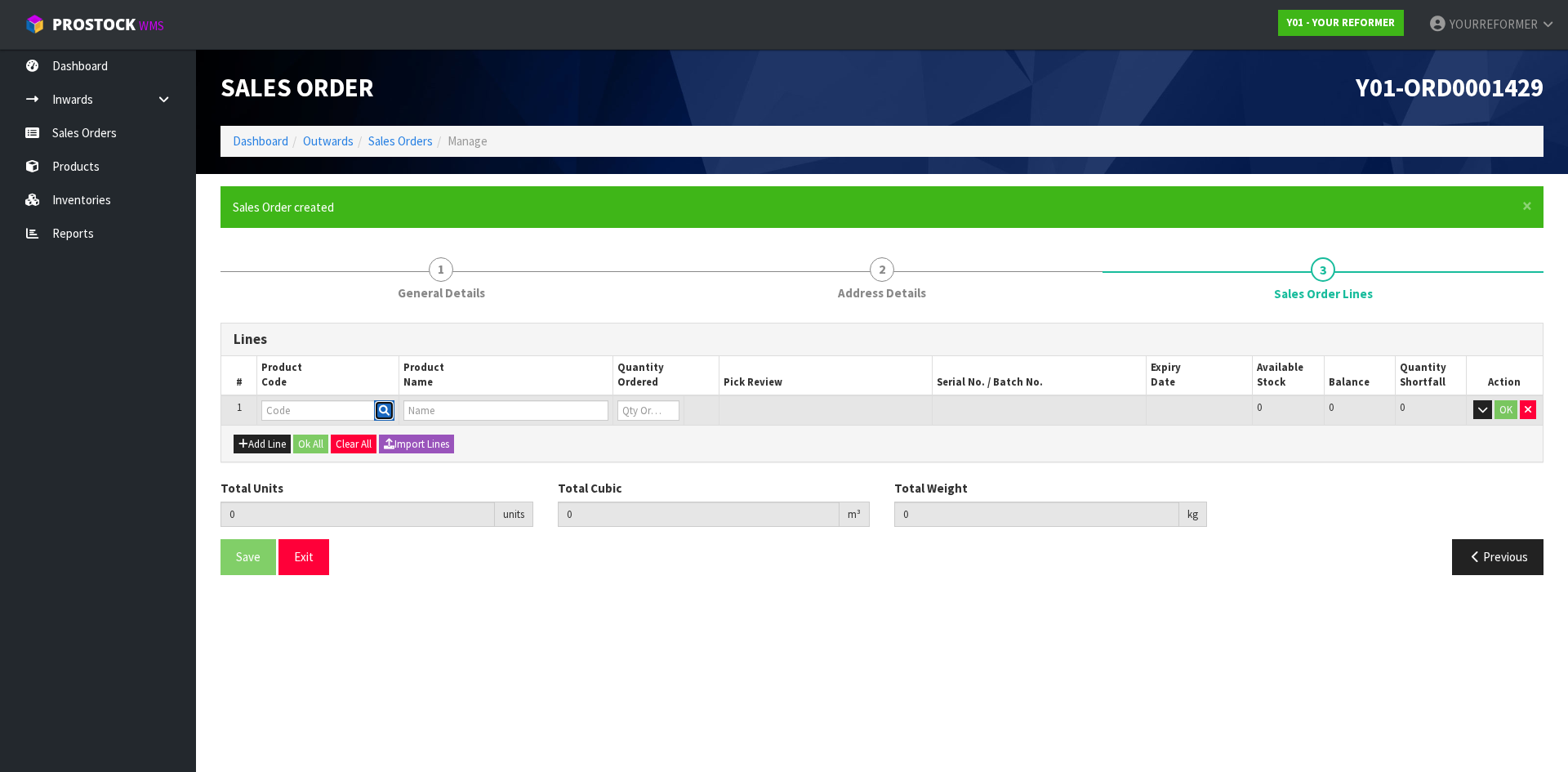
click at [382, 408] on icon "button" at bounding box center [384, 410] width 10 height 10
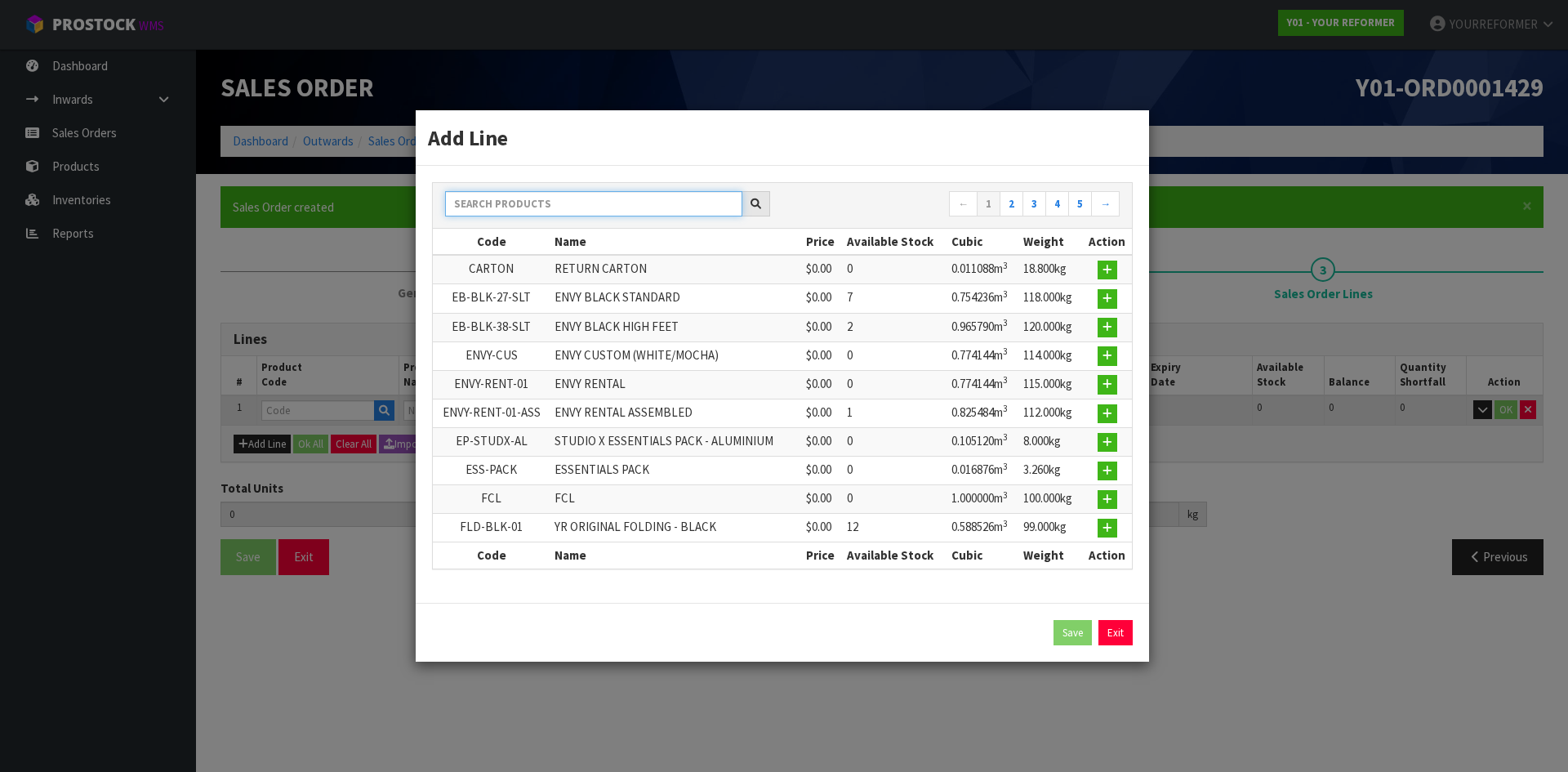
click at [522, 204] on input "text" at bounding box center [594, 203] width 297 height 25
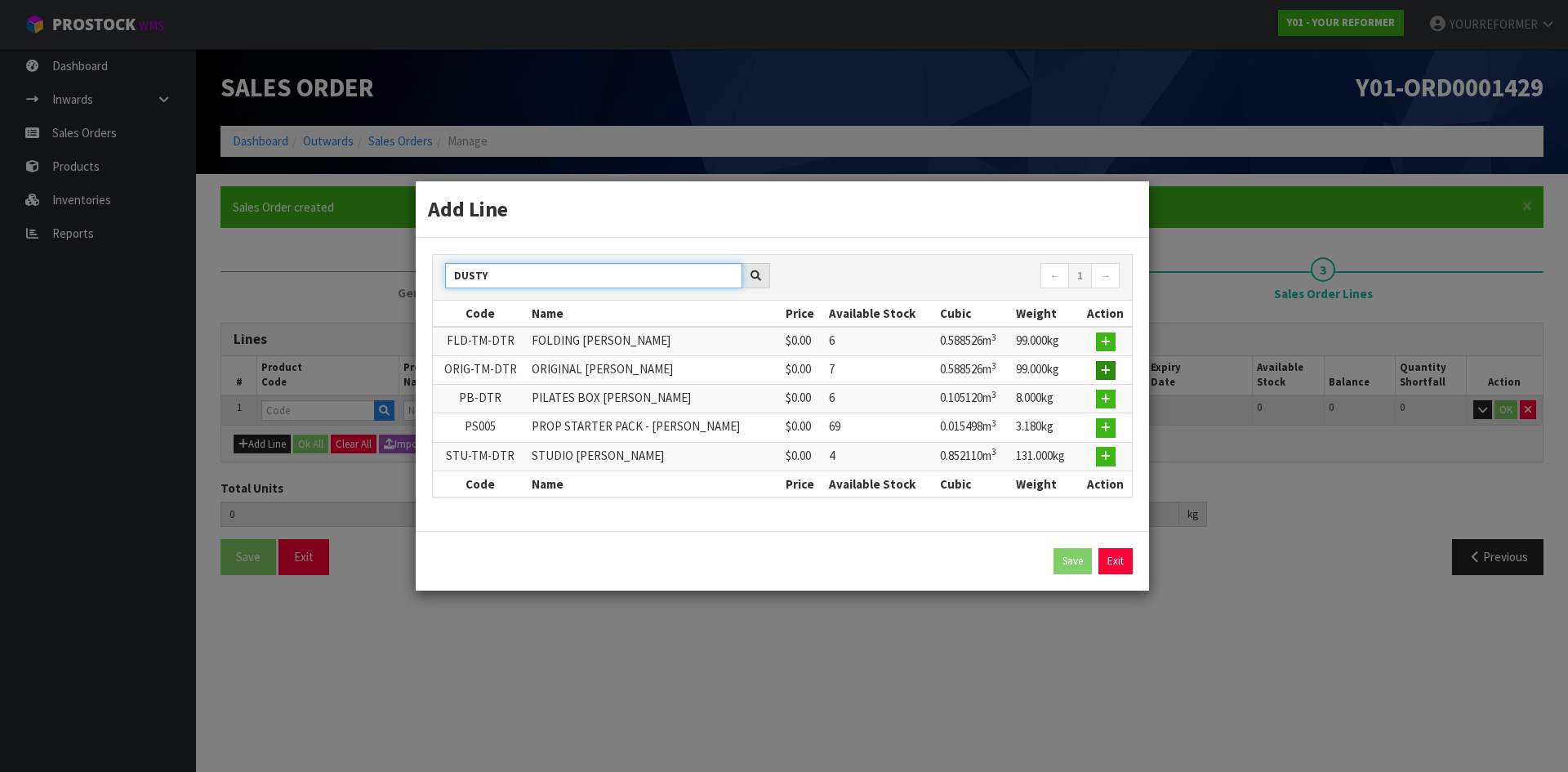
type input "DUSTY"
click at [1106, 373] on icon "button" at bounding box center [1105, 370] width 10 height 10
type input "0.000000"
type input "0.000"
type input "ORIG-TM-DTR"
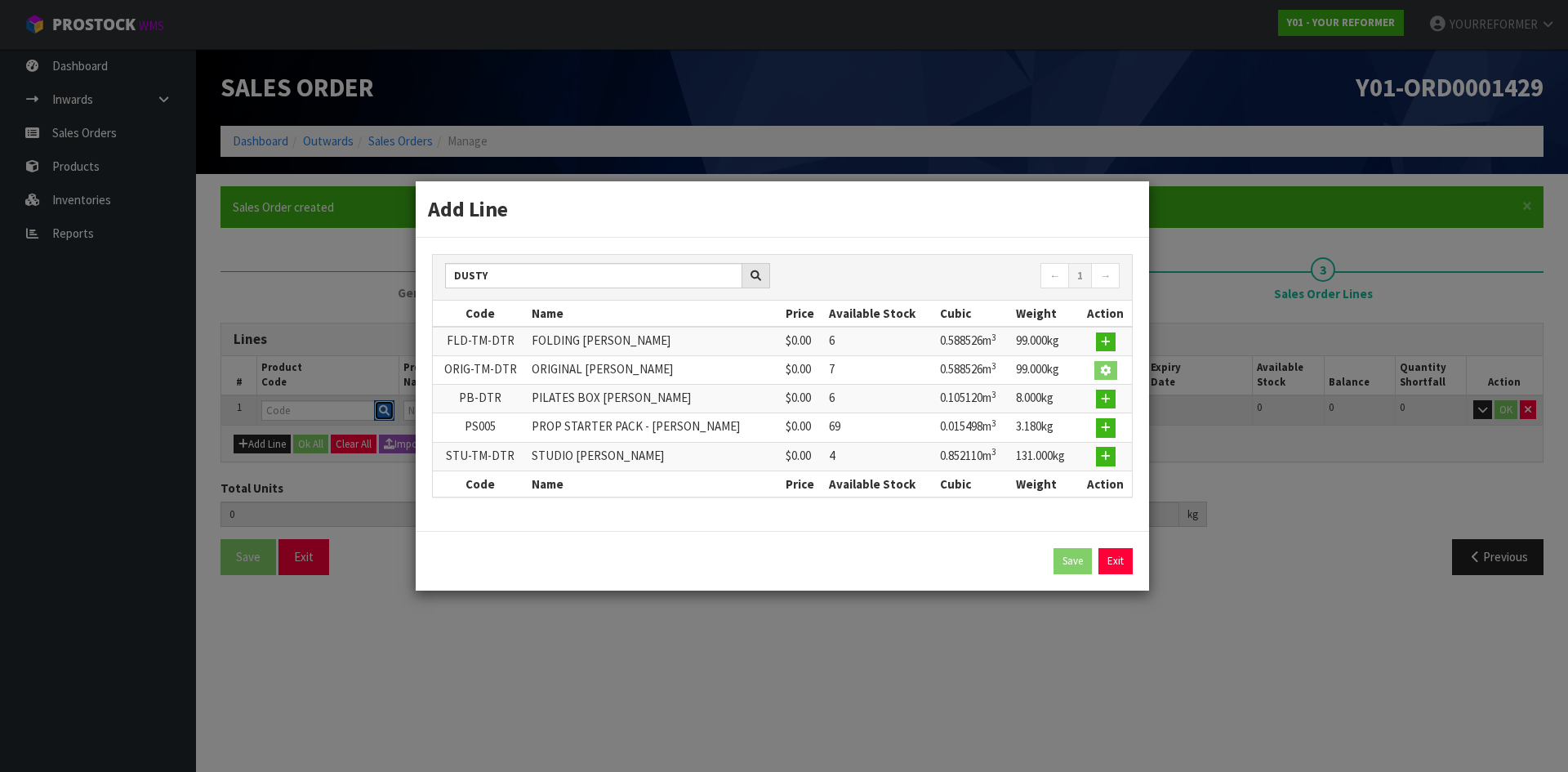
type input "ORIGINAL [PERSON_NAME]"
type input "0"
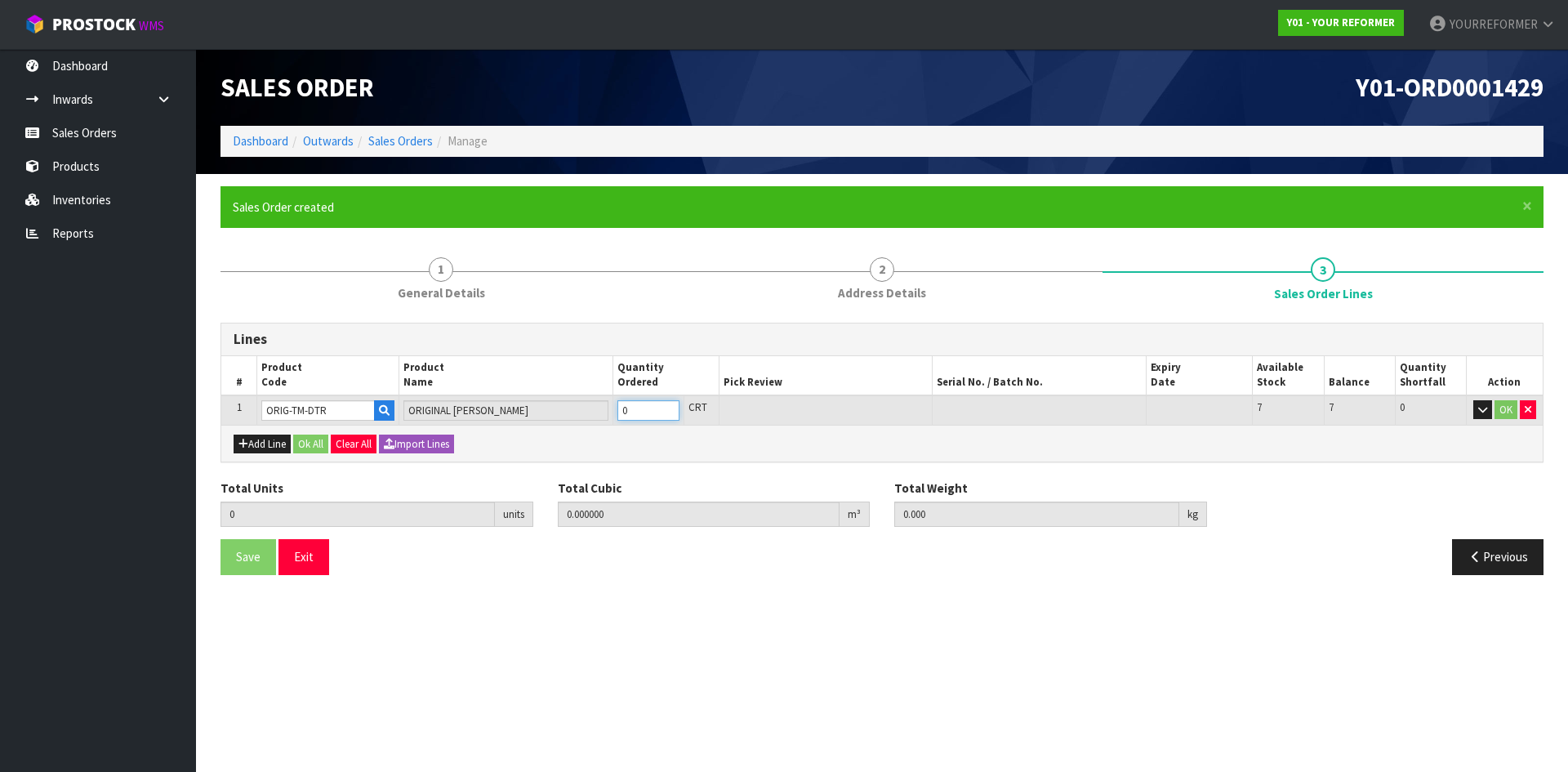
click at [674, 404] on input "0" at bounding box center [647, 411] width 62 height 20
type input "1"
type input "0.588526"
type input "99"
drag, startPoint x: 670, startPoint y: 406, endPoint x: 661, endPoint y: 410, distance: 9.8
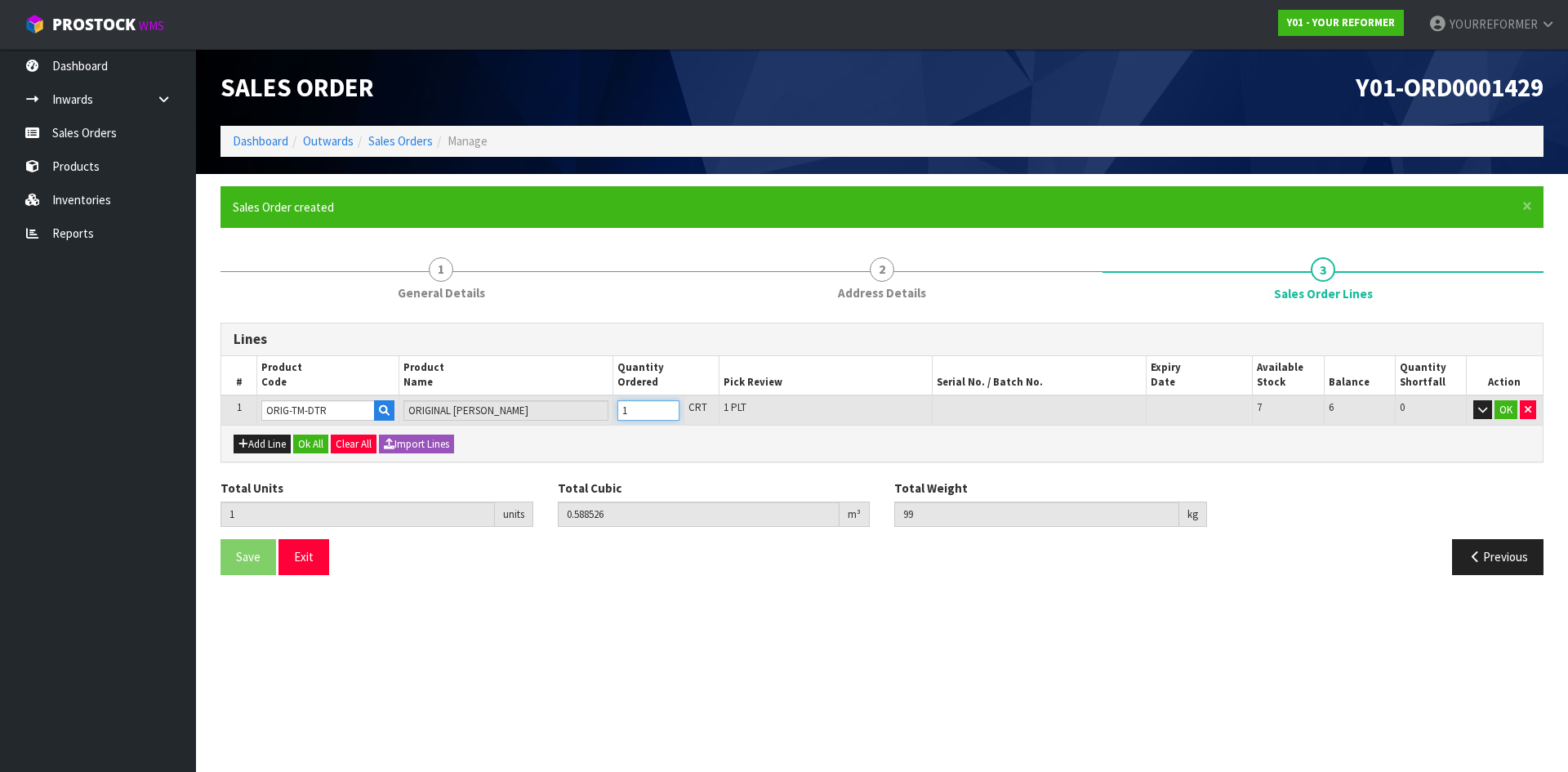
type input "1"
click at [670, 407] on input "1" at bounding box center [647, 411] width 62 height 20
click at [242, 451] on button "Add Line" at bounding box center [262, 444] width 58 height 20
type input "0"
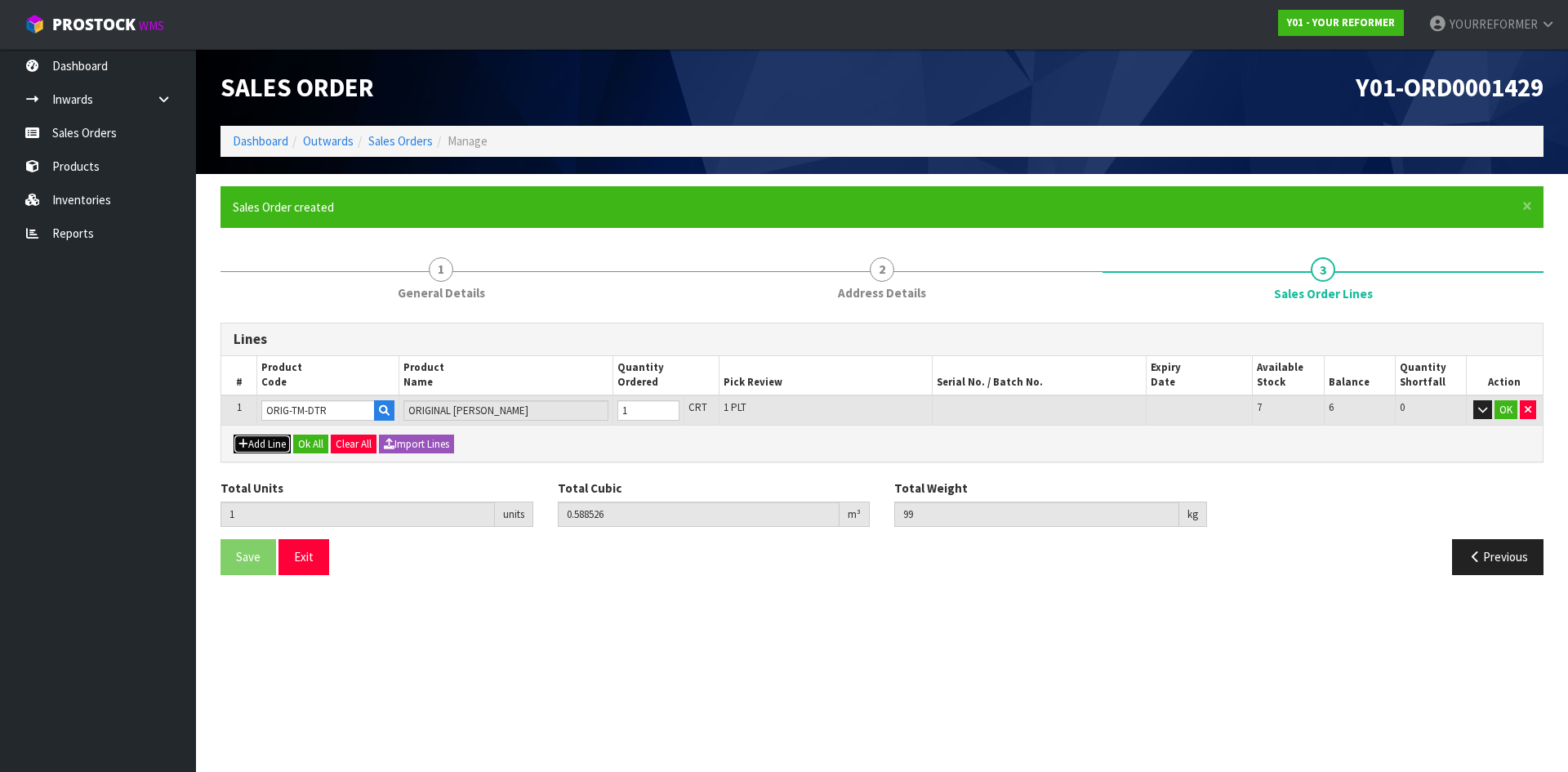
type input "0"
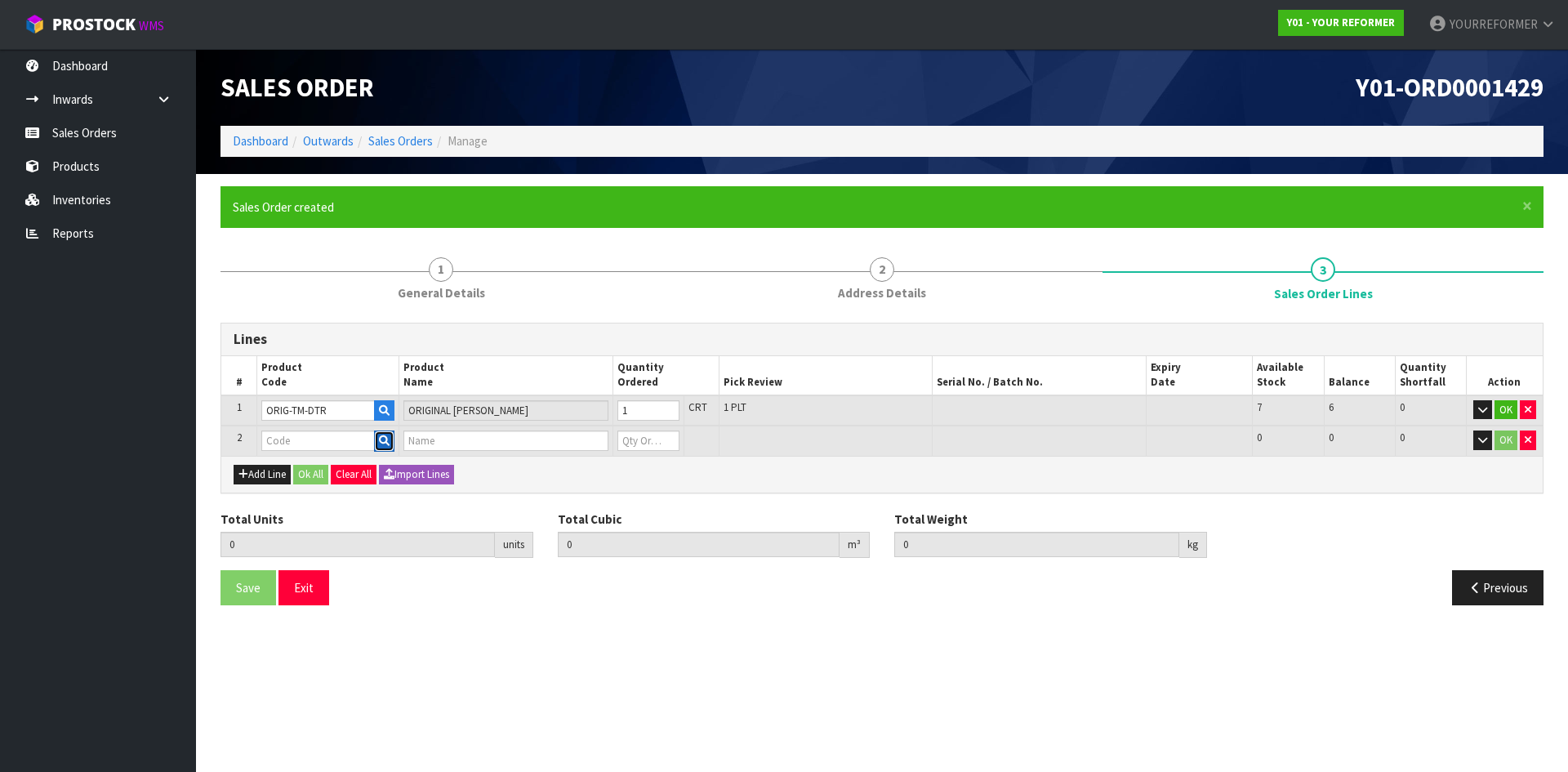
click at [386, 434] on button "button" at bounding box center [385, 440] width 20 height 21
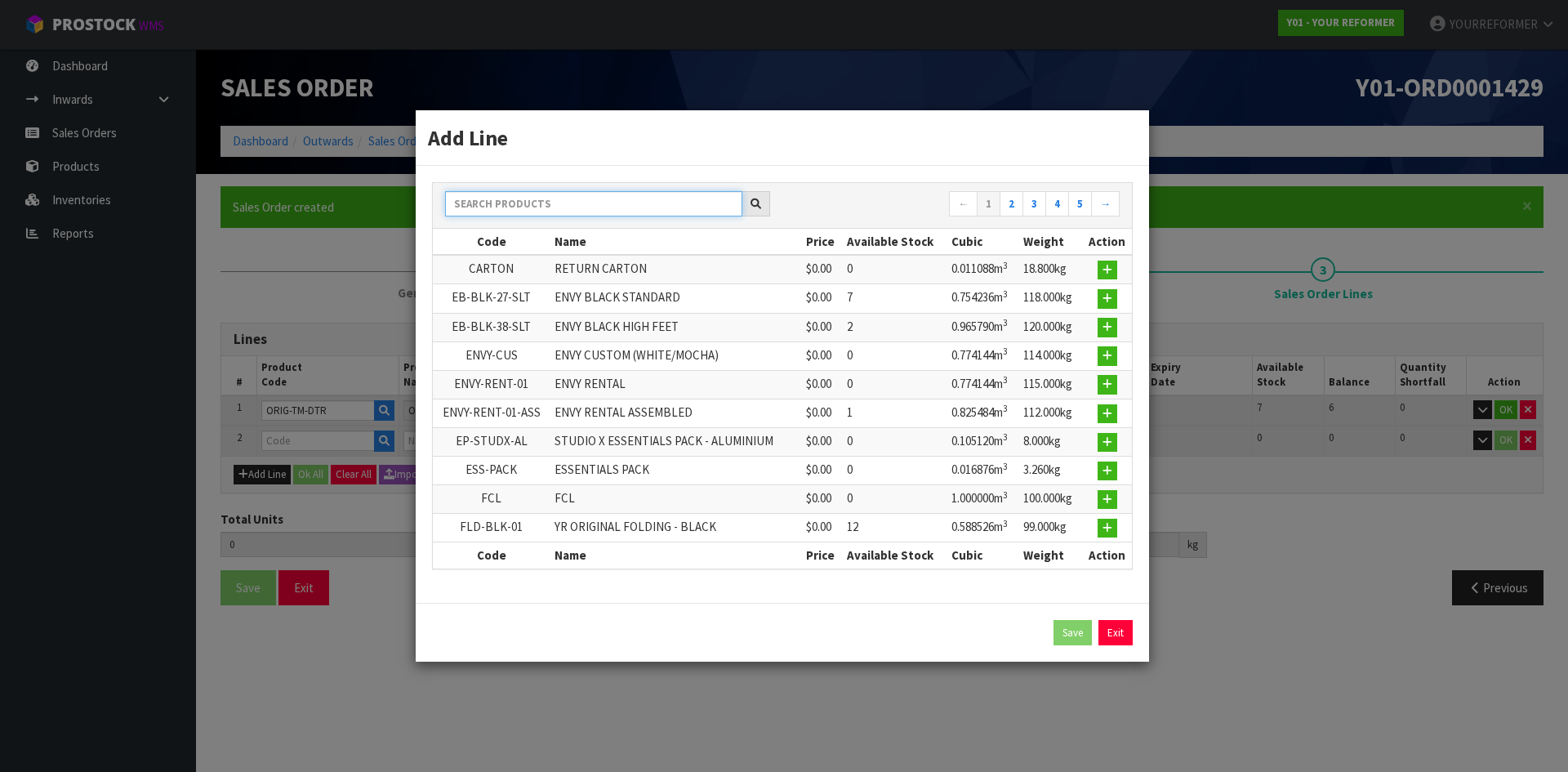
click at [531, 213] on input "text" at bounding box center [594, 203] width 297 height 25
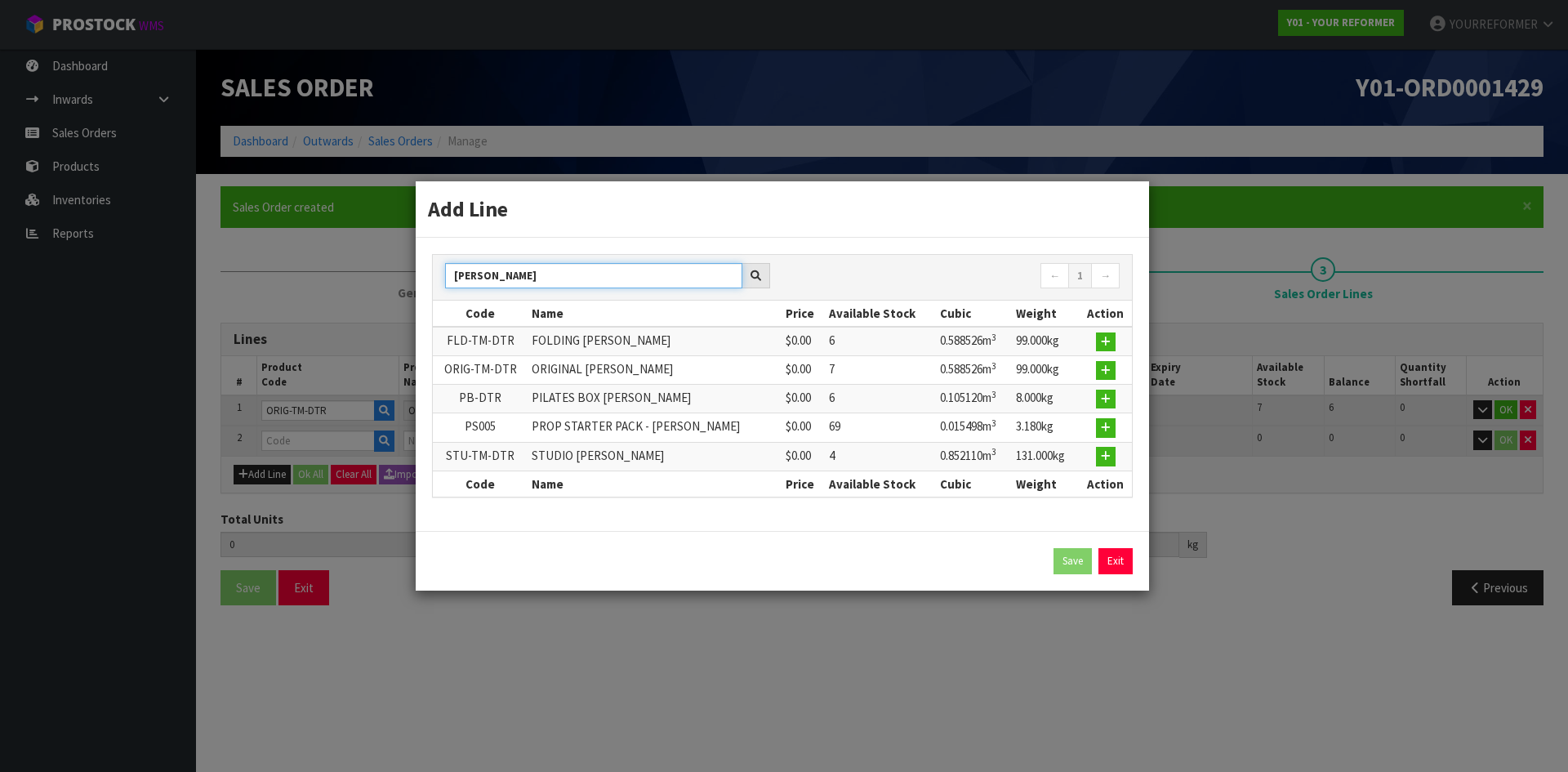
type input "[PERSON_NAME]"
click at [1117, 428] on td at bounding box center [1104, 427] width 53 height 29
drag, startPoint x: 1111, startPoint y: 430, endPoint x: 973, endPoint y: 469, distance: 143.4
click at [1111, 431] on button "button" at bounding box center [1105, 427] width 20 height 20
type input "1"
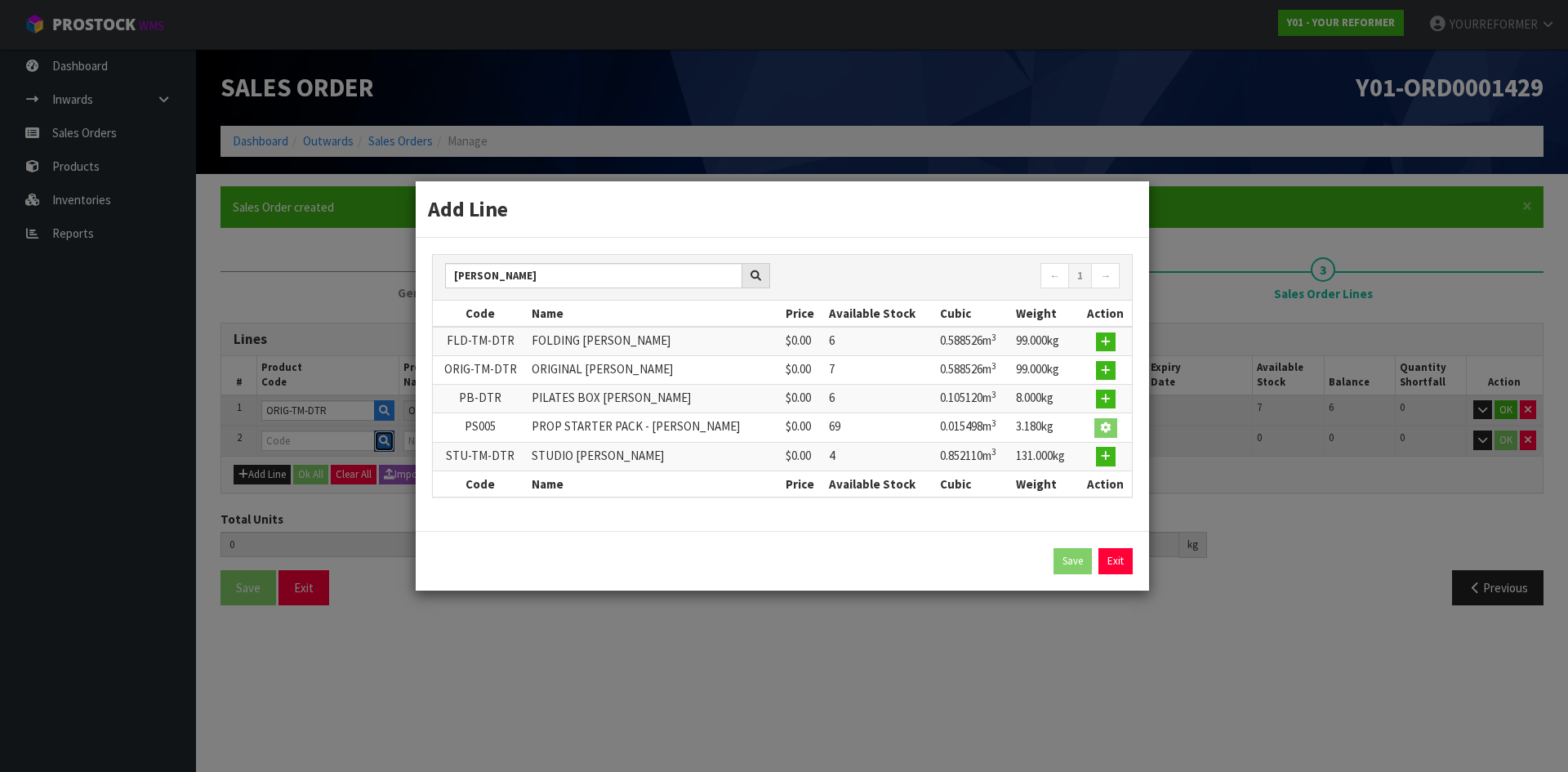
type input "0.588526"
type input "99"
type input "PS005"
type input "PROP STARTER PACK - [PERSON_NAME]"
type input "0"
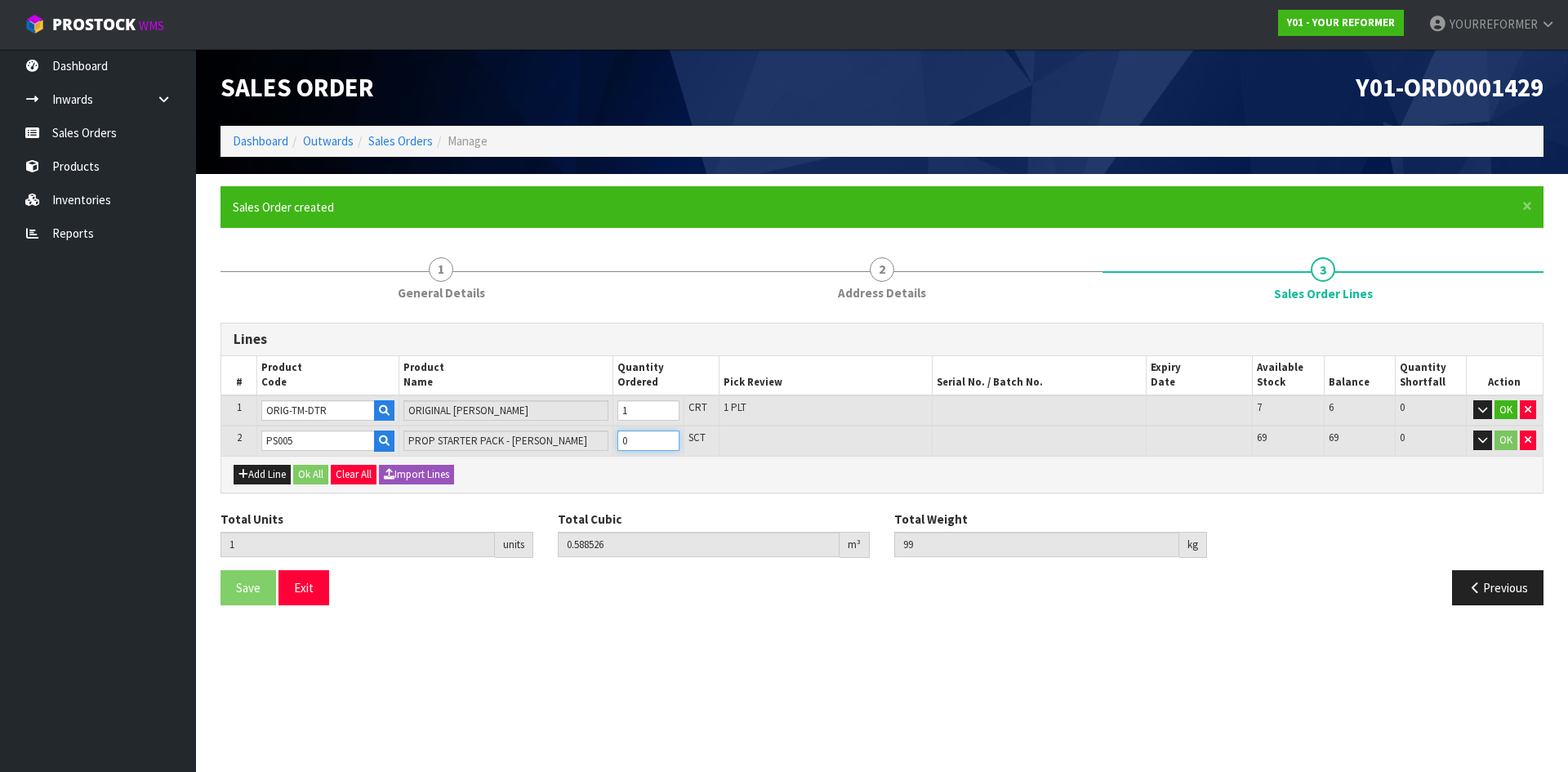
type input "2"
type input "0.604024"
type input "102.18"
type input "1"
click at [668, 436] on input "1" at bounding box center [647, 440] width 62 height 20
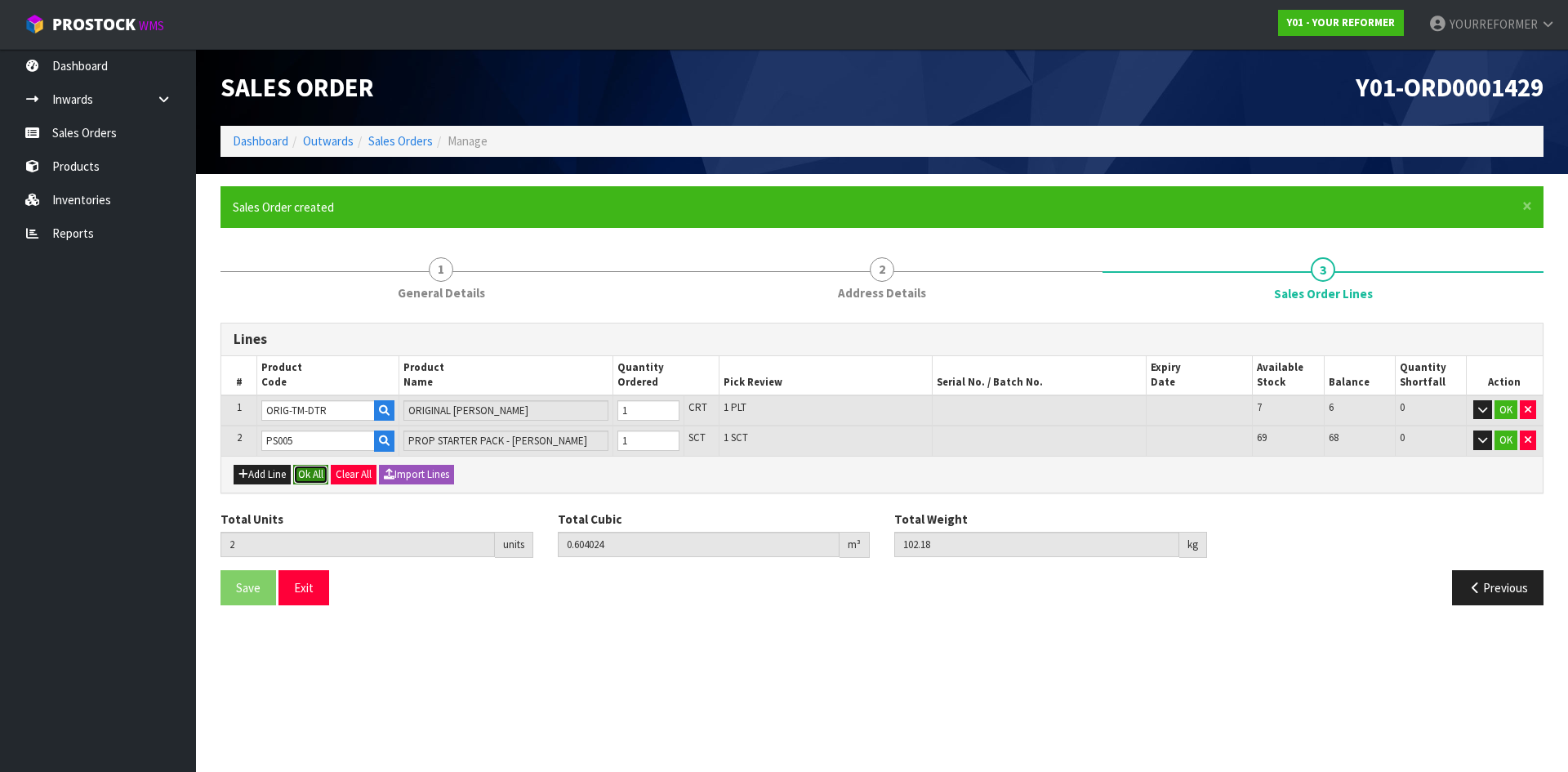
click at [314, 476] on button "Ok All" at bounding box center [311, 474] width 35 height 20
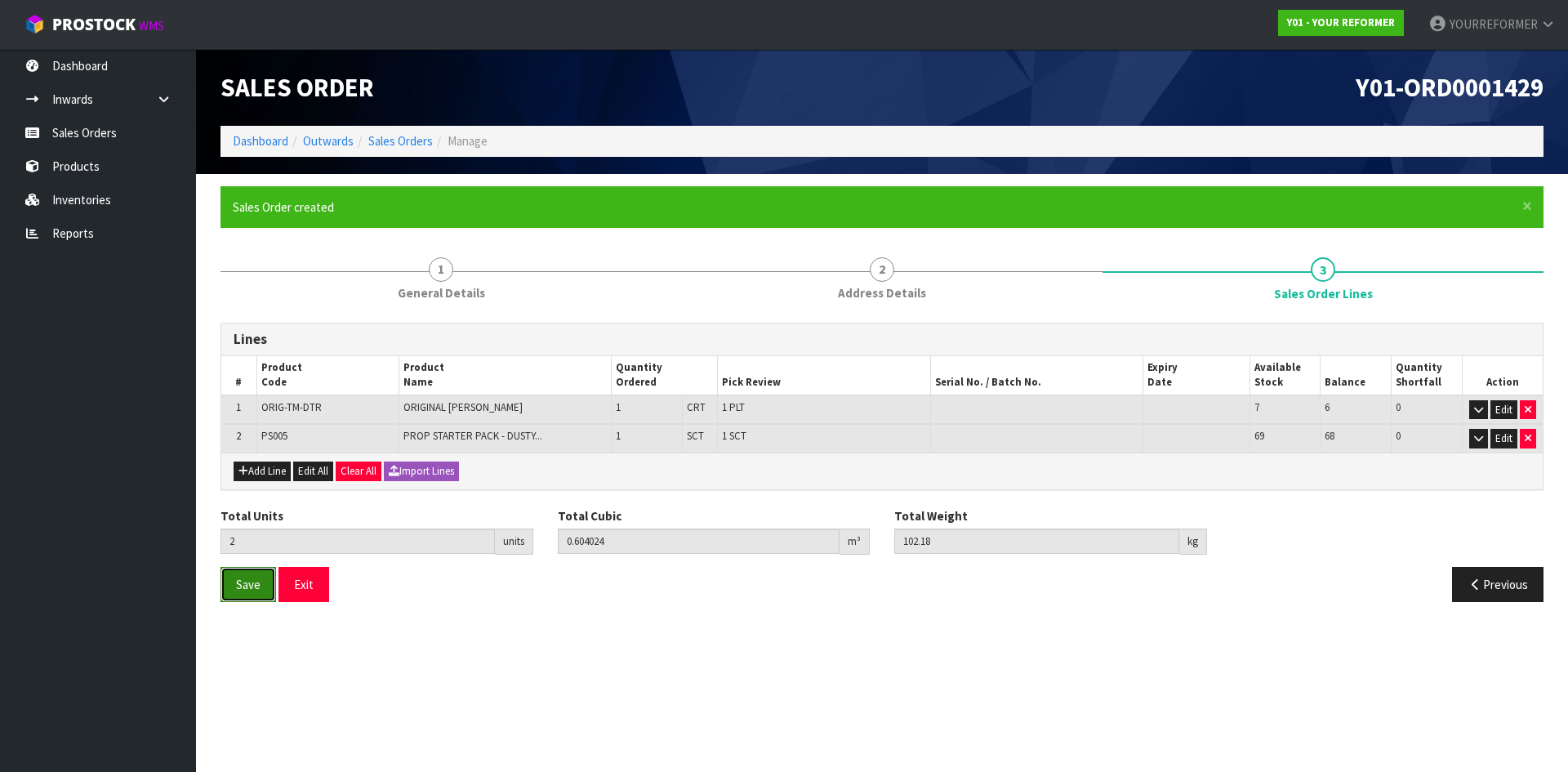
click at [269, 587] on button "Save" at bounding box center [248, 584] width 56 height 35
click at [105, 120] on link "Sales Orders" at bounding box center [98, 133] width 196 height 33
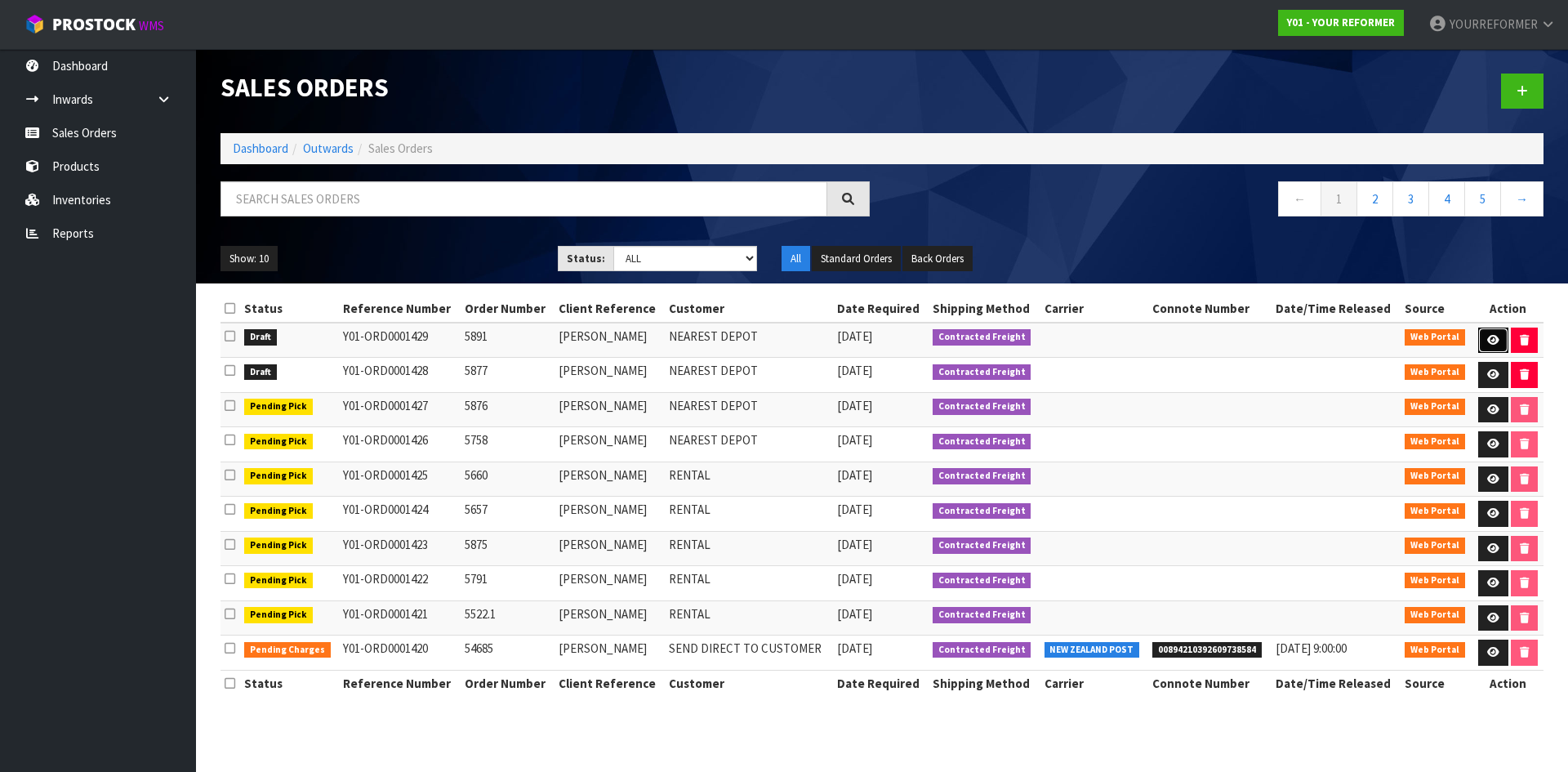
drag, startPoint x: 1485, startPoint y: 341, endPoint x: 1455, endPoint y: 350, distance: 31.3
click at [1487, 340] on icon at bounding box center [1493, 339] width 12 height 10
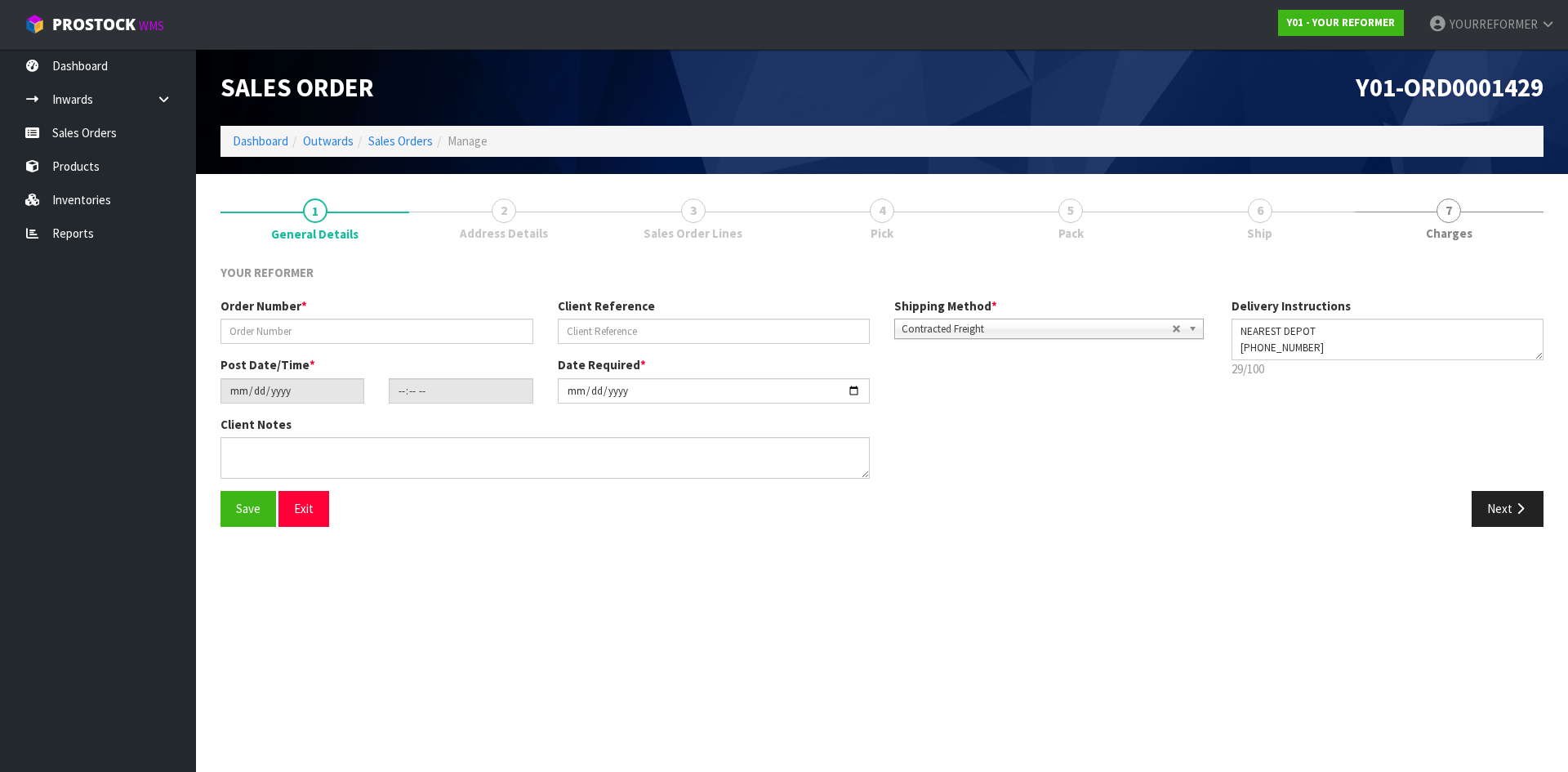
type input "5891"
type input "[PERSON_NAME]"
type input "[DATE]"
type input "13:01:00.000"
type input "[DATE]"
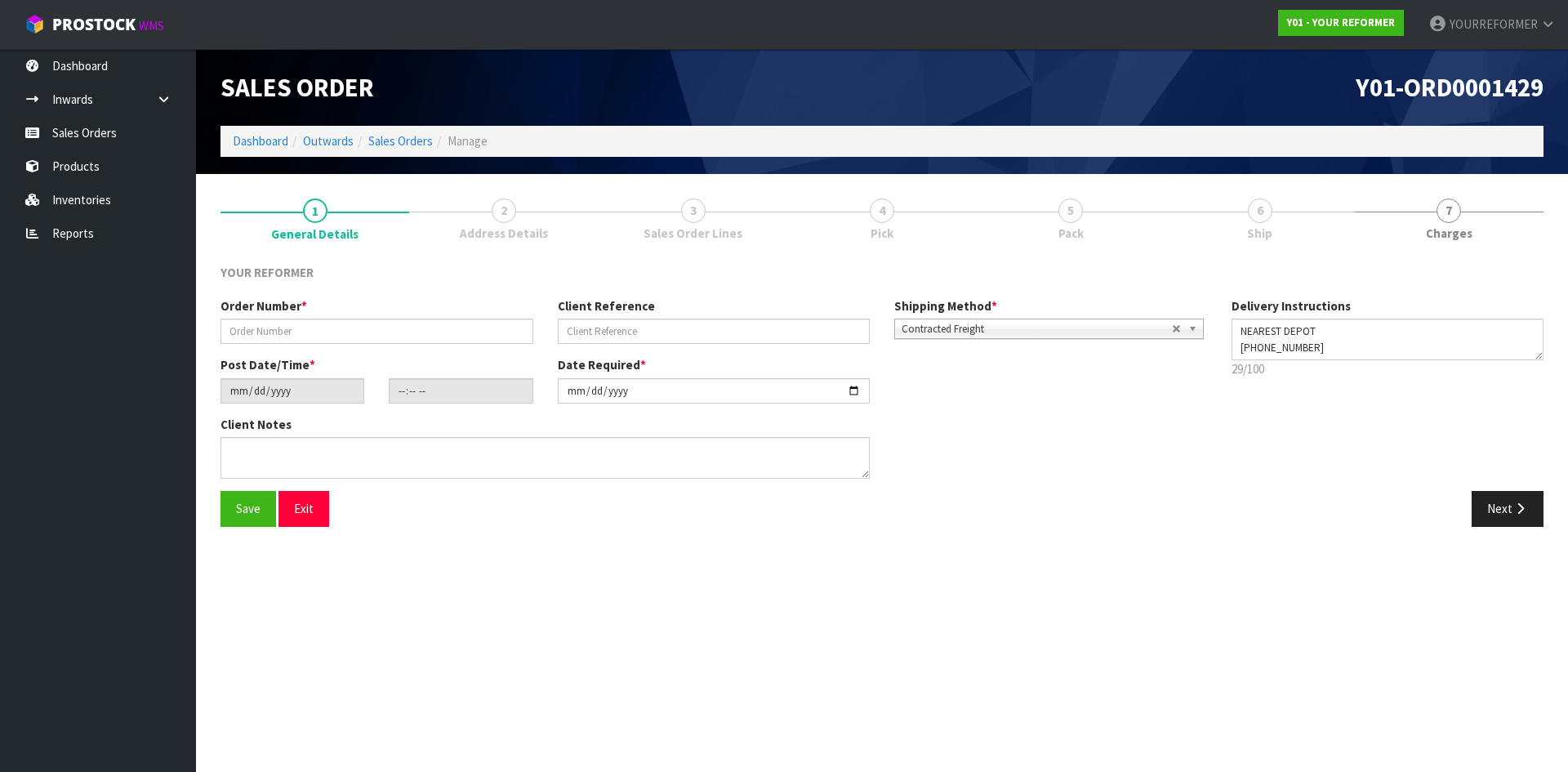
type textarea "[PERSON_NAME] [STREET_ADDRESS][PERSON_NAME] [PHONE_NUMBER]"
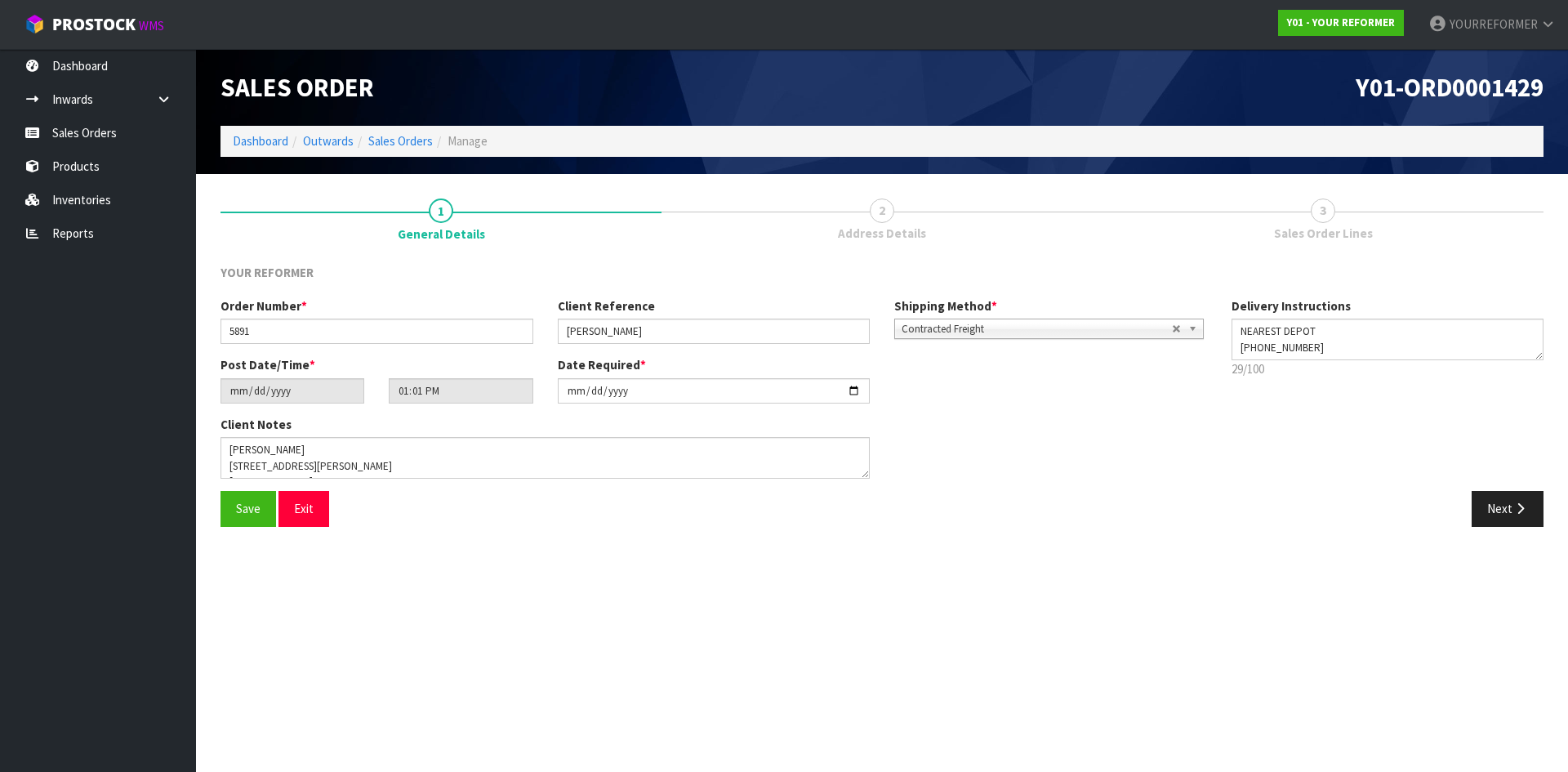
click at [690, 226] on link "2 Address Details" at bounding box center [882, 217] width 441 height 64
click at [974, 229] on link "2 Address Details" at bounding box center [882, 217] width 441 height 64
click at [914, 225] on span "Address Details" at bounding box center [882, 233] width 88 height 17
drag, startPoint x: 1489, startPoint y: 514, endPoint x: 620, endPoint y: 539, distance: 869.4
click at [1488, 514] on button "Next" at bounding box center [1507, 508] width 72 height 35
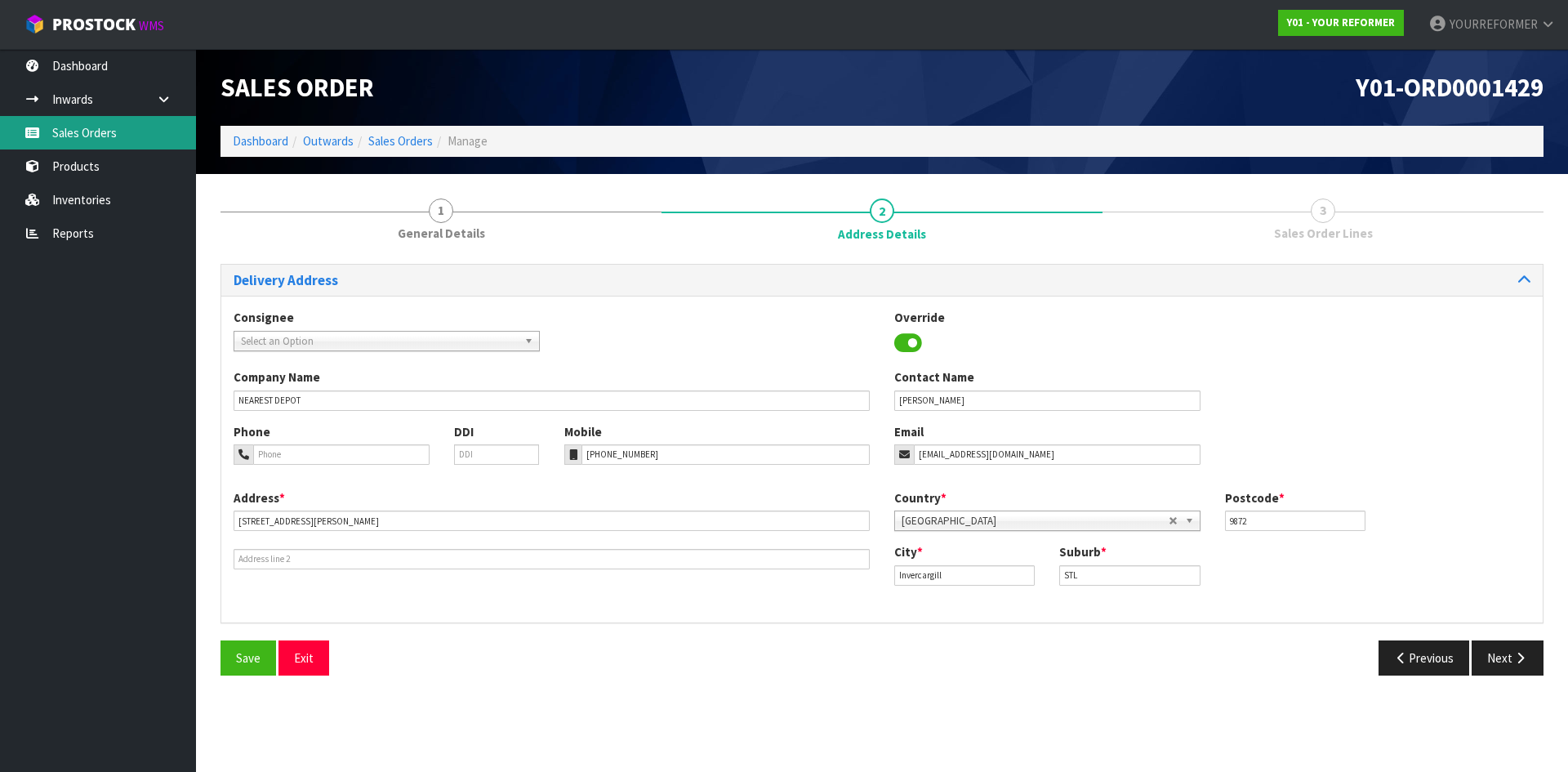
click at [141, 118] on link "Sales Orders" at bounding box center [98, 133] width 196 height 33
